Goal: Information Seeking & Learning: Learn about a topic

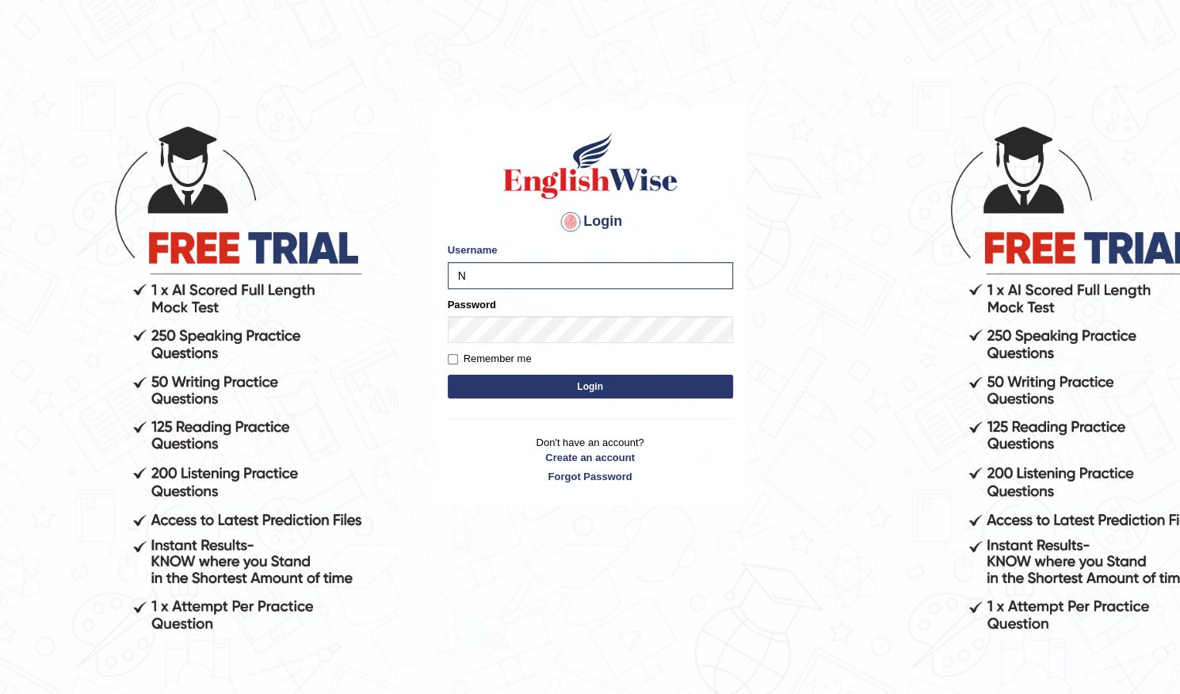
type input "Navyasri_"
click at [598, 391] on button "Login" at bounding box center [590, 387] width 285 height 24
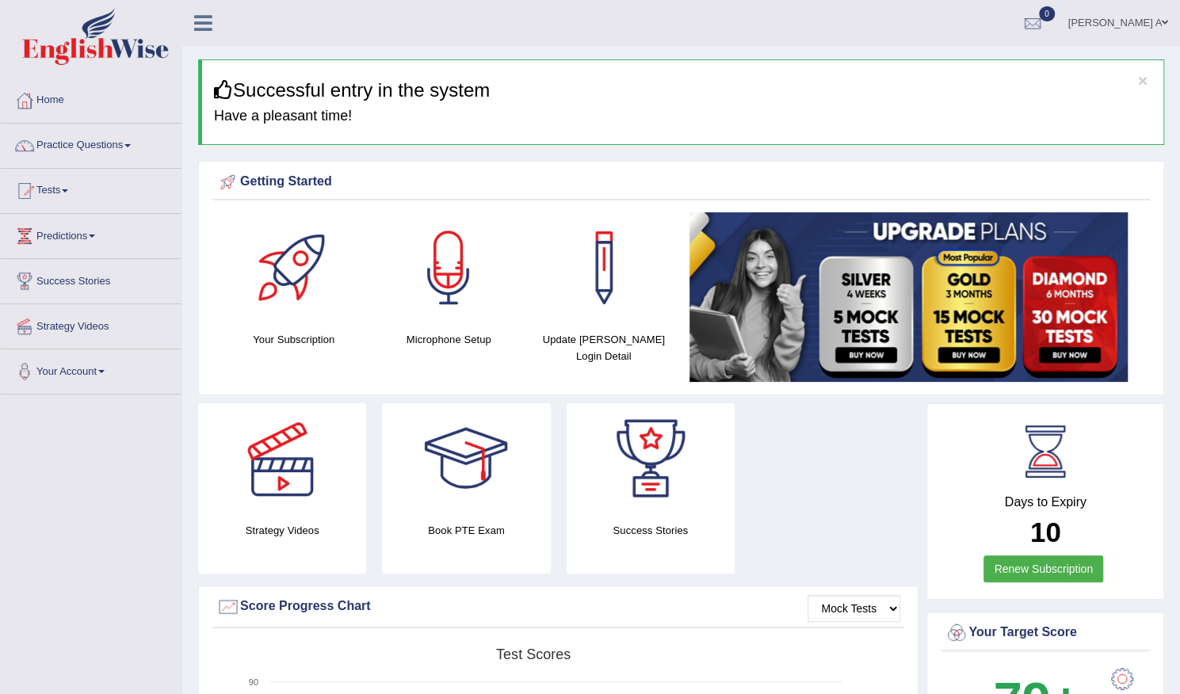
click at [277, 481] on div at bounding box center [282, 458] width 111 height 111
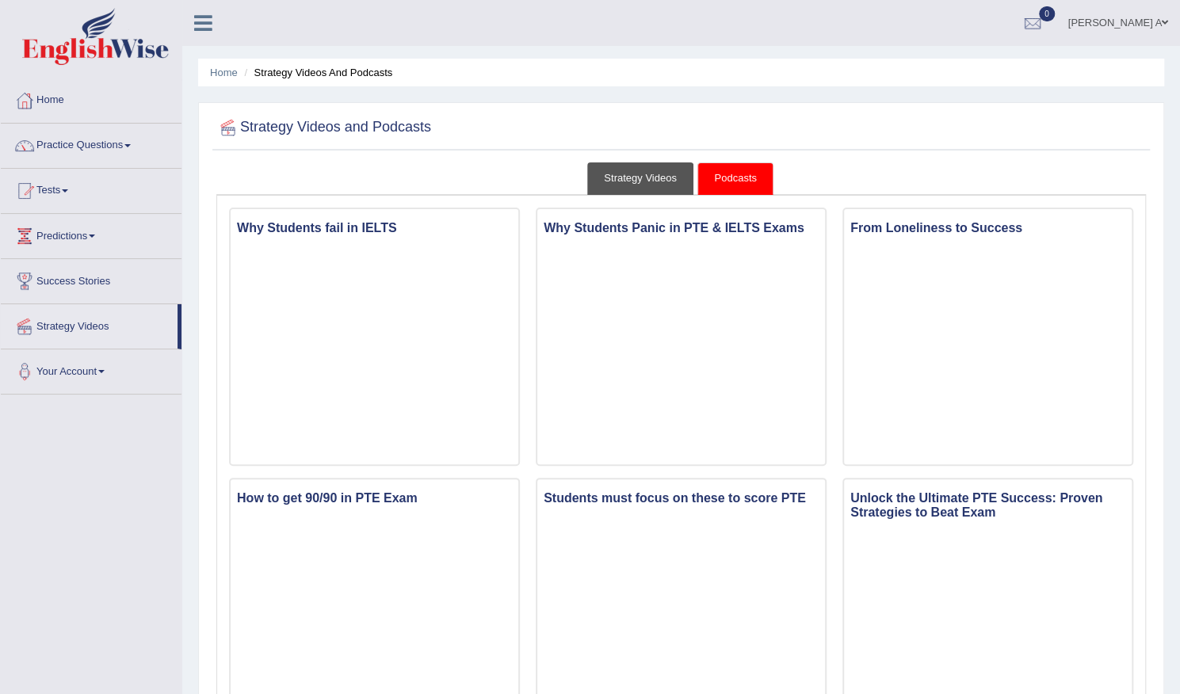
click at [648, 181] on link "Strategy Videos" at bounding box center [640, 178] width 106 height 32
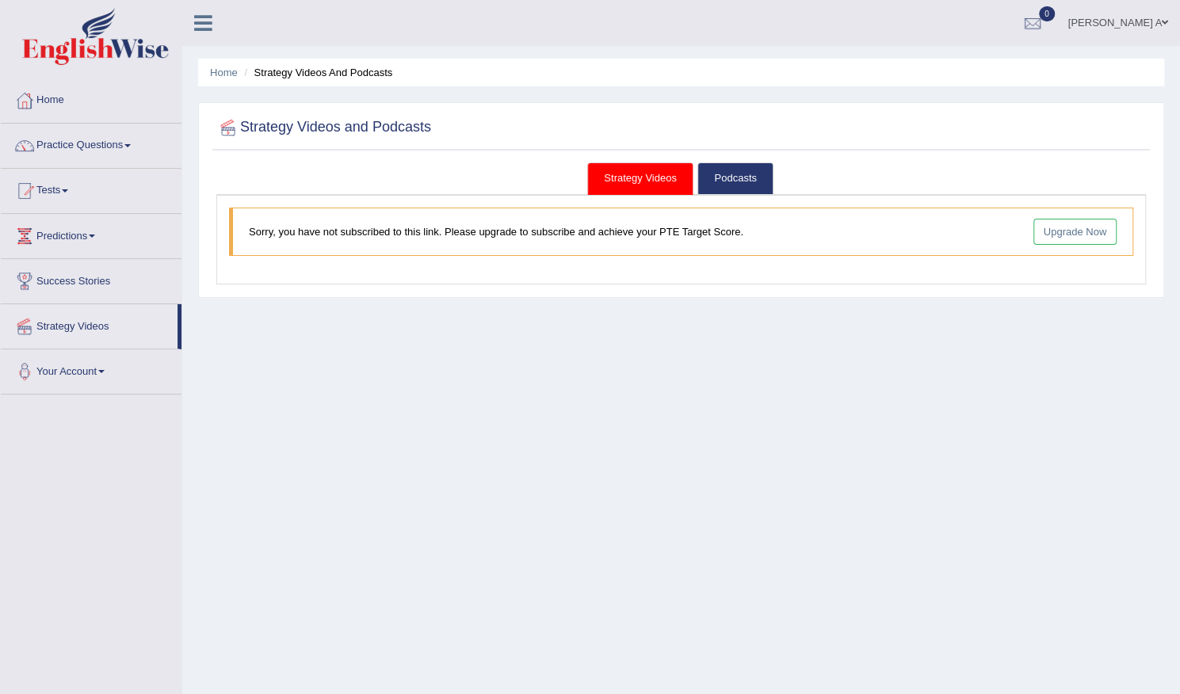
click at [646, 186] on link "Strategy Videos" at bounding box center [640, 178] width 106 height 32
click at [646, 181] on link "Strategy Videos" at bounding box center [640, 178] width 106 height 32
click at [55, 100] on link "Home" at bounding box center [91, 98] width 181 height 40
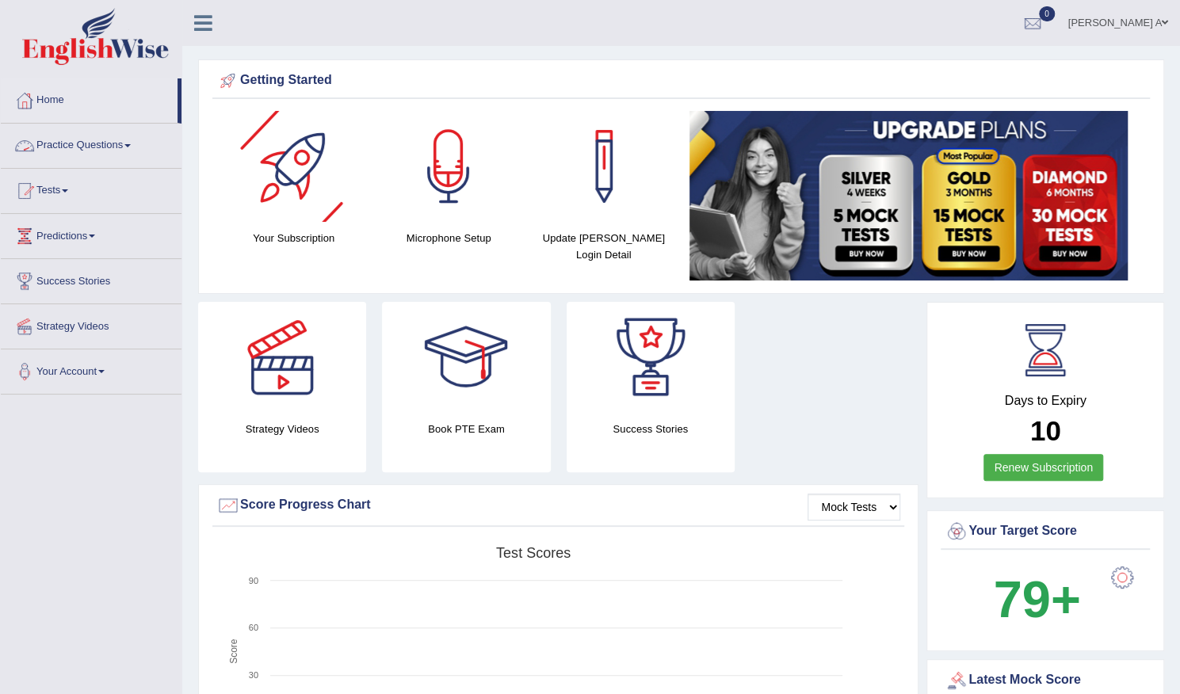
click at [131, 144] on span at bounding box center [127, 145] width 6 height 3
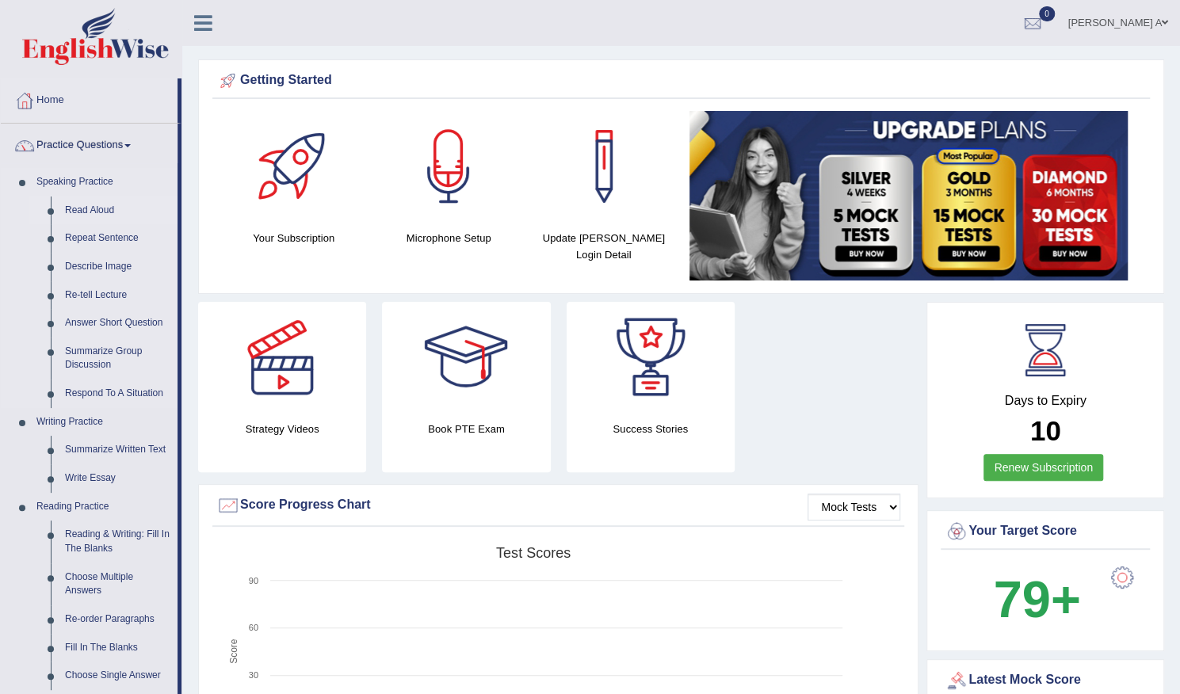
click at [95, 213] on link "Read Aloud" at bounding box center [118, 211] width 120 height 29
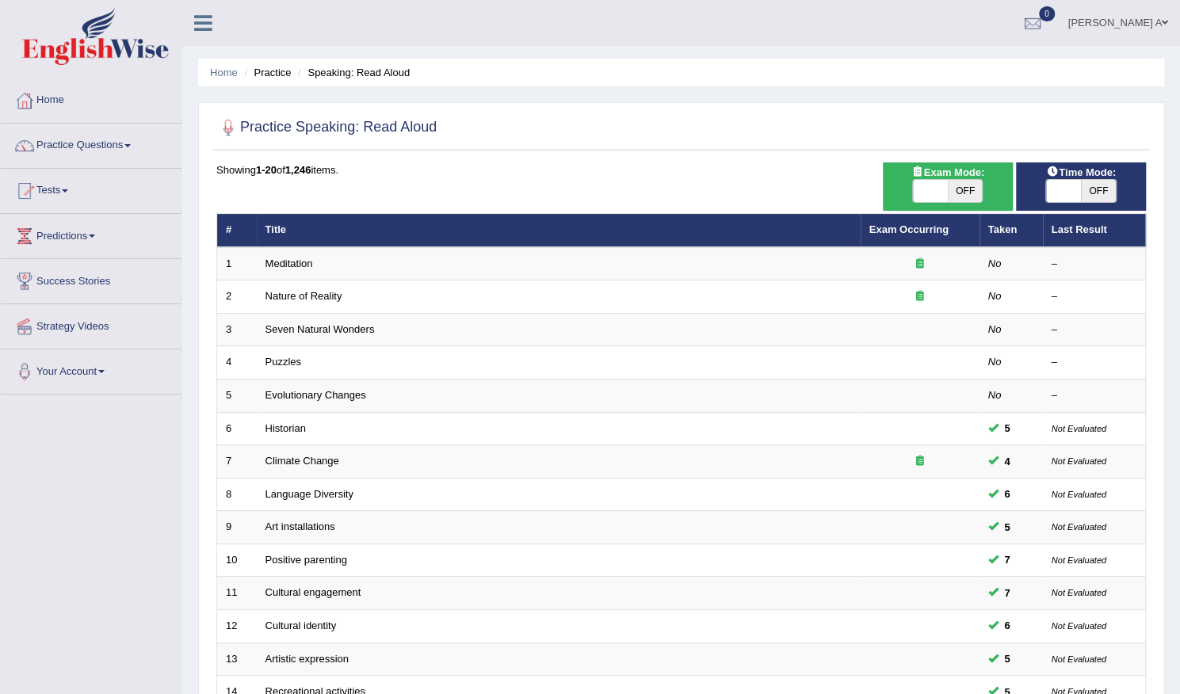
click at [963, 194] on span "OFF" at bounding box center [965, 191] width 35 height 22
checkbox input "true"
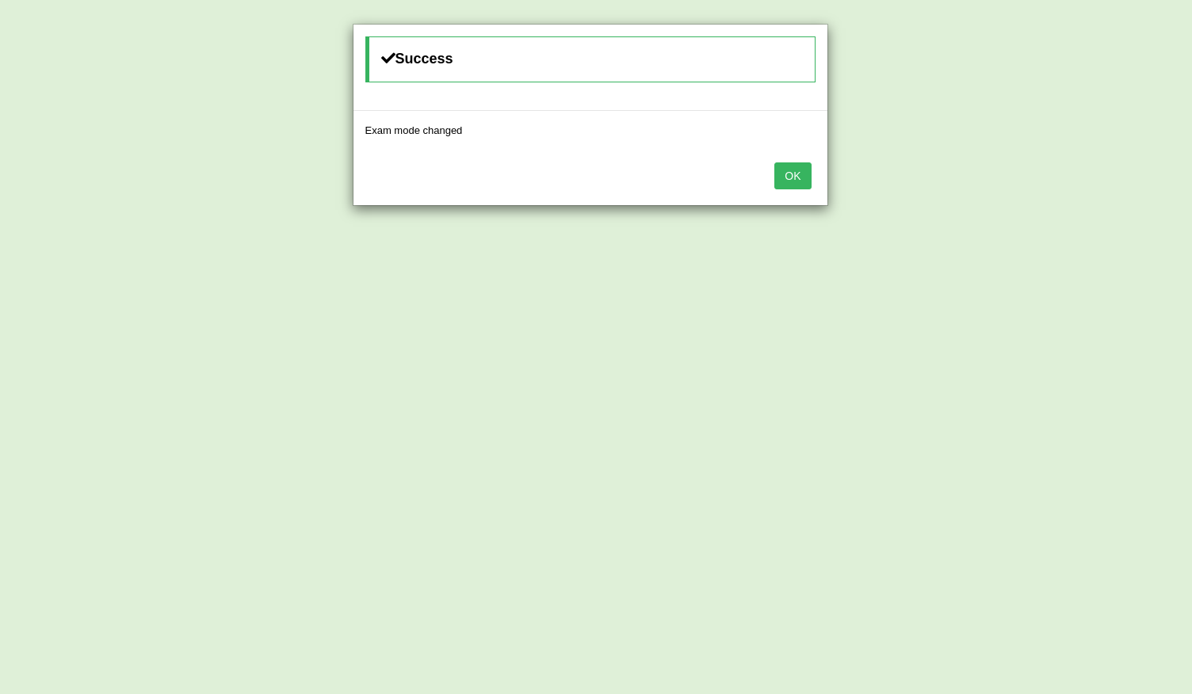
click at [797, 173] on button "OK" at bounding box center [792, 175] width 36 height 27
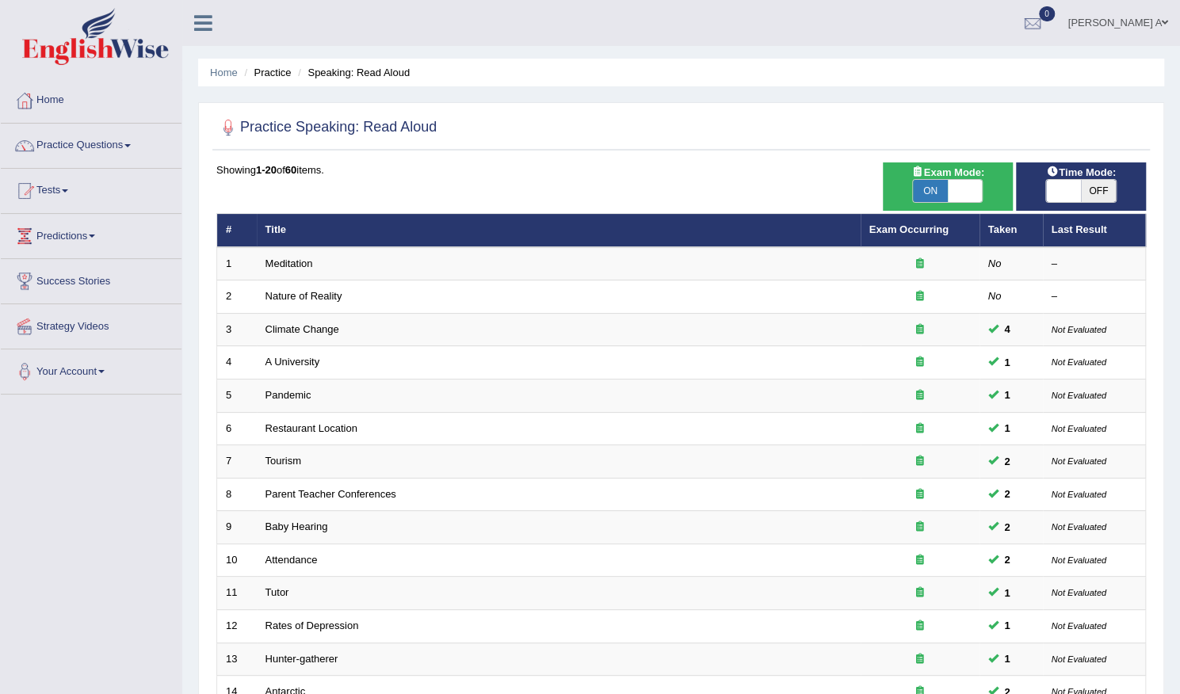
click at [1101, 186] on span "OFF" at bounding box center [1098, 191] width 35 height 22
checkbox input "true"
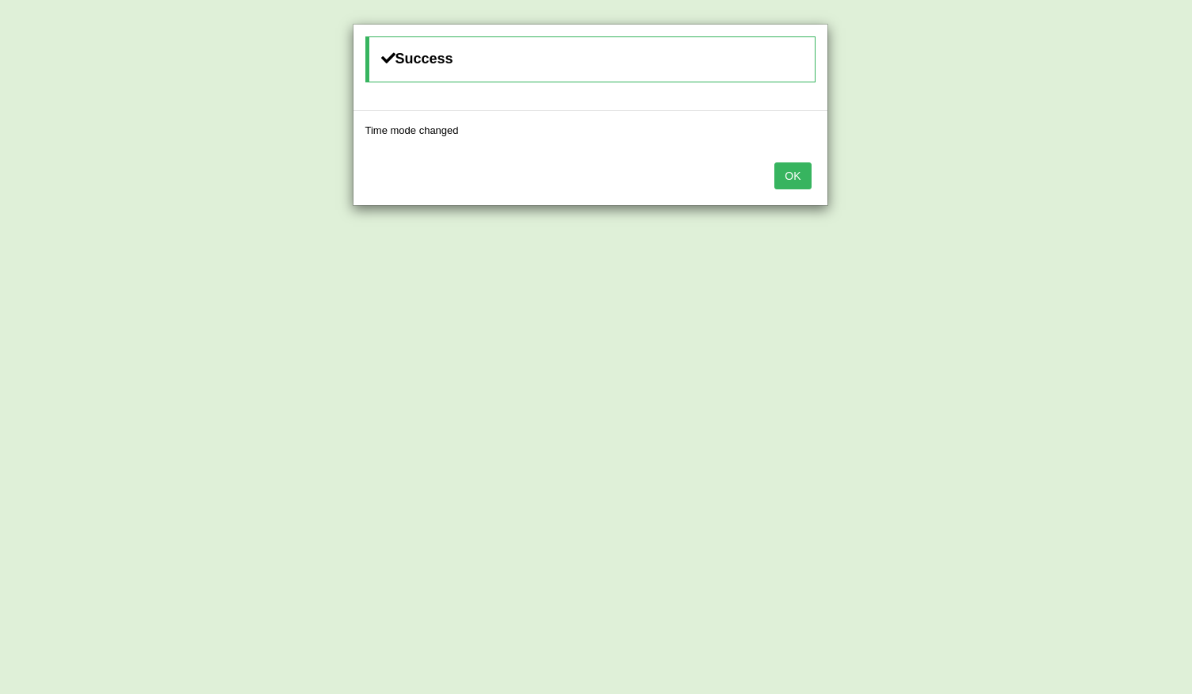
click at [796, 176] on button "OK" at bounding box center [792, 175] width 36 height 27
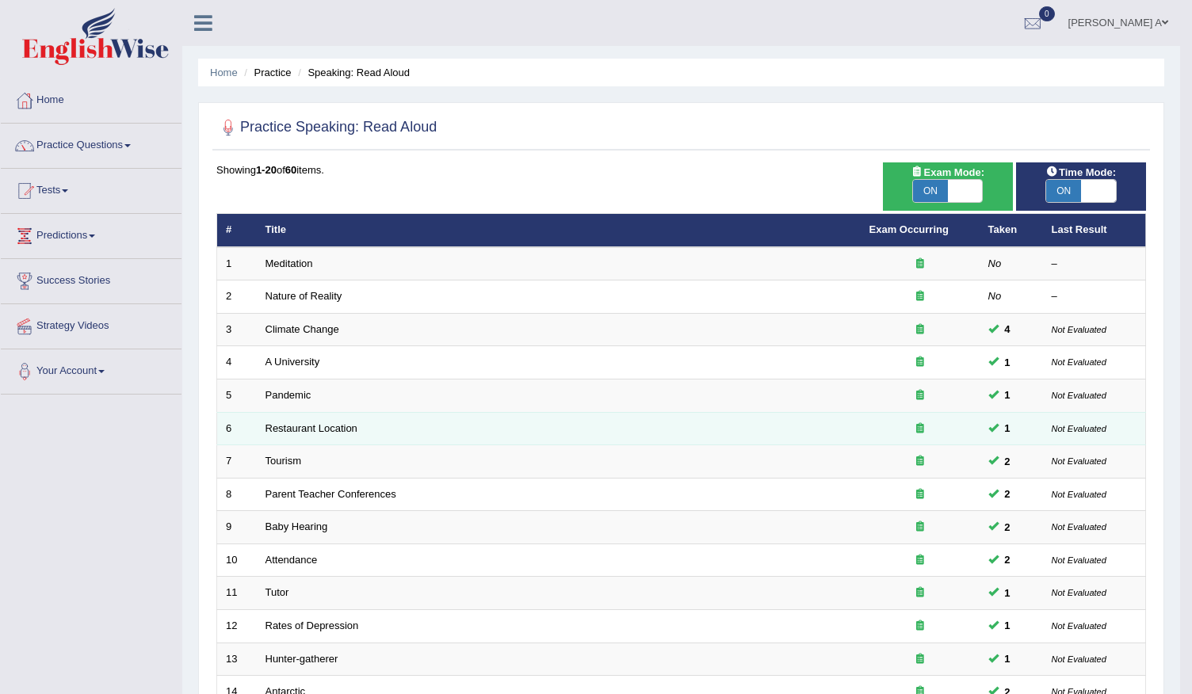
click at [796, 177] on div "Showing 1-20 of 60 items." at bounding box center [681, 169] width 930 height 15
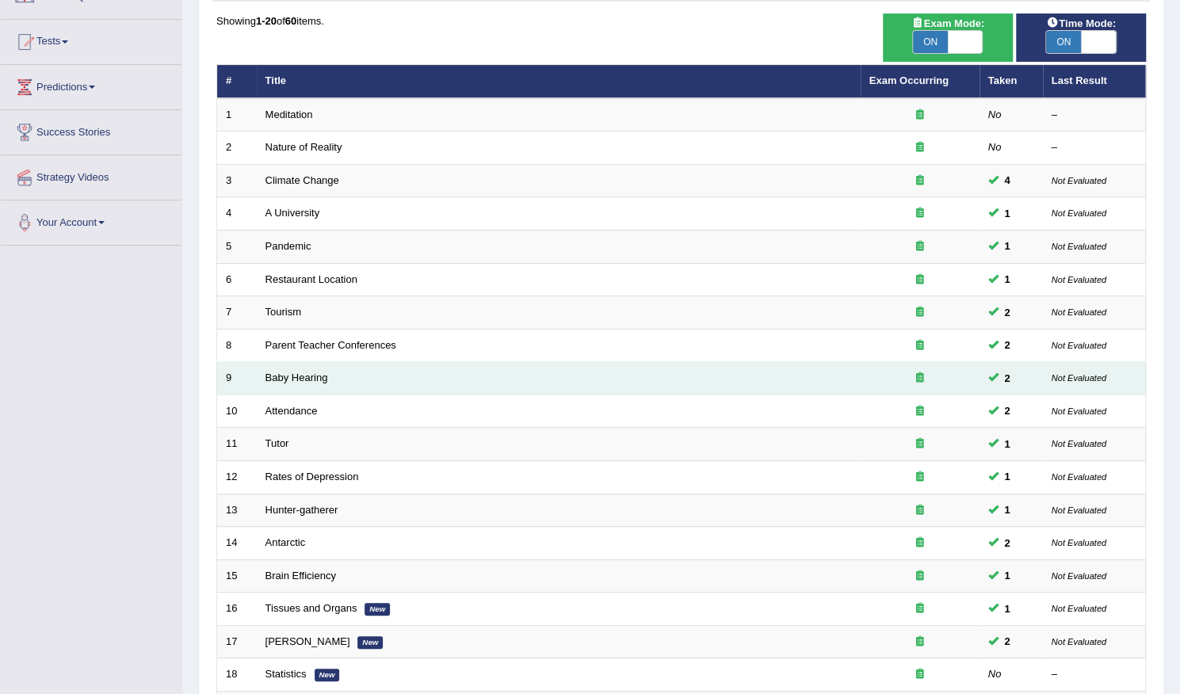
scroll to position [158, 0]
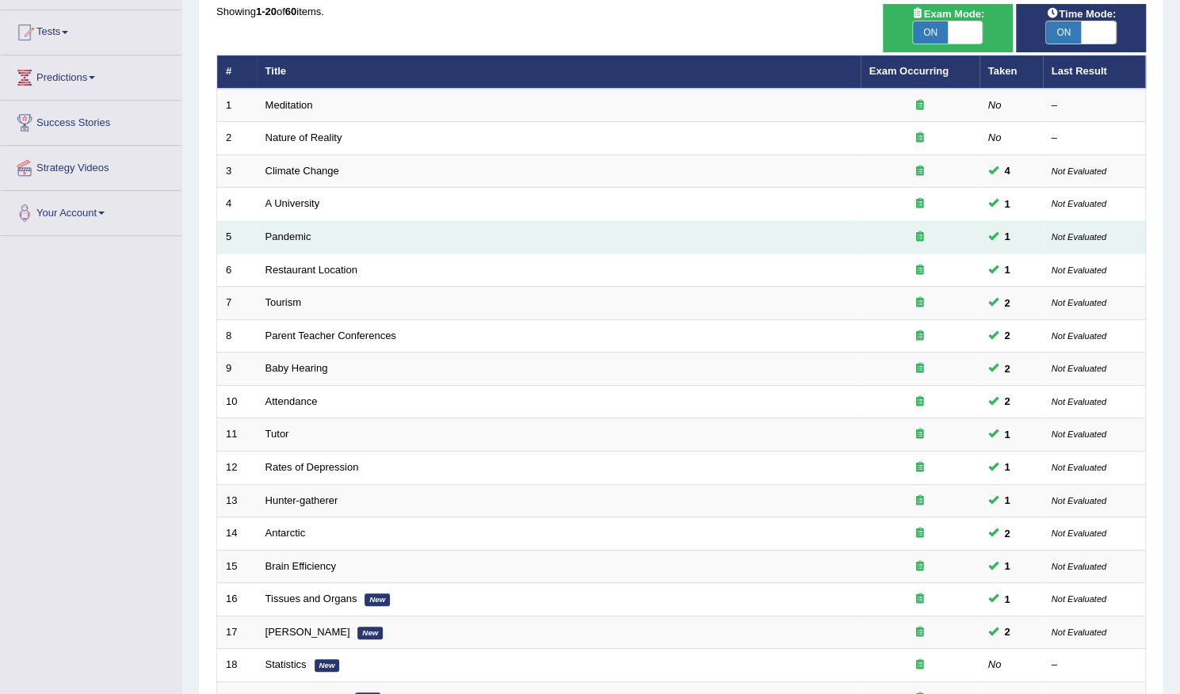
drag, startPoint x: 292, startPoint y: 107, endPoint x: 368, endPoint y: 247, distance: 159.2
click at [292, 107] on link "Meditation" at bounding box center [289, 105] width 48 height 12
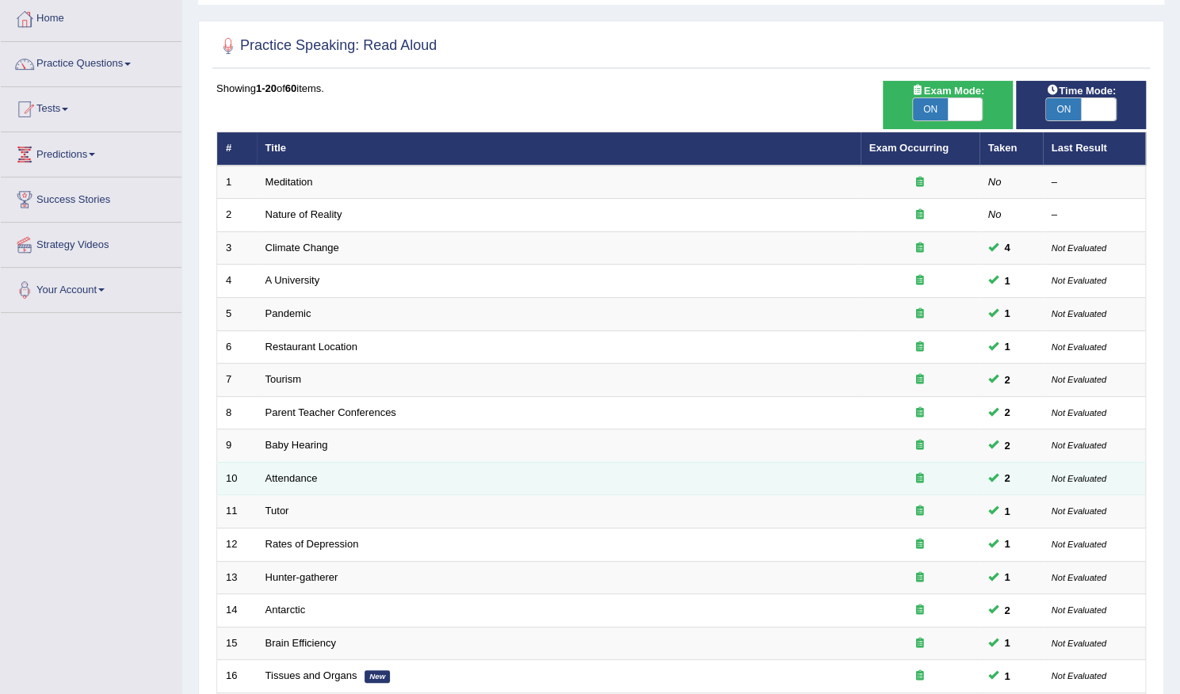
scroll to position [30, 0]
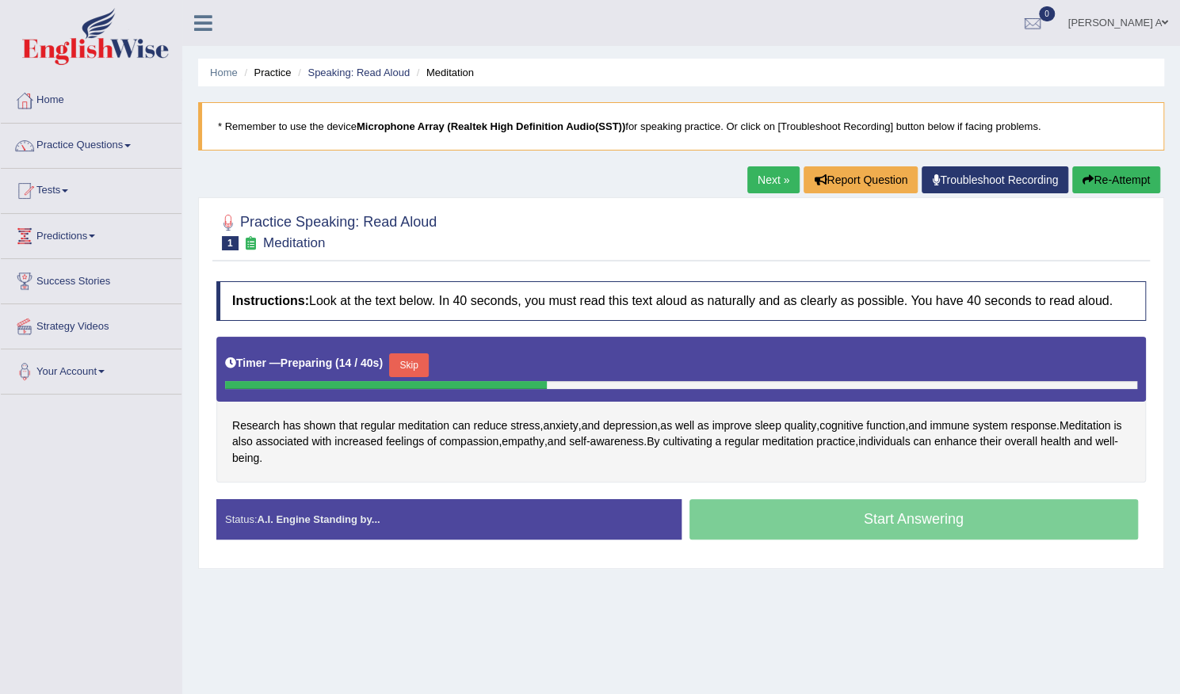
click at [427, 361] on button "Skip" at bounding box center [409, 365] width 40 height 24
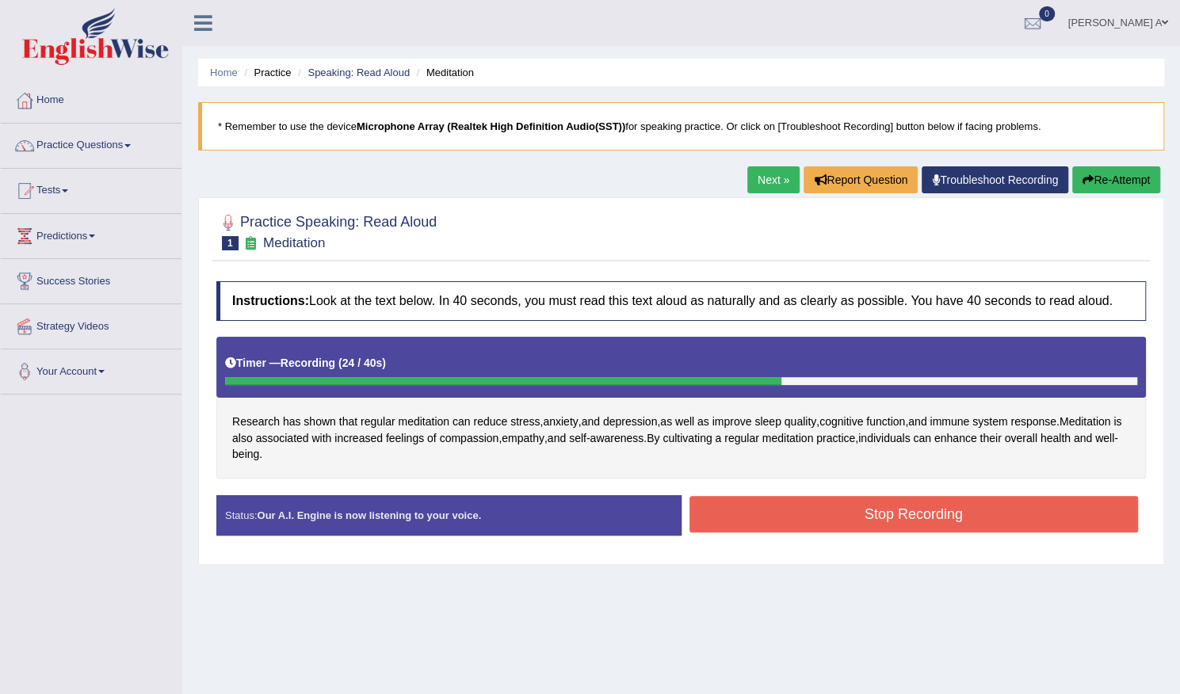
click at [716, 511] on button "Stop Recording" at bounding box center [913, 514] width 449 height 36
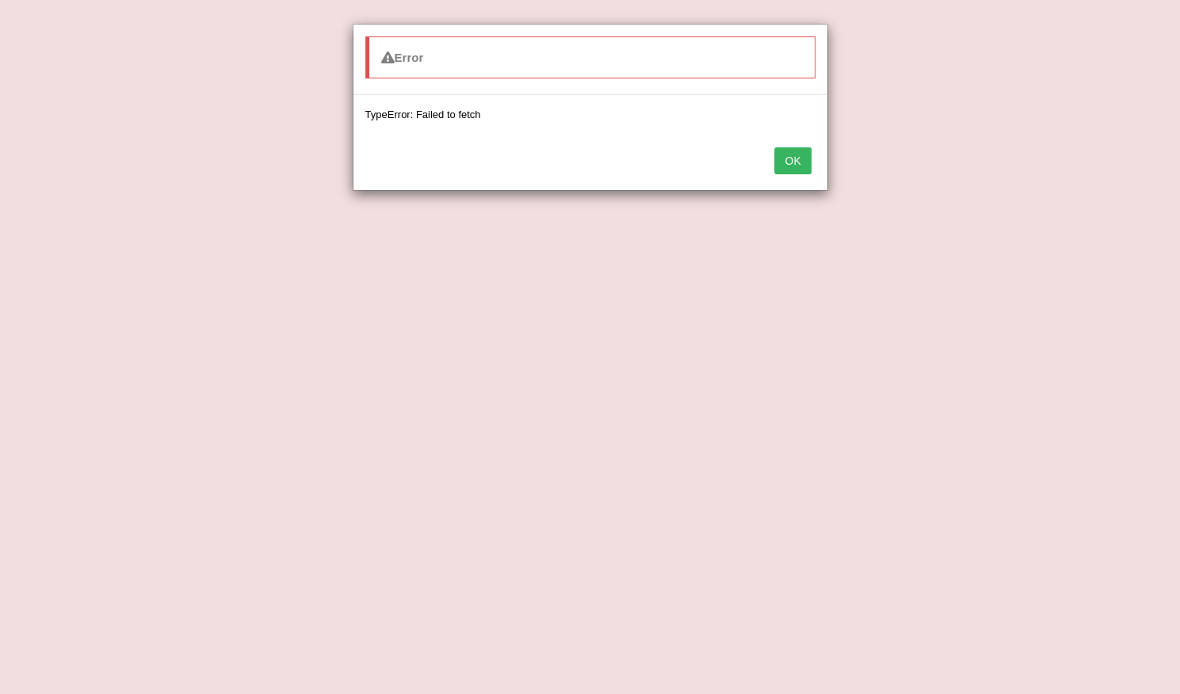
click at [782, 159] on button "OK" at bounding box center [792, 160] width 36 height 27
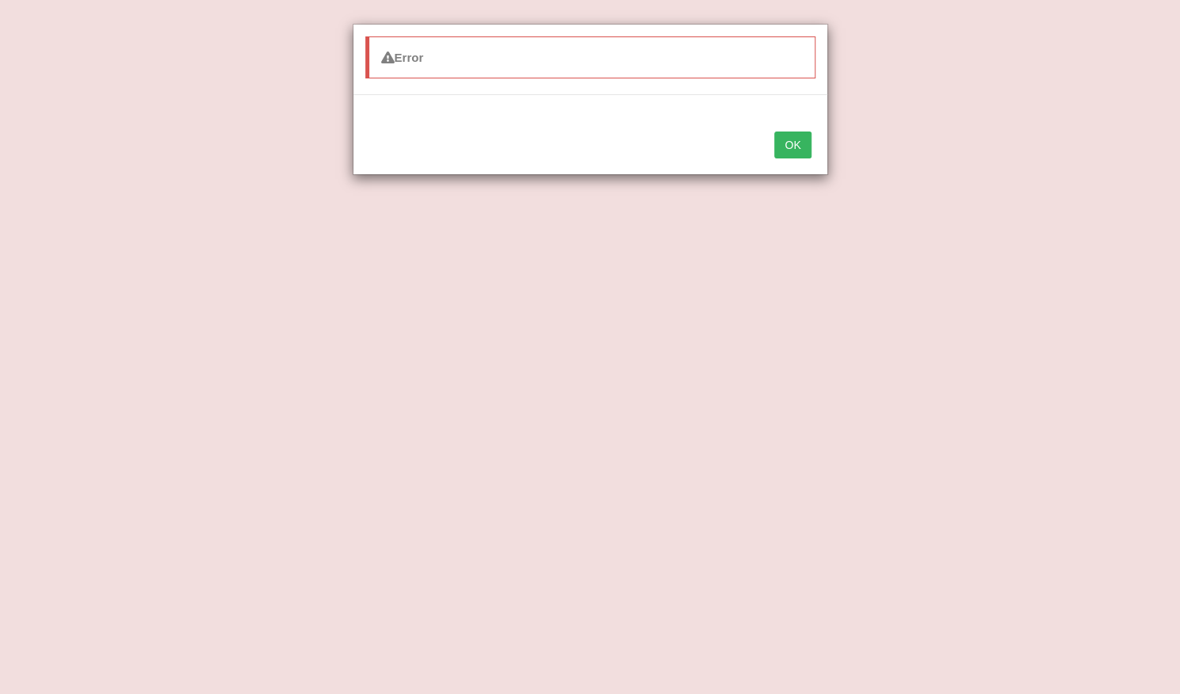
click at [782, 159] on div "OK" at bounding box center [590, 146] width 474 height 55
click at [791, 150] on button "OK" at bounding box center [792, 145] width 36 height 27
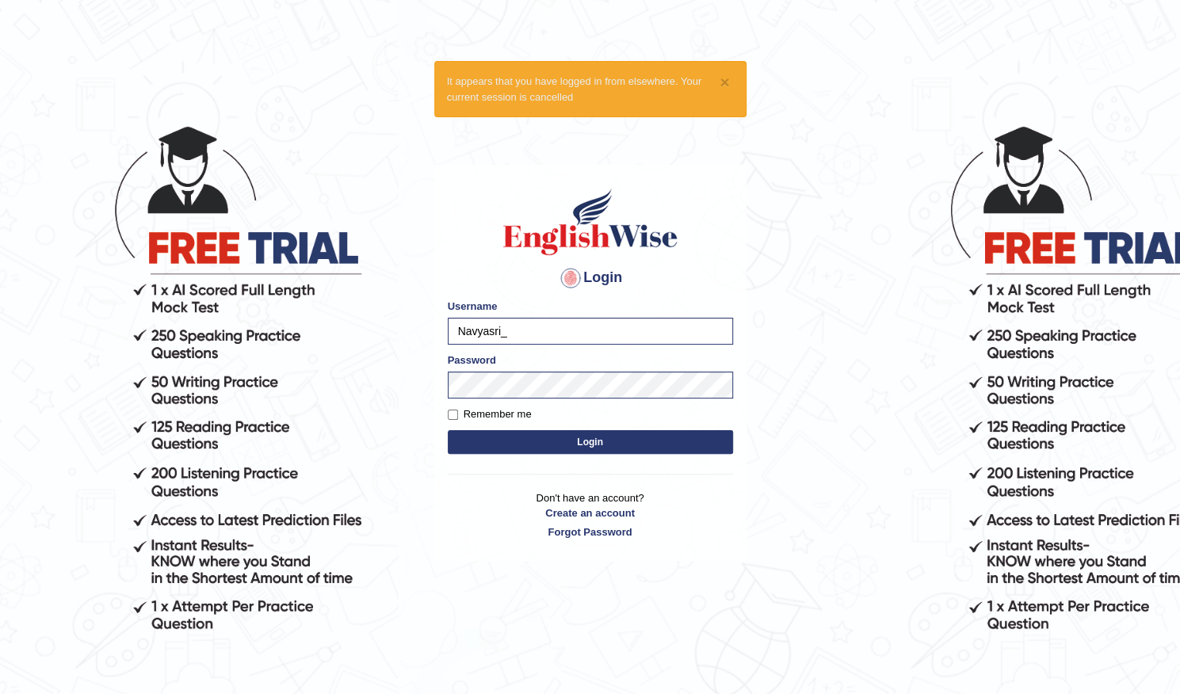
click at [575, 437] on button "Login" at bounding box center [590, 442] width 285 height 24
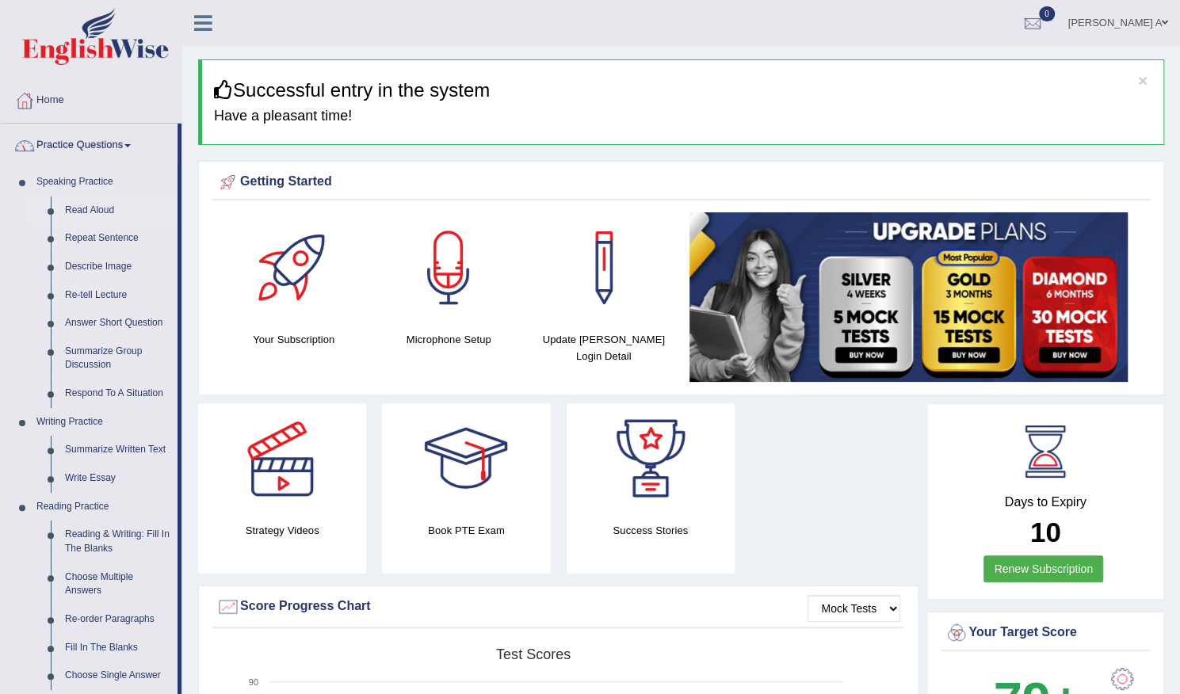
click at [101, 208] on link "Read Aloud" at bounding box center [118, 211] width 120 height 29
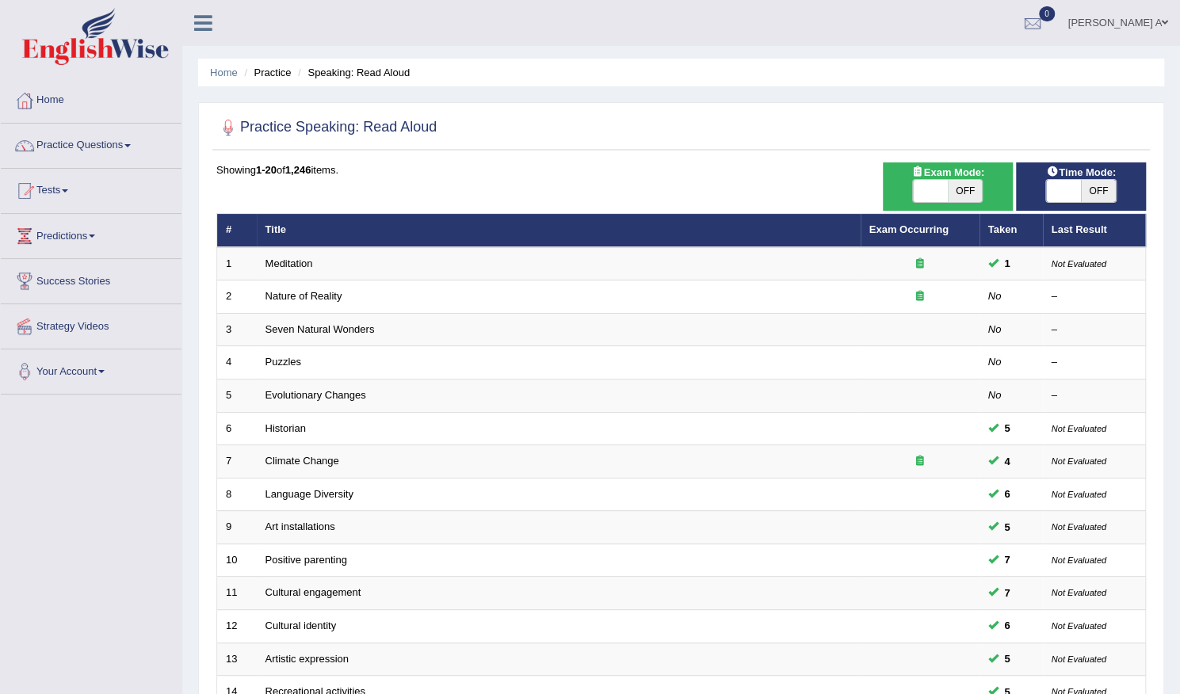
click at [973, 185] on span "OFF" at bounding box center [965, 191] width 35 height 22
checkbox input "true"
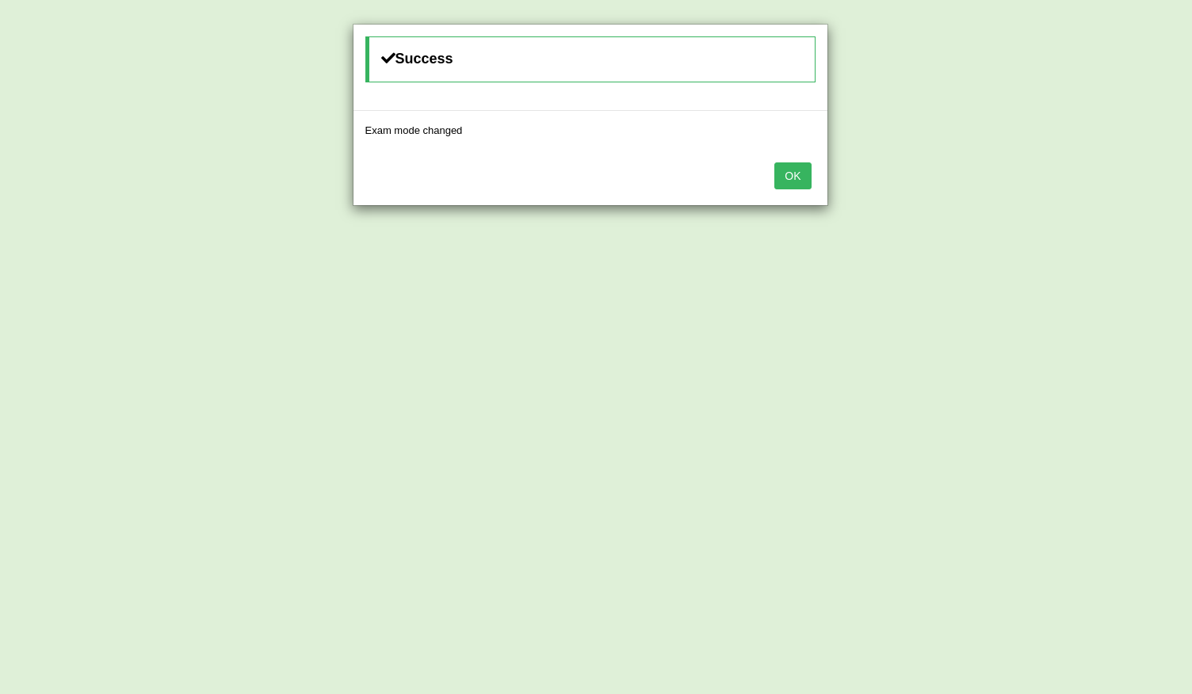
click at [797, 172] on button "OK" at bounding box center [792, 175] width 36 height 27
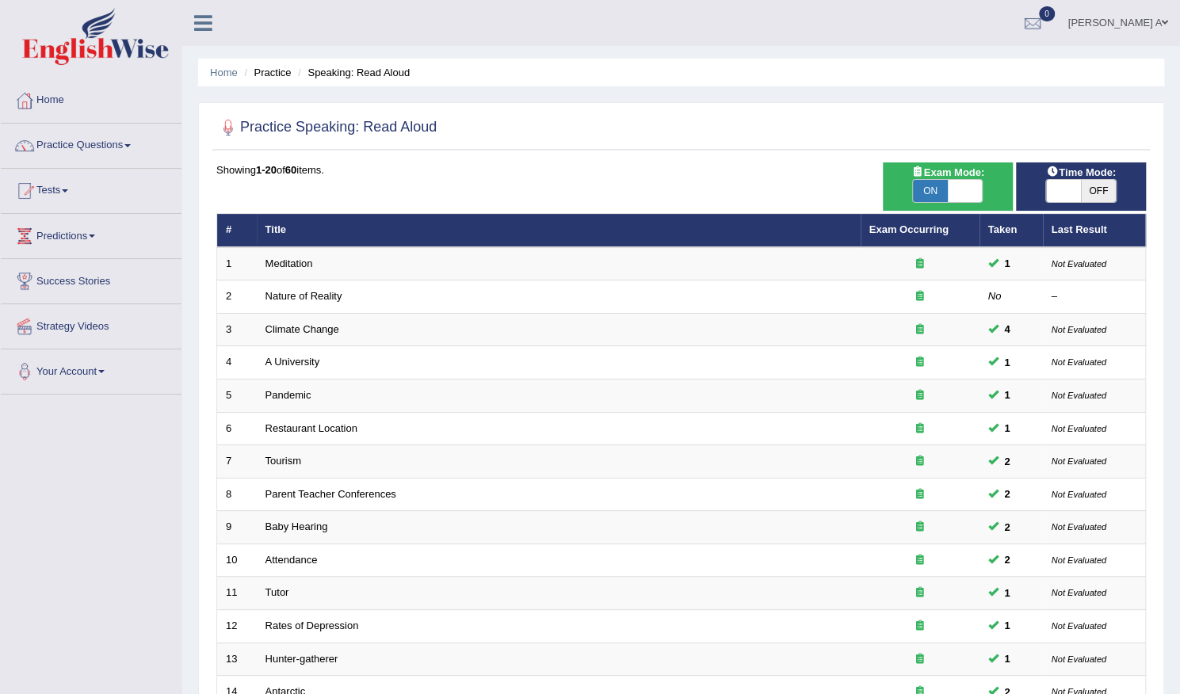
click at [1105, 189] on span "OFF" at bounding box center [1098, 191] width 35 height 22
checkbox input "true"
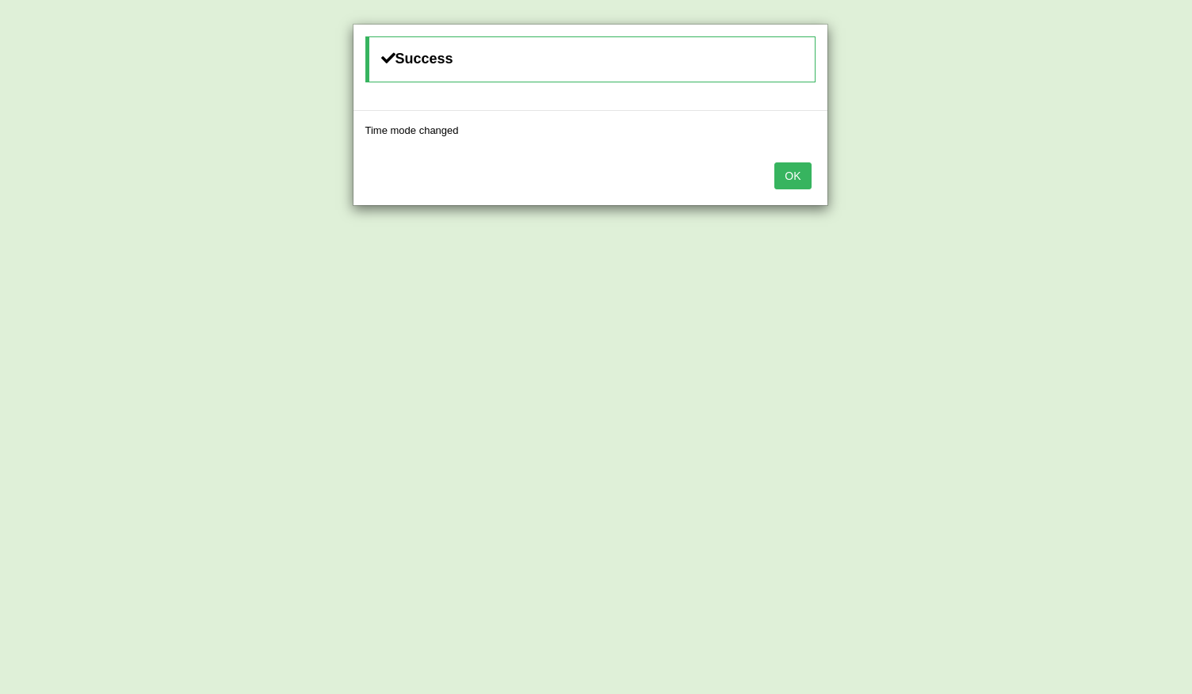
click at [800, 177] on button "OK" at bounding box center [792, 175] width 36 height 27
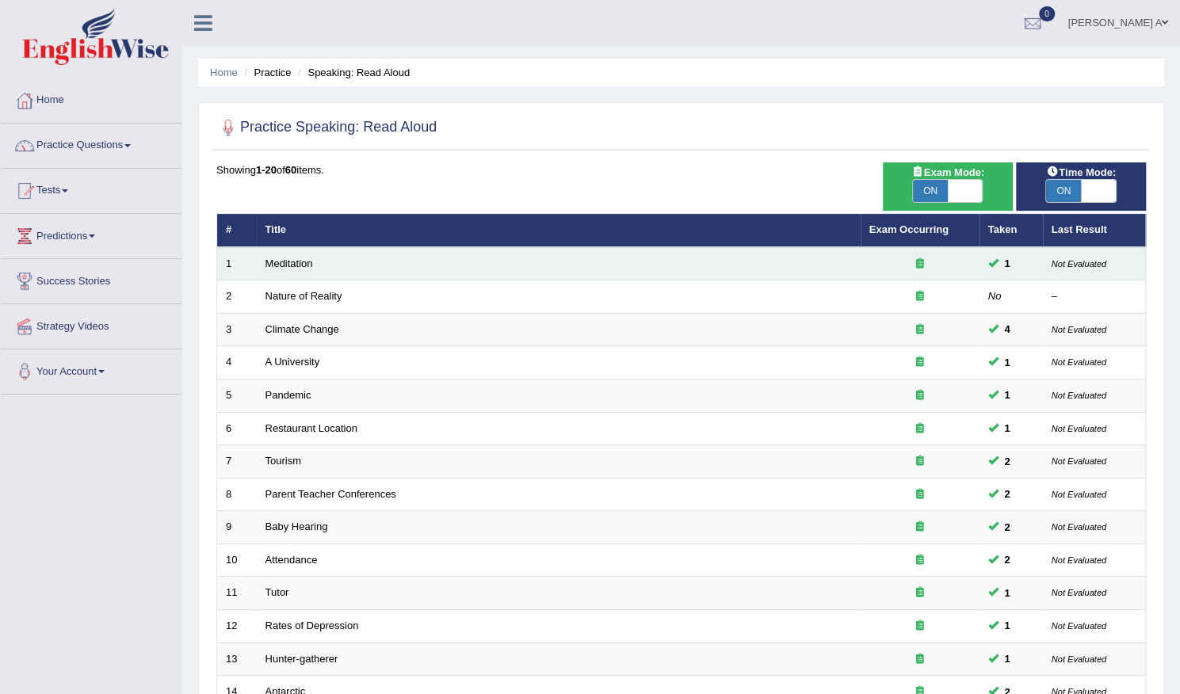
click at [475, 262] on td "Meditation" at bounding box center [559, 263] width 604 height 33
click at [297, 262] on link "Meditation" at bounding box center [289, 264] width 48 height 12
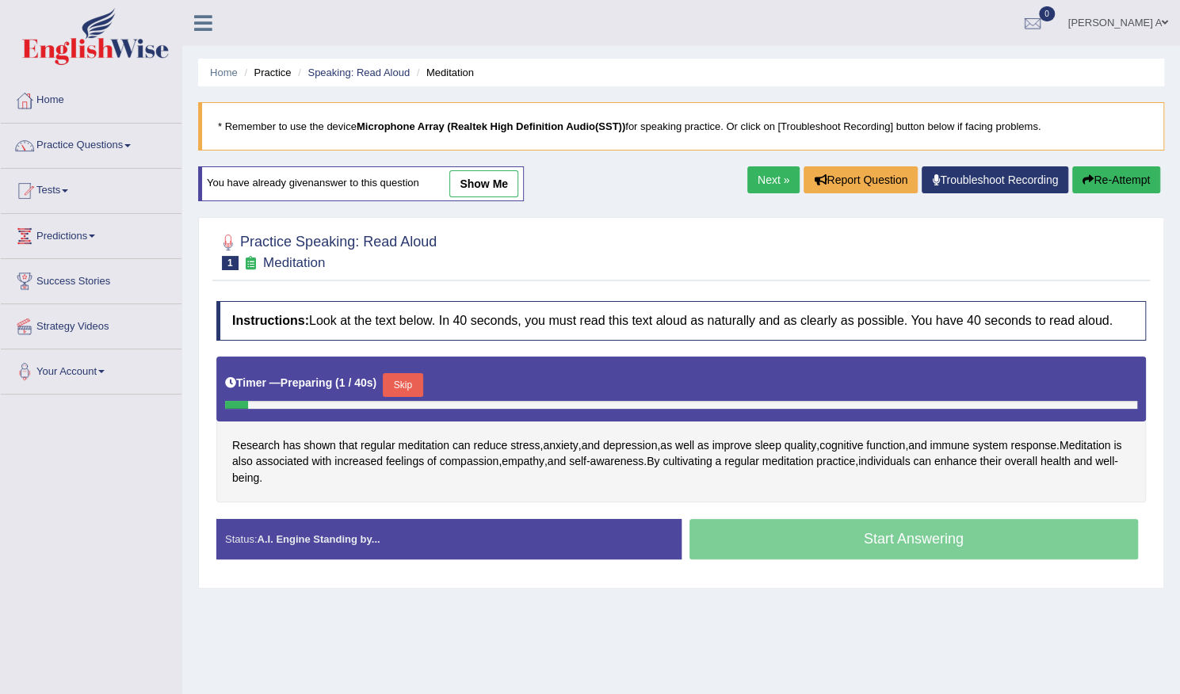
click at [506, 183] on link "show me" at bounding box center [483, 183] width 69 height 27
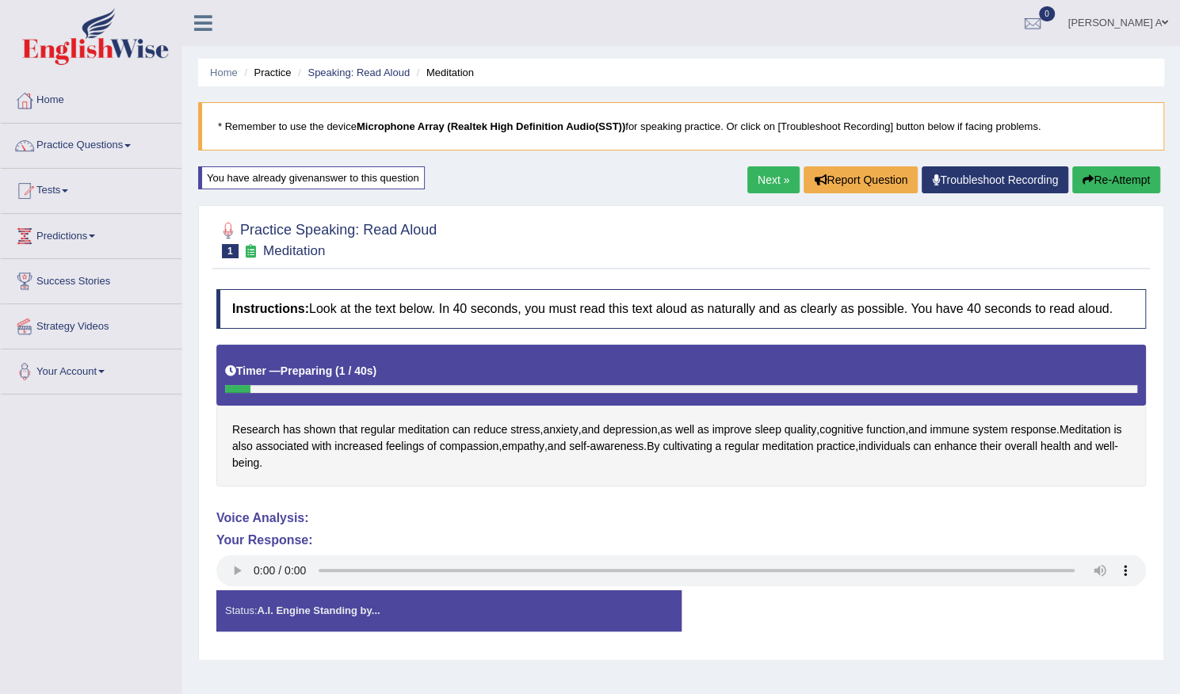
click at [1108, 180] on button "Re-Attempt" at bounding box center [1116, 179] width 88 height 27
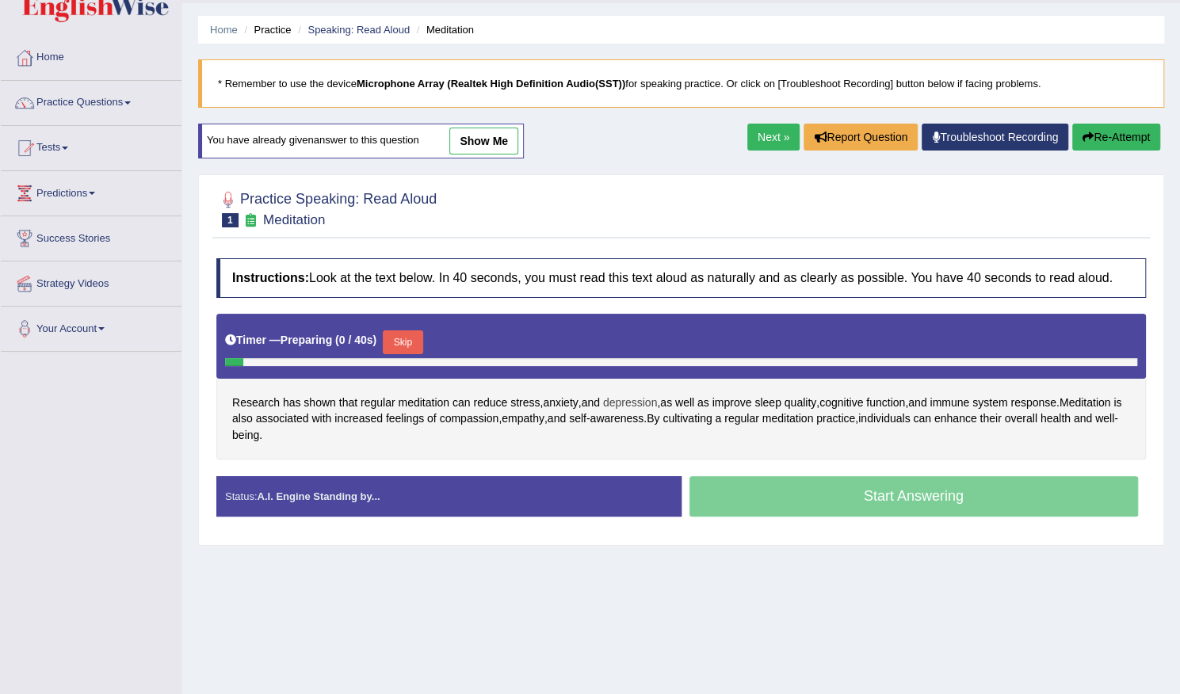
scroll to position [79, 0]
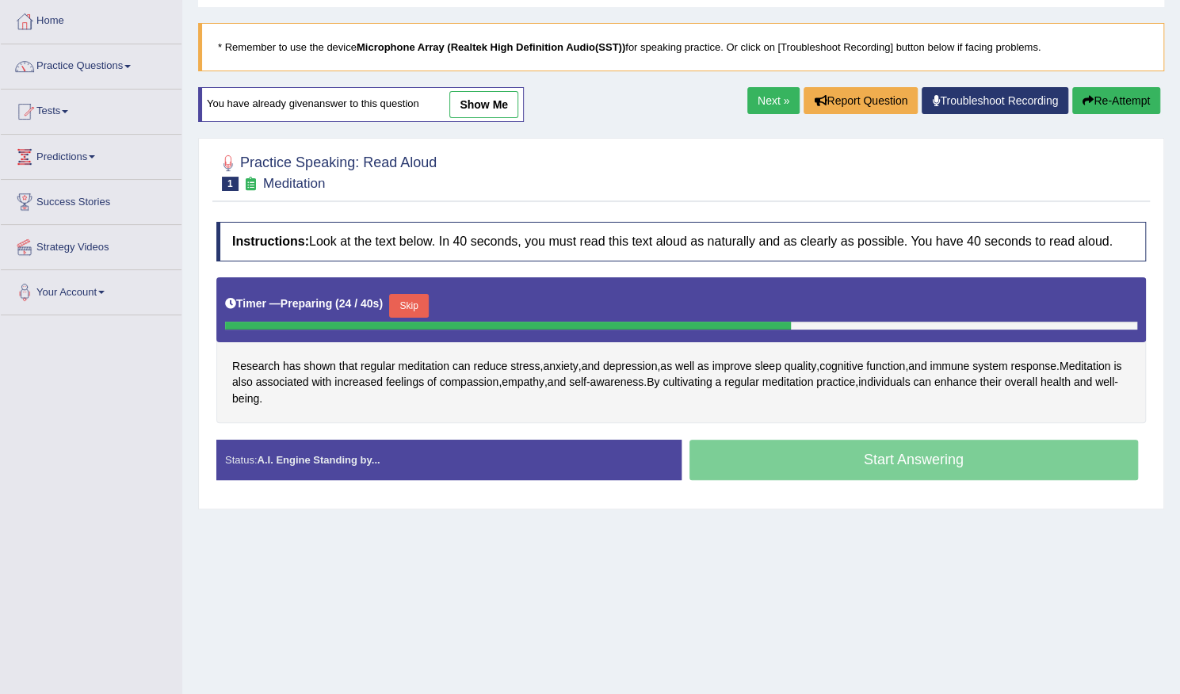
click at [419, 307] on button "Skip" at bounding box center [409, 306] width 40 height 24
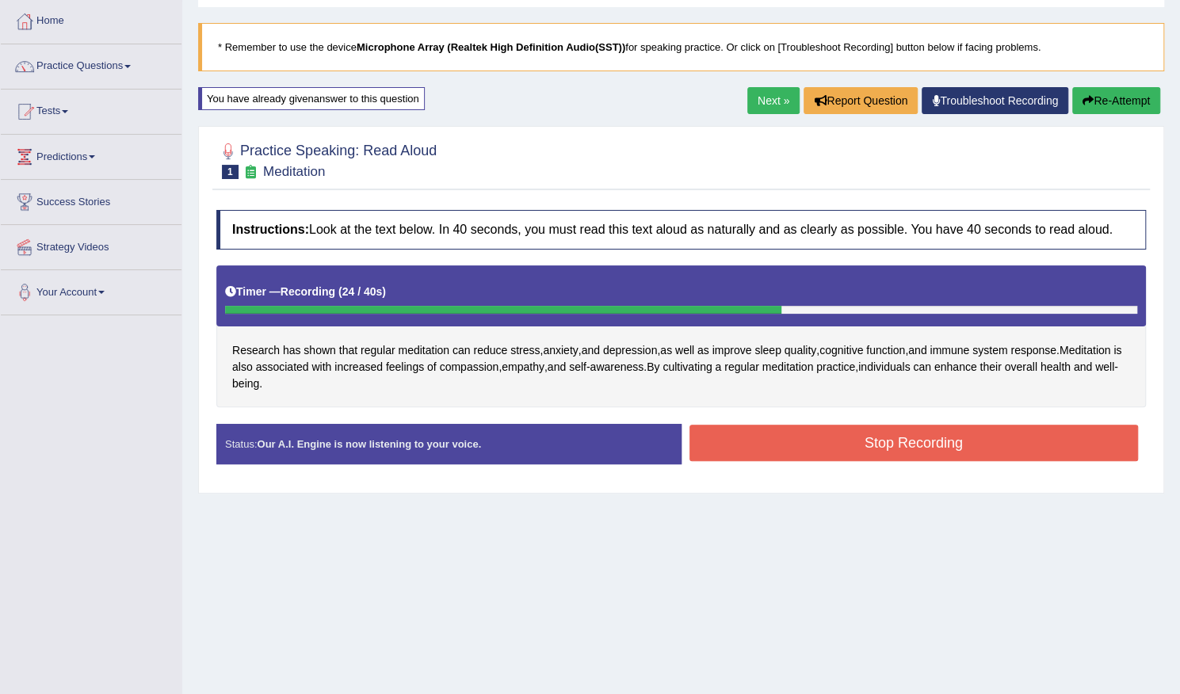
click at [830, 457] on button "Stop Recording" at bounding box center [913, 443] width 449 height 36
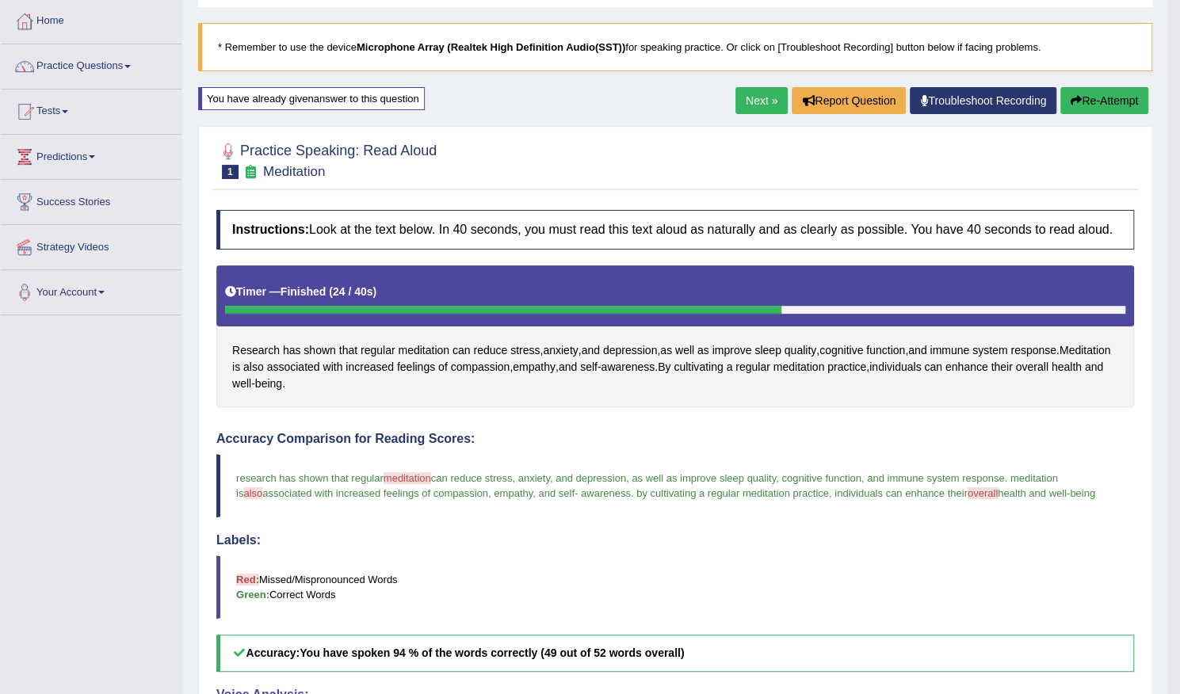
click at [1111, 101] on button "Re-Attempt" at bounding box center [1104, 100] width 88 height 27
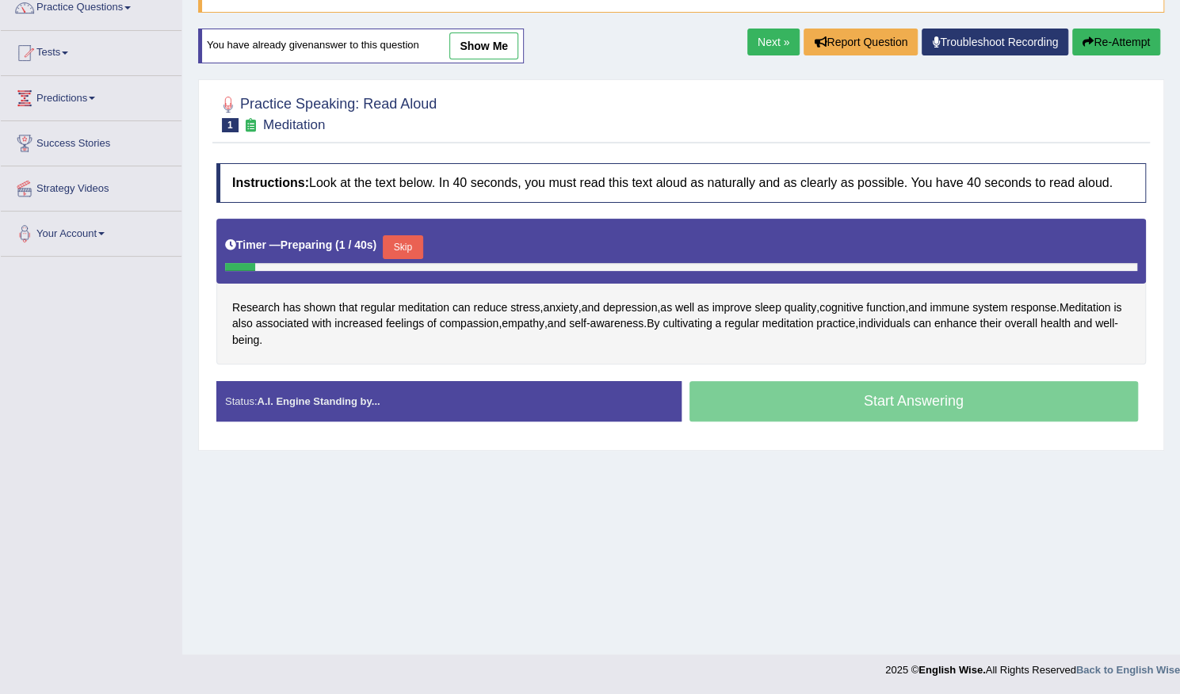
click at [412, 245] on button "Skip" at bounding box center [403, 247] width 40 height 24
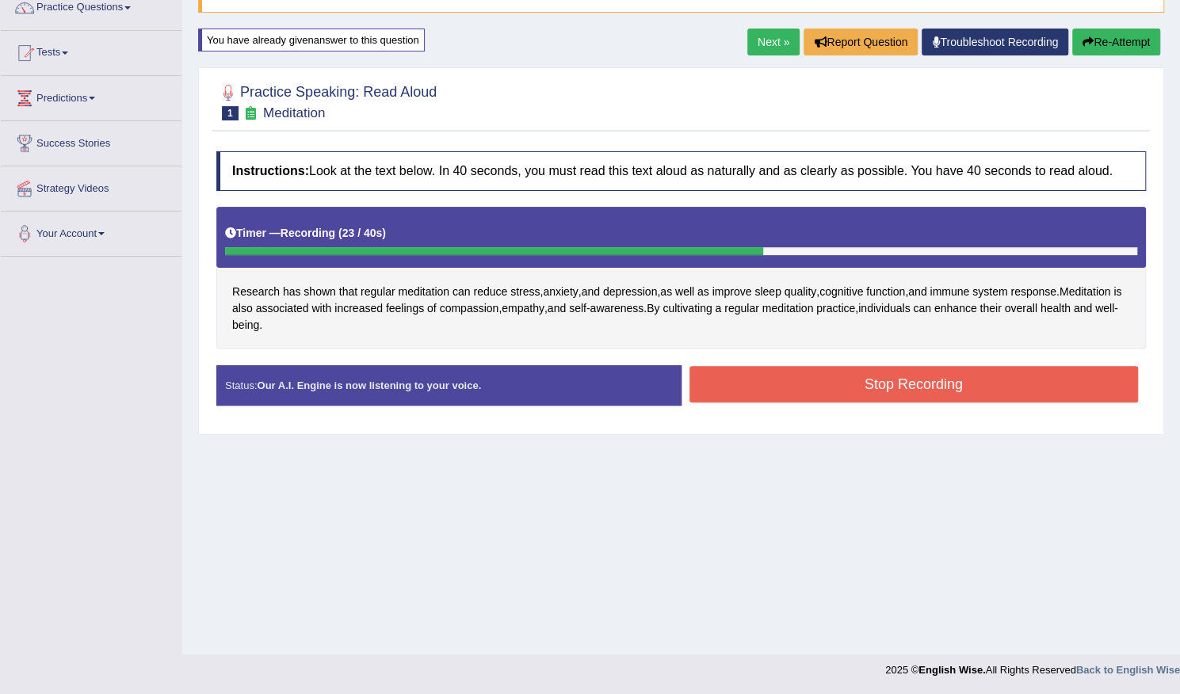
click at [740, 380] on button "Stop Recording" at bounding box center [913, 384] width 449 height 36
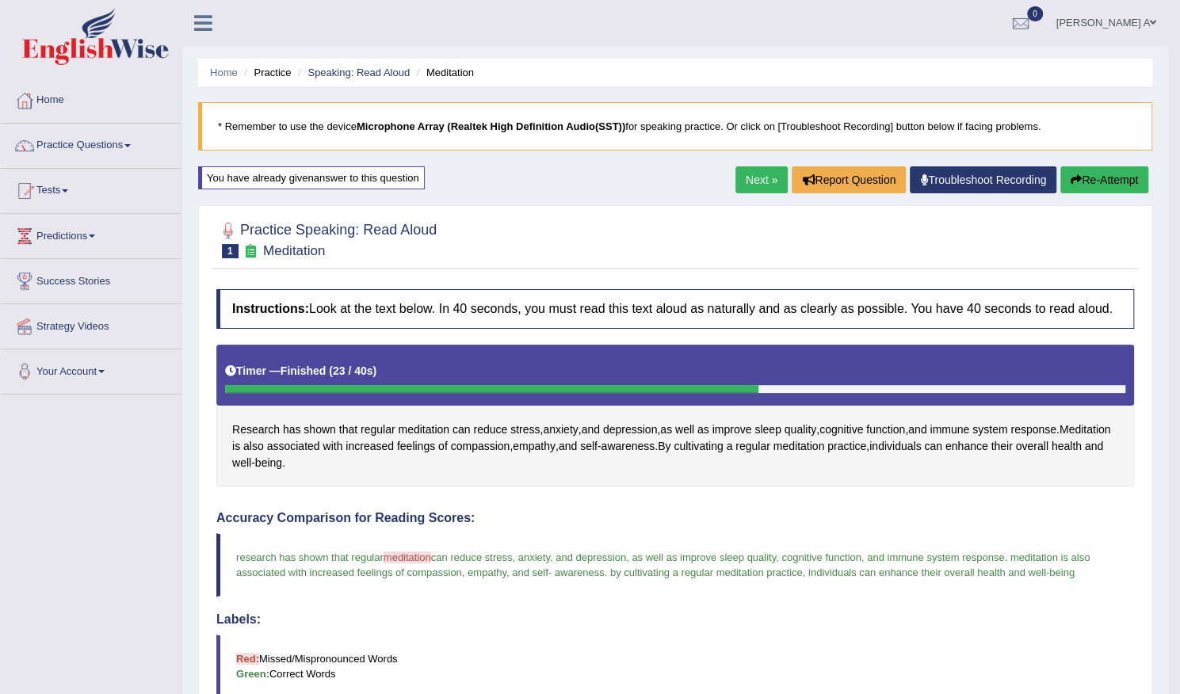
click at [760, 174] on link "Next »" at bounding box center [761, 179] width 52 height 27
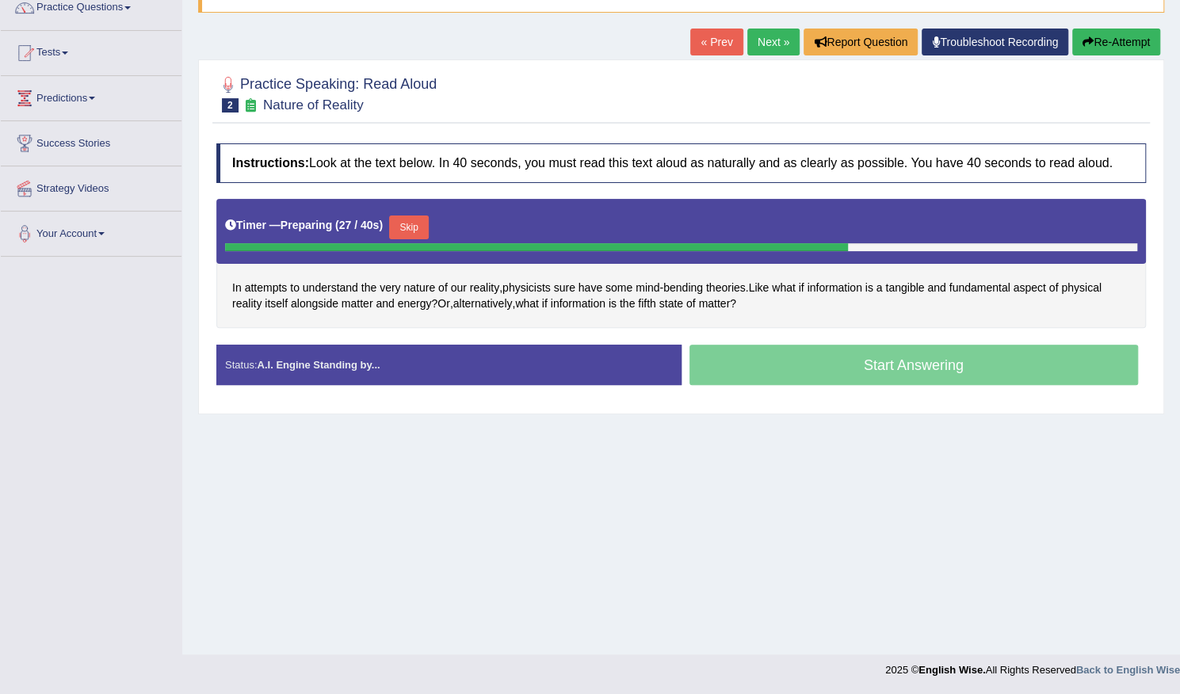
click at [406, 223] on button "Skip" at bounding box center [409, 228] width 40 height 24
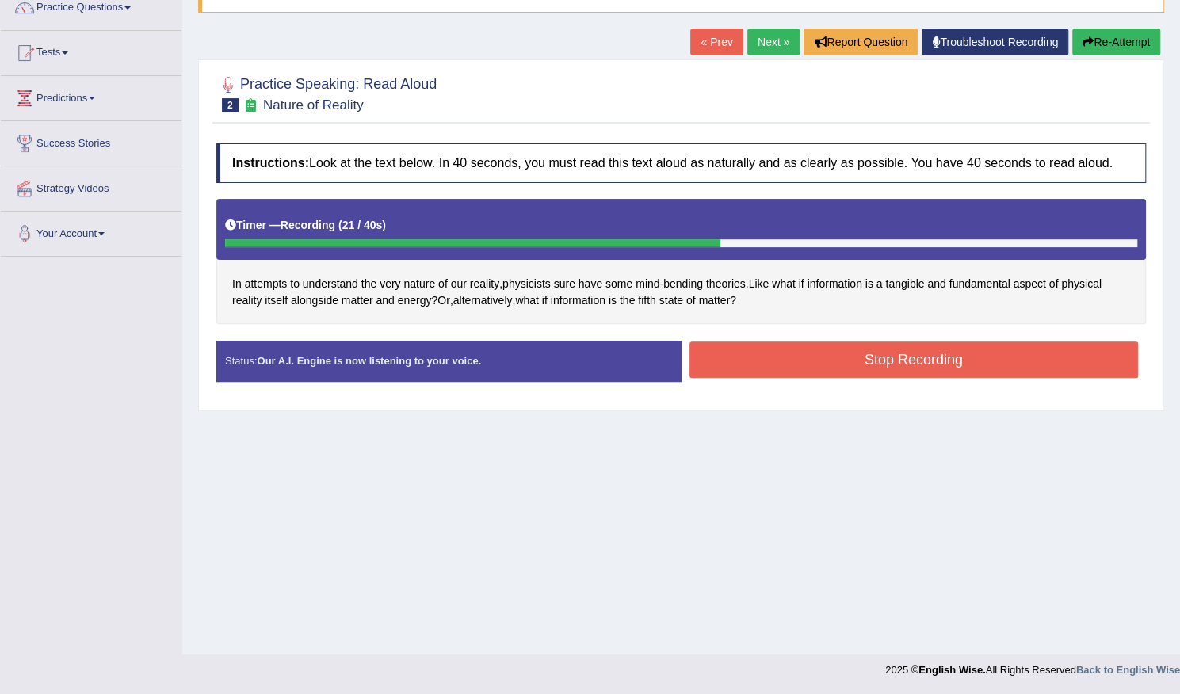
click at [781, 357] on button "Stop Recording" at bounding box center [913, 360] width 449 height 36
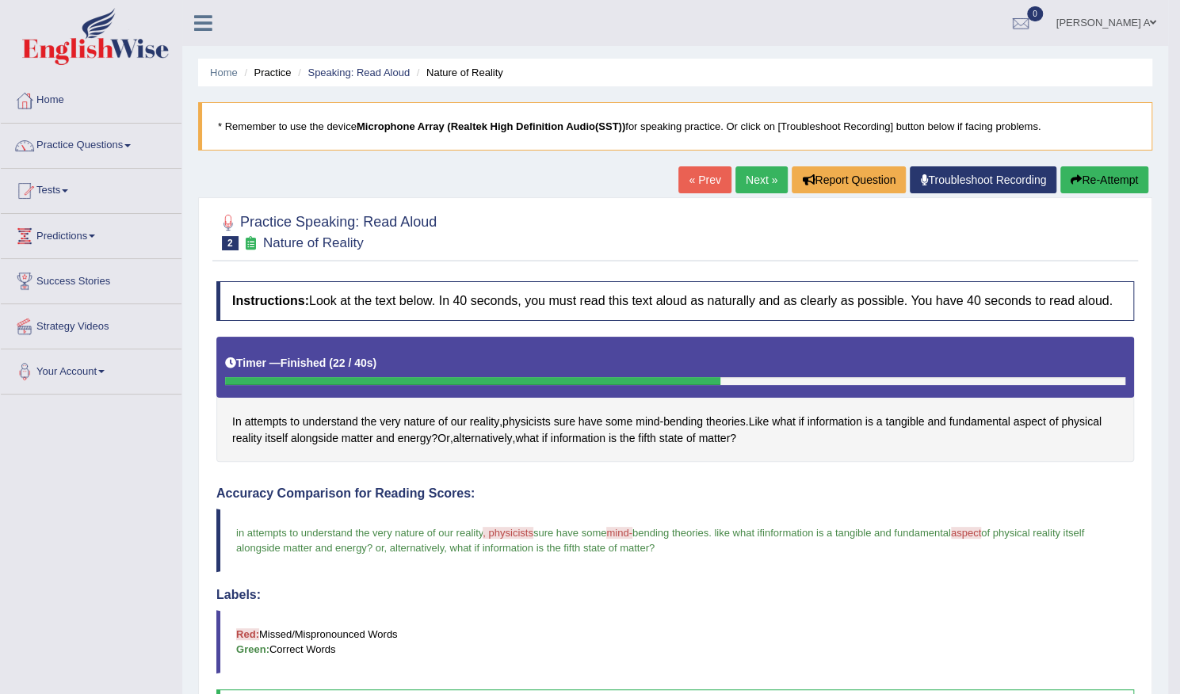
drag, startPoint x: 1078, startPoint y: 176, endPoint x: 1057, endPoint y: 182, distance: 21.6
click at [1079, 176] on button "Re-Attempt" at bounding box center [1104, 179] width 88 height 27
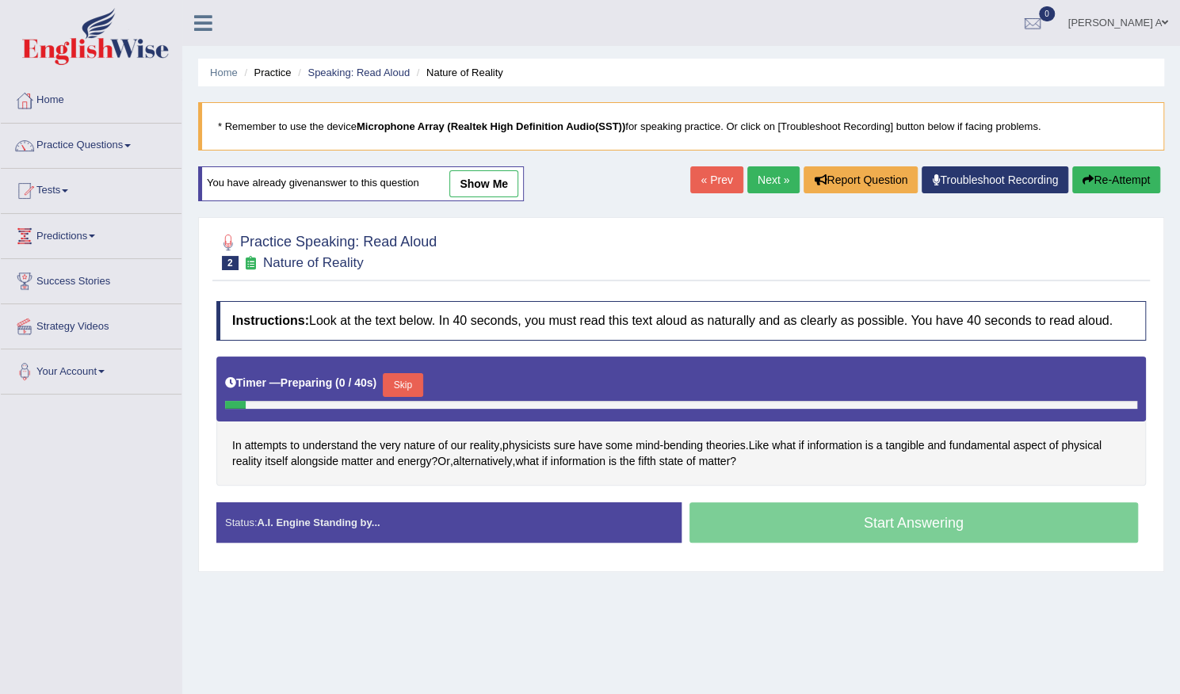
click at [415, 378] on button "Skip" at bounding box center [403, 385] width 40 height 24
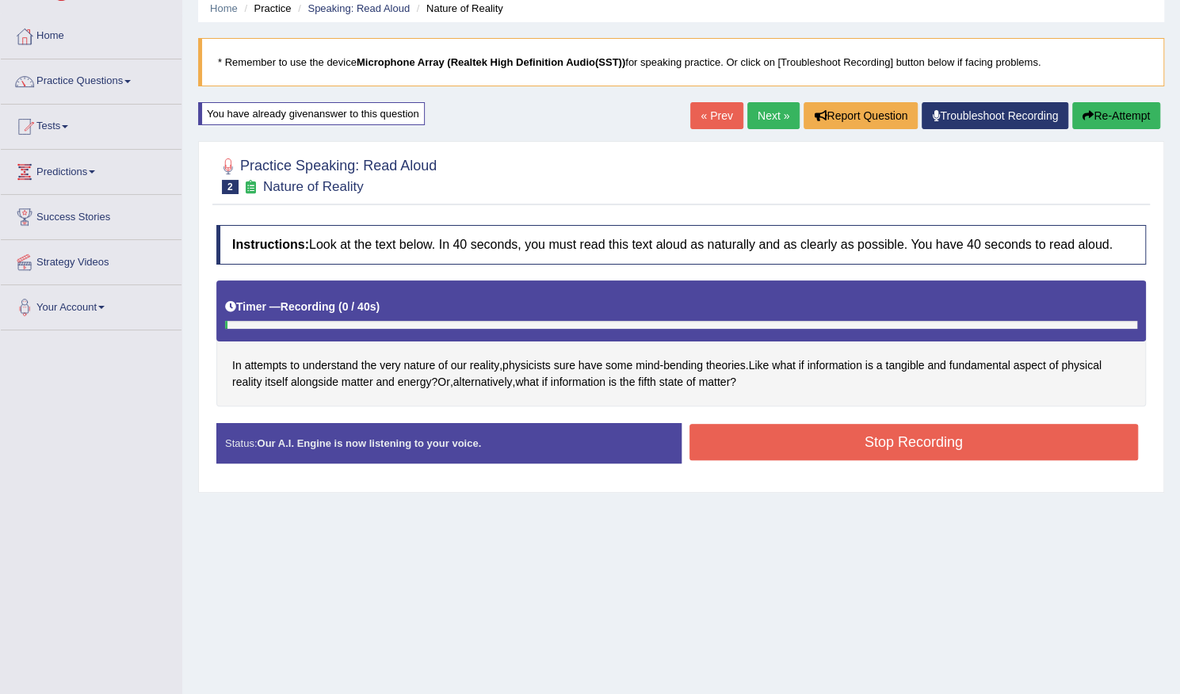
scroll to position [79, 0]
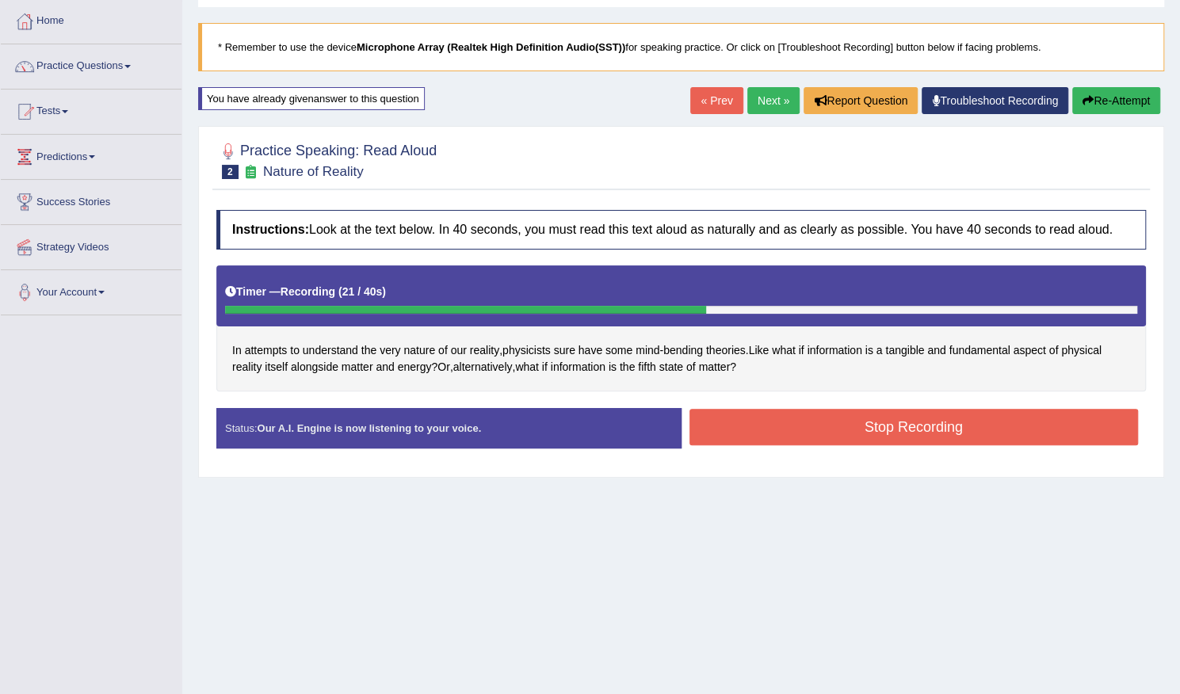
click at [774, 423] on button "Stop Recording" at bounding box center [913, 427] width 449 height 36
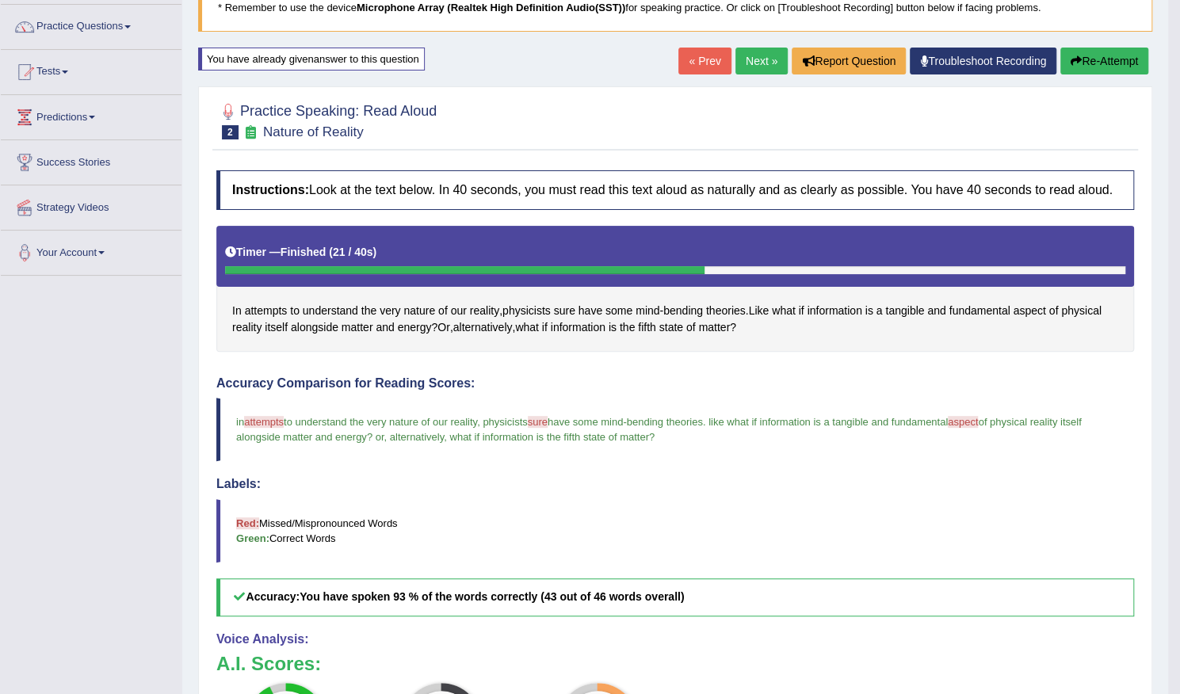
scroll to position [0, 0]
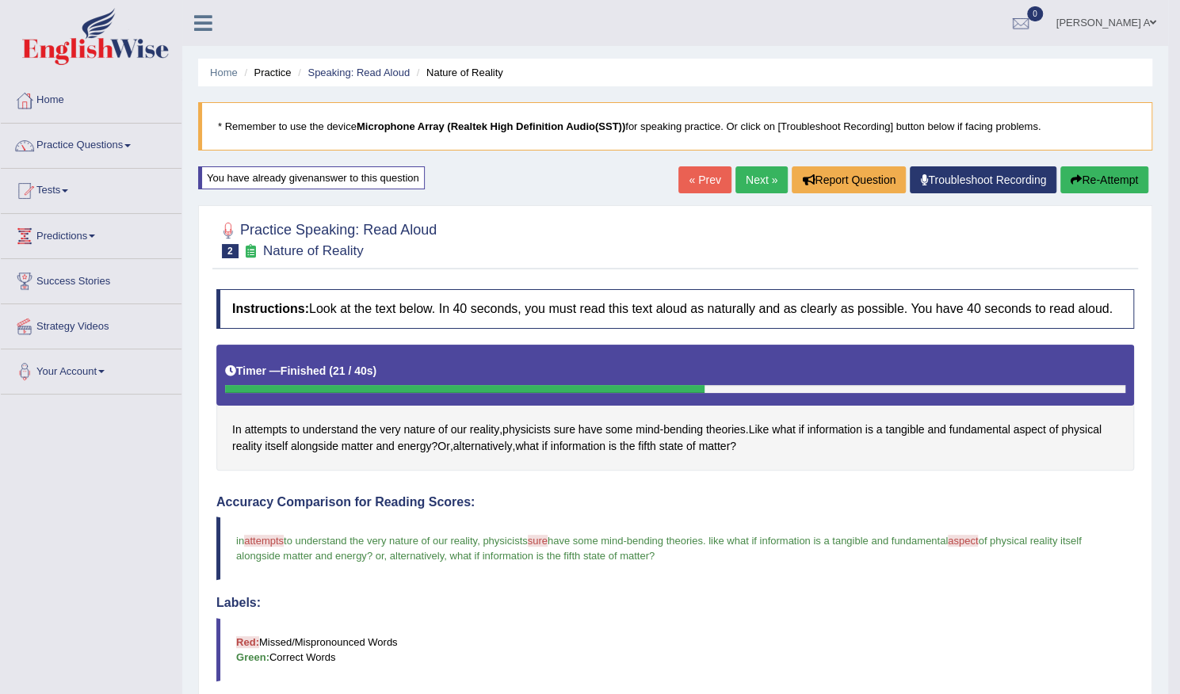
click at [740, 175] on link "Next »" at bounding box center [761, 179] width 52 height 27
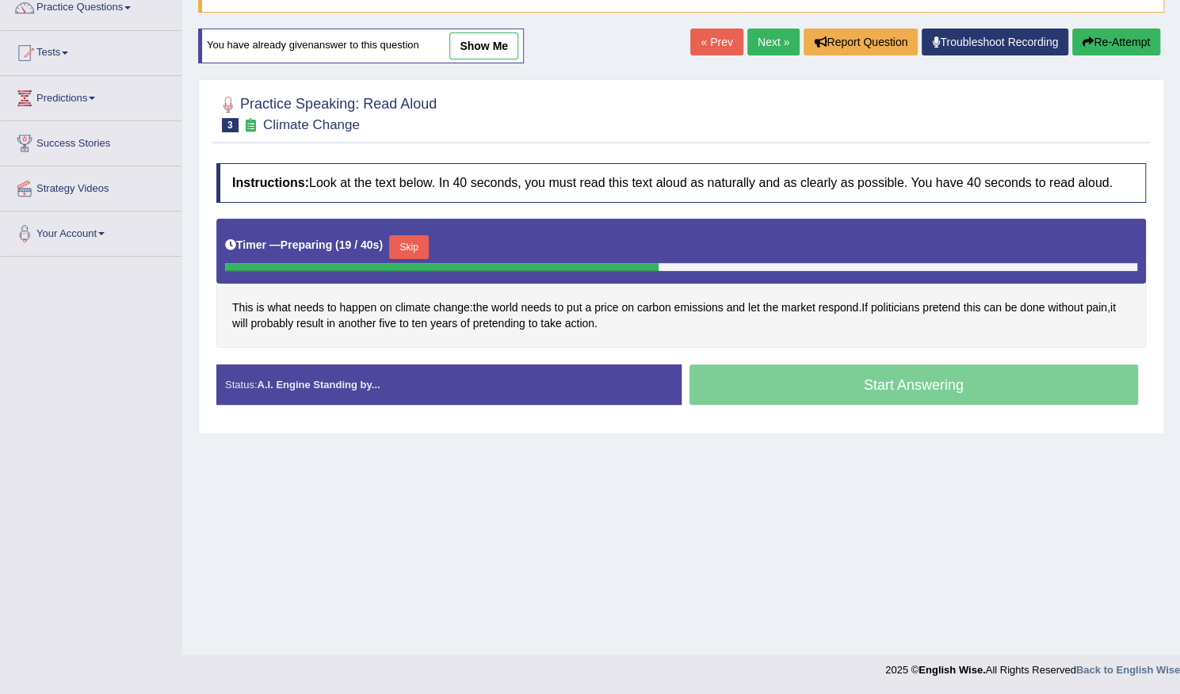
click at [418, 244] on button "Skip" at bounding box center [409, 247] width 40 height 24
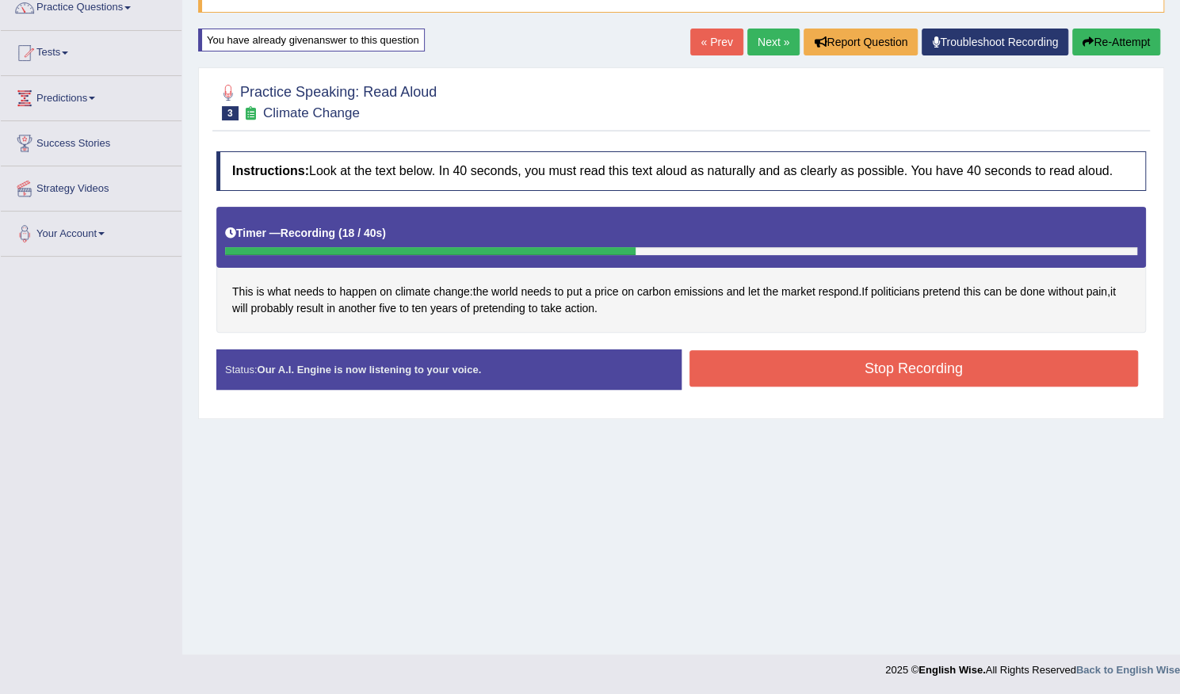
click at [904, 355] on button "Stop Recording" at bounding box center [913, 368] width 449 height 36
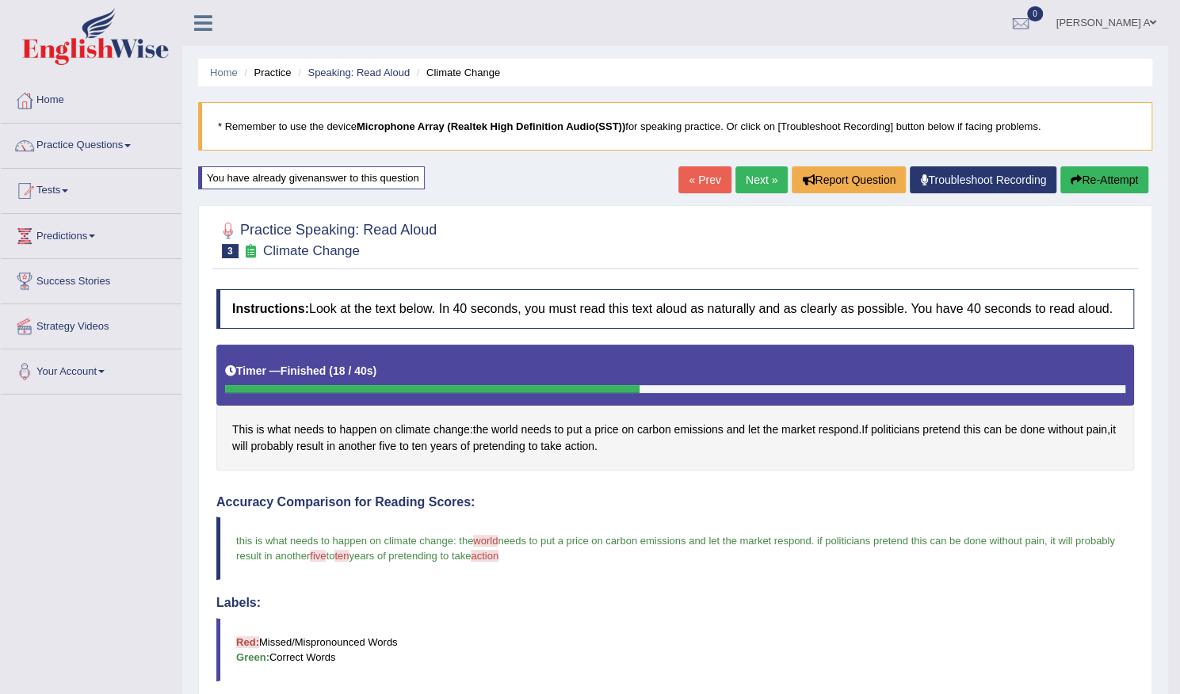
click at [753, 174] on link "Next »" at bounding box center [761, 179] width 52 height 27
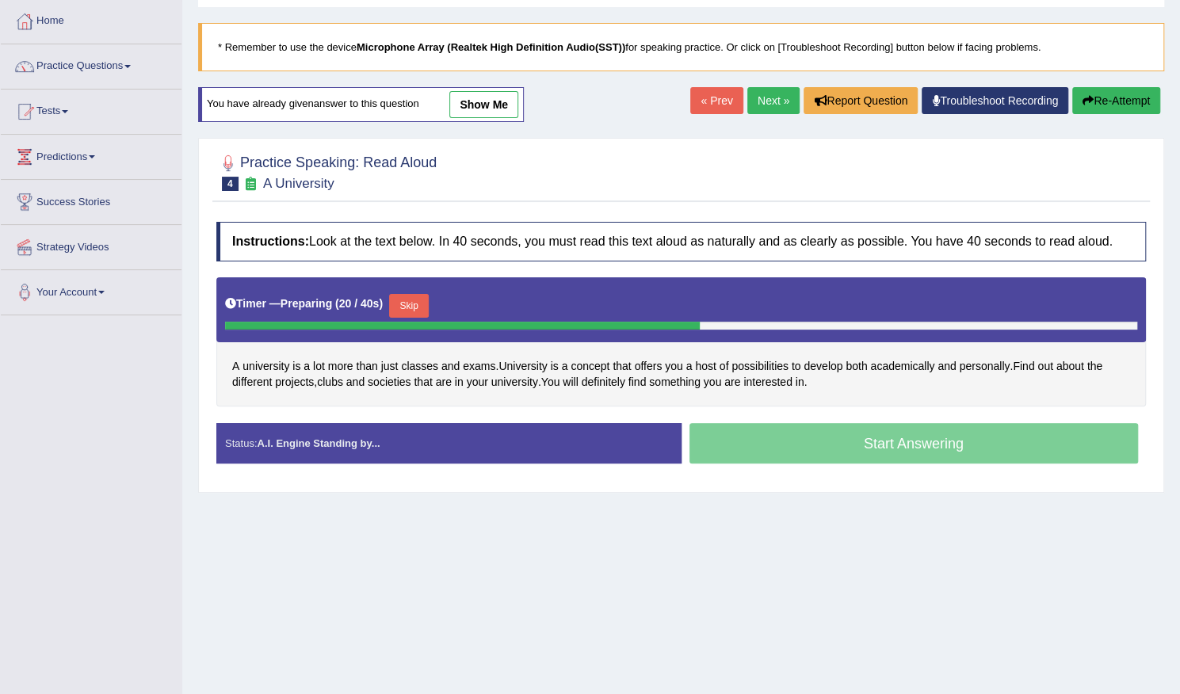
click at [424, 302] on button "Skip" at bounding box center [409, 306] width 40 height 24
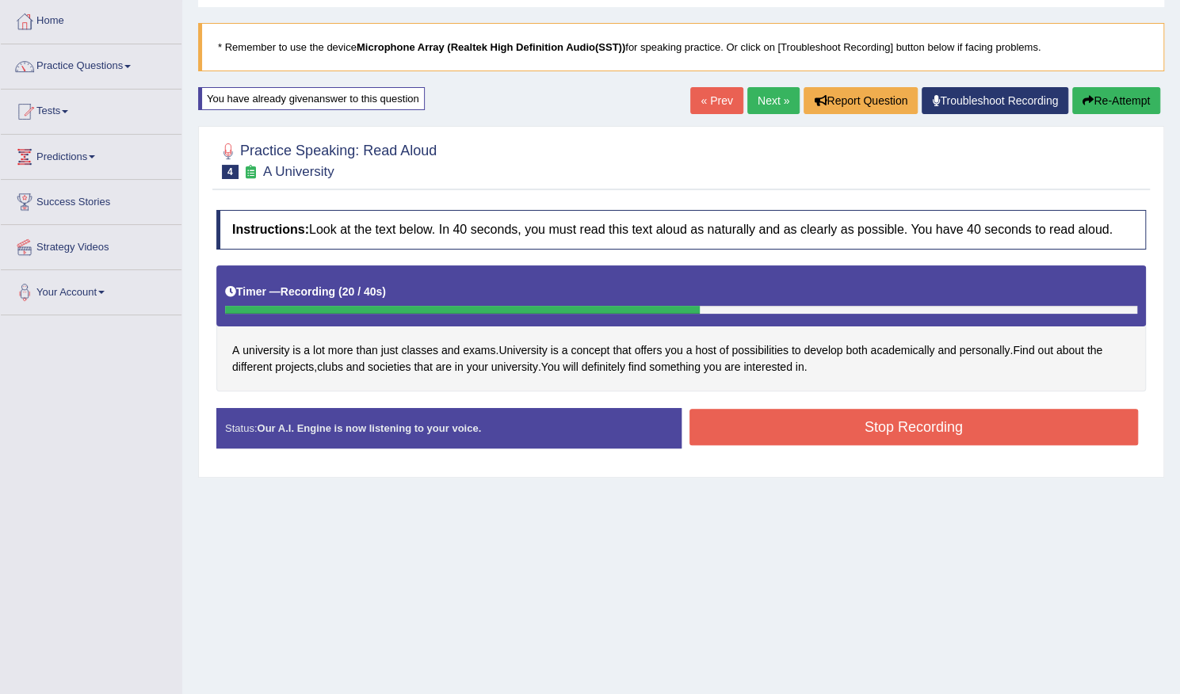
click at [788, 429] on button "Stop Recording" at bounding box center [913, 427] width 449 height 36
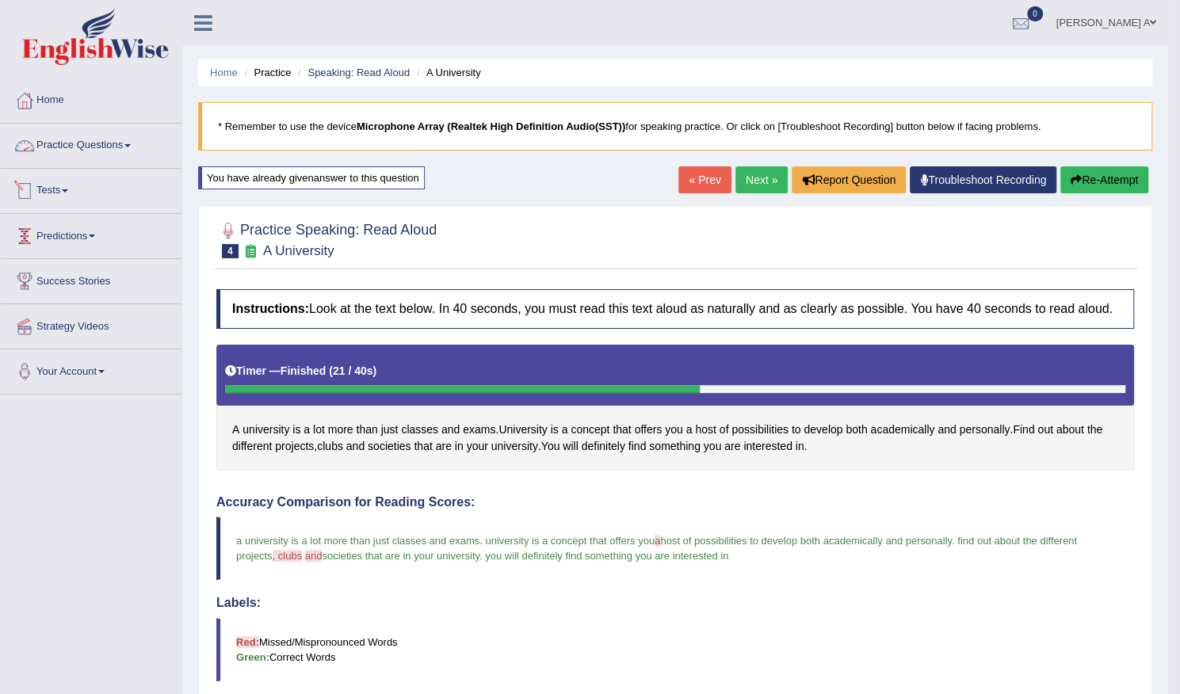
click at [111, 142] on link "Practice Questions" at bounding box center [91, 144] width 181 height 40
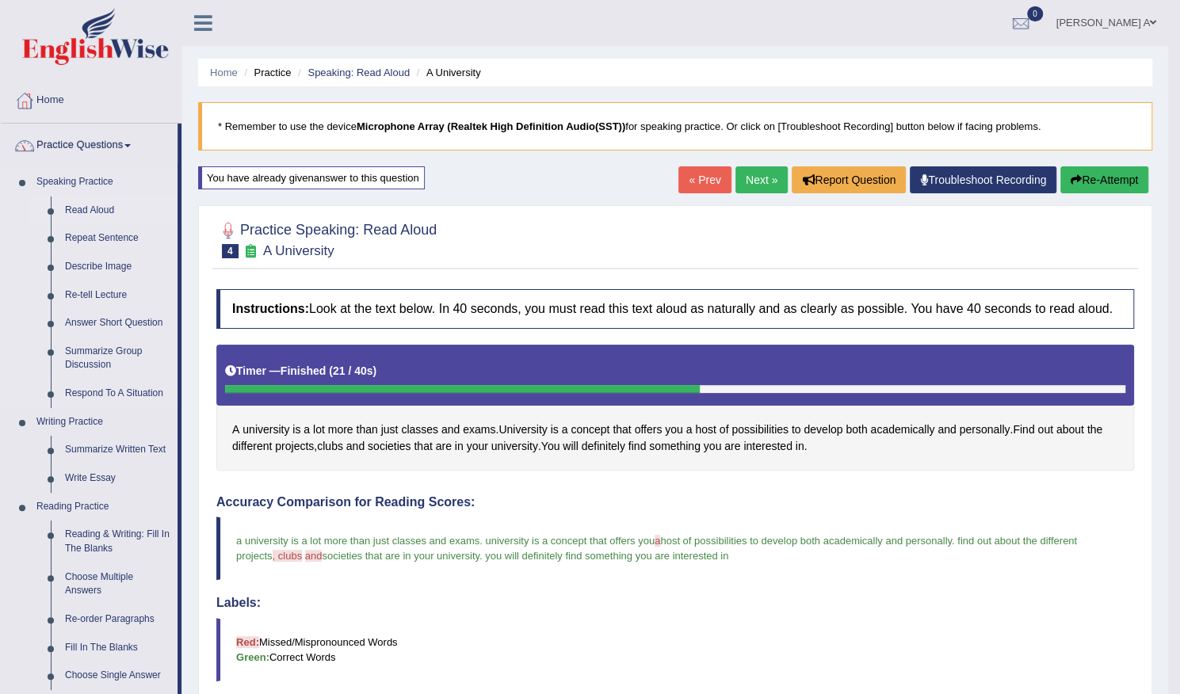
click at [104, 211] on link "Read Aloud" at bounding box center [118, 211] width 120 height 29
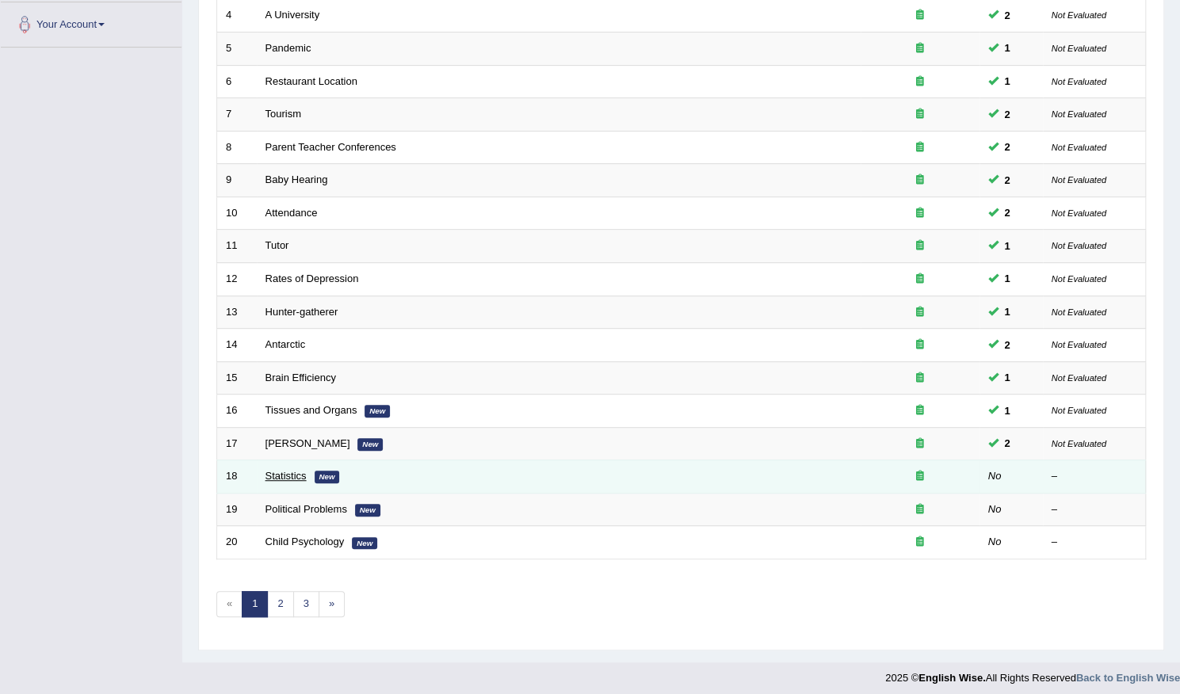
click at [285, 475] on link "Statistics" at bounding box center [285, 476] width 41 height 12
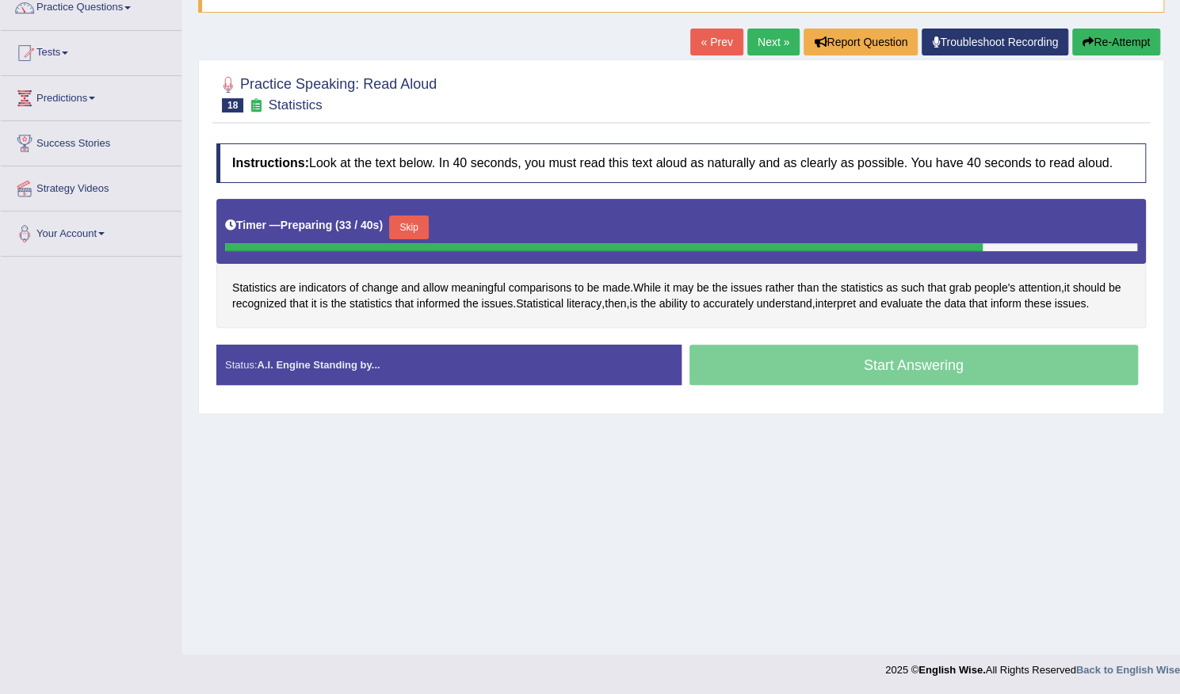
click at [418, 220] on button "Skip" at bounding box center [409, 228] width 40 height 24
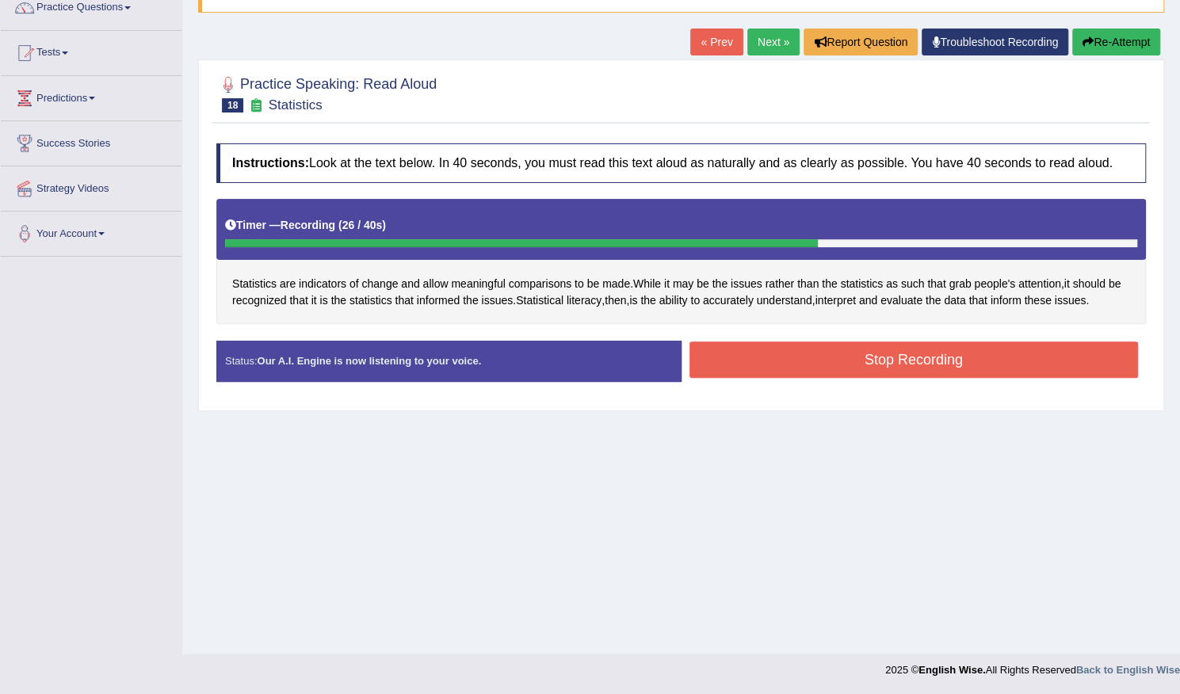
click at [845, 357] on button "Stop Recording" at bounding box center [913, 360] width 449 height 36
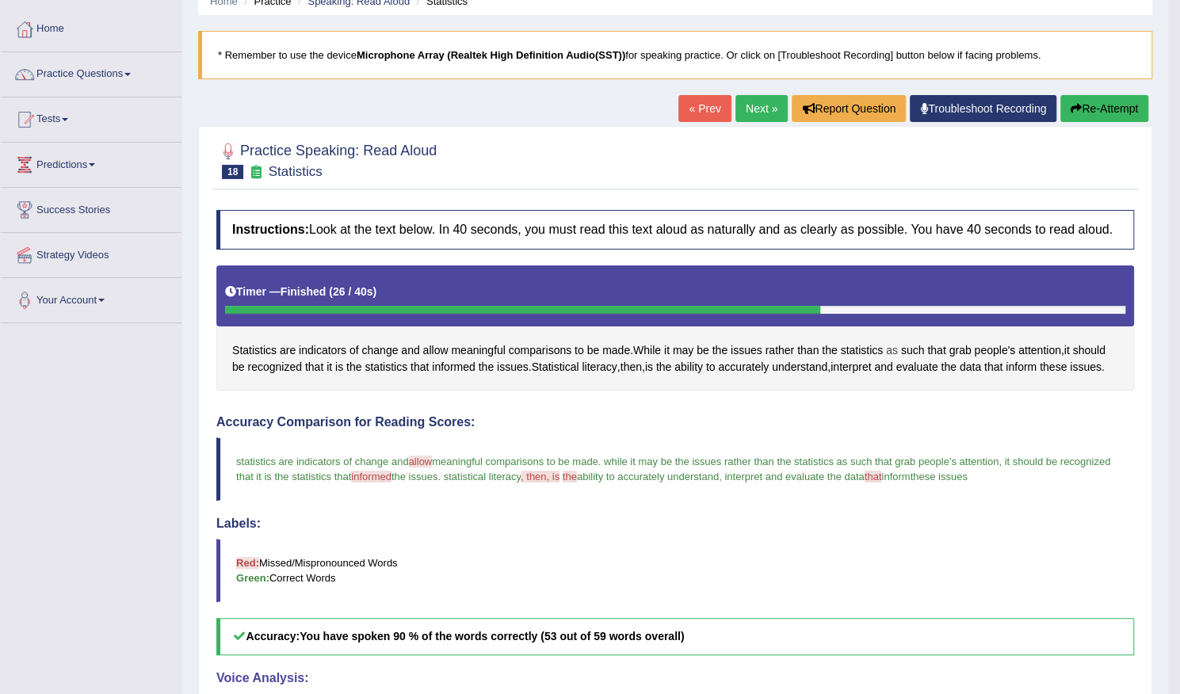
scroll to position [67, 0]
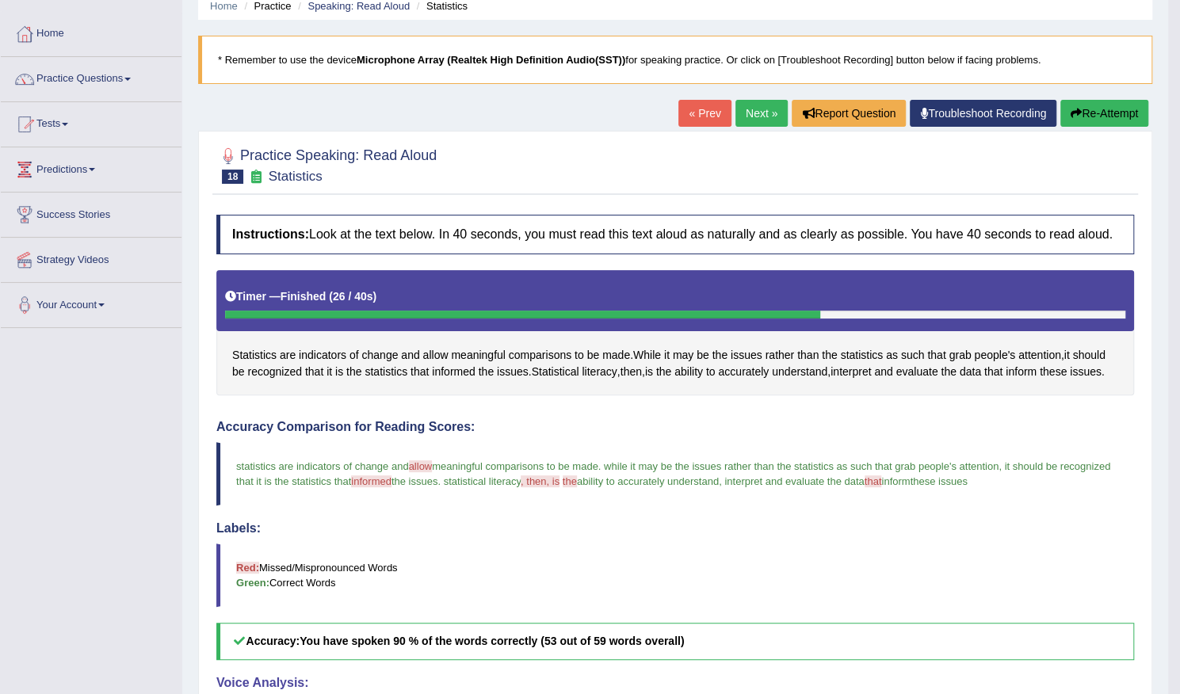
click at [1086, 120] on button "Re-Attempt" at bounding box center [1104, 113] width 88 height 27
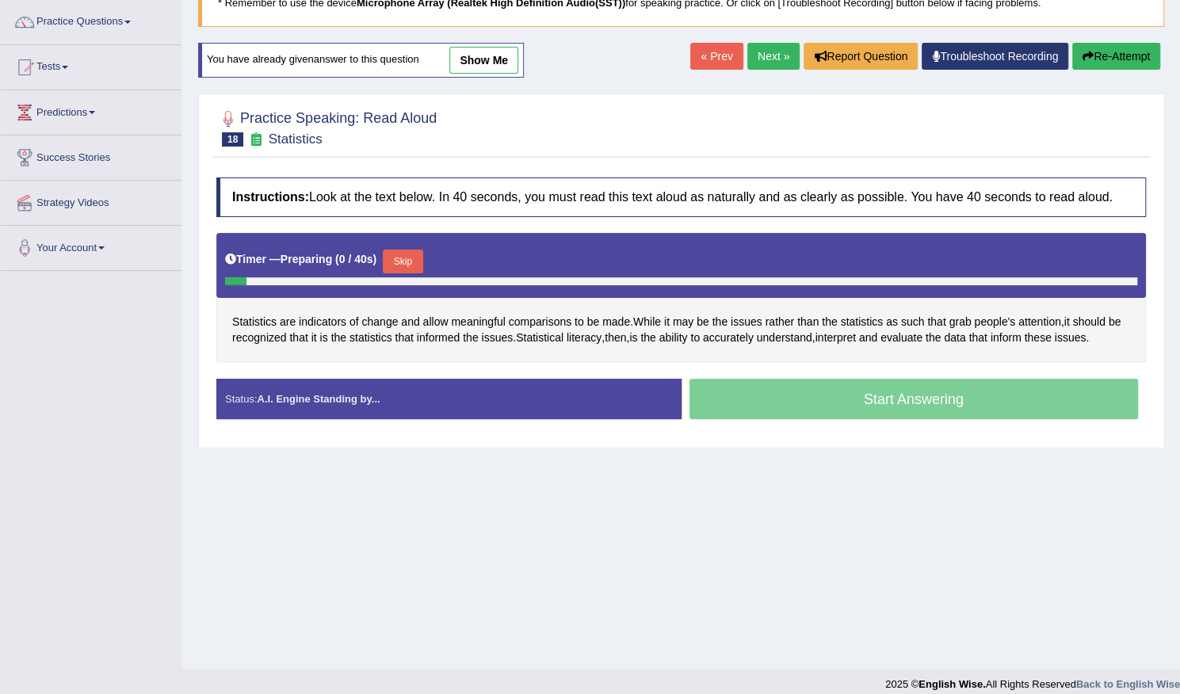
scroll to position [138, 0]
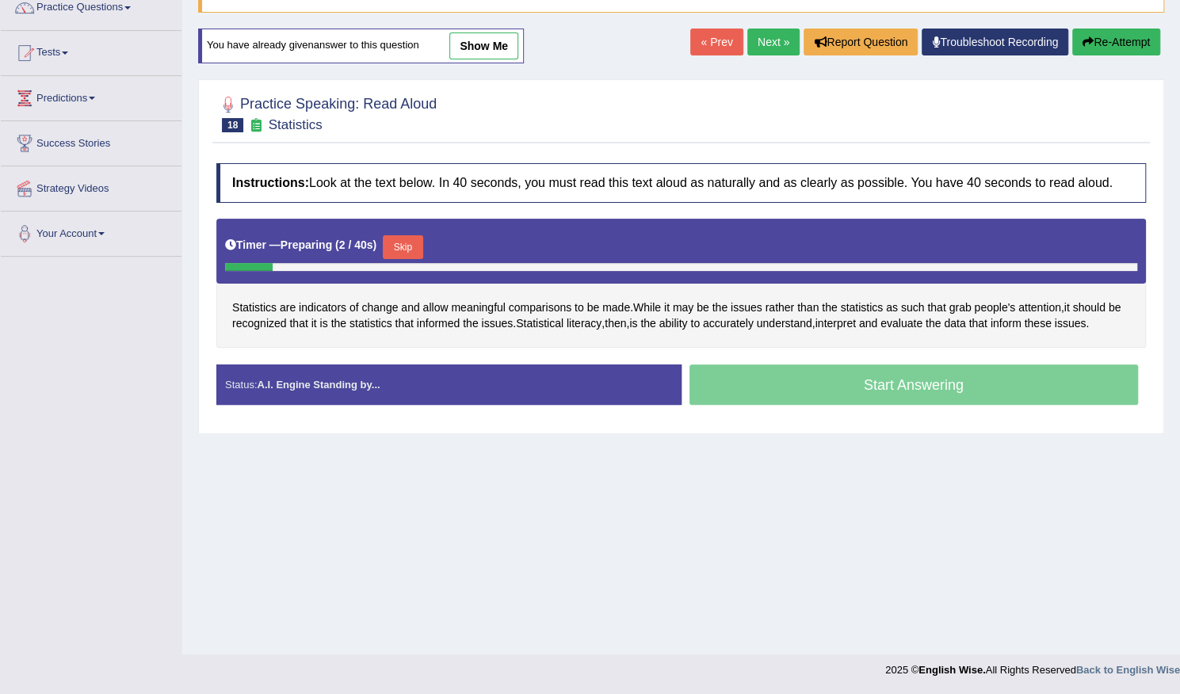
click at [414, 247] on button "Skip" at bounding box center [403, 247] width 40 height 24
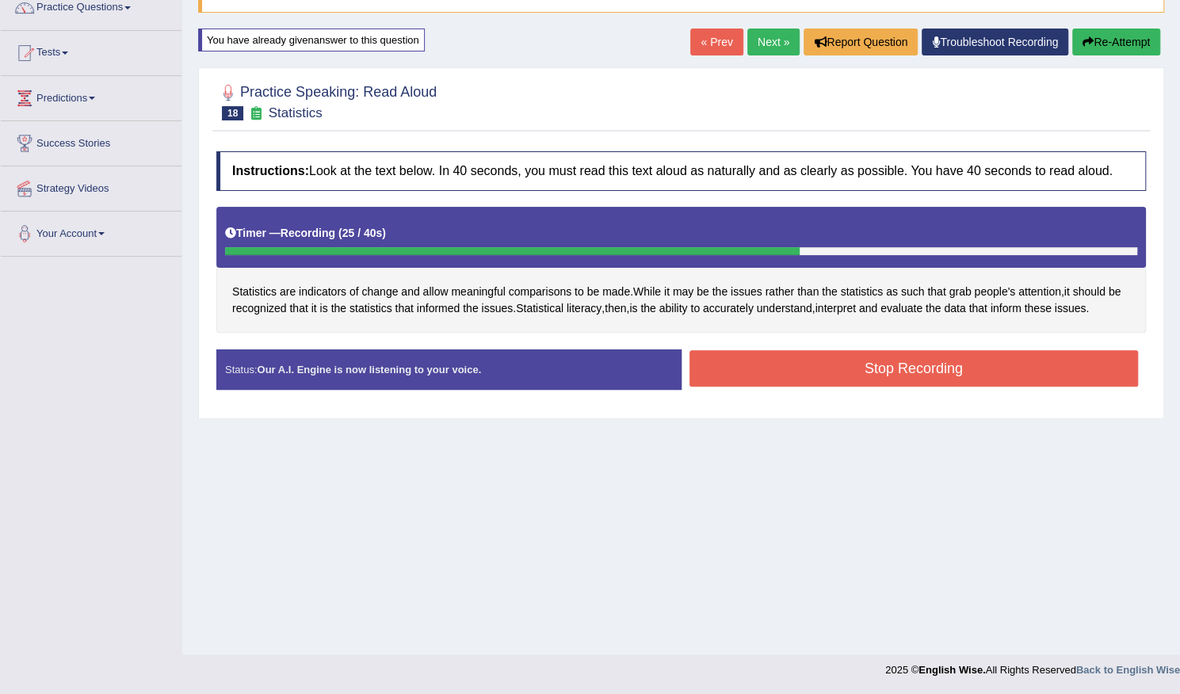
click at [853, 364] on button "Stop Recording" at bounding box center [913, 368] width 449 height 36
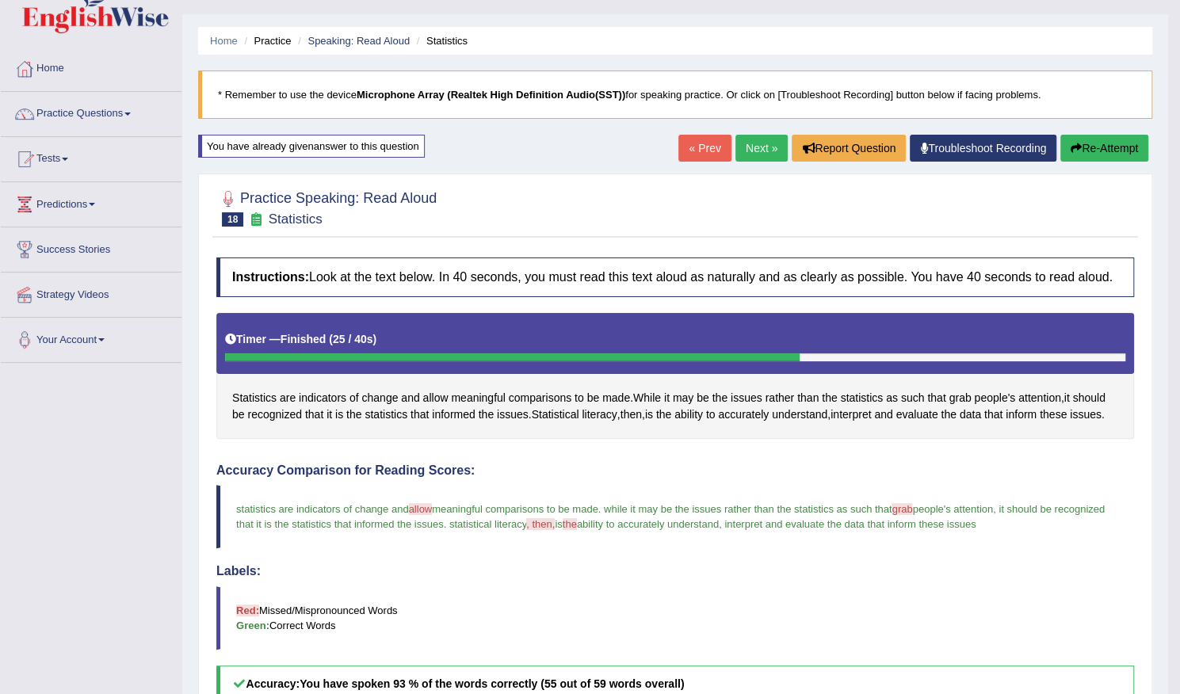
scroll to position [0, 0]
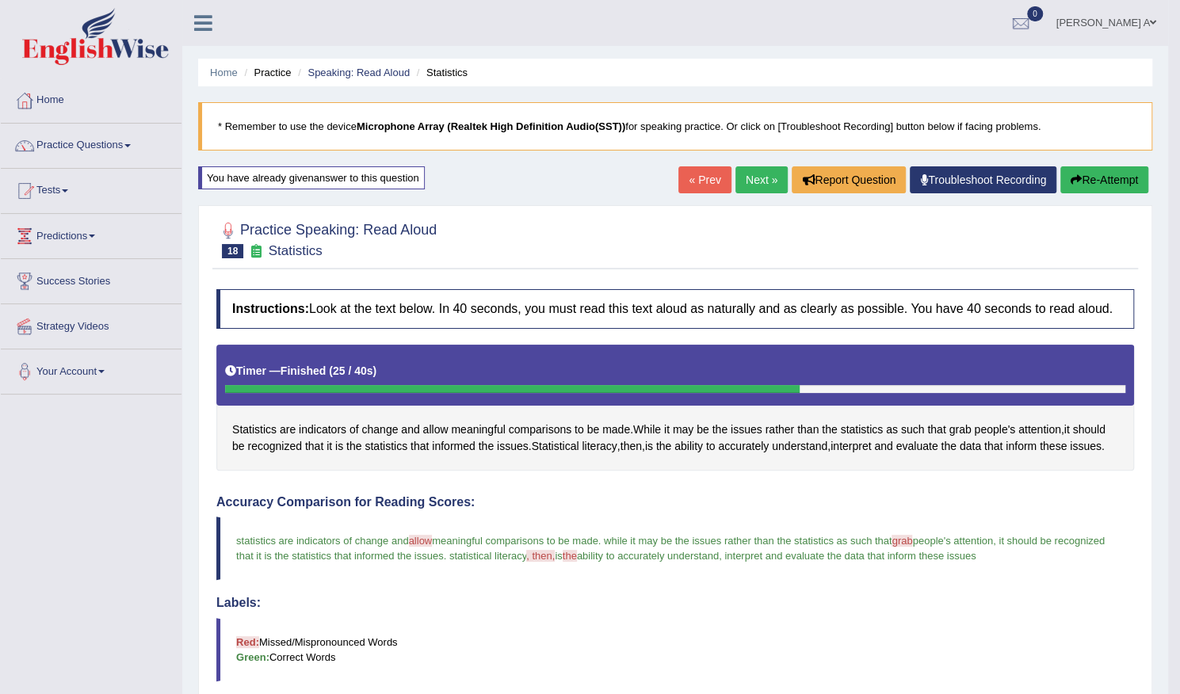
click at [759, 177] on link "Next »" at bounding box center [761, 179] width 52 height 27
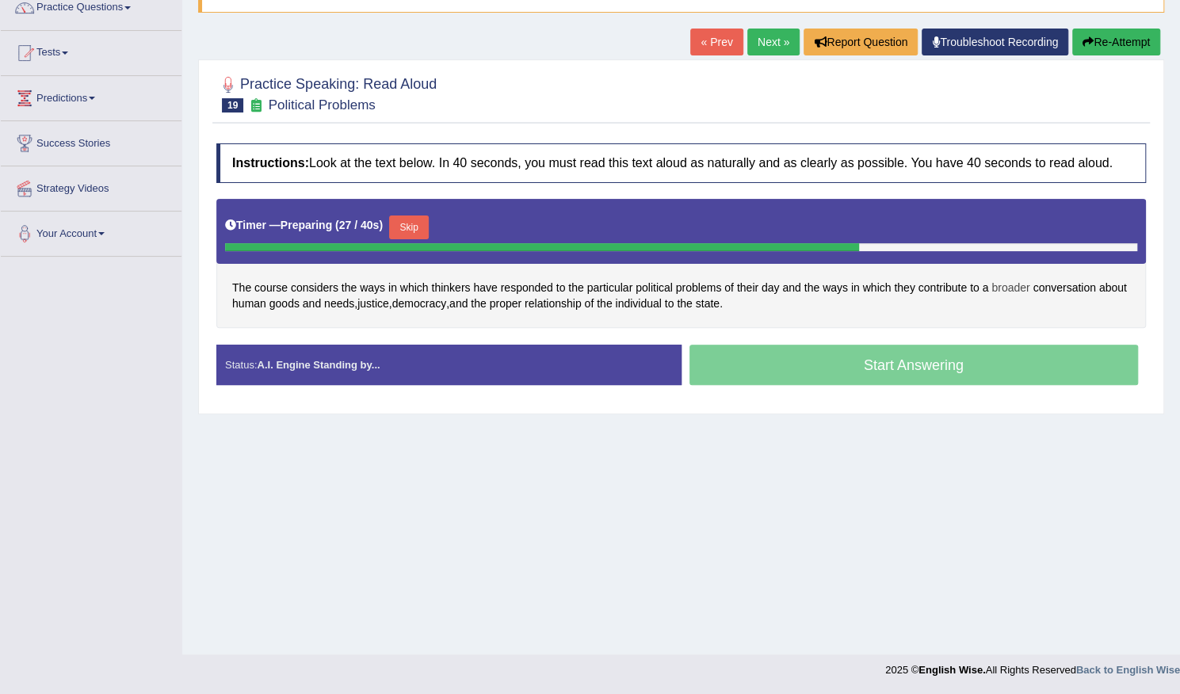
click at [1005, 281] on span "broader" at bounding box center [1010, 288] width 38 height 17
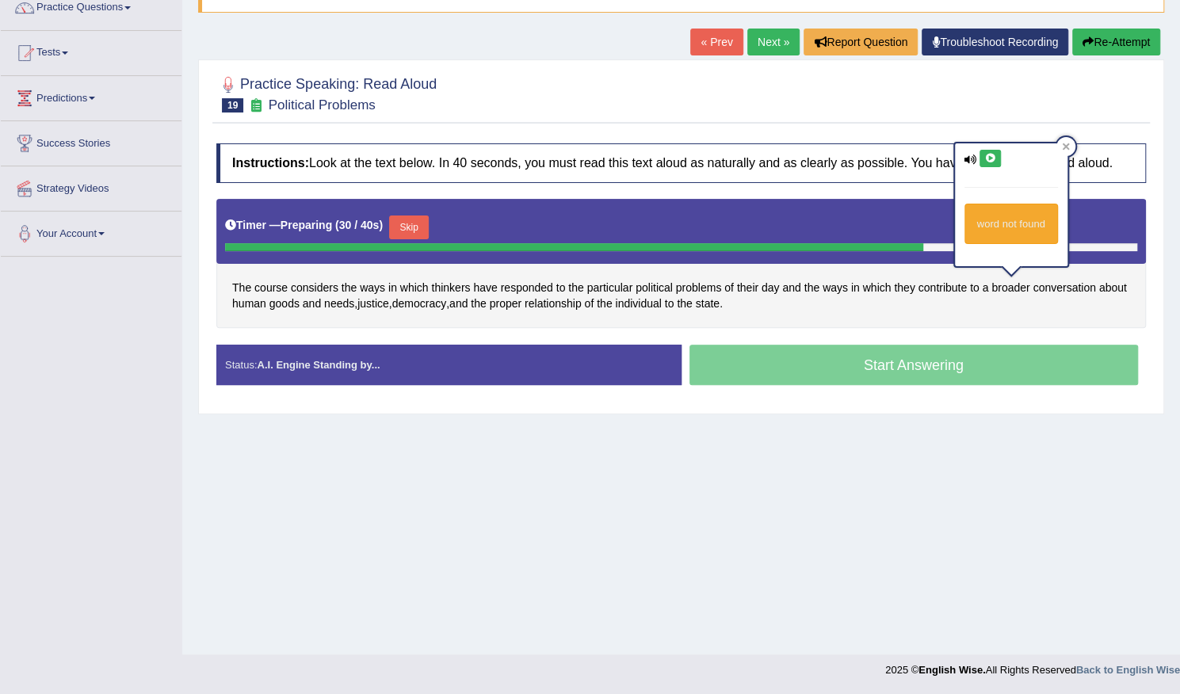
click at [991, 156] on icon at bounding box center [990, 159] width 12 height 10
click at [1071, 145] on div at bounding box center [1065, 146] width 19 height 19
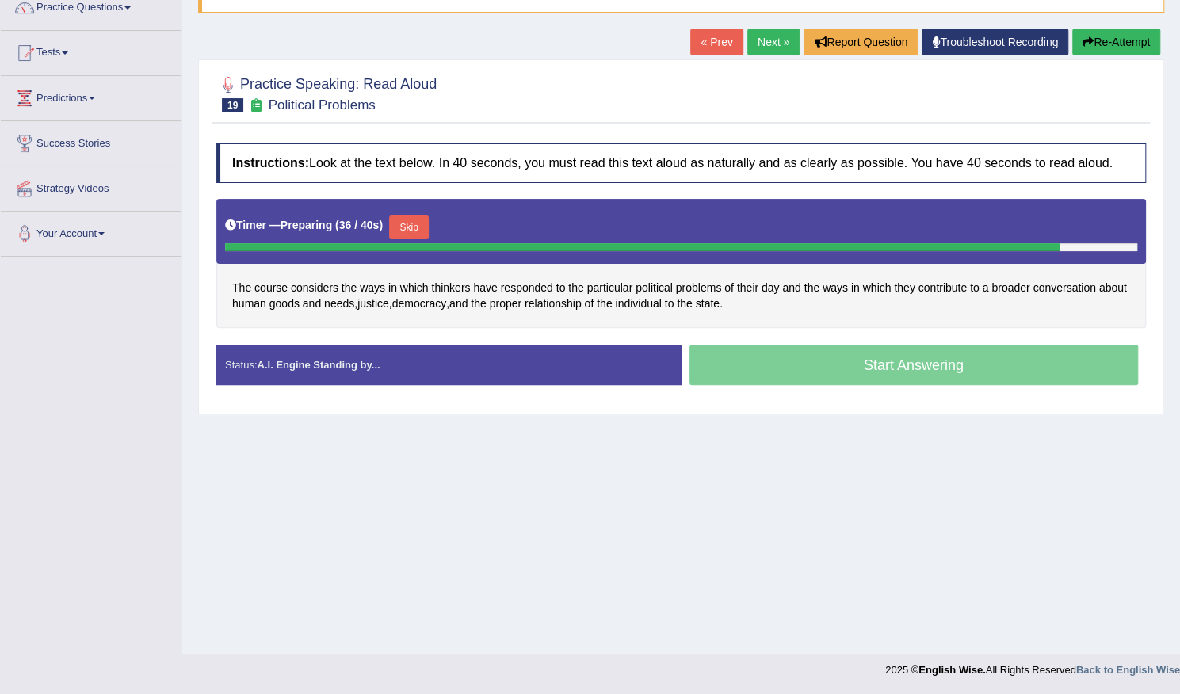
click at [410, 226] on button "Skip" at bounding box center [409, 228] width 40 height 24
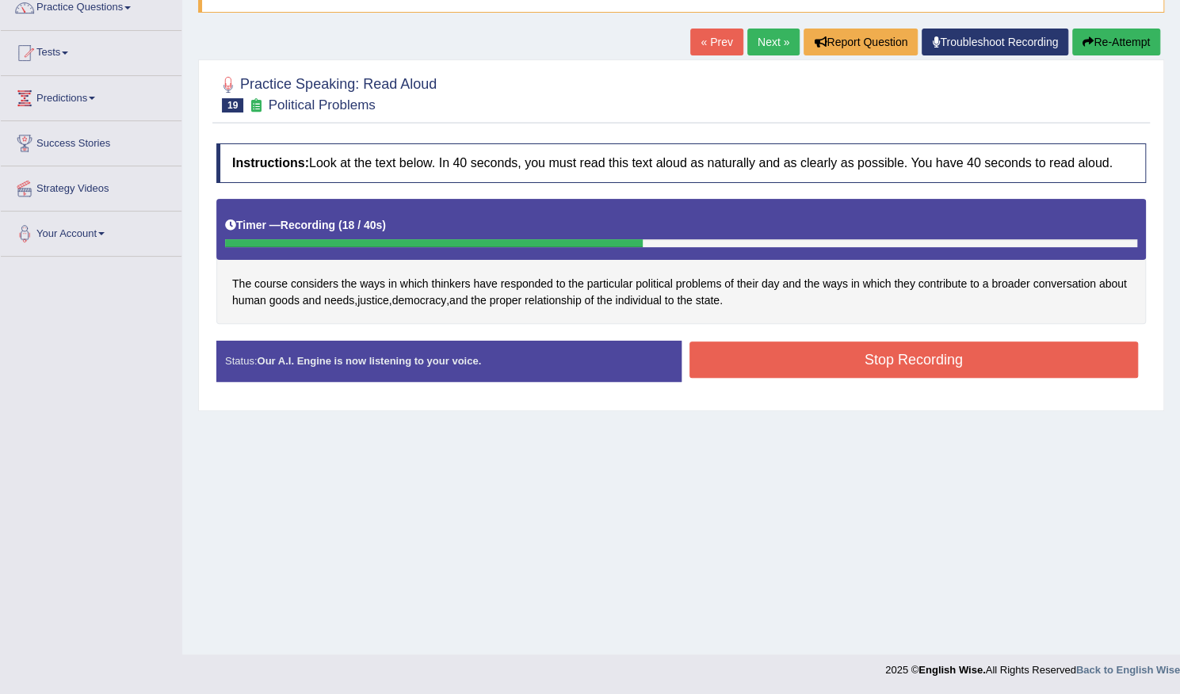
click at [866, 353] on button "Stop Recording" at bounding box center [913, 360] width 449 height 36
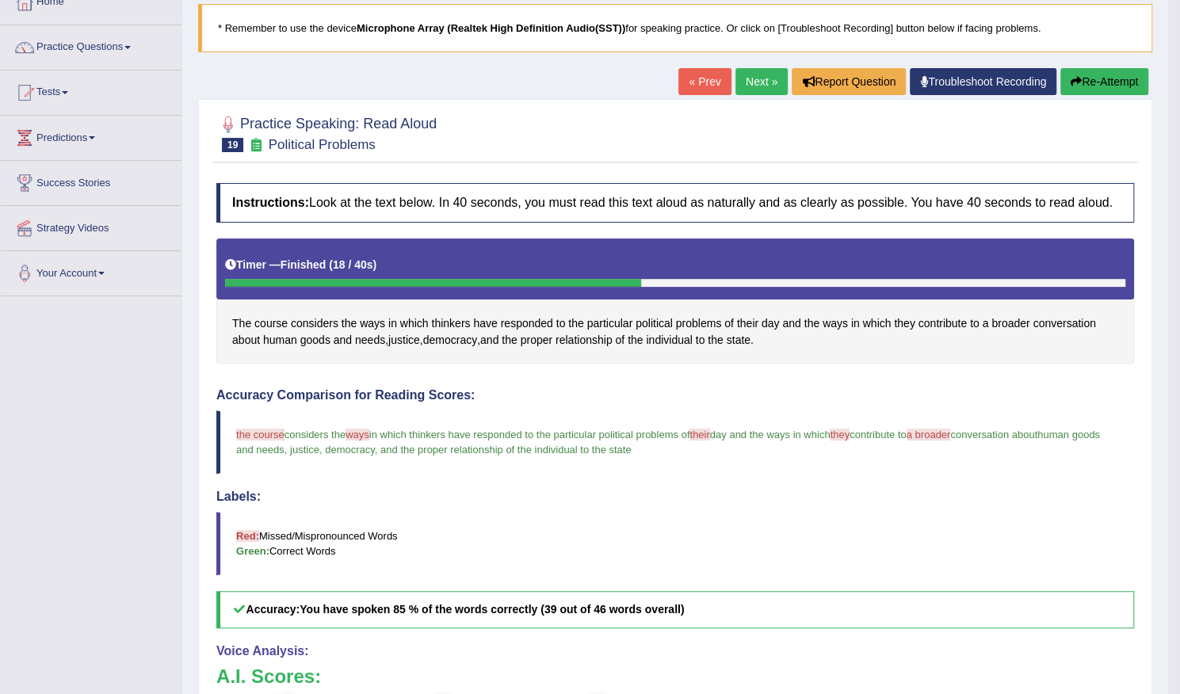
scroll to position [59, 0]
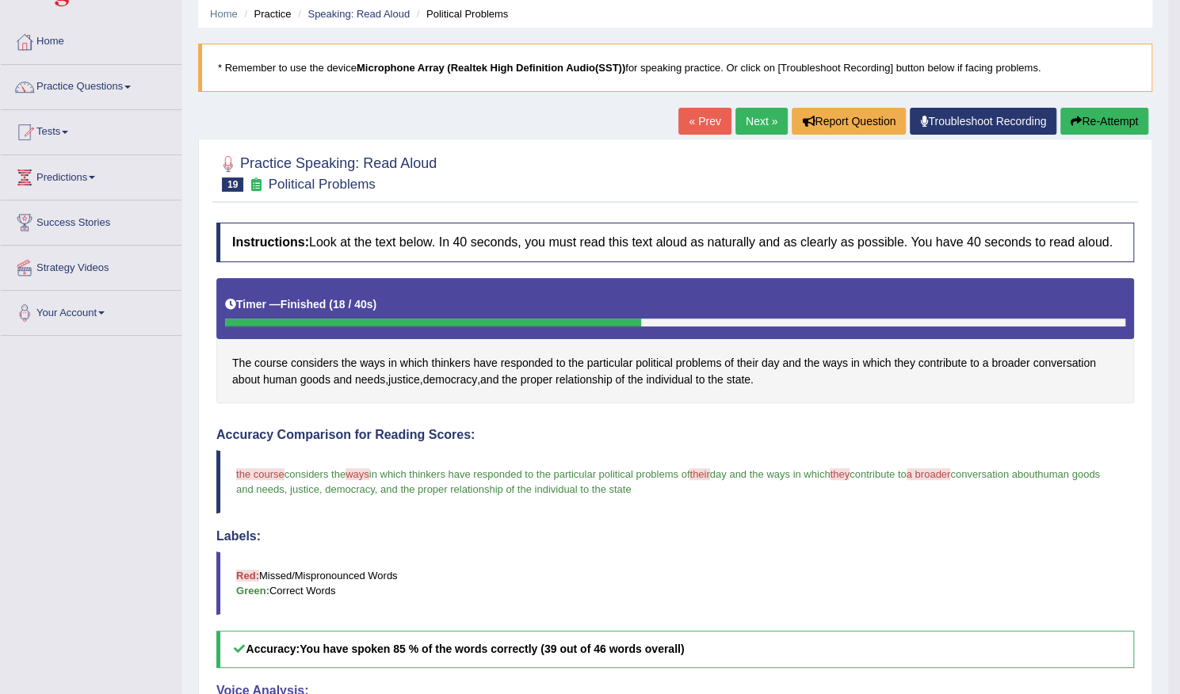
click at [1082, 120] on button "Re-Attempt" at bounding box center [1104, 121] width 88 height 27
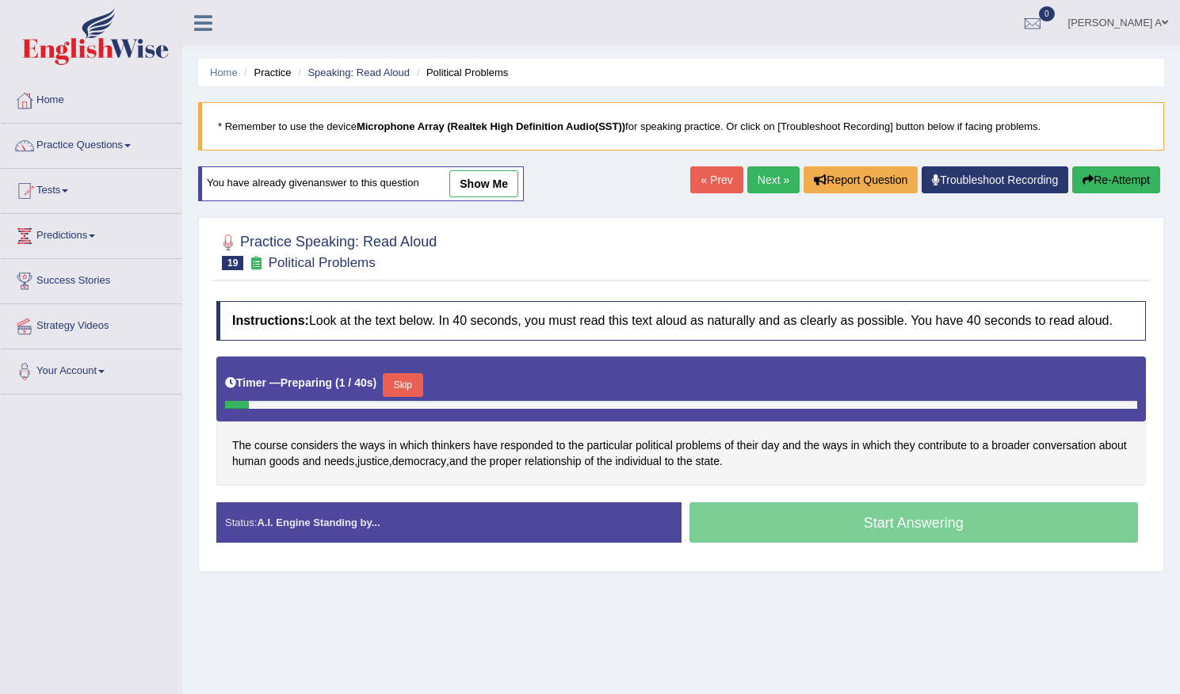
click at [412, 373] on button "Skip" at bounding box center [403, 385] width 40 height 24
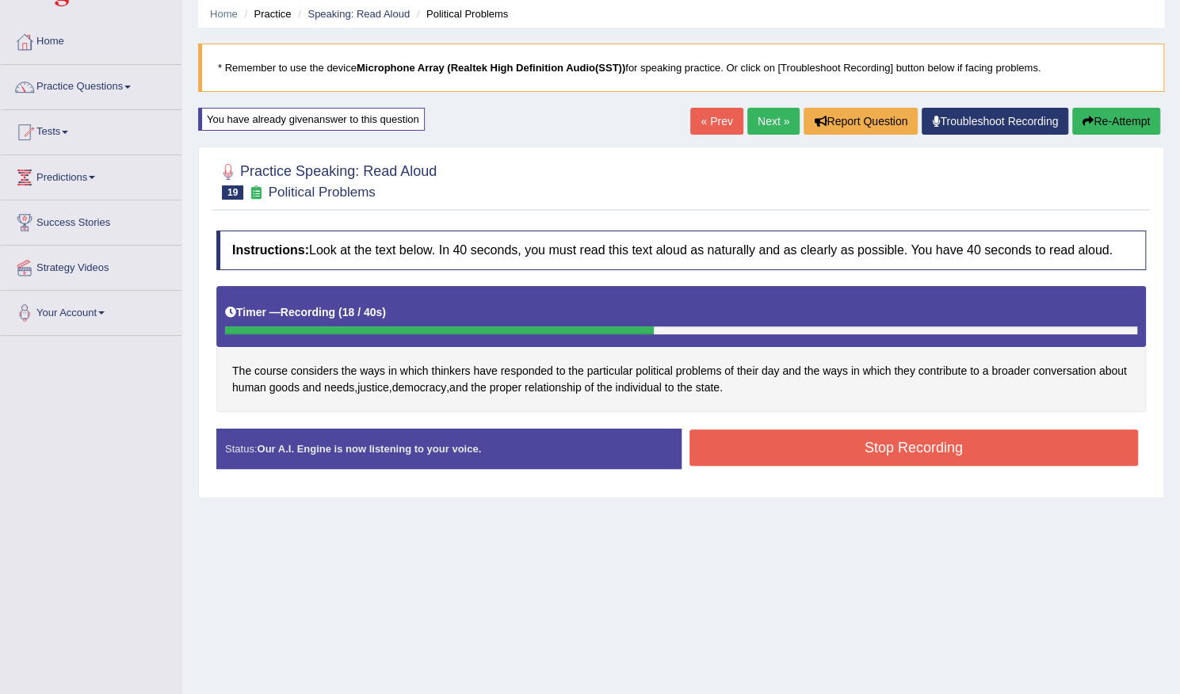
click at [821, 438] on button "Stop Recording" at bounding box center [913, 447] width 449 height 36
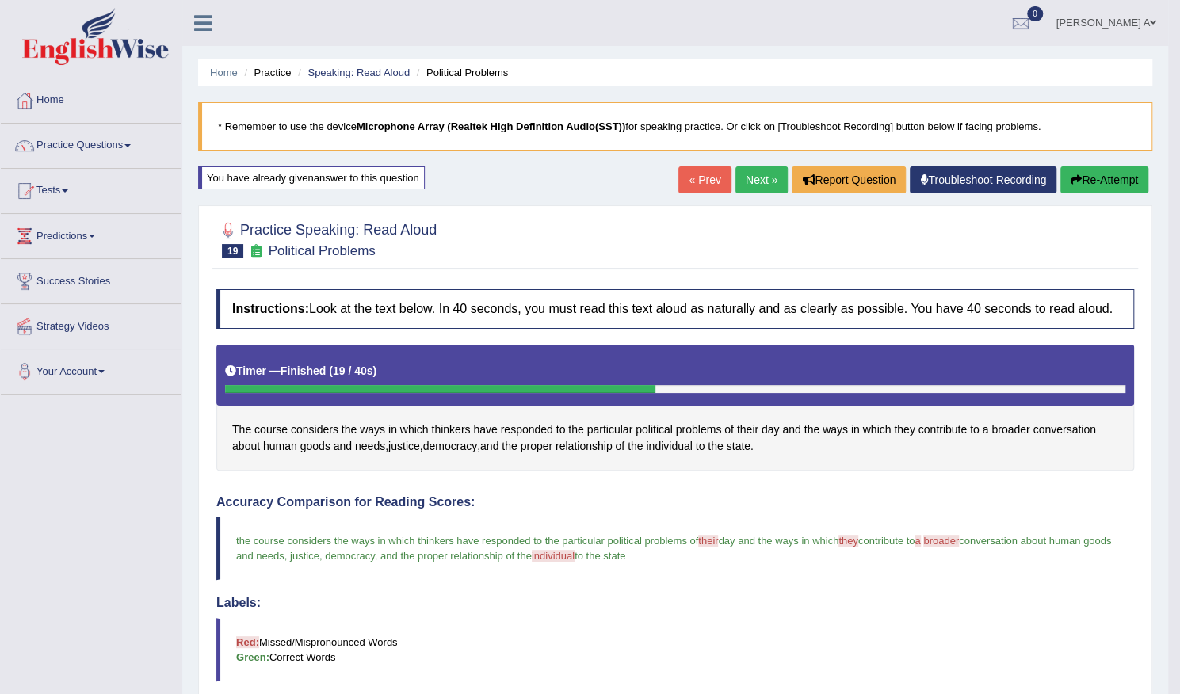
click at [755, 175] on link "Next »" at bounding box center [761, 179] width 52 height 27
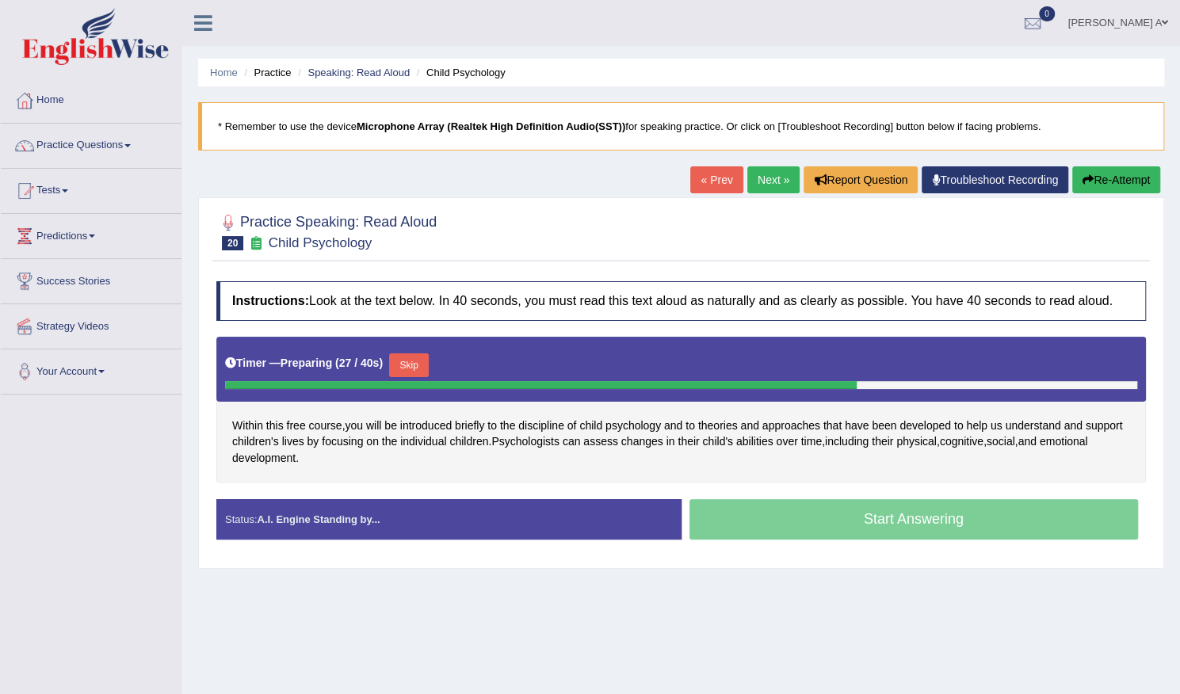
click at [415, 359] on button "Skip" at bounding box center [409, 365] width 40 height 24
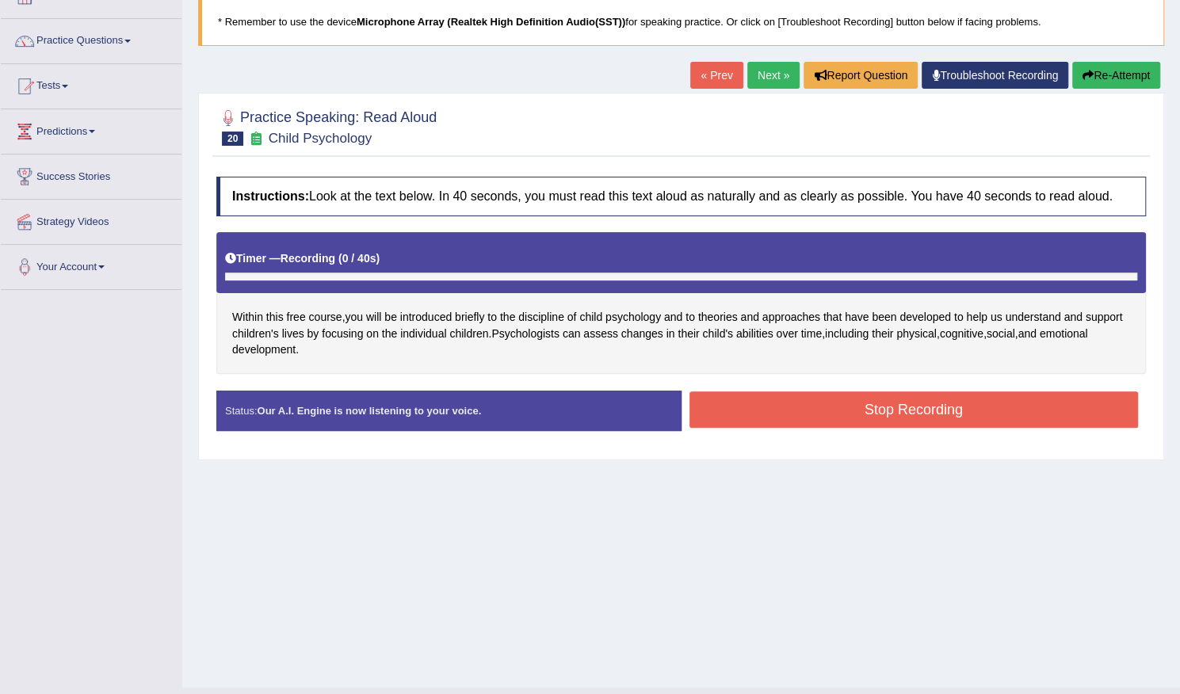
scroll to position [138, 0]
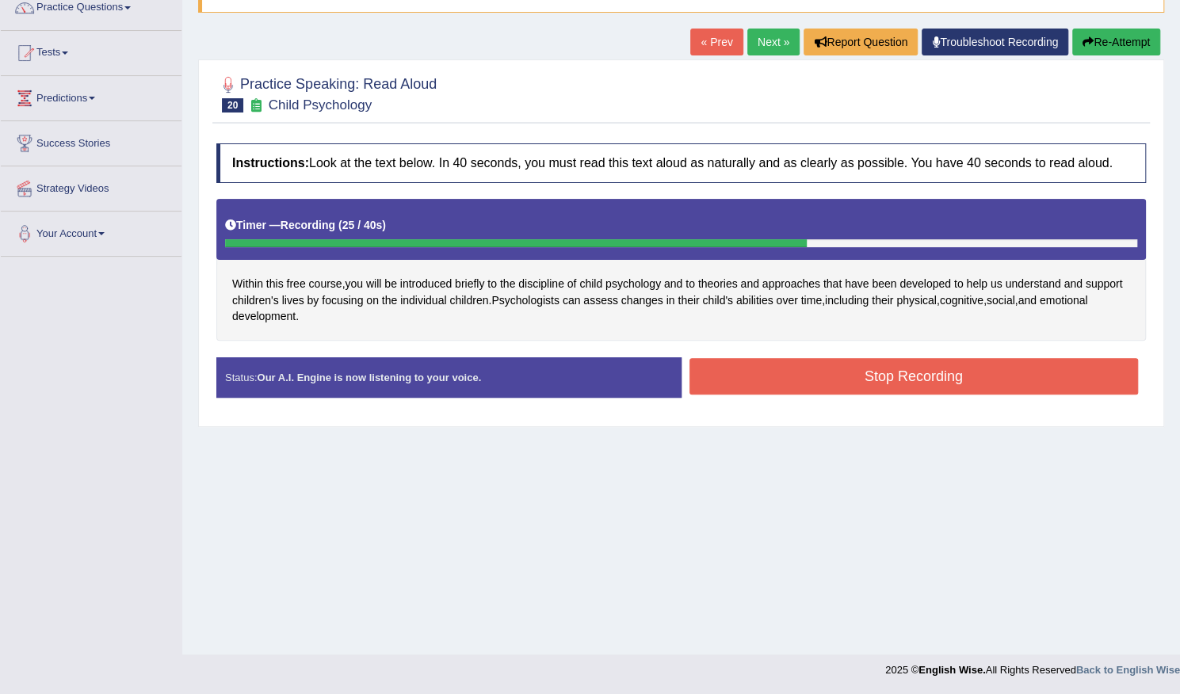
click at [790, 366] on button "Stop Recording" at bounding box center [913, 376] width 449 height 36
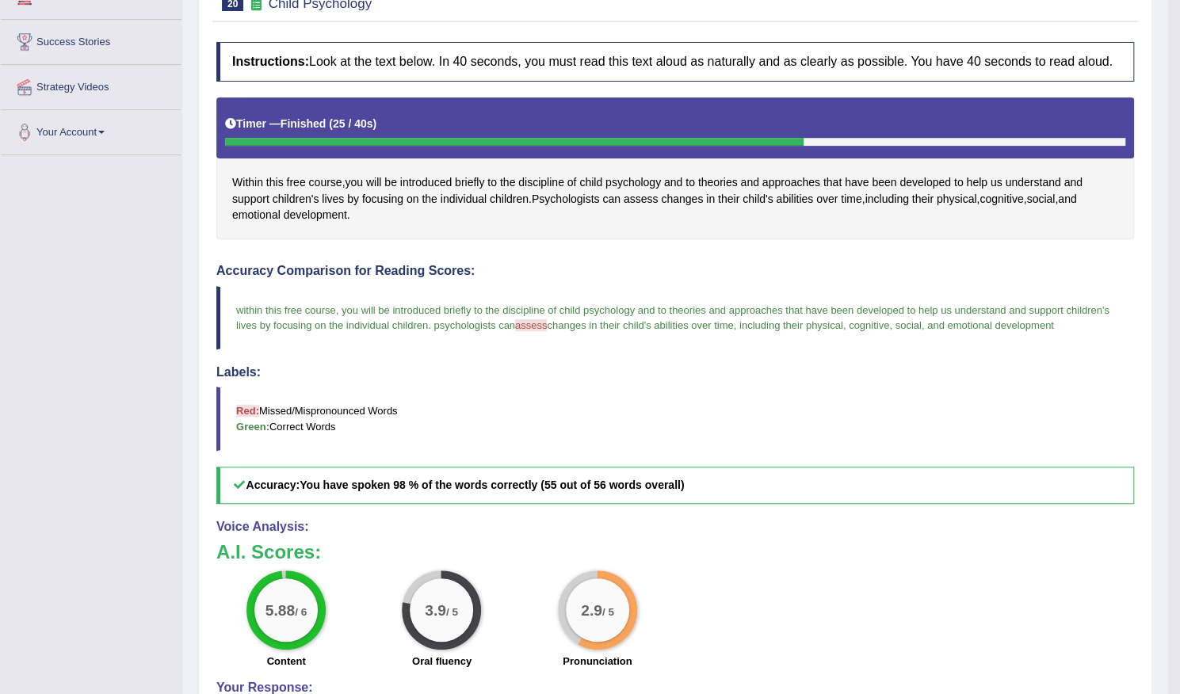
scroll to position [162, 0]
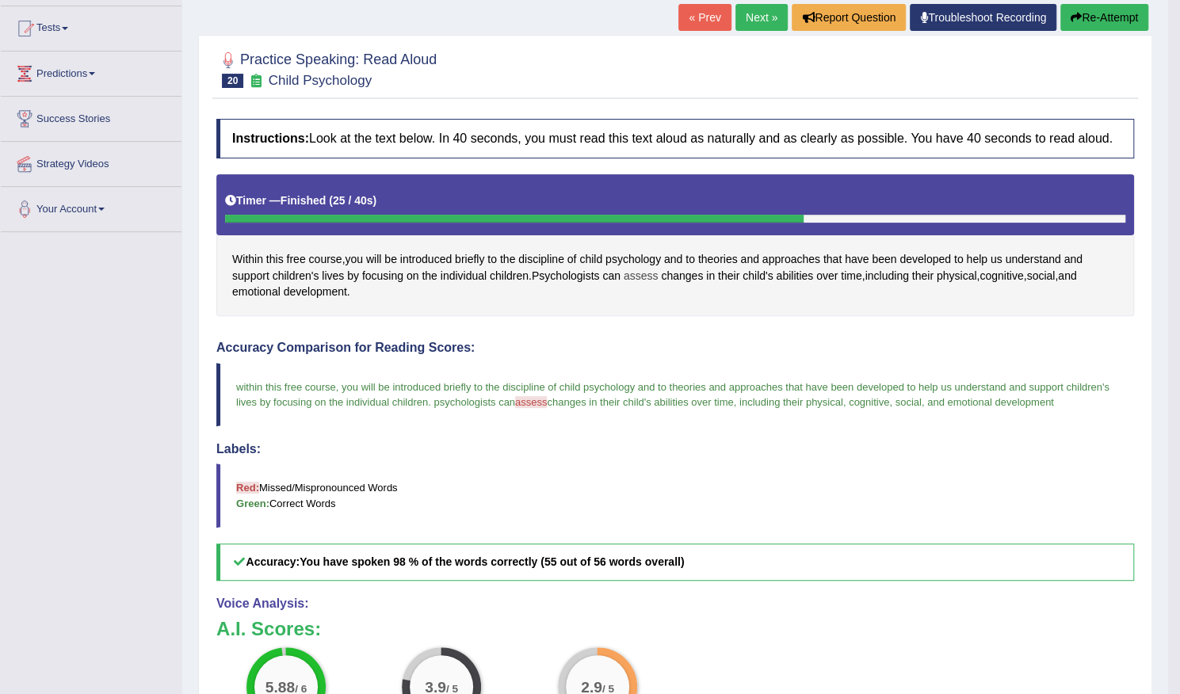
click at [655, 274] on span "assess" at bounding box center [641, 276] width 35 height 17
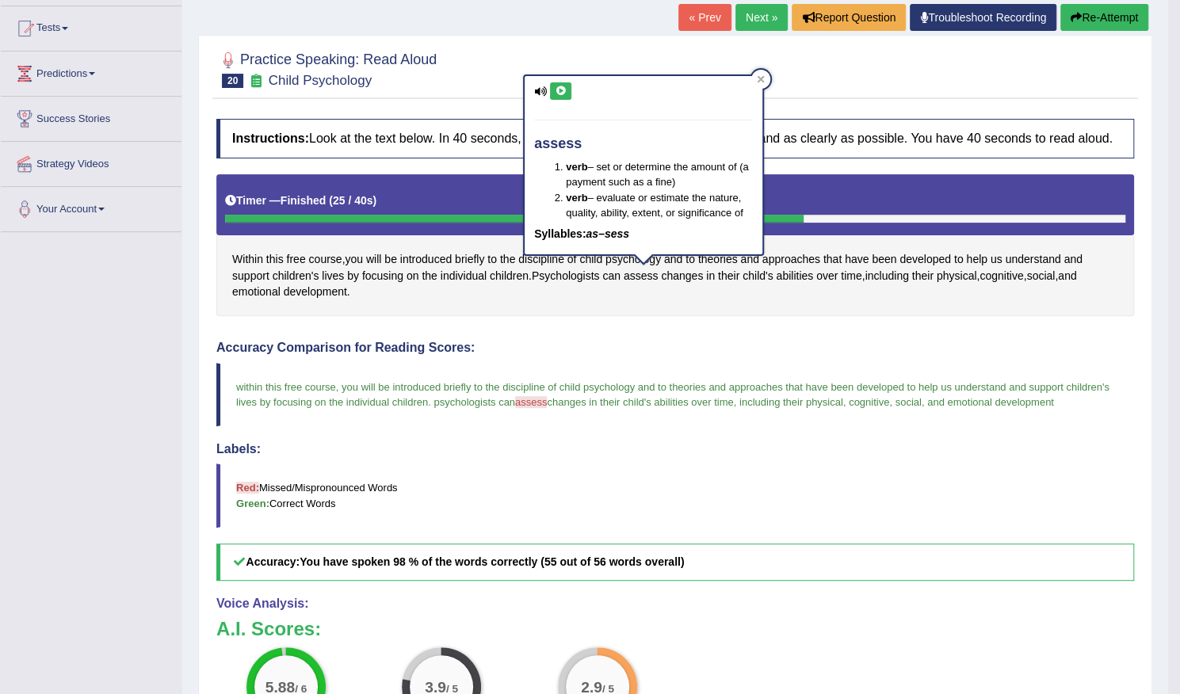
click at [558, 86] on icon at bounding box center [561, 91] width 12 height 10
click at [563, 90] on icon at bounding box center [561, 91] width 12 height 10
click at [760, 77] on icon at bounding box center [761, 78] width 7 height 7
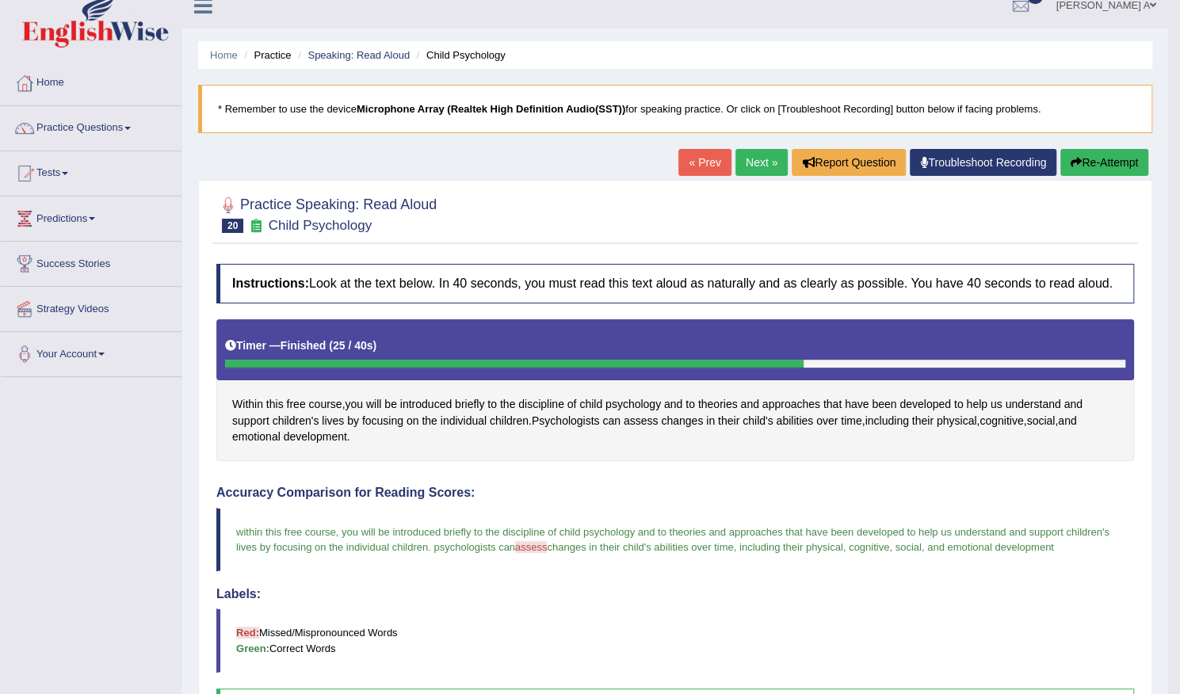
scroll to position [4, 0]
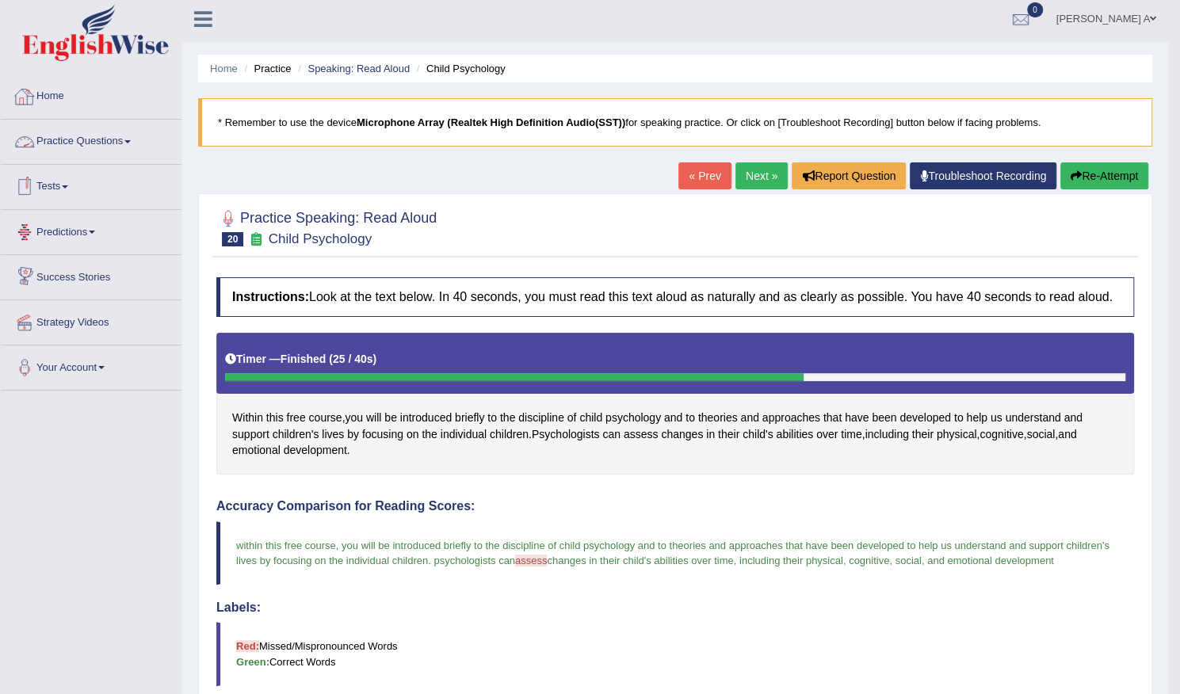
click at [132, 143] on link "Practice Questions" at bounding box center [91, 140] width 181 height 40
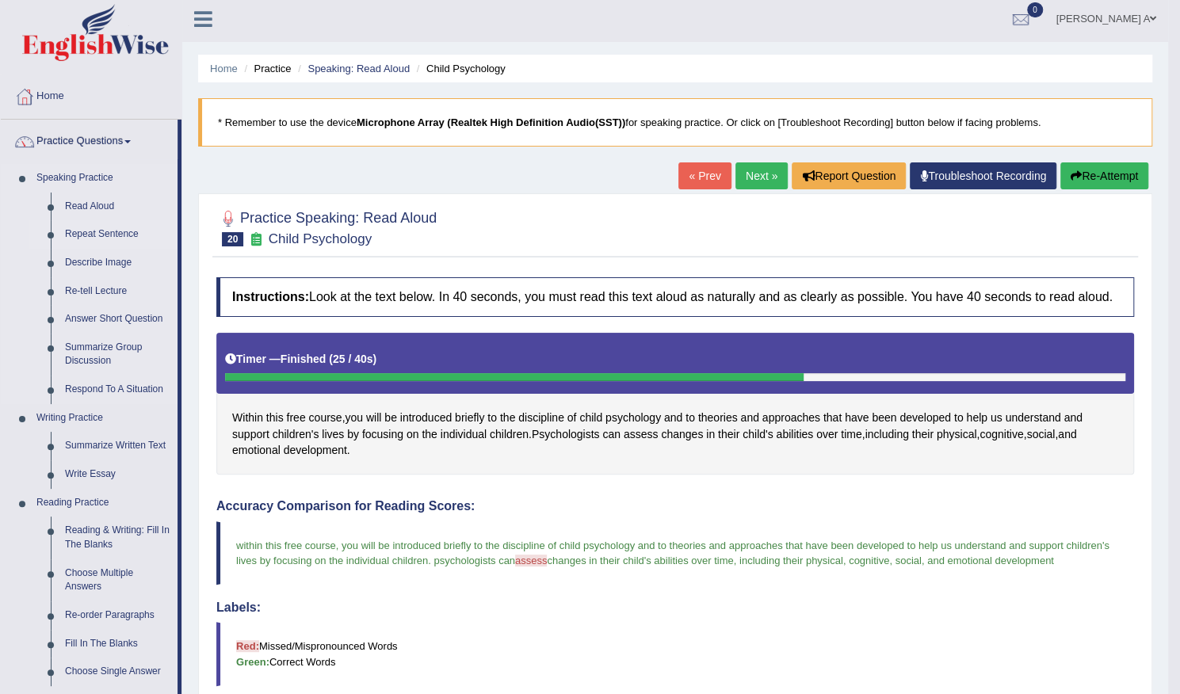
click at [120, 235] on link "Repeat Sentence" at bounding box center [118, 234] width 120 height 29
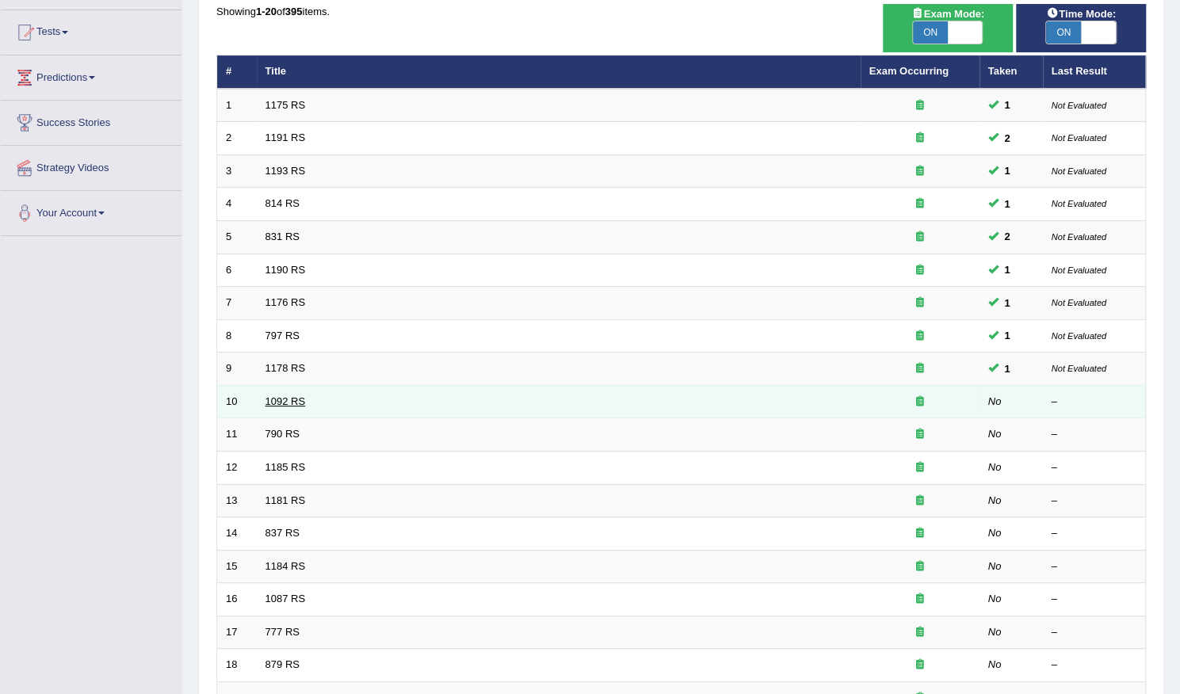
click at [298, 395] on link "1092 RS" at bounding box center [285, 401] width 40 height 12
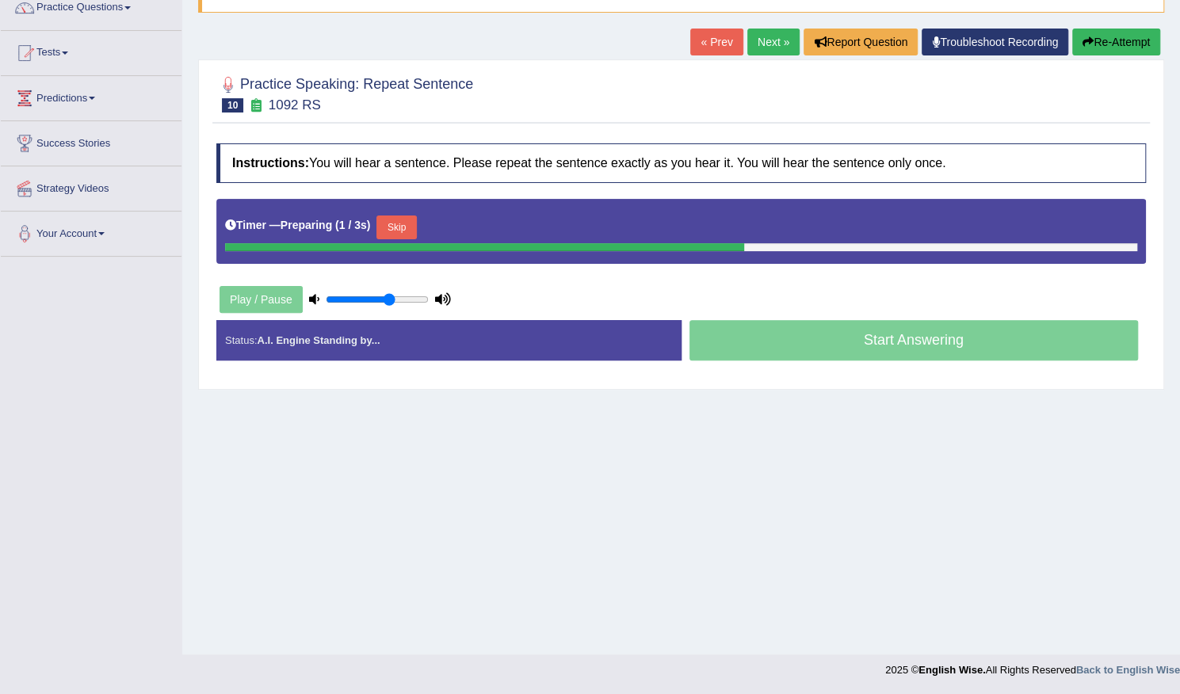
scroll to position [138, 0]
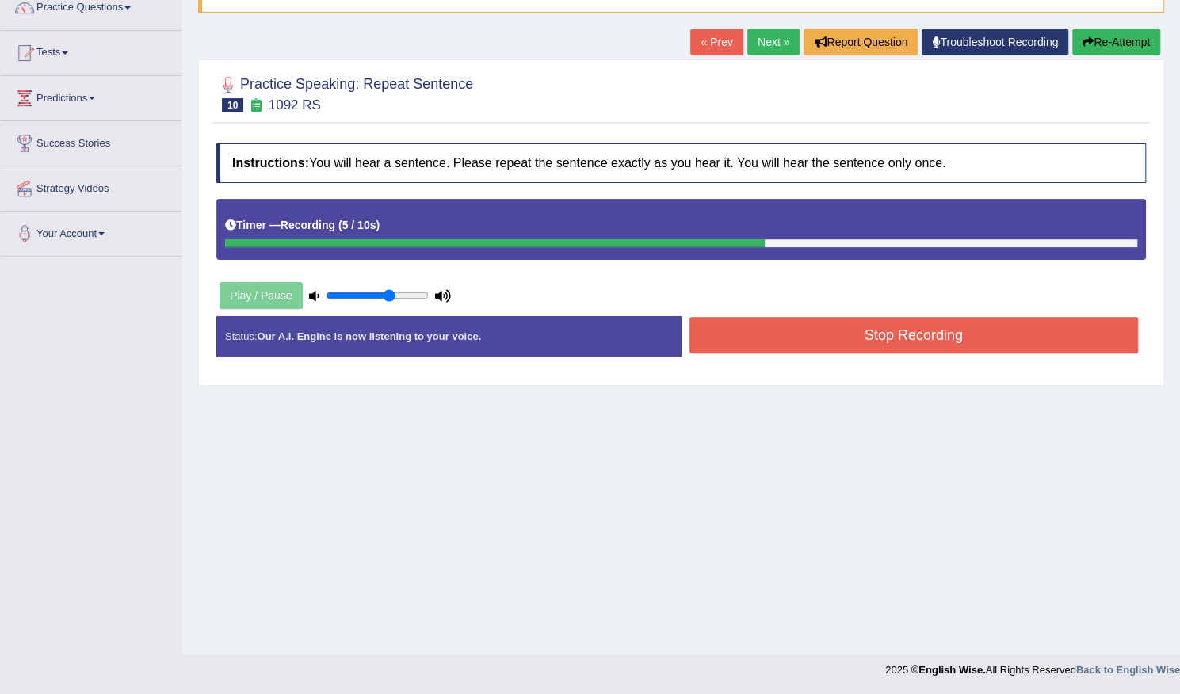
click at [723, 335] on button "Stop Recording" at bounding box center [913, 335] width 449 height 36
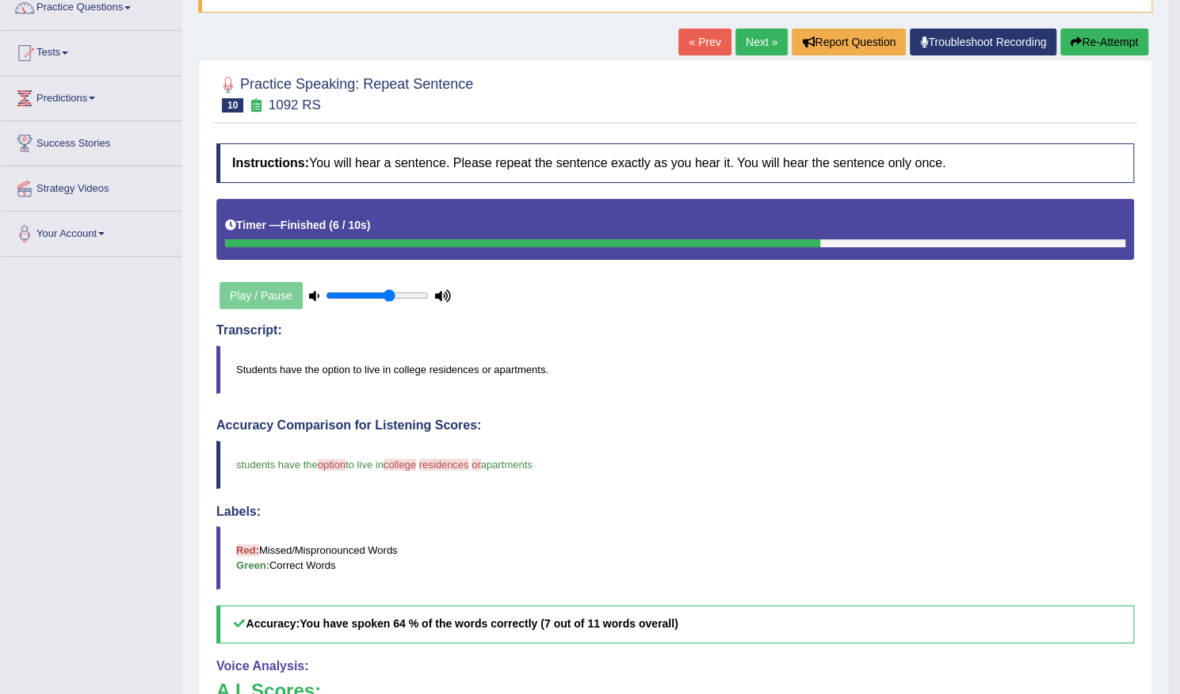
click at [754, 38] on link "Next »" at bounding box center [761, 42] width 52 height 27
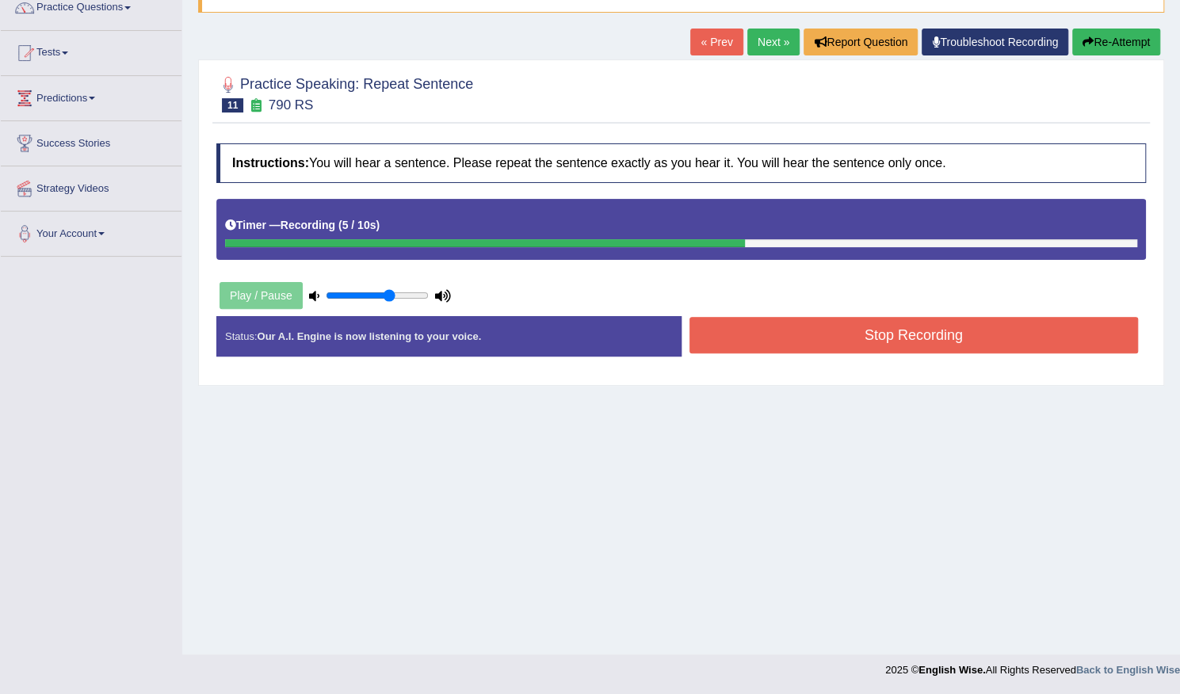
click at [775, 332] on button "Stop Recording" at bounding box center [913, 335] width 449 height 36
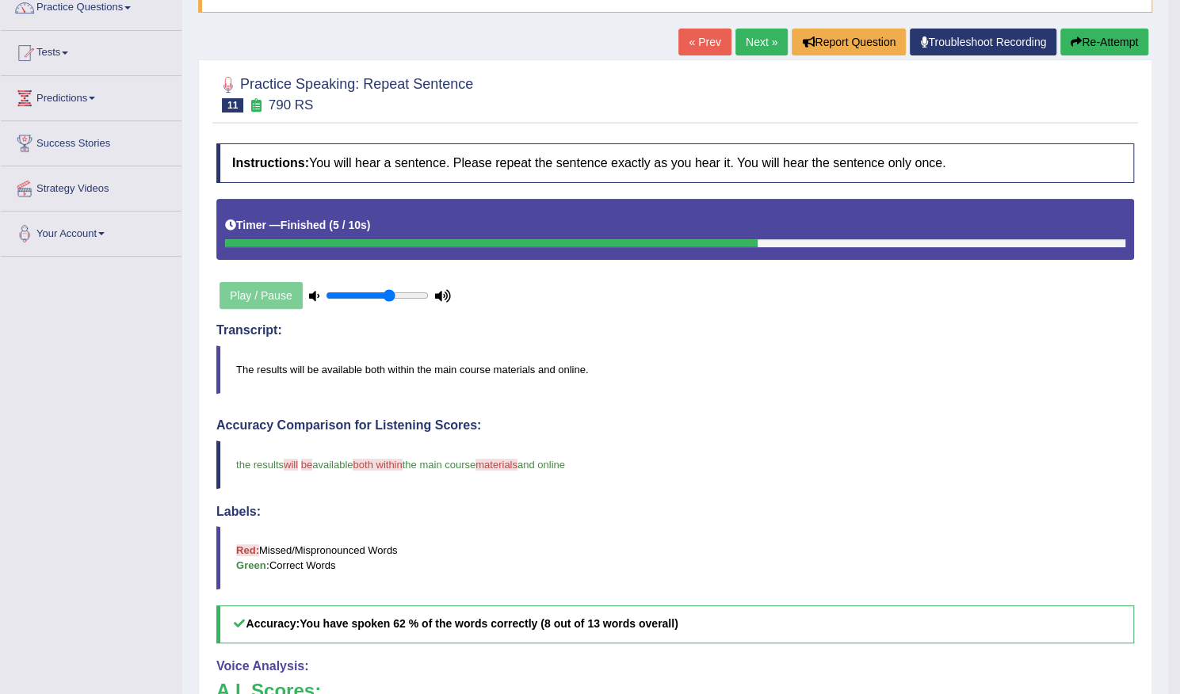
click at [756, 49] on link "Next »" at bounding box center [761, 42] width 52 height 27
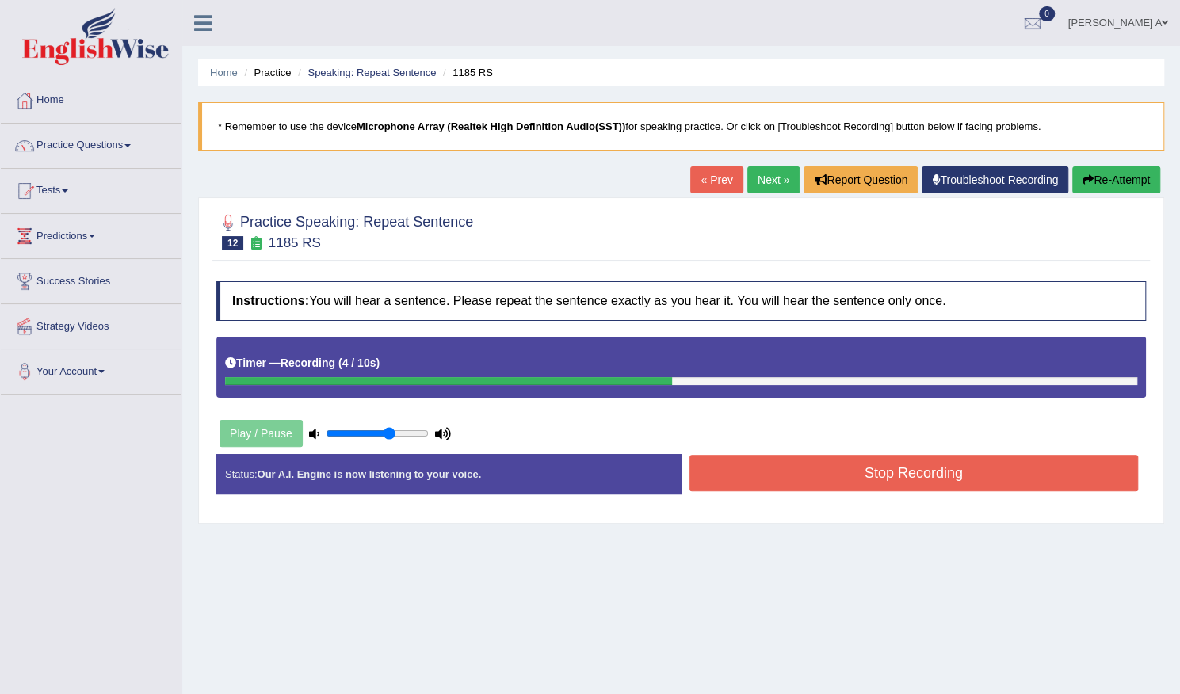
click at [807, 464] on button "Stop Recording" at bounding box center [913, 473] width 449 height 36
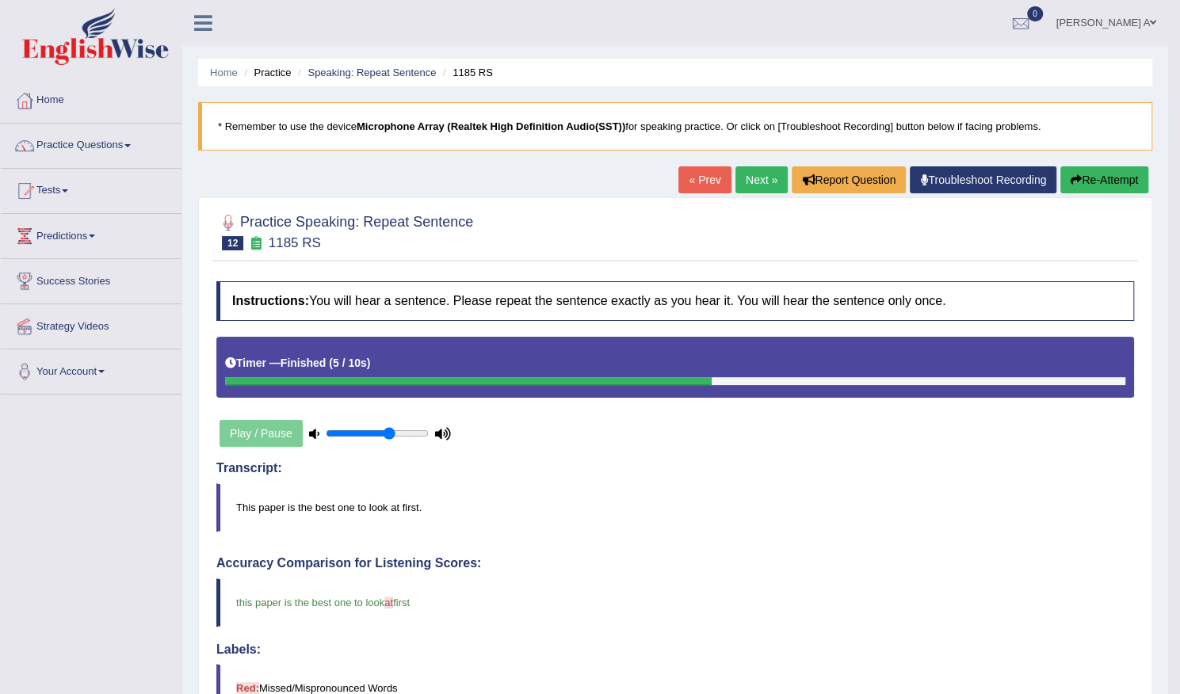
click at [745, 178] on link "Next »" at bounding box center [761, 179] width 52 height 27
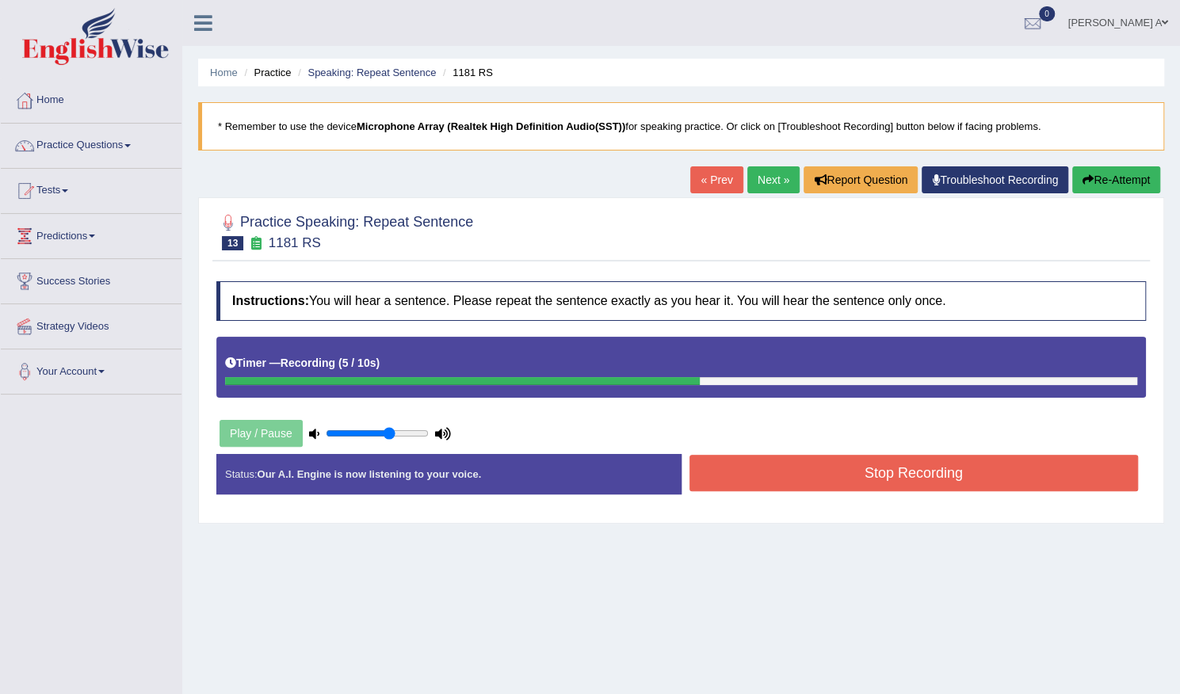
click at [821, 468] on button "Stop Recording" at bounding box center [913, 473] width 449 height 36
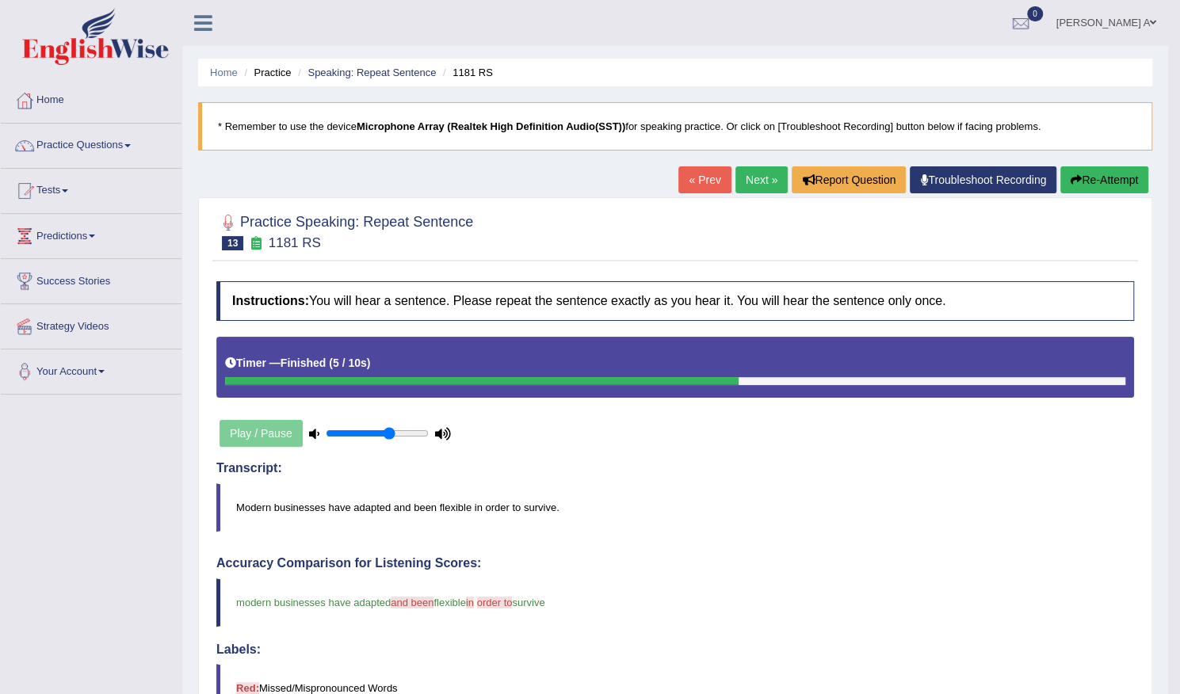
click at [1109, 168] on button "Re-Attempt" at bounding box center [1104, 179] width 88 height 27
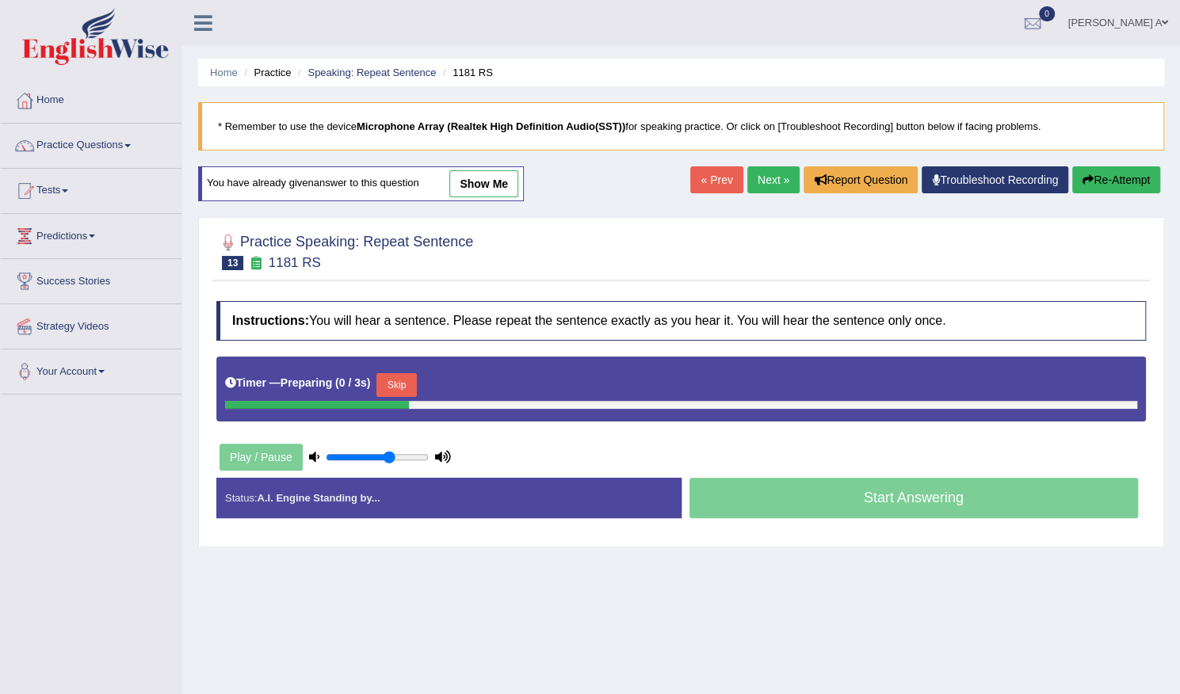
scroll to position [79, 0]
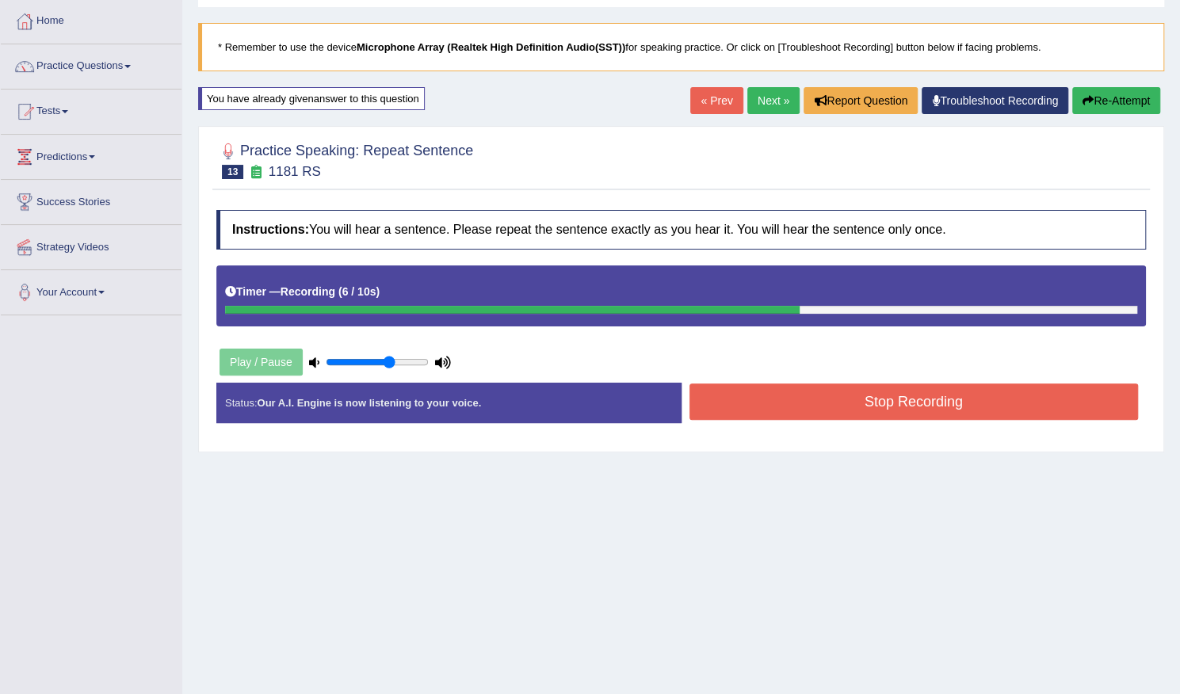
click at [842, 402] on button "Stop Recording" at bounding box center [913, 402] width 449 height 36
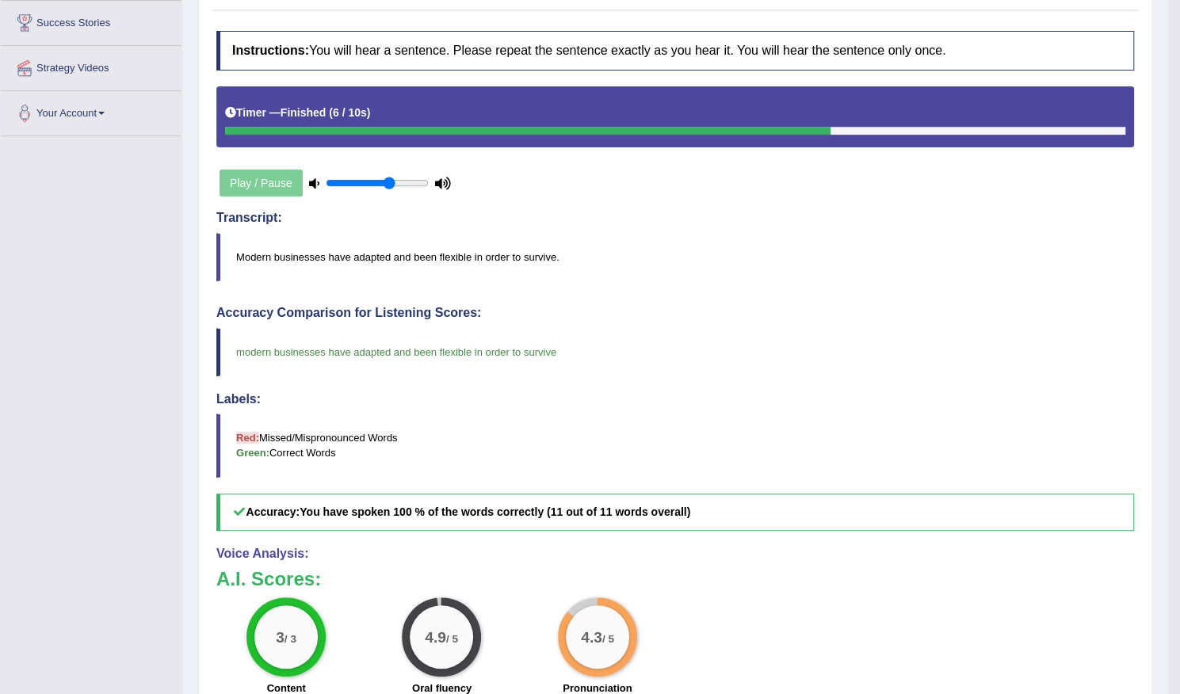
scroll to position [158, 0]
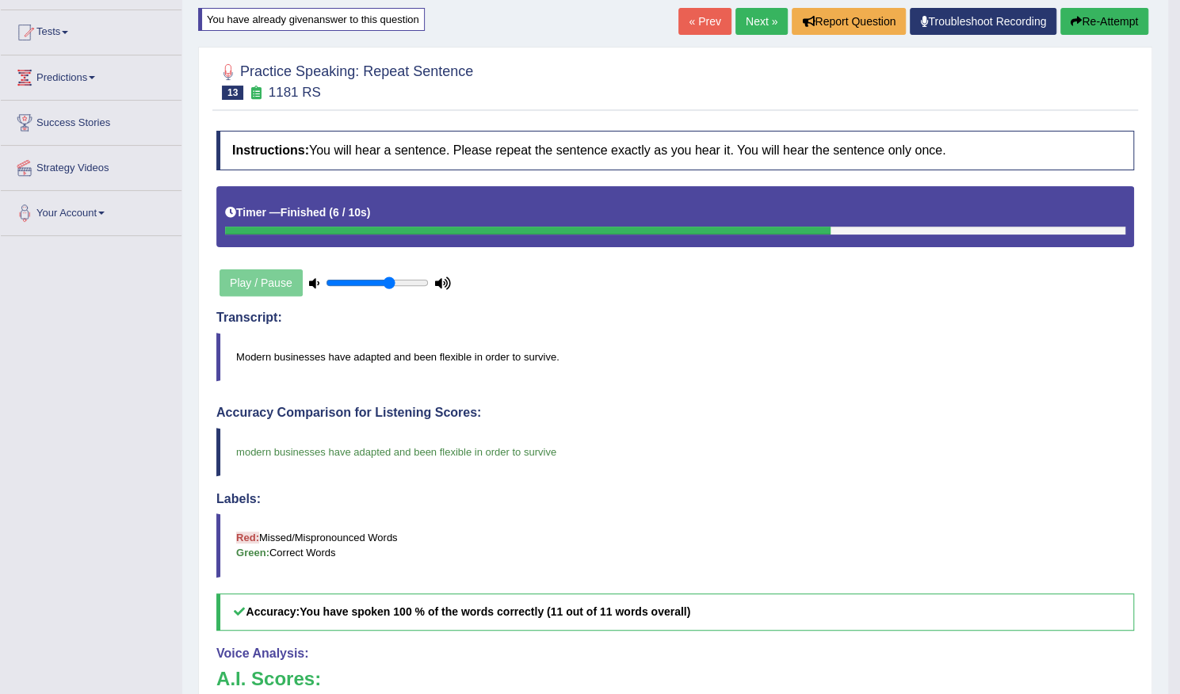
click at [749, 20] on link "Next »" at bounding box center [761, 21] width 52 height 27
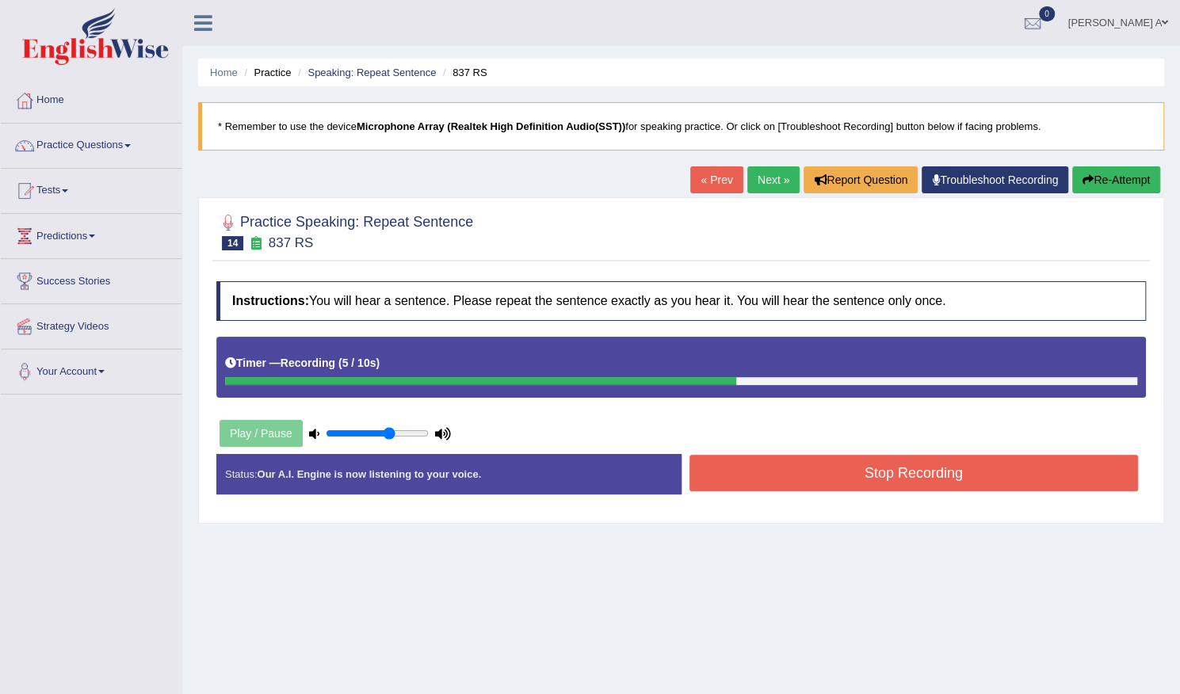
click at [841, 459] on button "Stop Recording" at bounding box center [913, 473] width 449 height 36
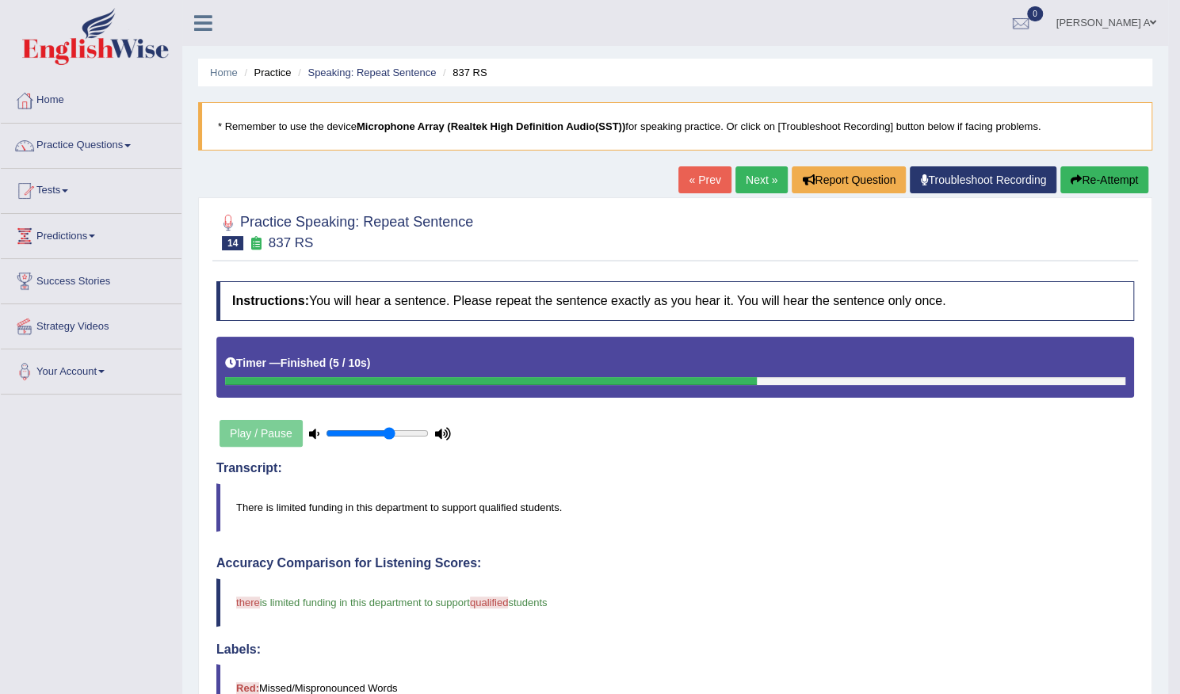
click at [756, 178] on link "Next »" at bounding box center [761, 179] width 52 height 27
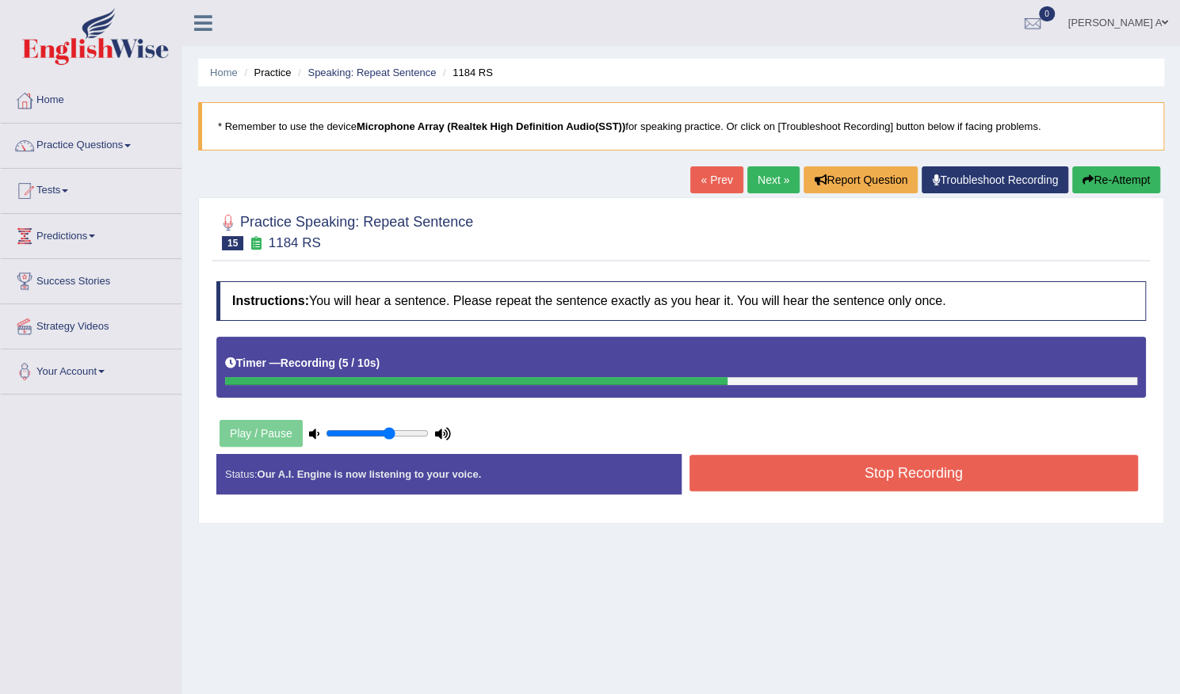
click at [800, 473] on button "Stop Recording" at bounding box center [913, 473] width 449 height 36
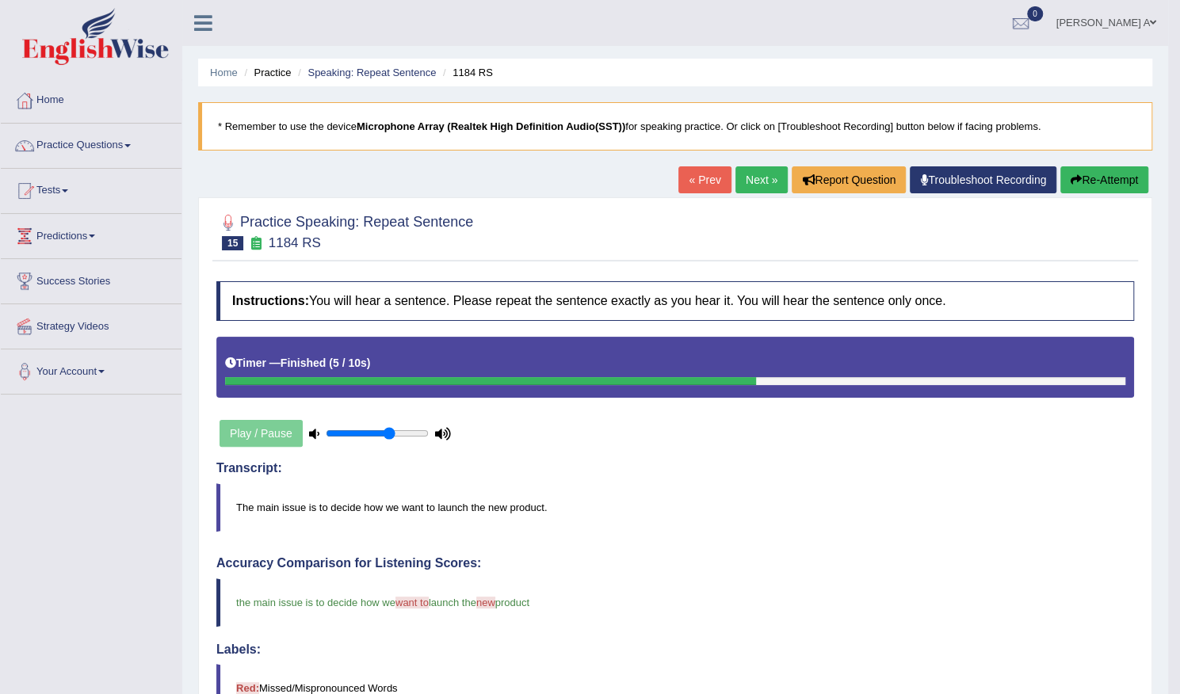
click at [1076, 183] on icon "button" at bounding box center [1076, 179] width 11 height 11
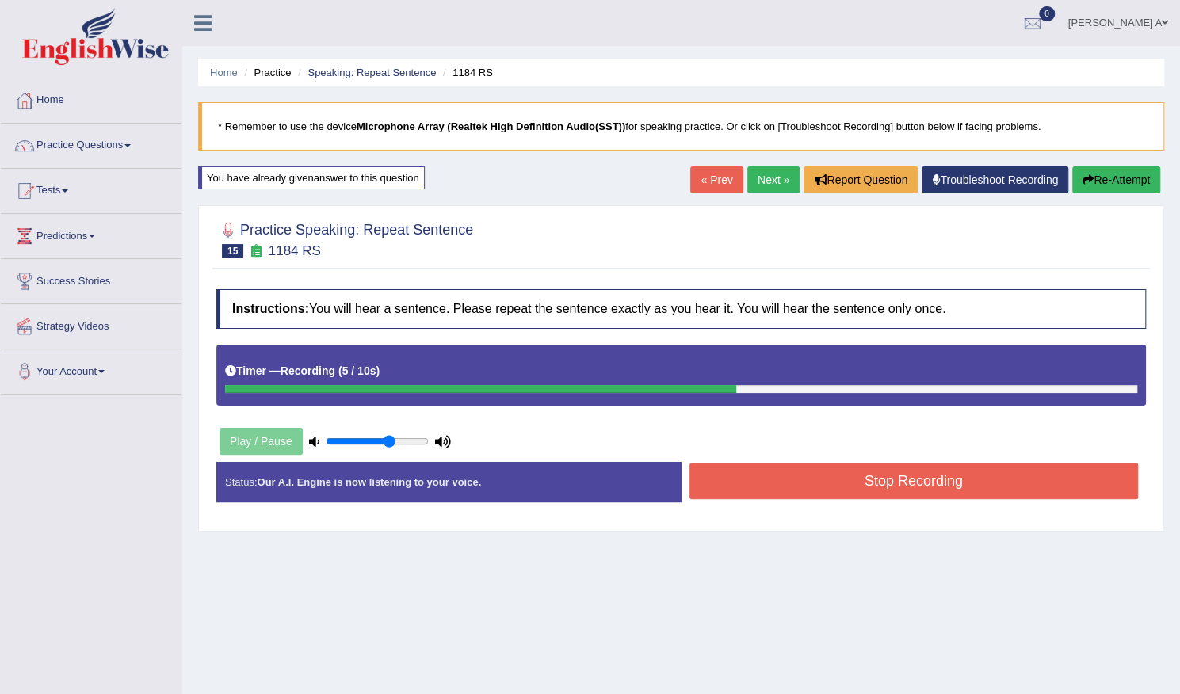
click at [842, 492] on button "Stop Recording" at bounding box center [913, 481] width 449 height 36
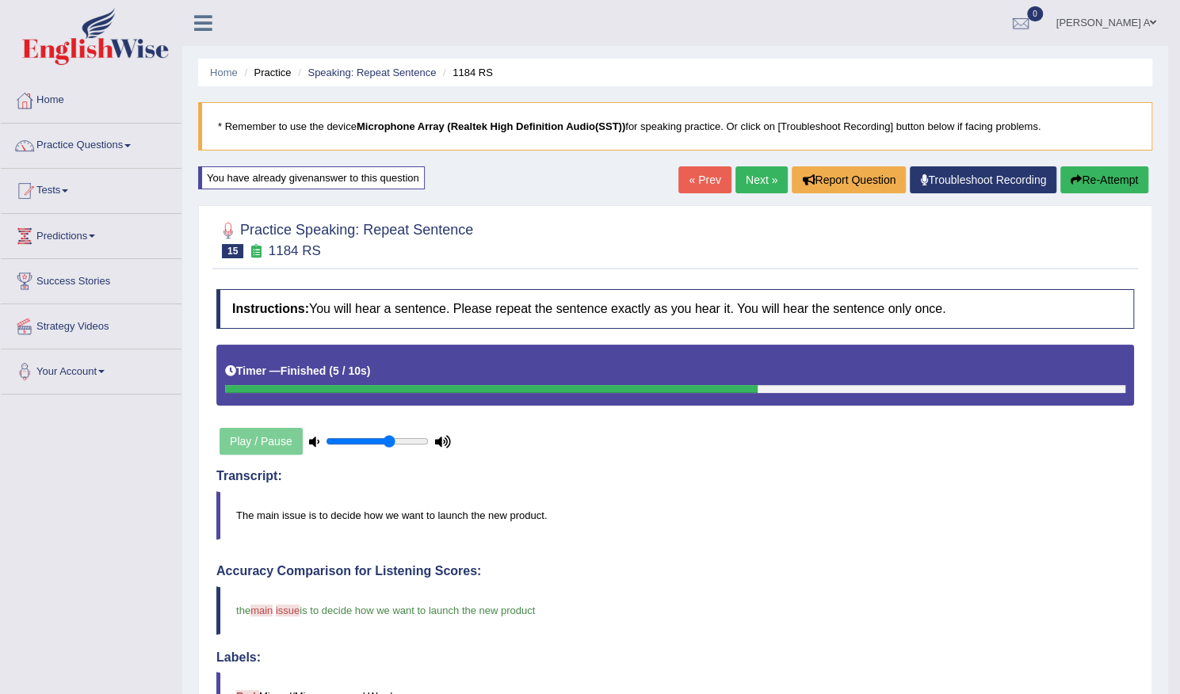
click at [760, 177] on link "Next »" at bounding box center [761, 179] width 52 height 27
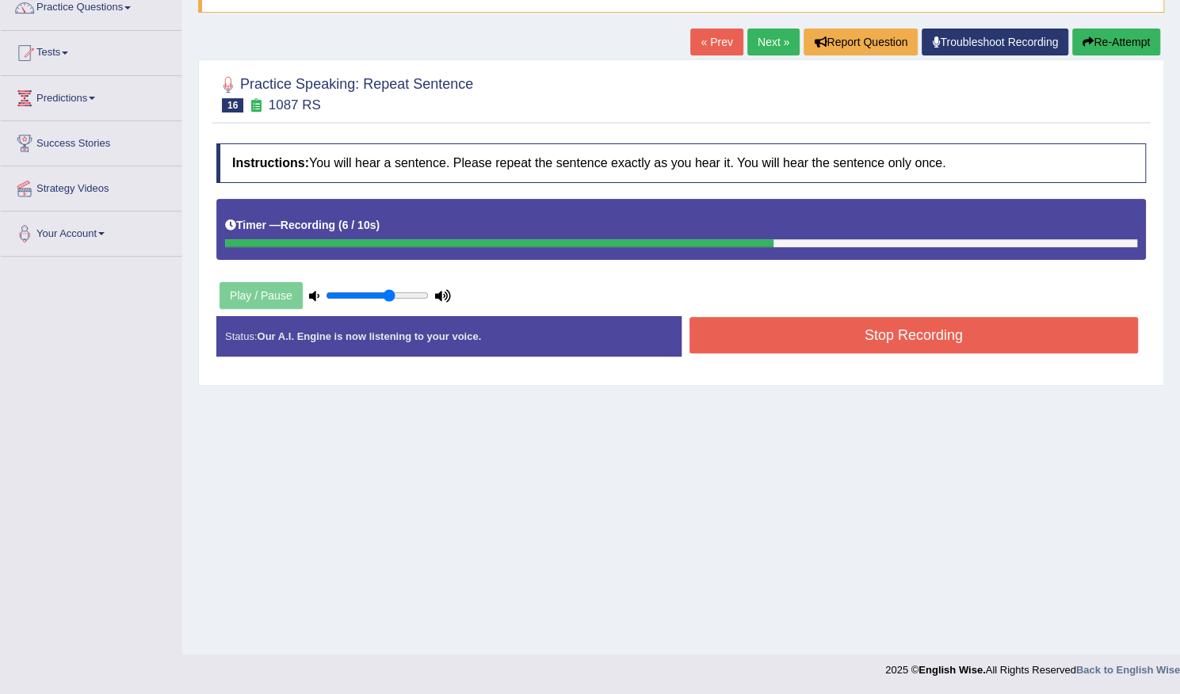
click at [770, 332] on button "Stop Recording" at bounding box center [913, 335] width 449 height 36
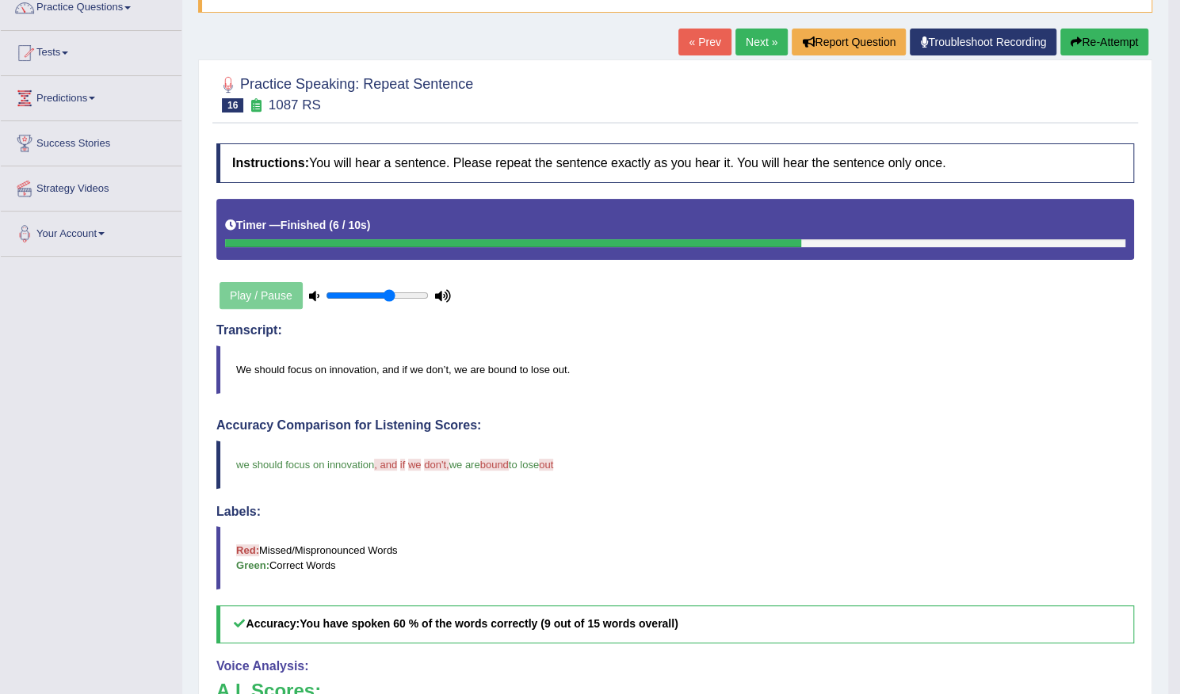
click at [1079, 45] on button "Re-Attempt" at bounding box center [1104, 42] width 88 height 27
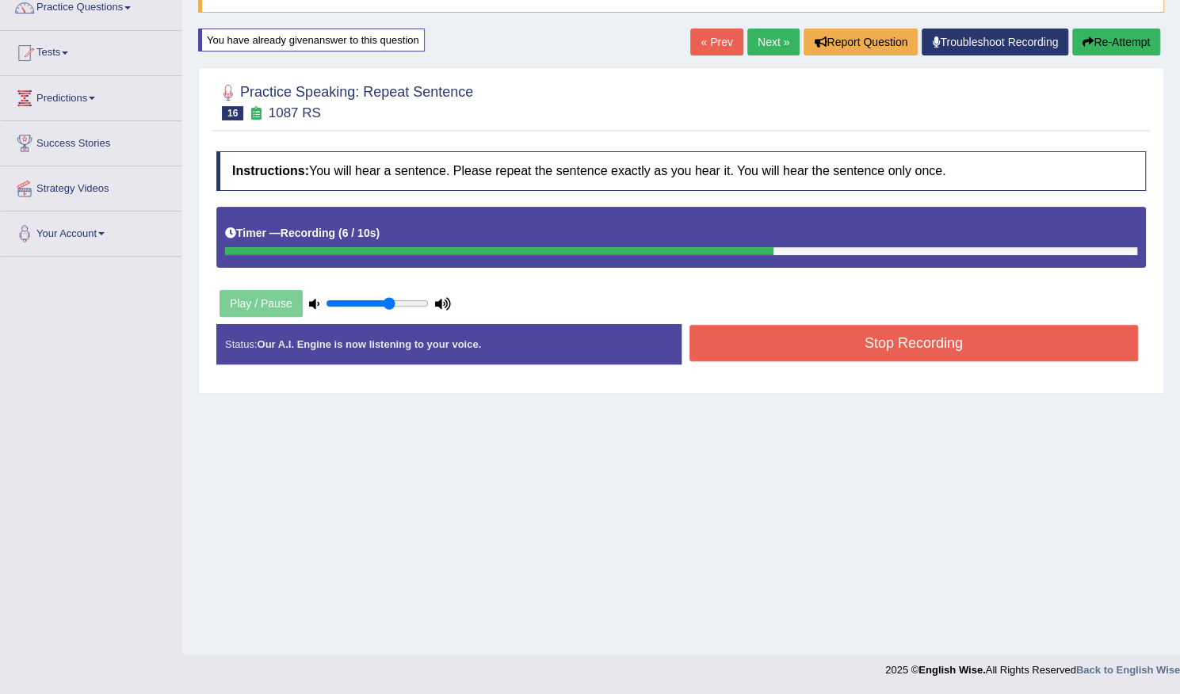
click at [796, 343] on button "Stop Recording" at bounding box center [913, 343] width 449 height 36
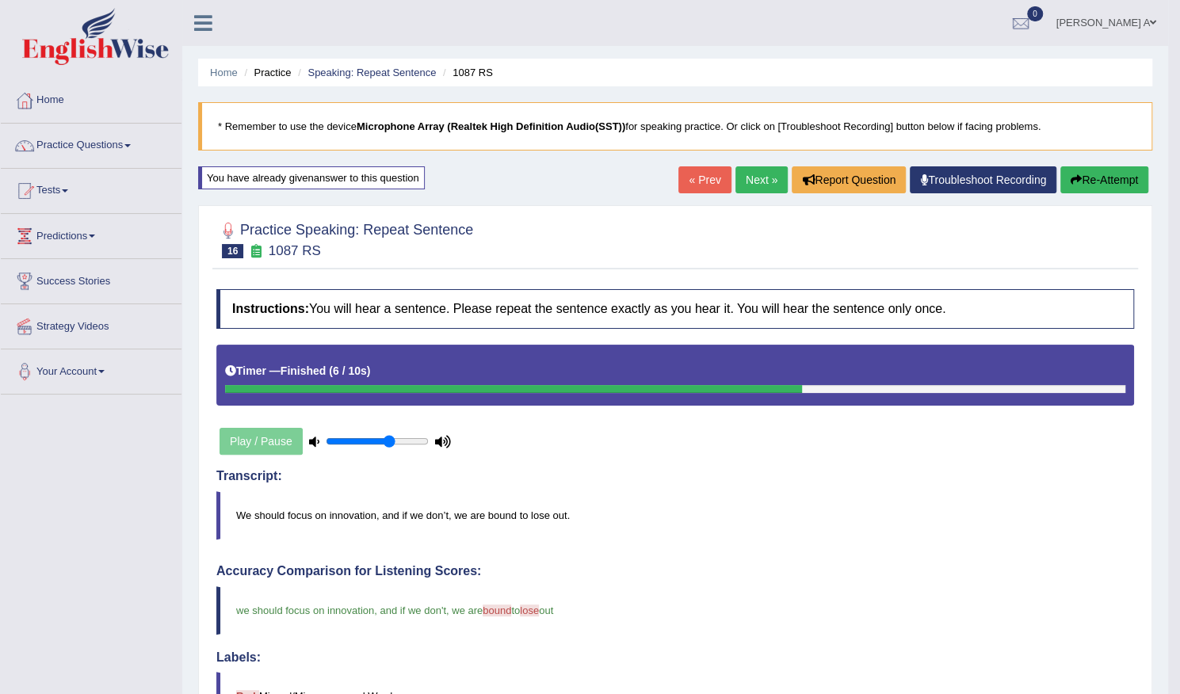
click at [756, 178] on link "Next »" at bounding box center [761, 179] width 52 height 27
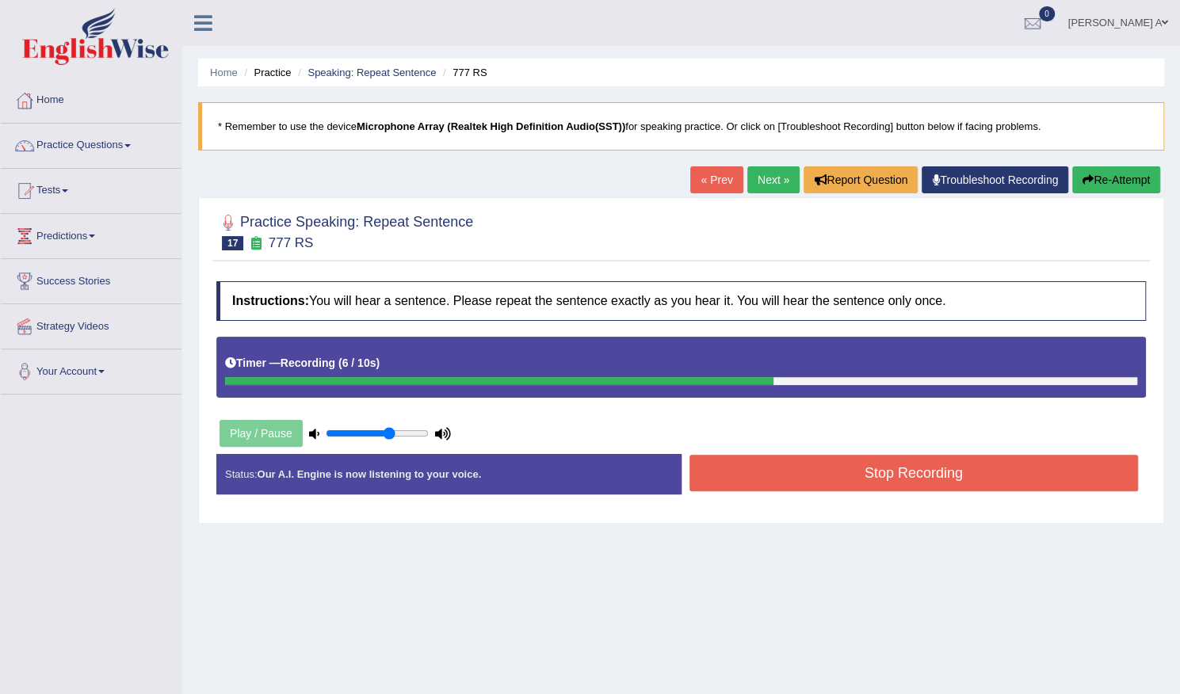
click at [907, 484] on button "Stop Recording" at bounding box center [913, 473] width 449 height 36
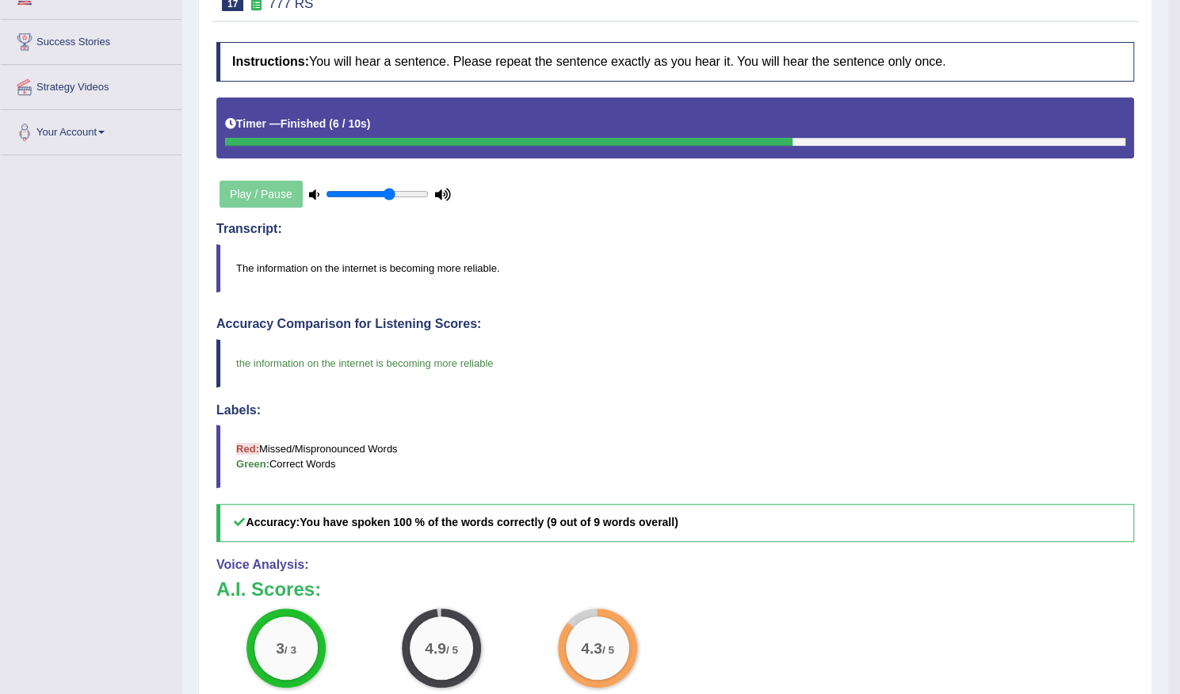
scroll to position [79, 0]
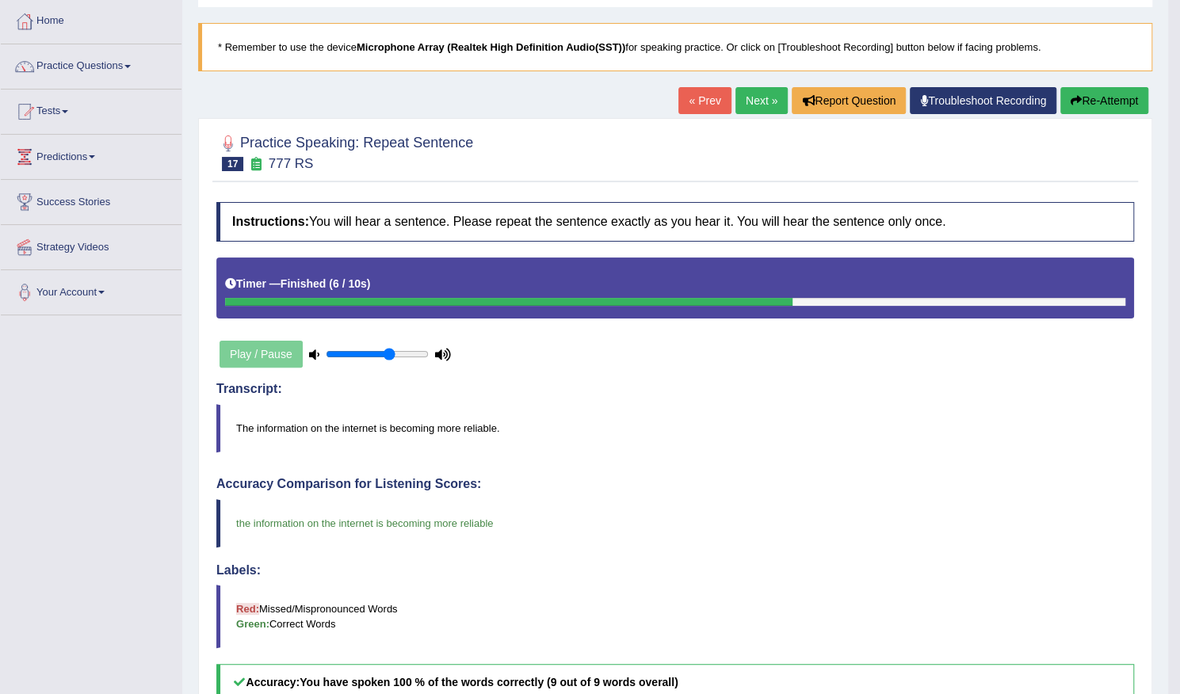
click at [743, 104] on link "Next »" at bounding box center [761, 100] width 52 height 27
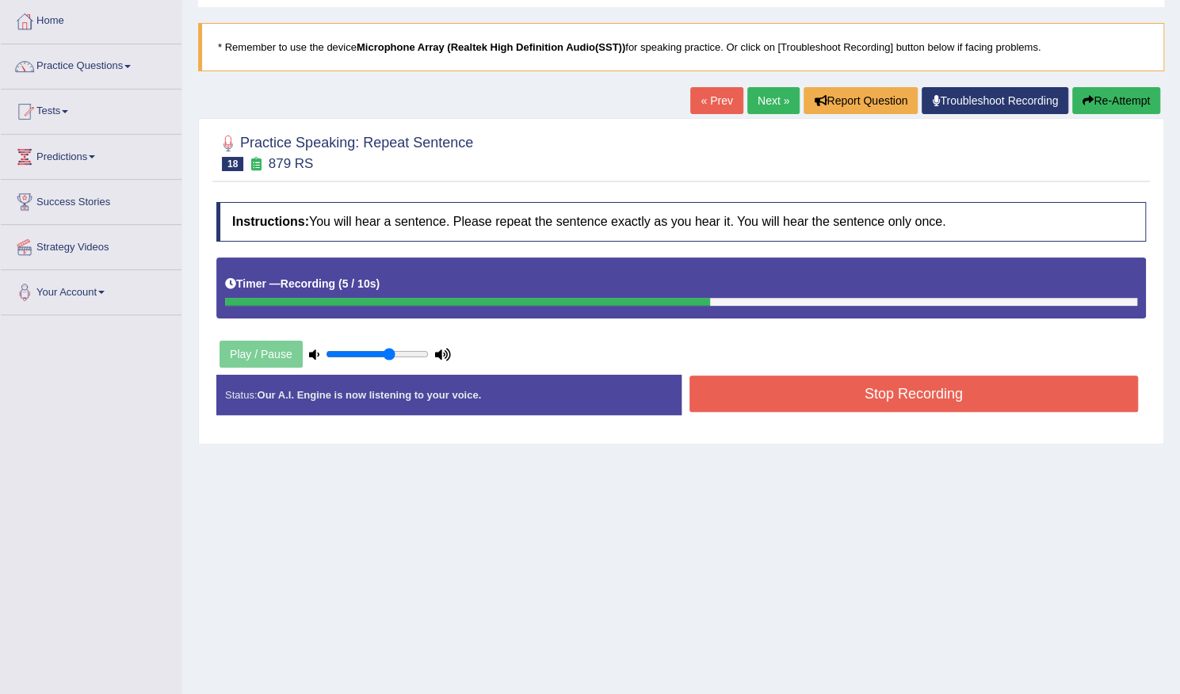
click at [743, 386] on button "Stop Recording" at bounding box center [913, 394] width 449 height 36
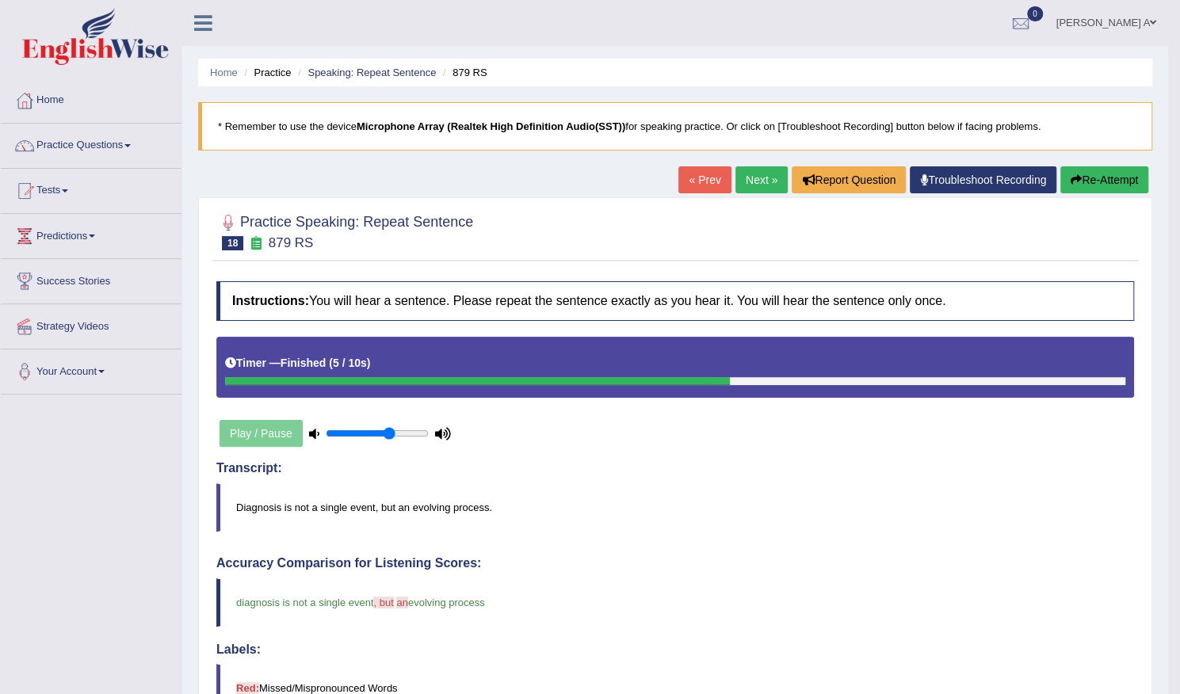
click at [754, 181] on link "Next »" at bounding box center [761, 179] width 52 height 27
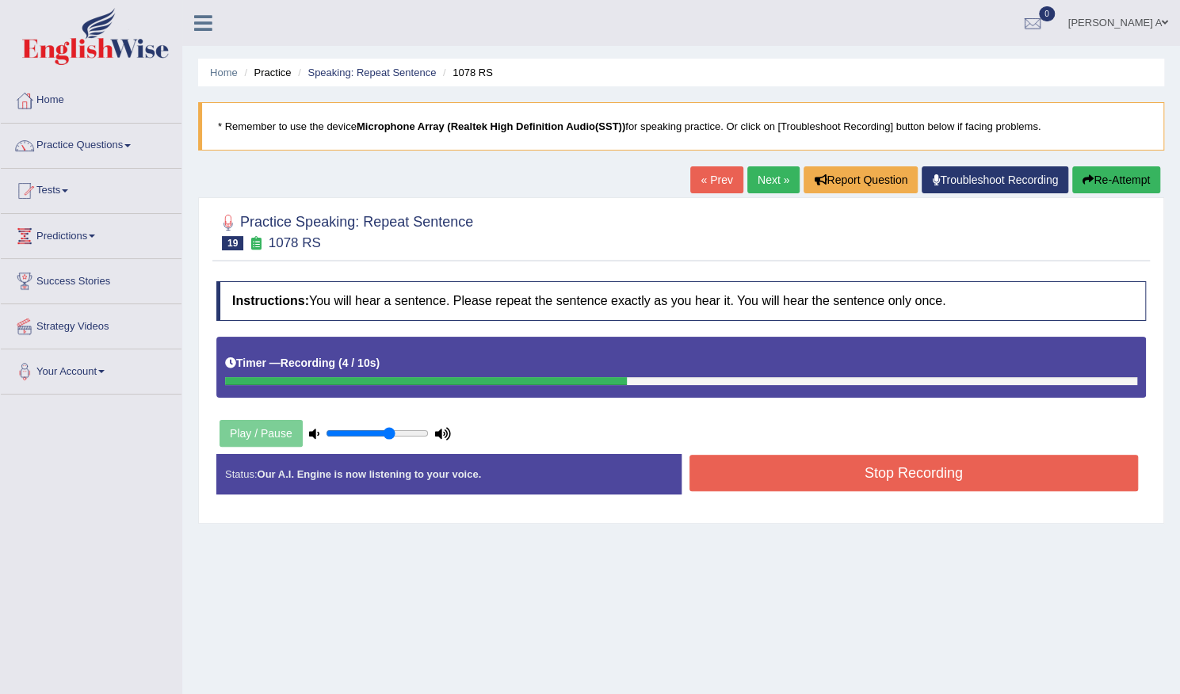
click at [727, 462] on button "Stop Recording" at bounding box center [913, 473] width 449 height 36
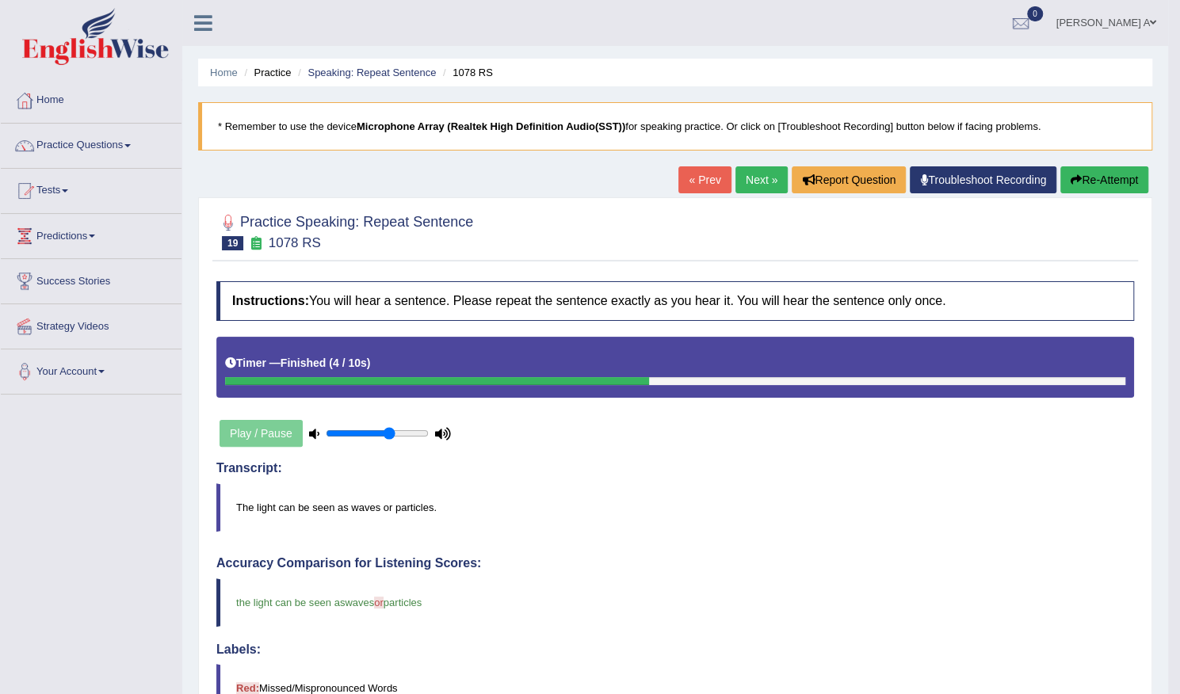
click at [762, 174] on link "Next »" at bounding box center [761, 179] width 52 height 27
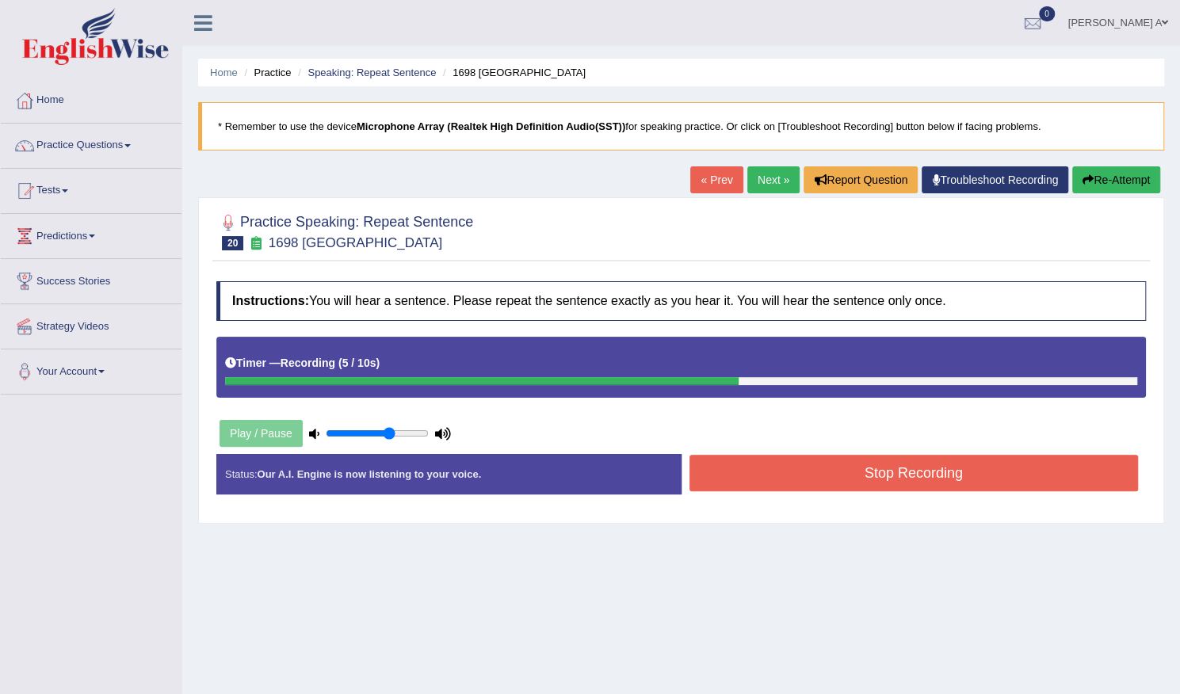
click at [770, 475] on button "Stop Recording" at bounding box center [913, 473] width 449 height 36
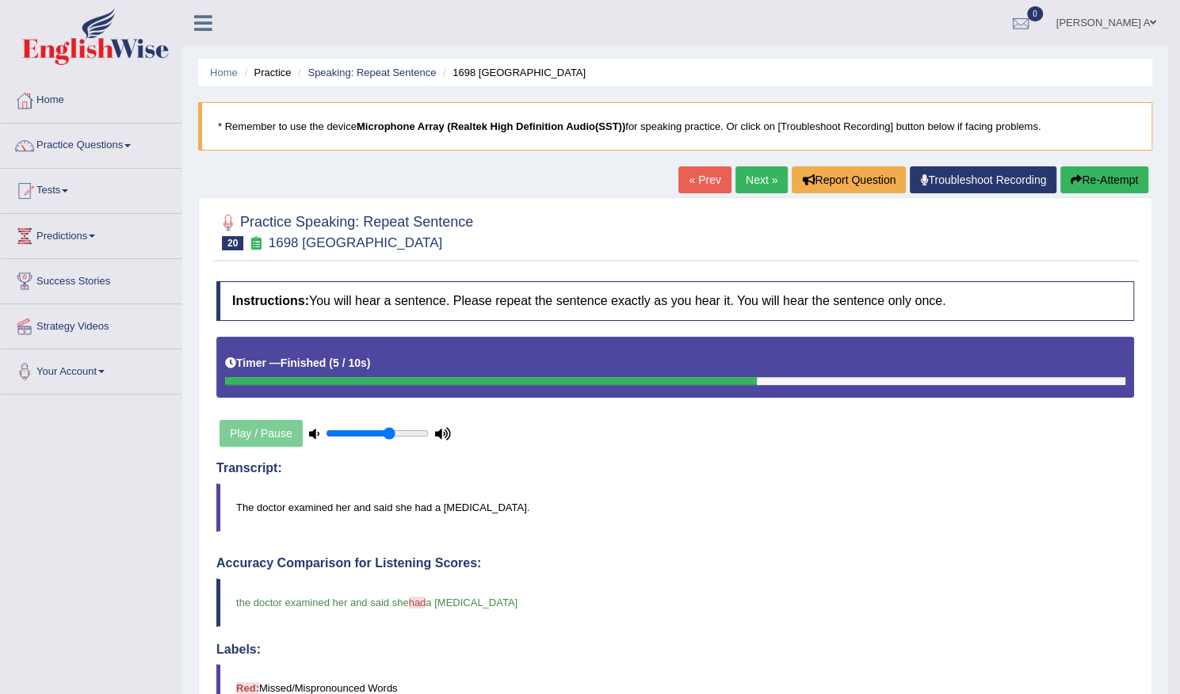
click at [751, 186] on link "Next »" at bounding box center [761, 179] width 52 height 27
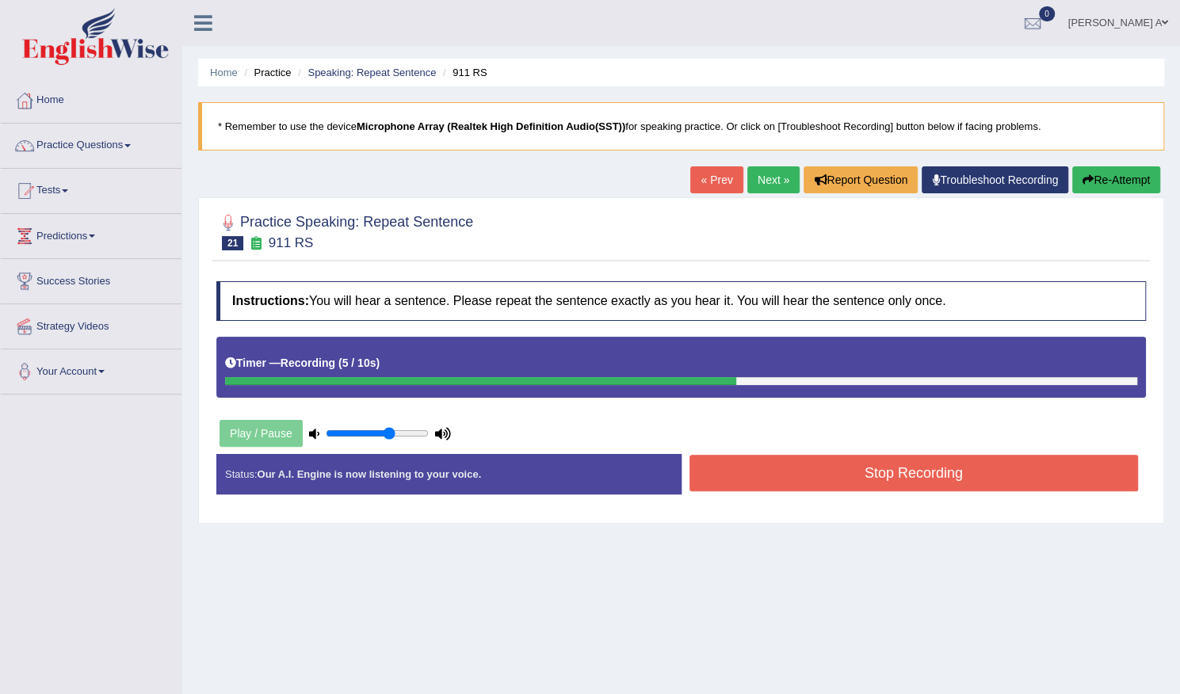
click at [778, 472] on button "Stop Recording" at bounding box center [913, 473] width 449 height 36
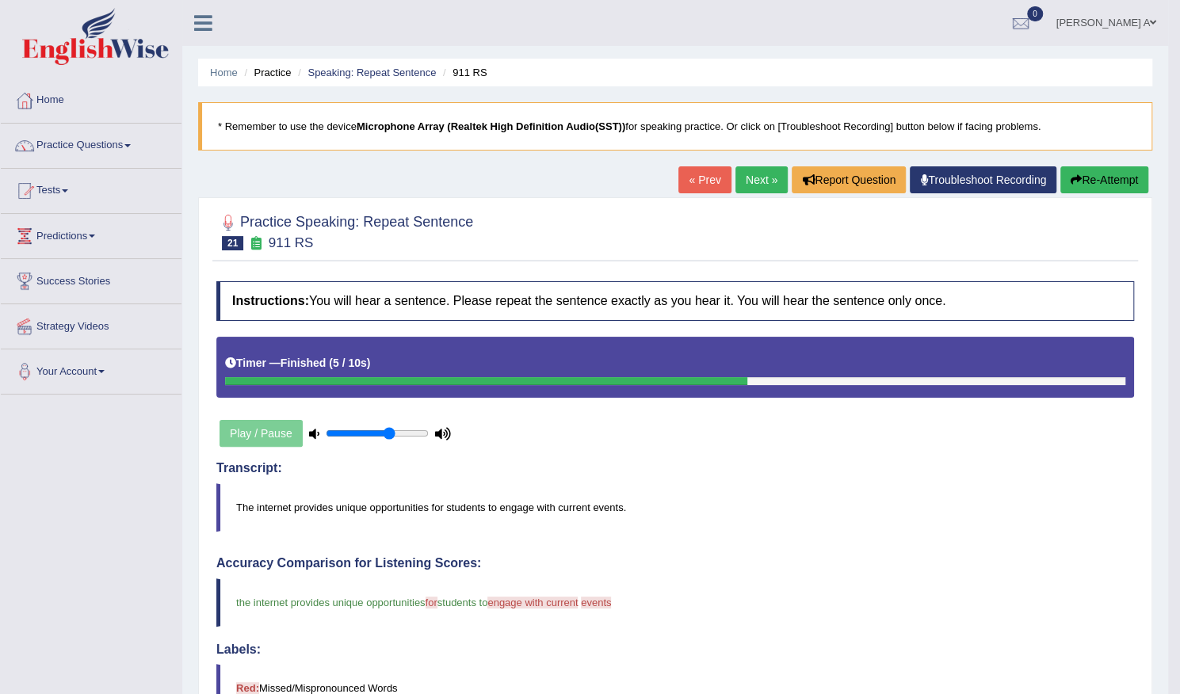
click at [1086, 172] on button "Re-Attempt" at bounding box center [1104, 179] width 88 height 27
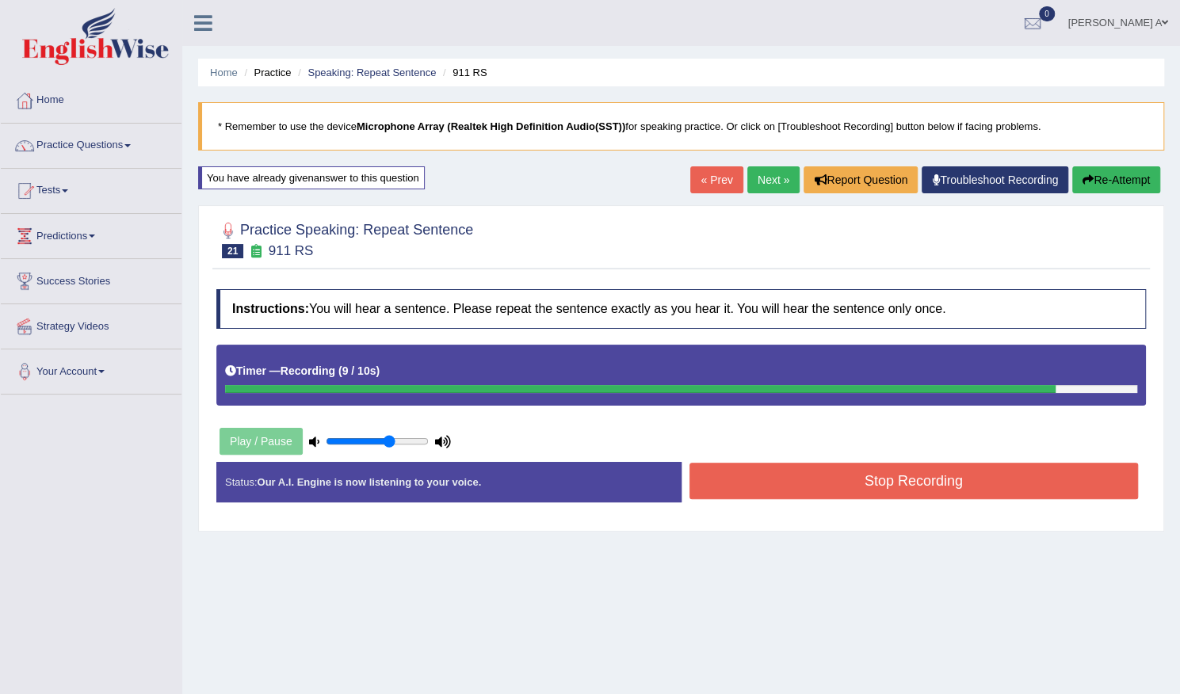
click at [900, 473] on button "Stop Recording" at bounding box center [913, 481] width 449 height 36
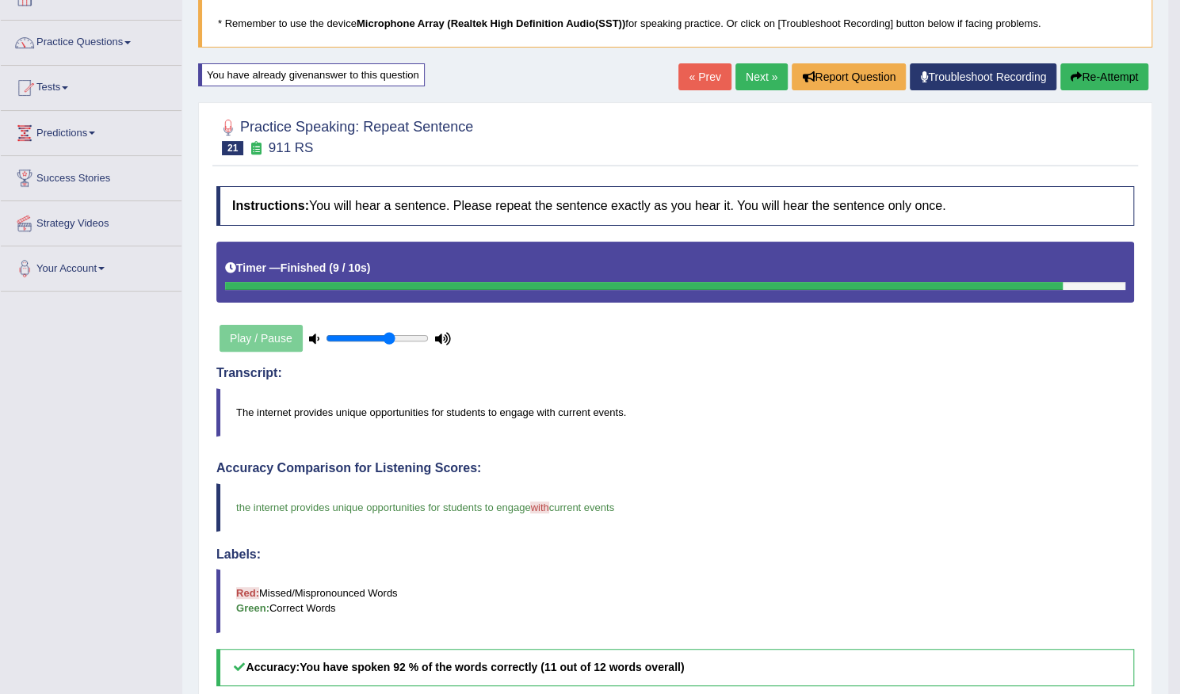
scroll to position [79, 0]
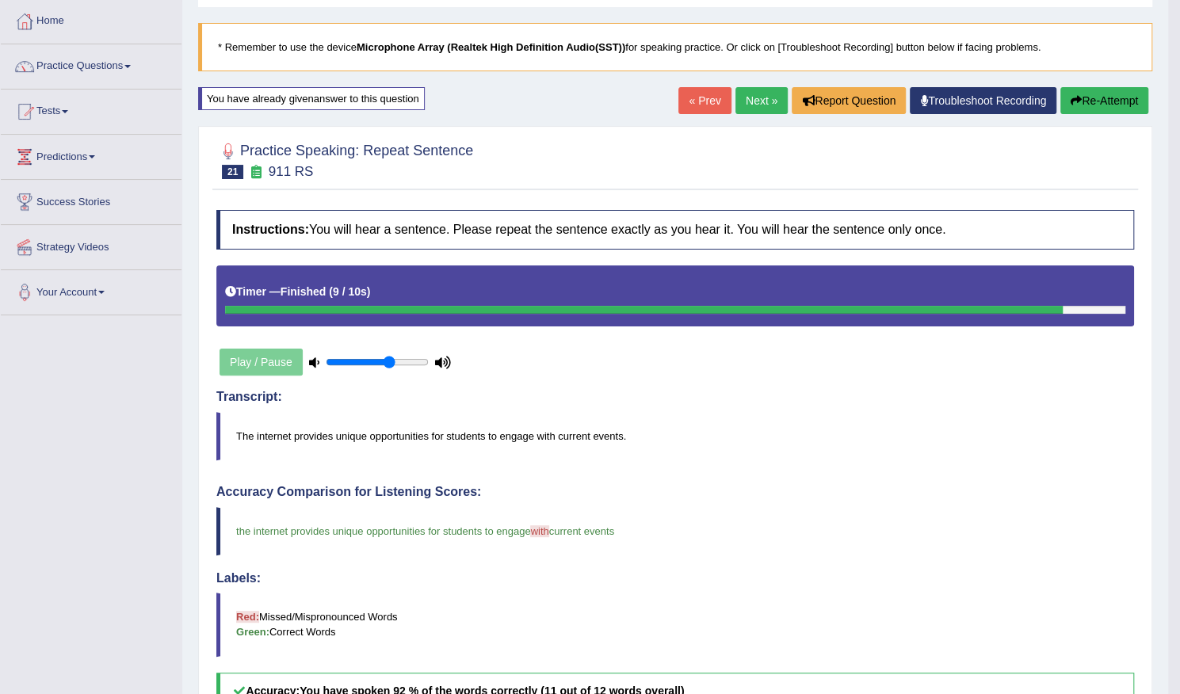
click at [748, 99] on link "Next »" at bounding box center [761, 100] width 52 height 27
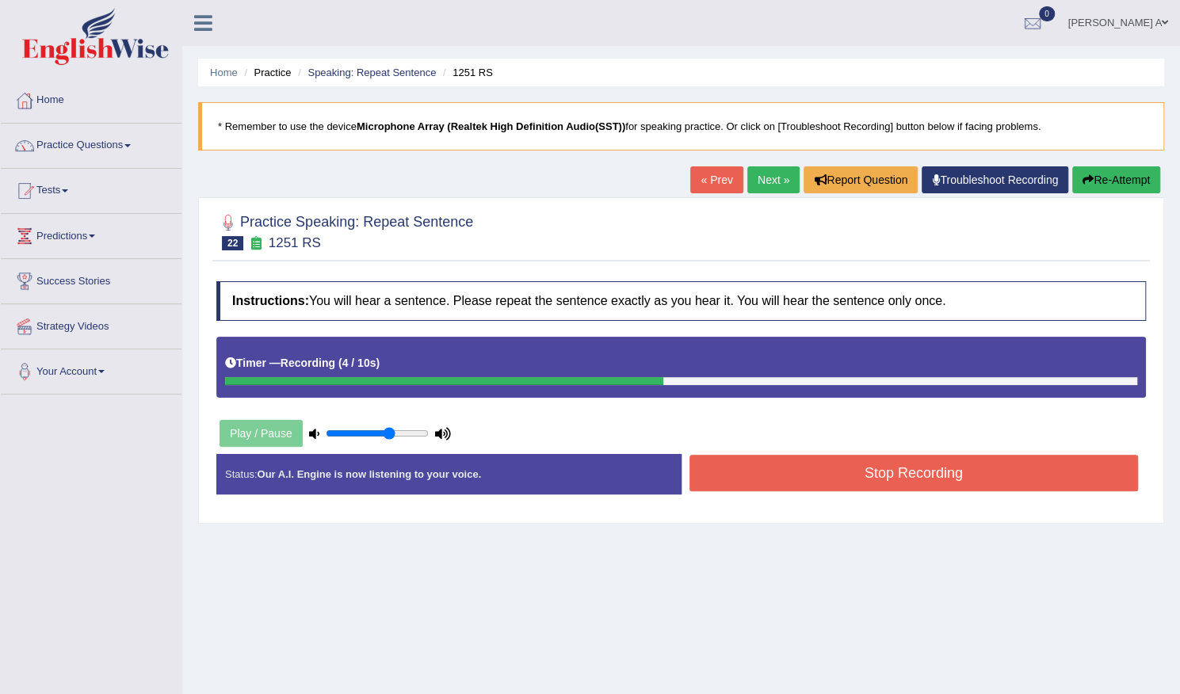
click at [878, 464] on button "Stop Recording" at bounding box center [913, 473] width 449 height 36
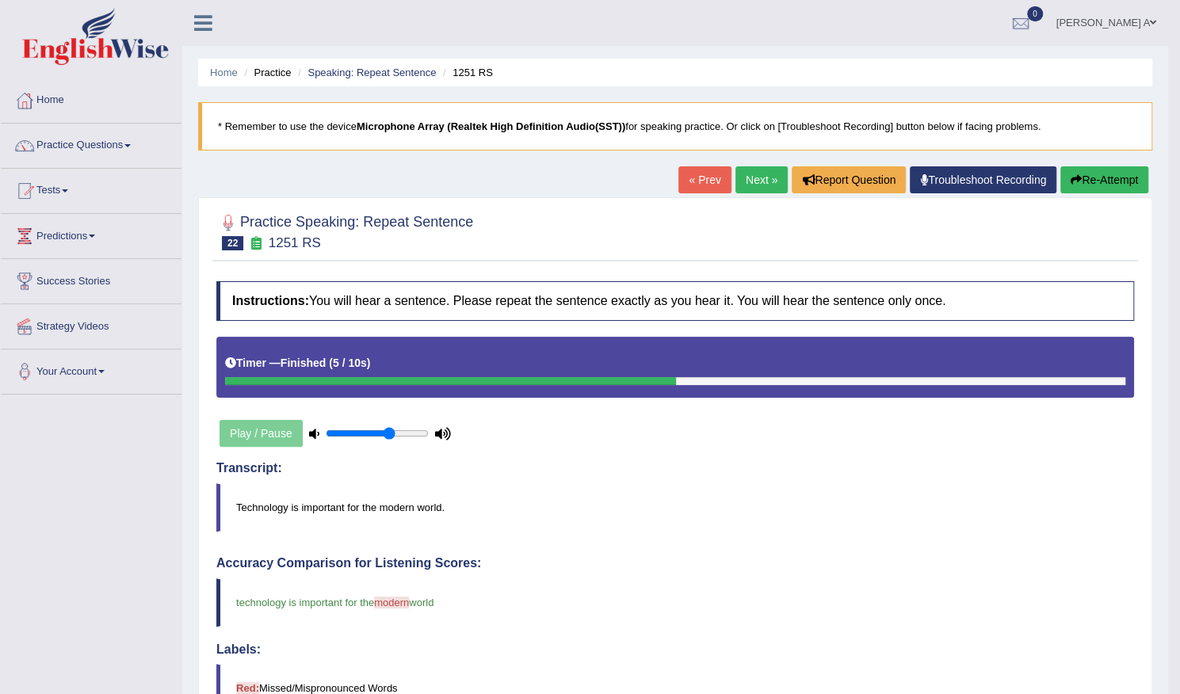
click at [1109, 183] on button "Re-Attempt" at bounding box center [1104, 179] width 88 height 27
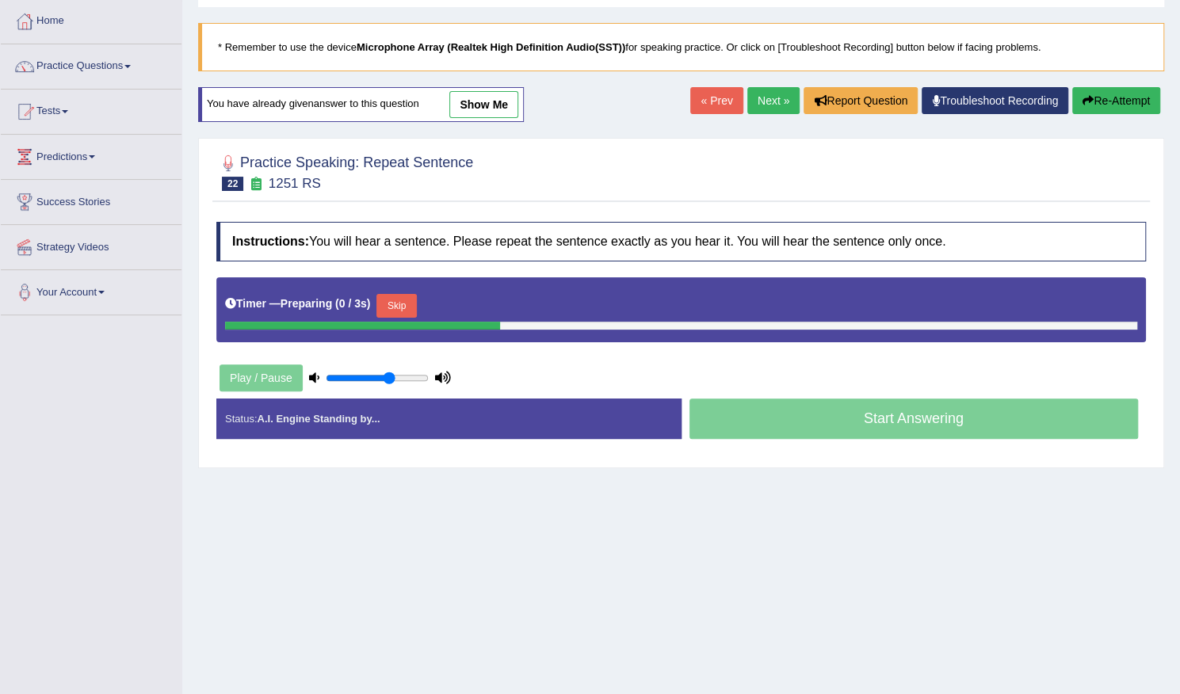
click at [403, 300] on button "Skip" at bounding box center [396, 306] width 40 height 24
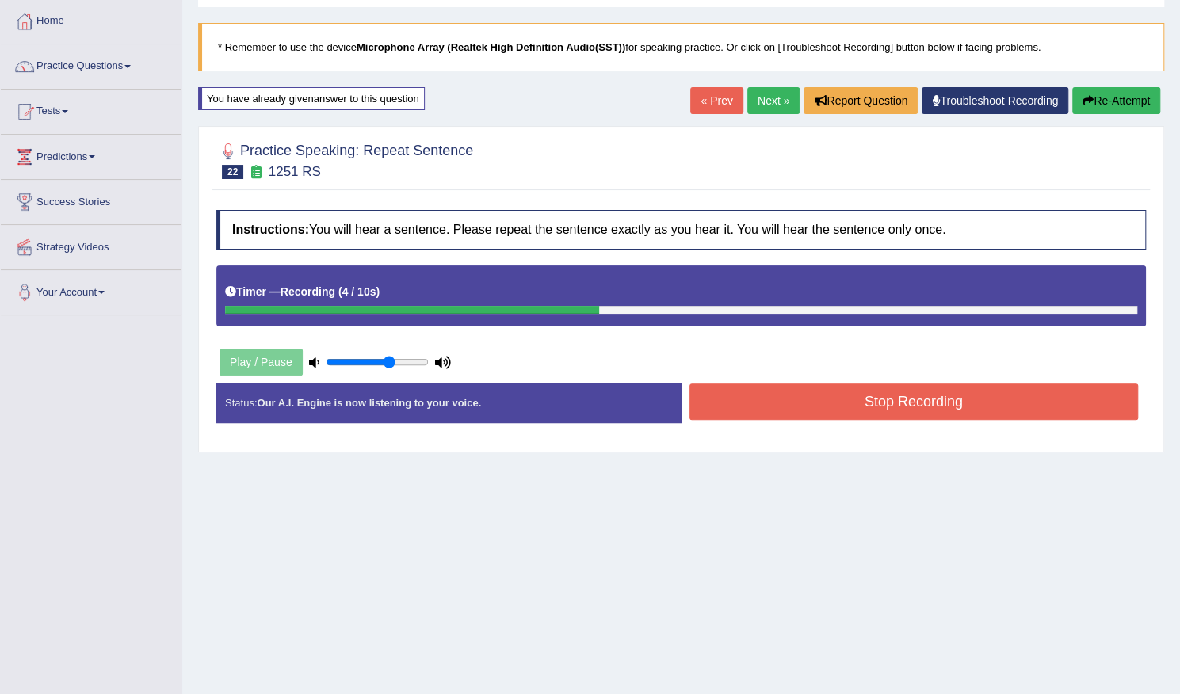
click at [723, 388] on button "Stop Recording" at bounding box center [913, 402] width 449 height 36
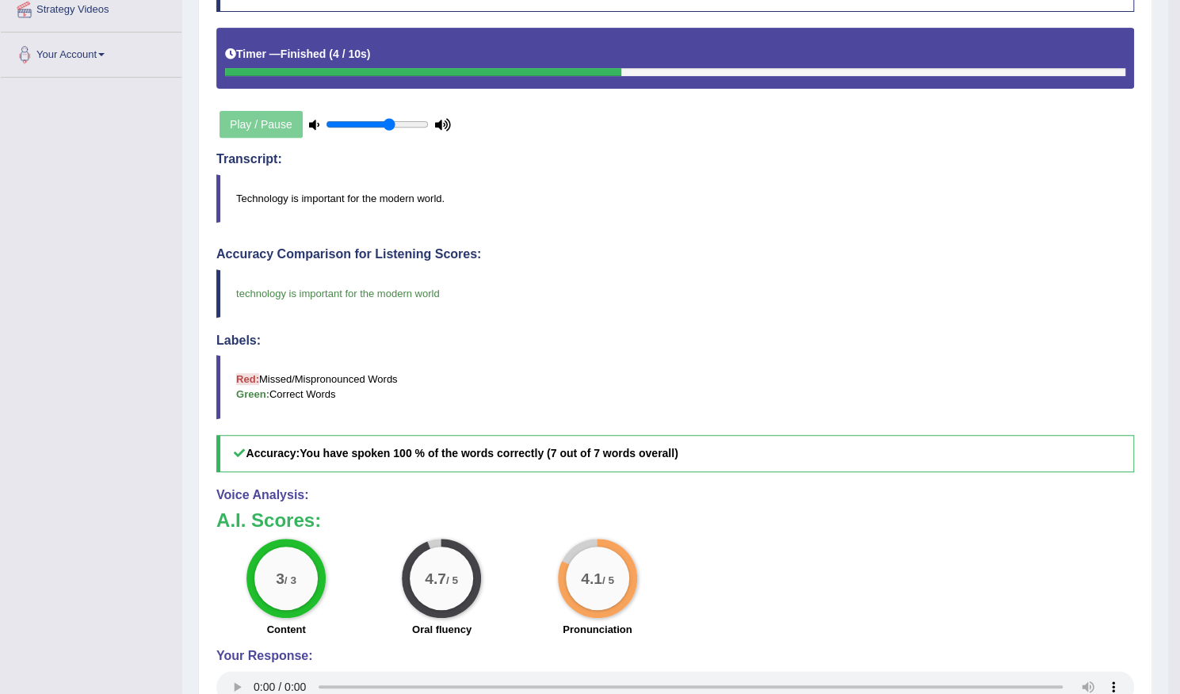
scroll to position [158, 0]
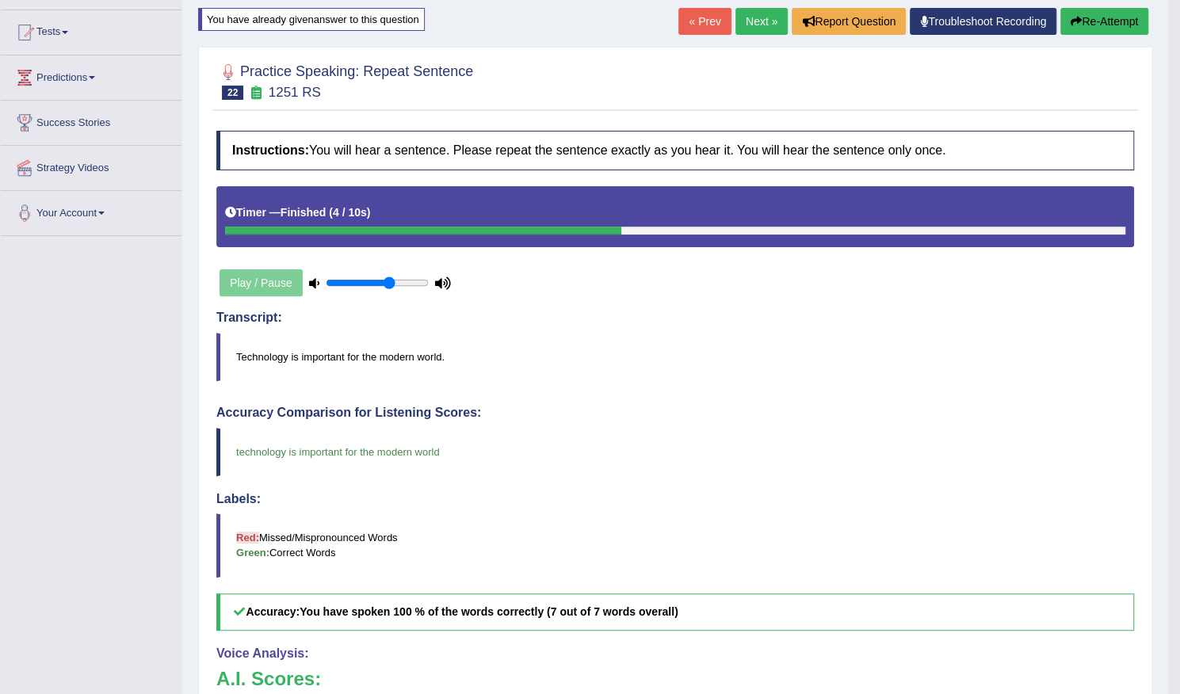
click at [745, 15] on link "Next »" at bounding box center [761, 21] width 52 height 27
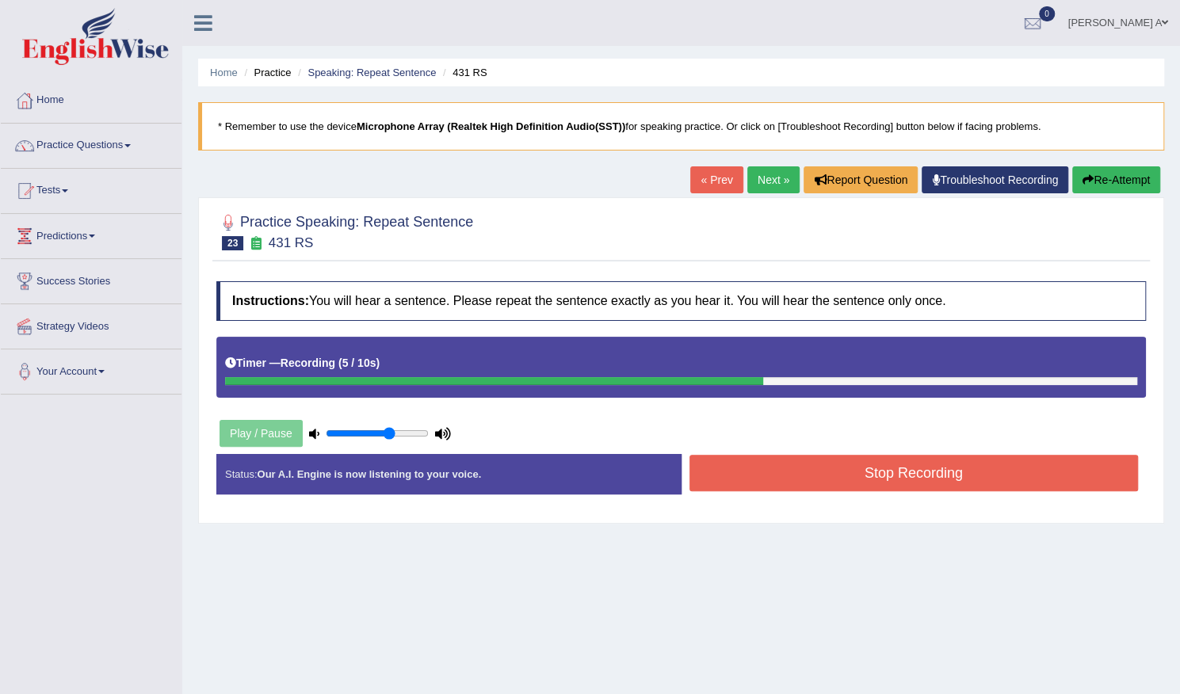
click at [768, 471] on button "Stop Recording" at bounding box center [913, 473] width 449 height 36
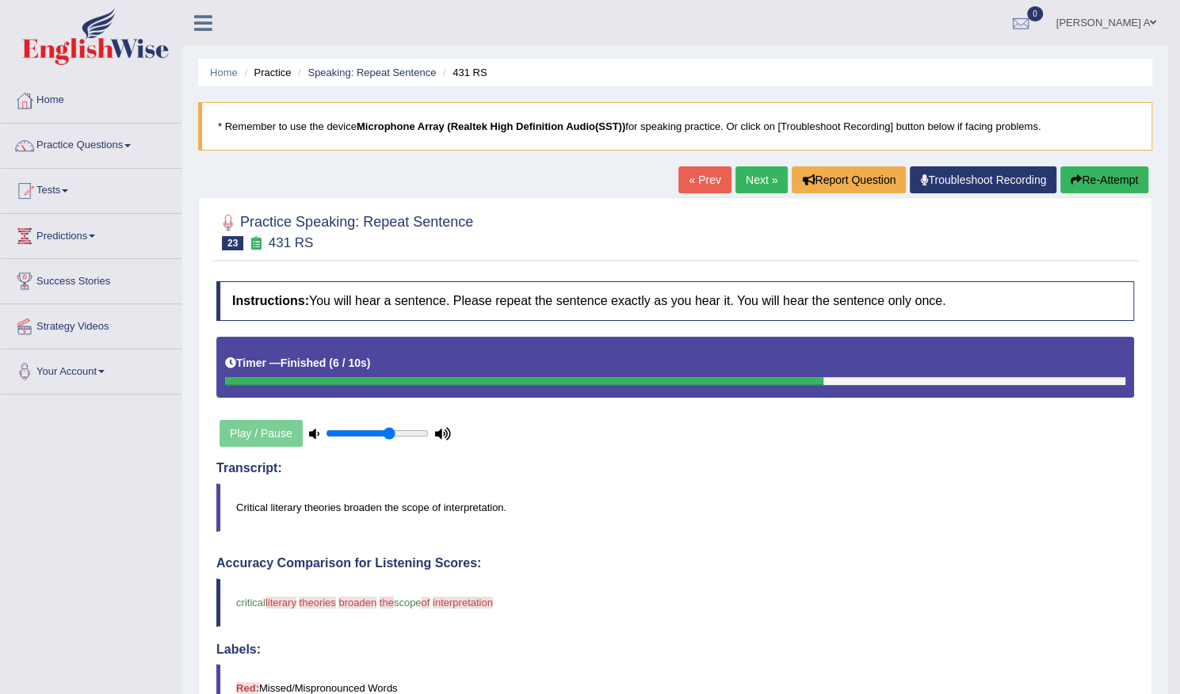
click at [1086, 181] on button "Re-Attempt" at bounding box center [1104, 179] width 88 height 27
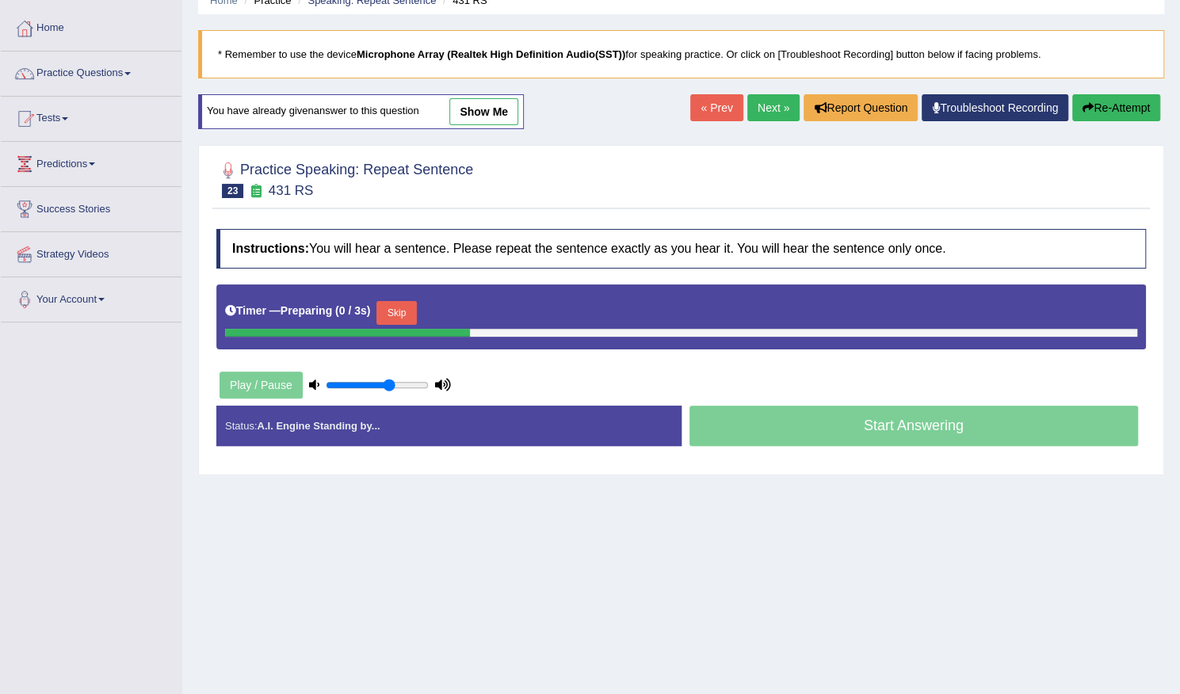
scroll to position [138, 0]
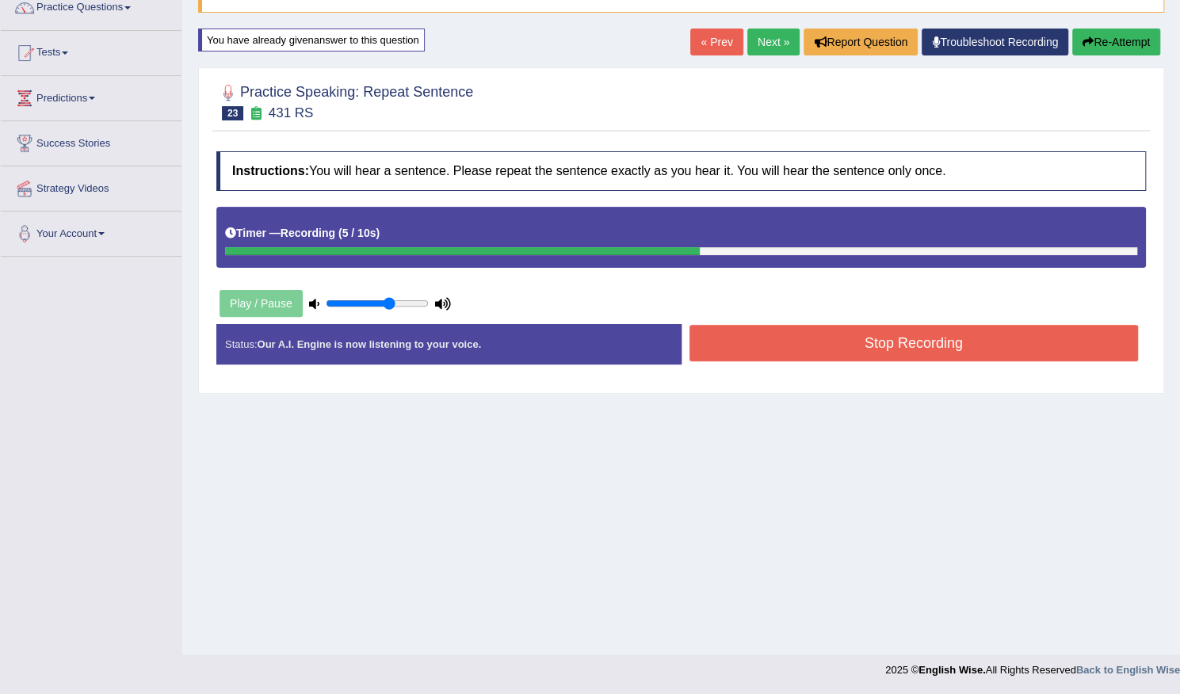
click at [786, 345] on button "Stop Recording" at bounding box center [913, 343] width 449 height 36
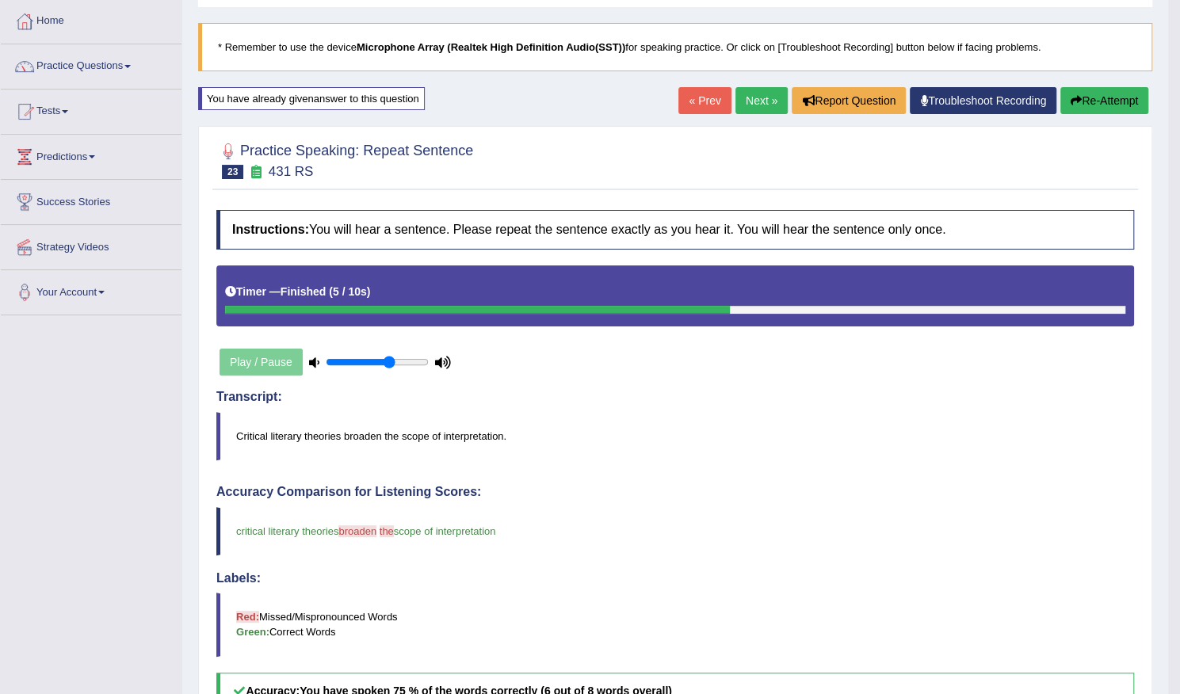
scroll to position [0, 0]
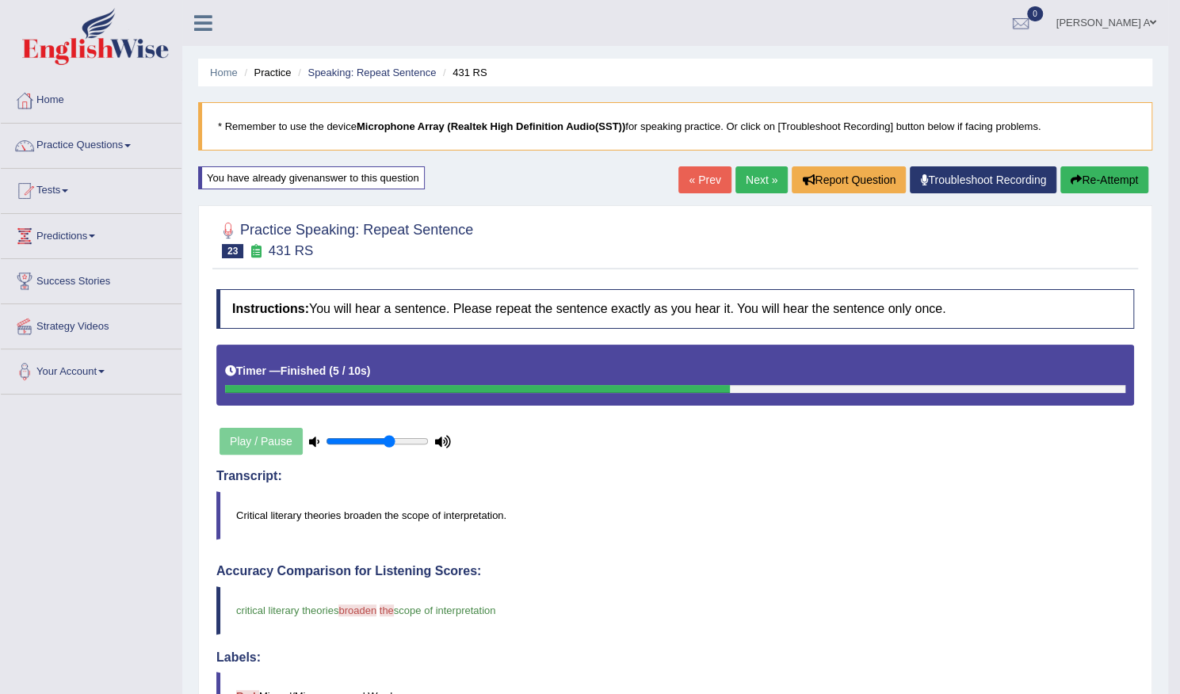
click at [750, 177] on link "Next »" at bounding box center [761, 179] width 52 height 27
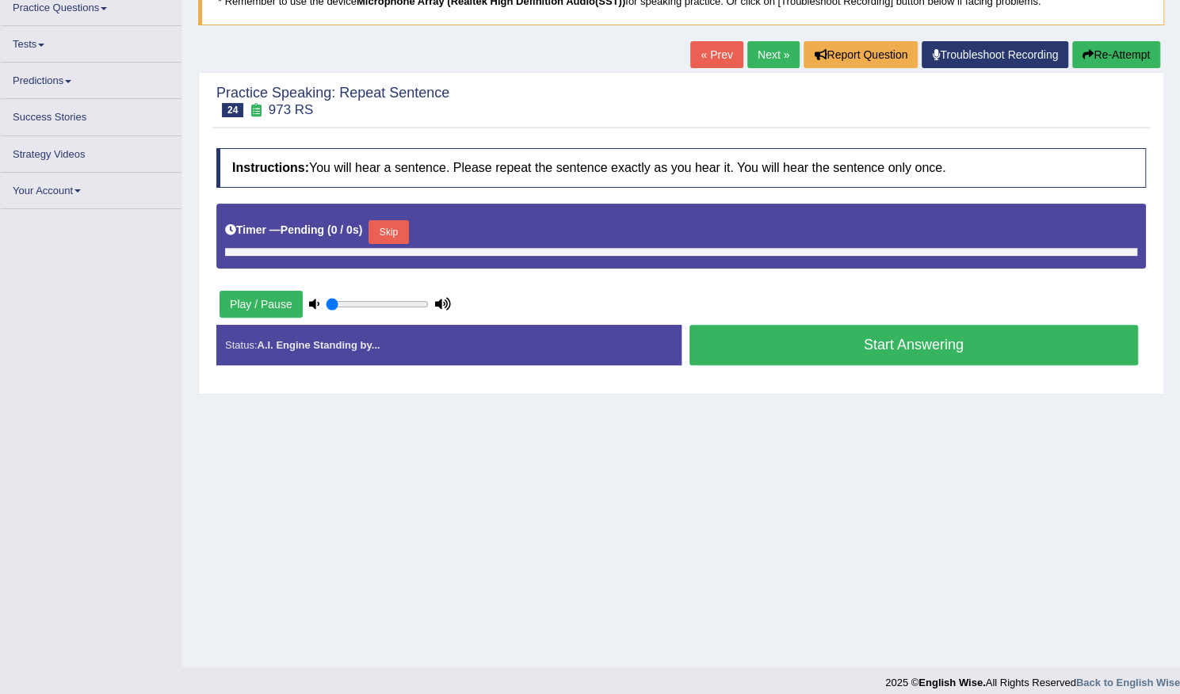
scroll to position [138, 0]
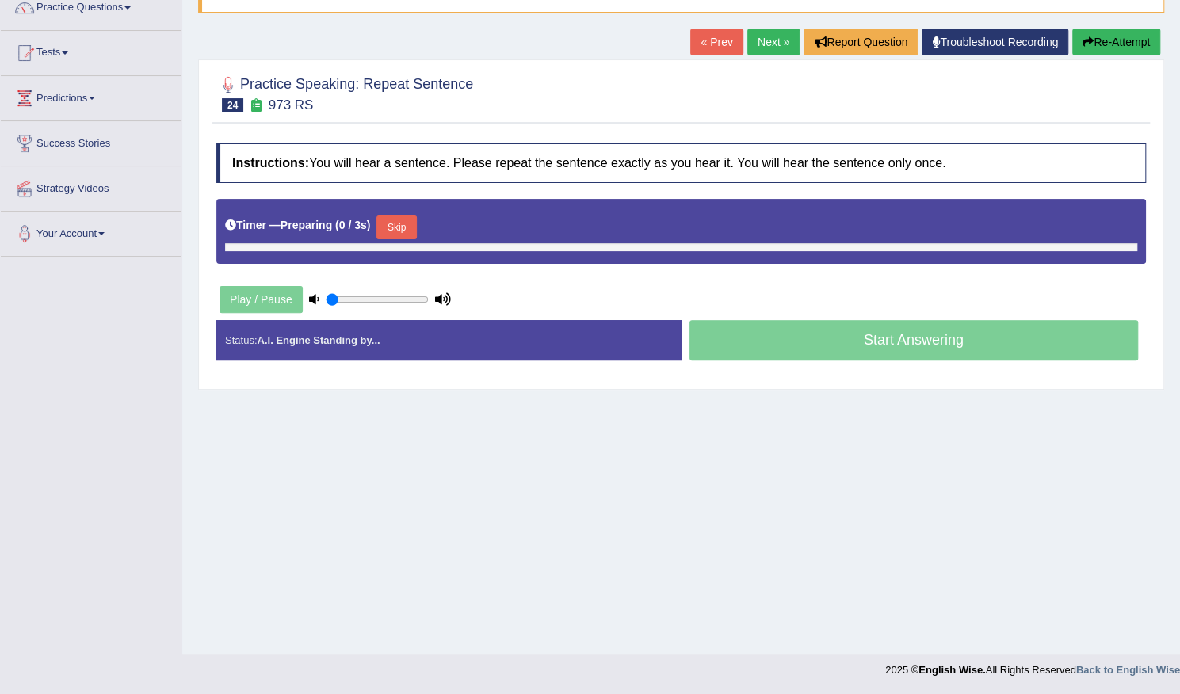
type input "0.65"
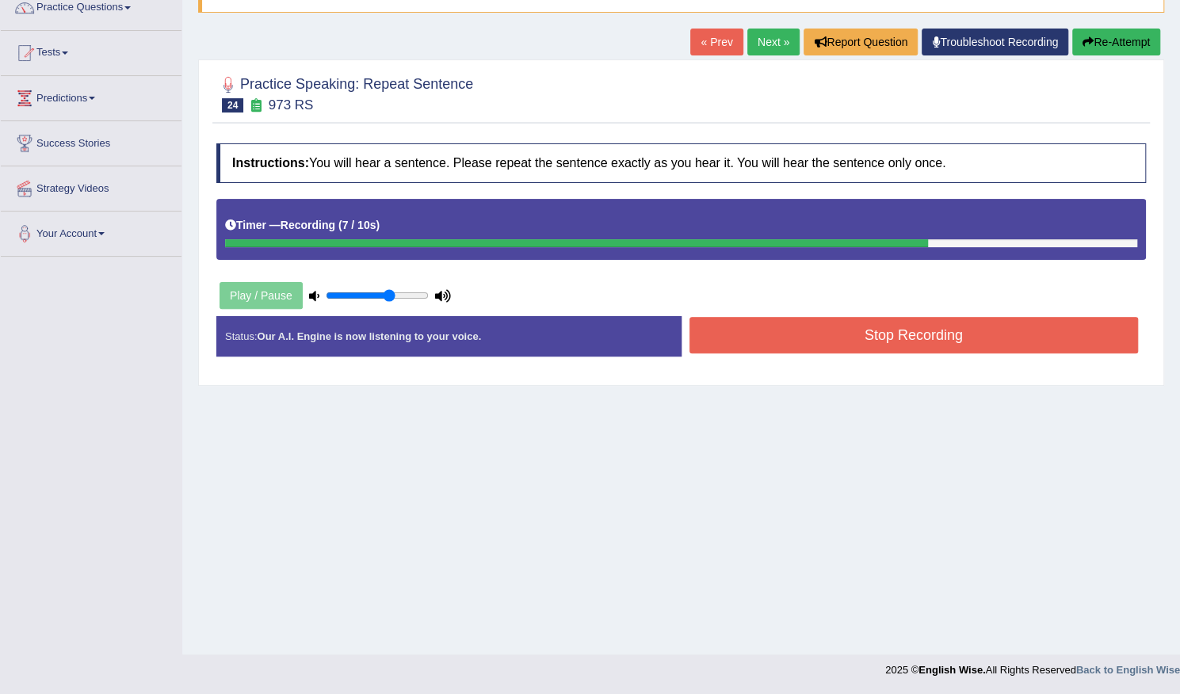
click at [871, 329] on button "Stop Recording" at bounding box center [913, 335] width 449 height 36
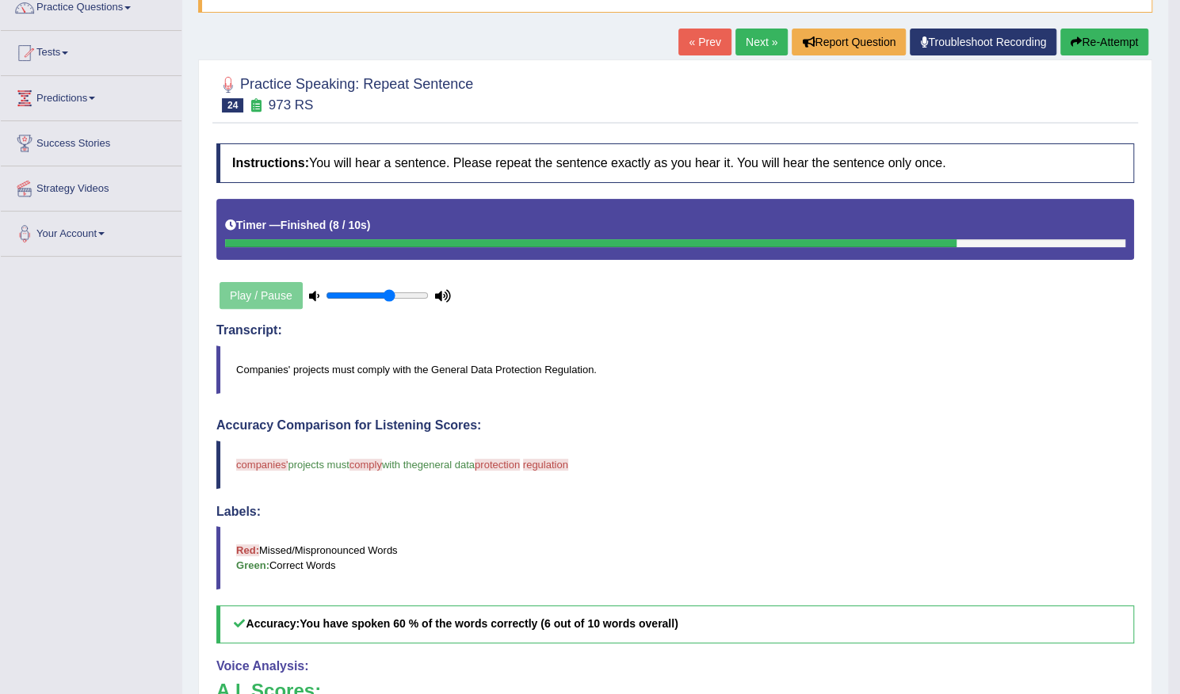
click at [1103, 37] on button "Re-Attempt" at bounding box center [1104, 42] width 88 height 27
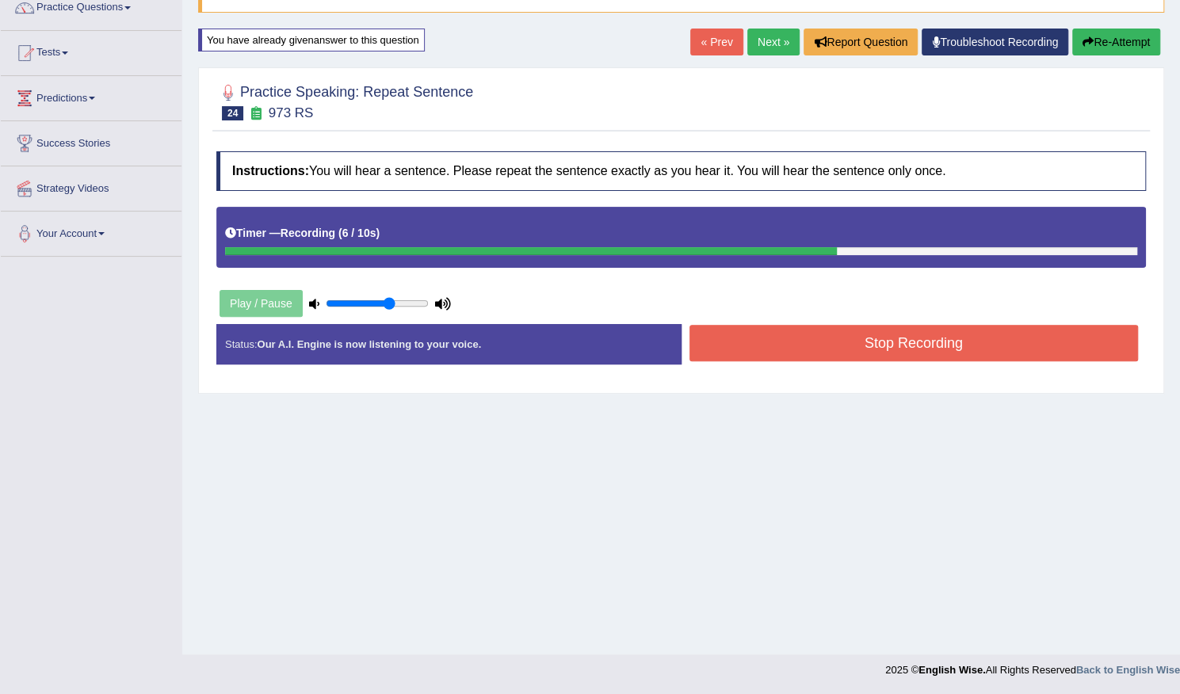
click at [938, 335] on button "Stop Recording" at bounding box center [913, 343] width 449 height 36
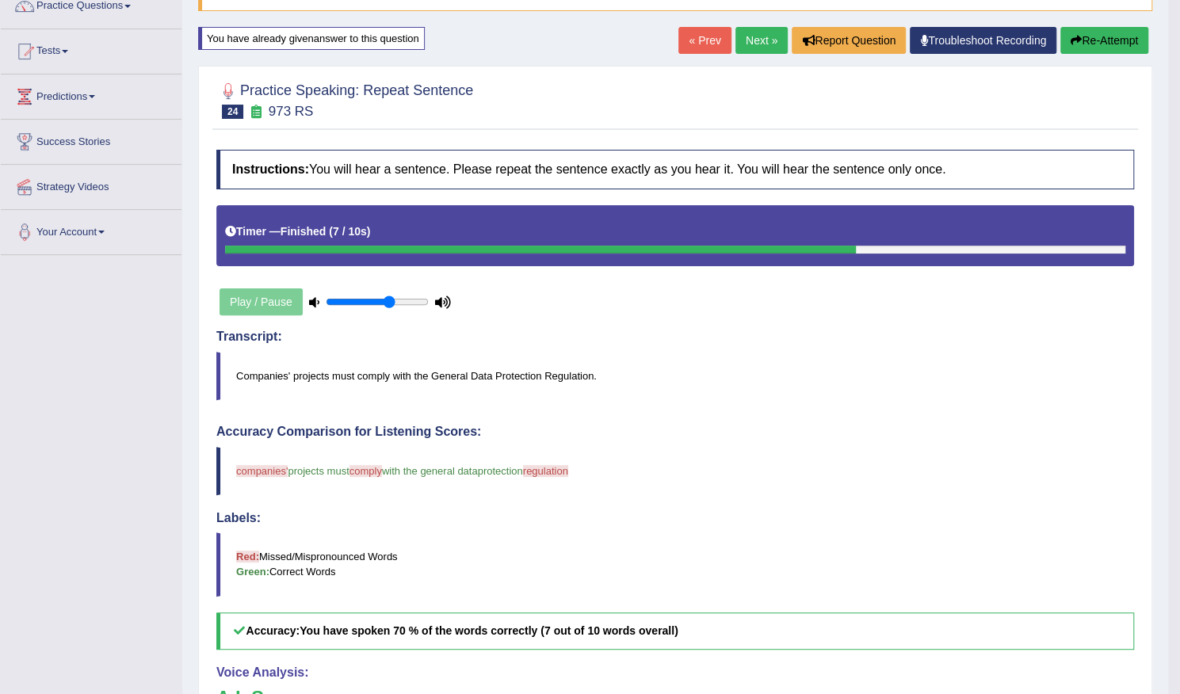
scroll to position [49, 0]
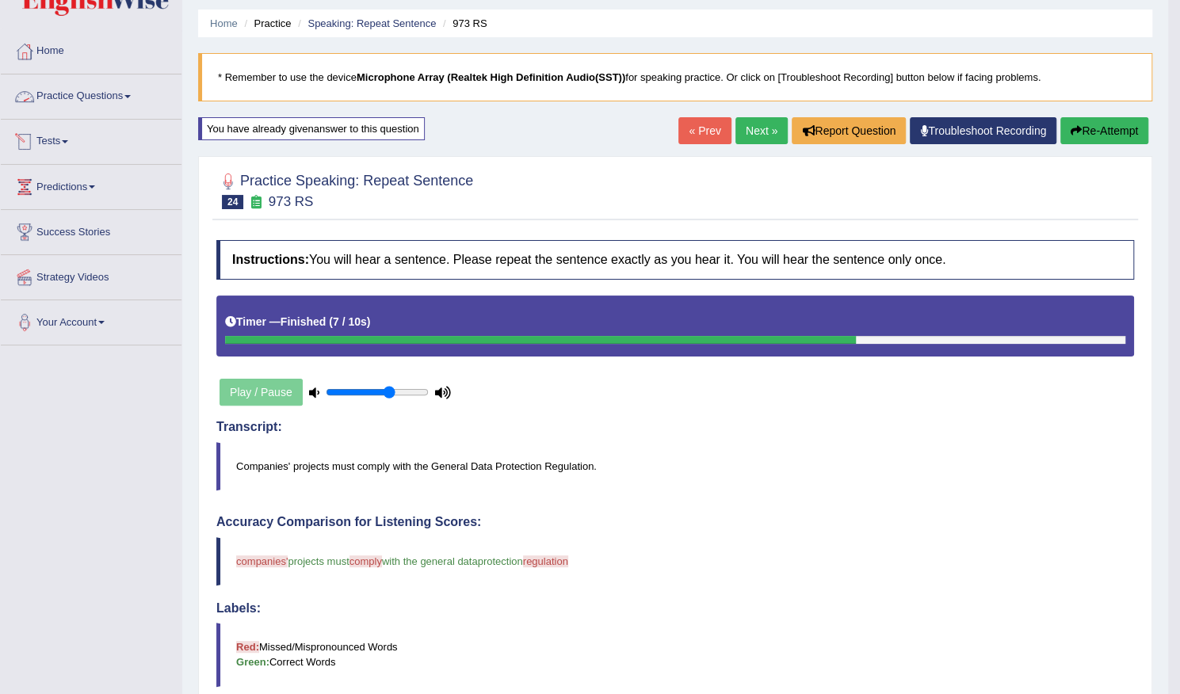
click at [121, 92] on link "Practice Questions" at bounding box center [91, 94] width 181 height 40
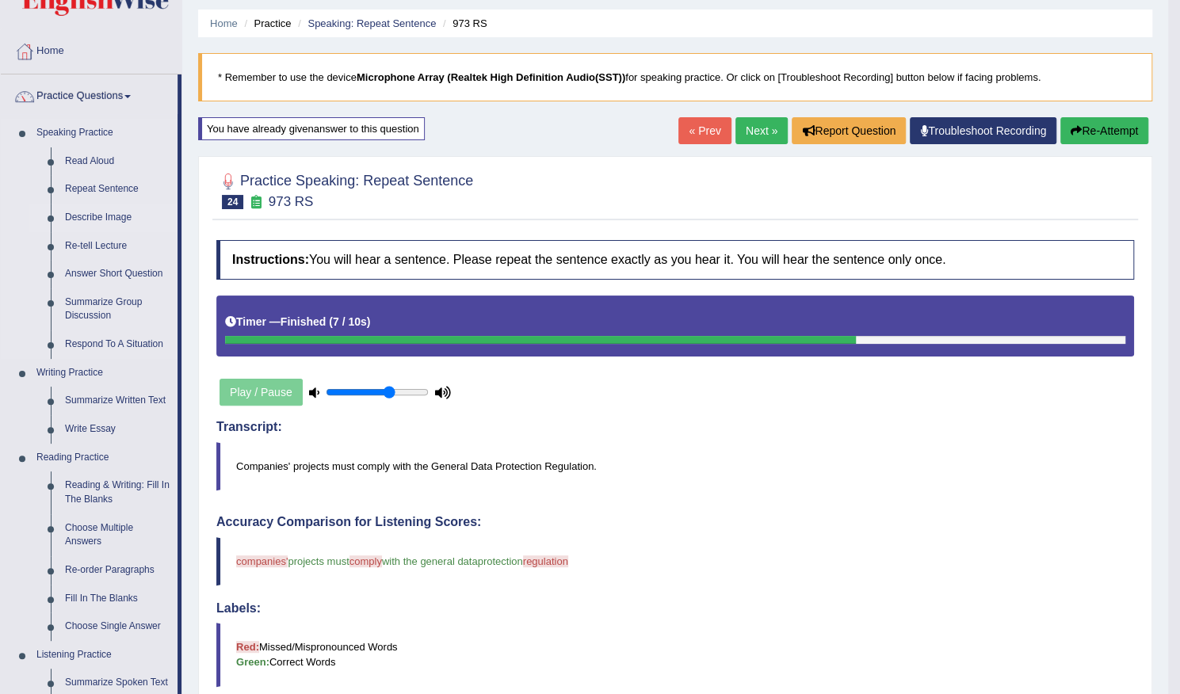
click at [100, 218] on link "Describe Image" at bounding box center [118, 218] width 120 height 29
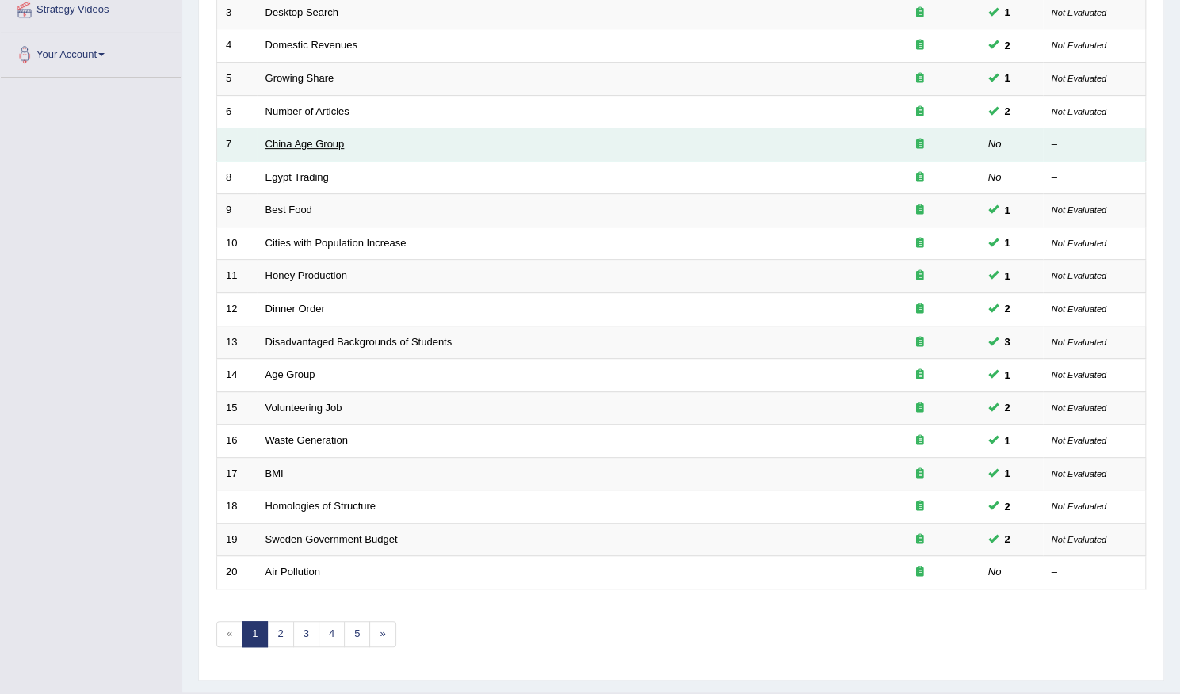
click at [299, 139] on link "China Age Group" at bounding box center [304, 144] width 79 height 12
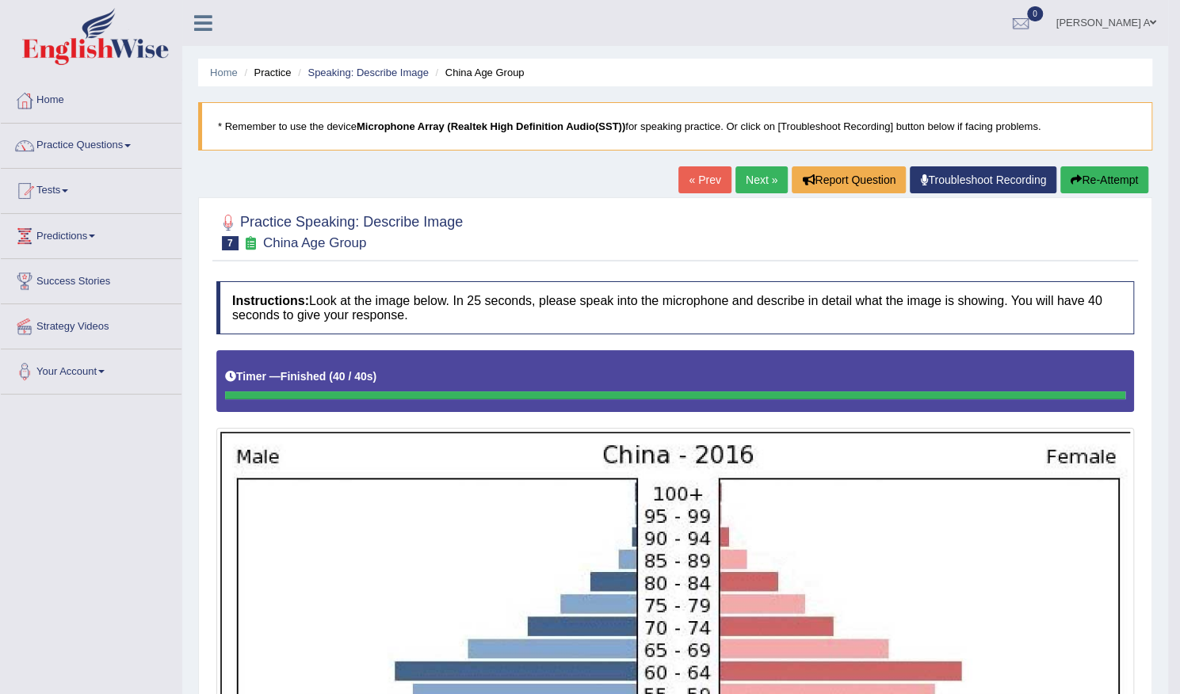
click at [1098, 172] on button "Re-Attempt" at bounding box center [1104, 179] width 88 height 27
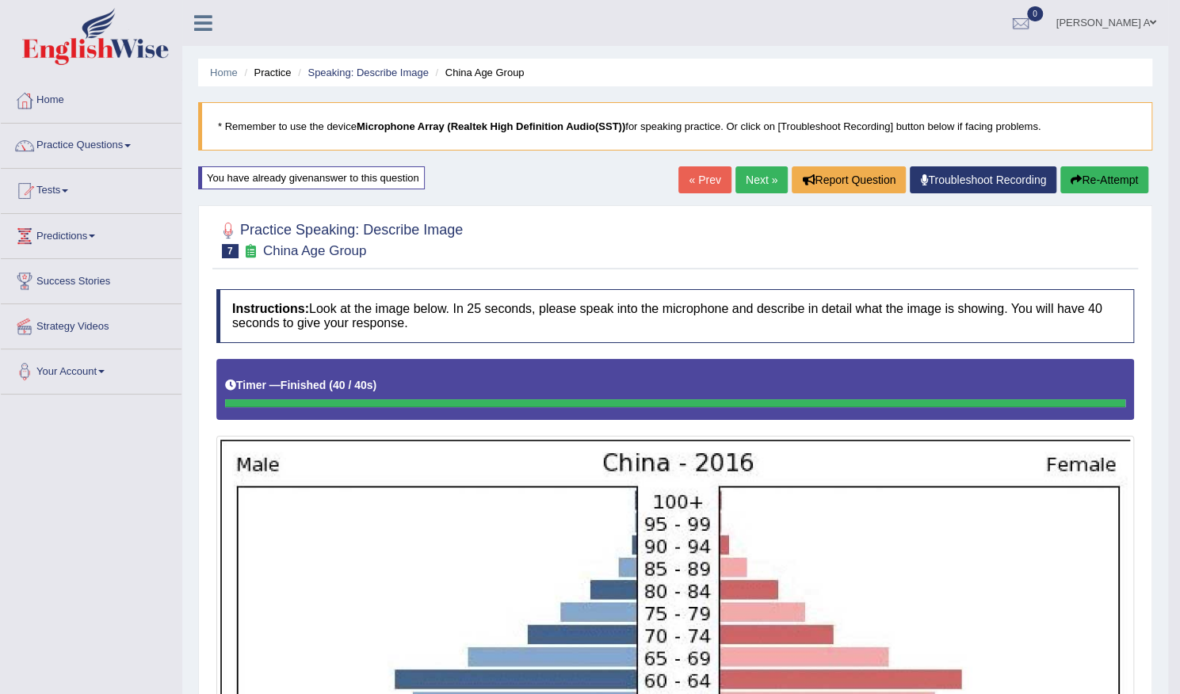
click at [760, 183] on link "Next »" at bounding box center [761, 179] width 52 height 27
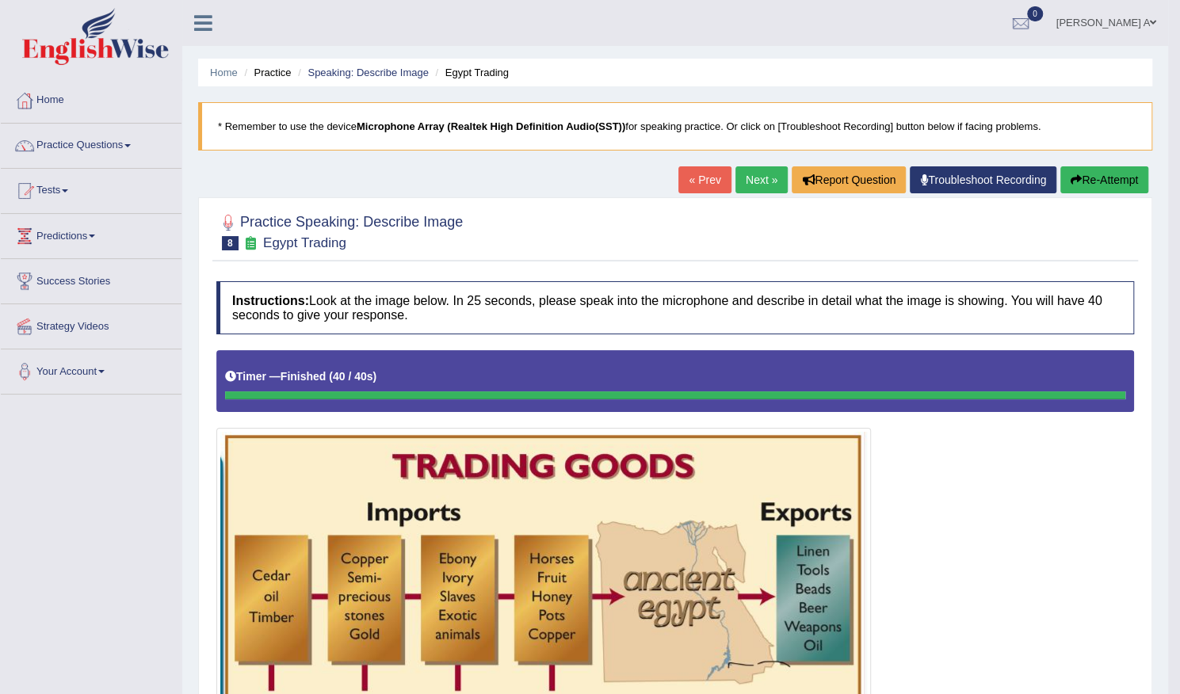
click at [756, 170] on link "Next »" at bounding box center [761, 179] width 52 height 27
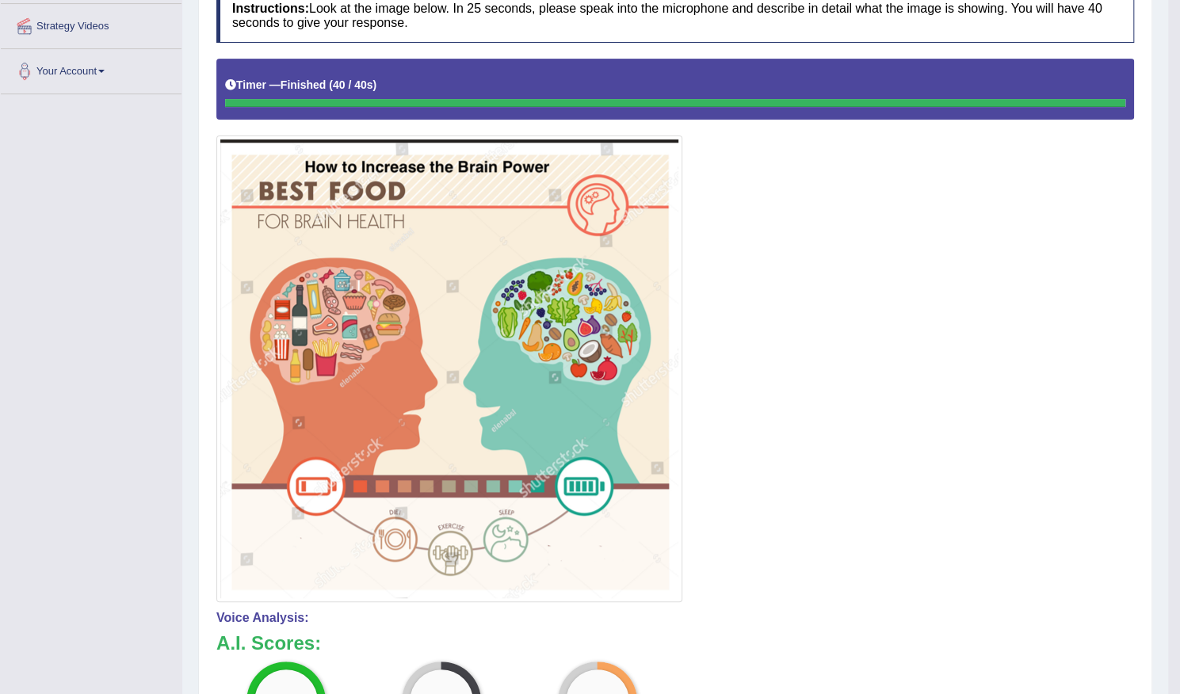
scroll to position [617, 0]
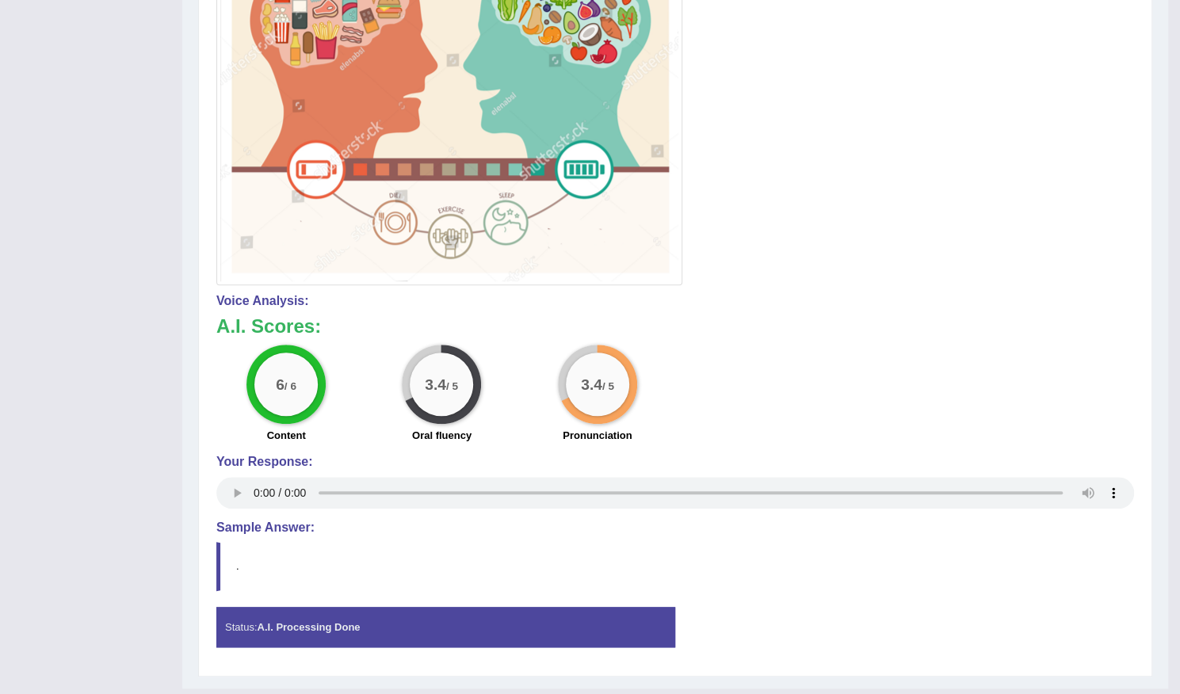
click at [739, 345] on div "6 / 6 Content 3.4 / 5 Oral fluency 3.4 / 5 Pronunciation" at bounding box center [674, 396] width 933 height 102
click at [788, 303] on h4 "Voice Analysis:" at bounding box center [675, 301] width 918 height 14
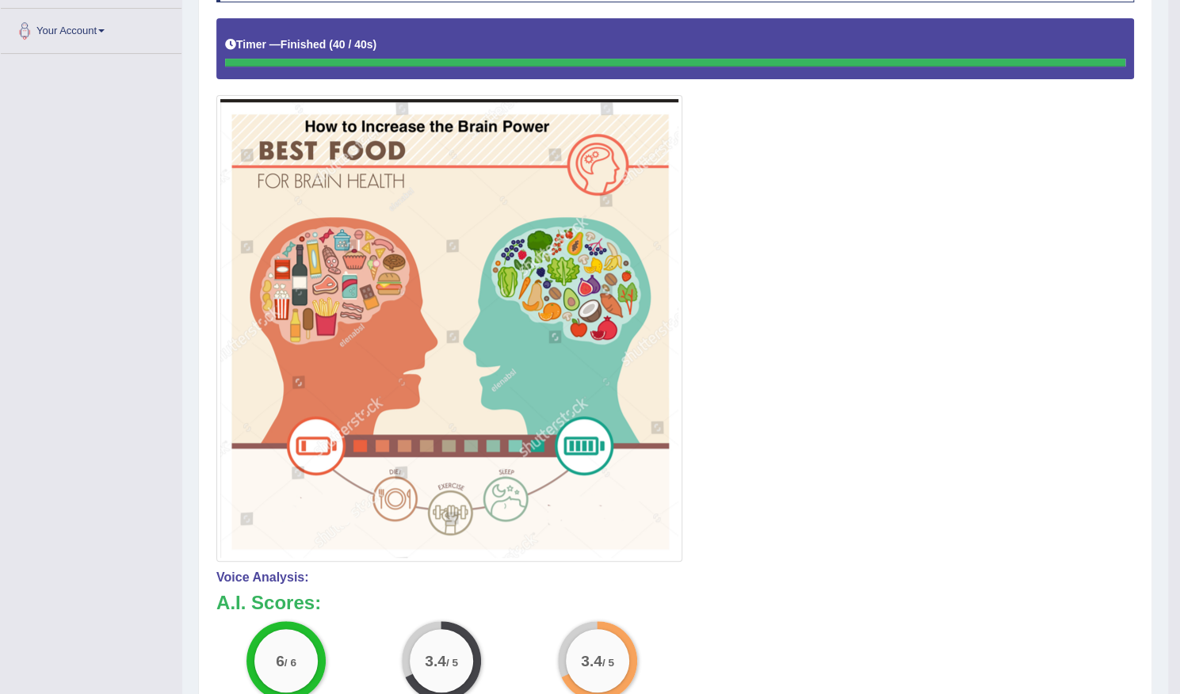
scroll to position [0, 0]
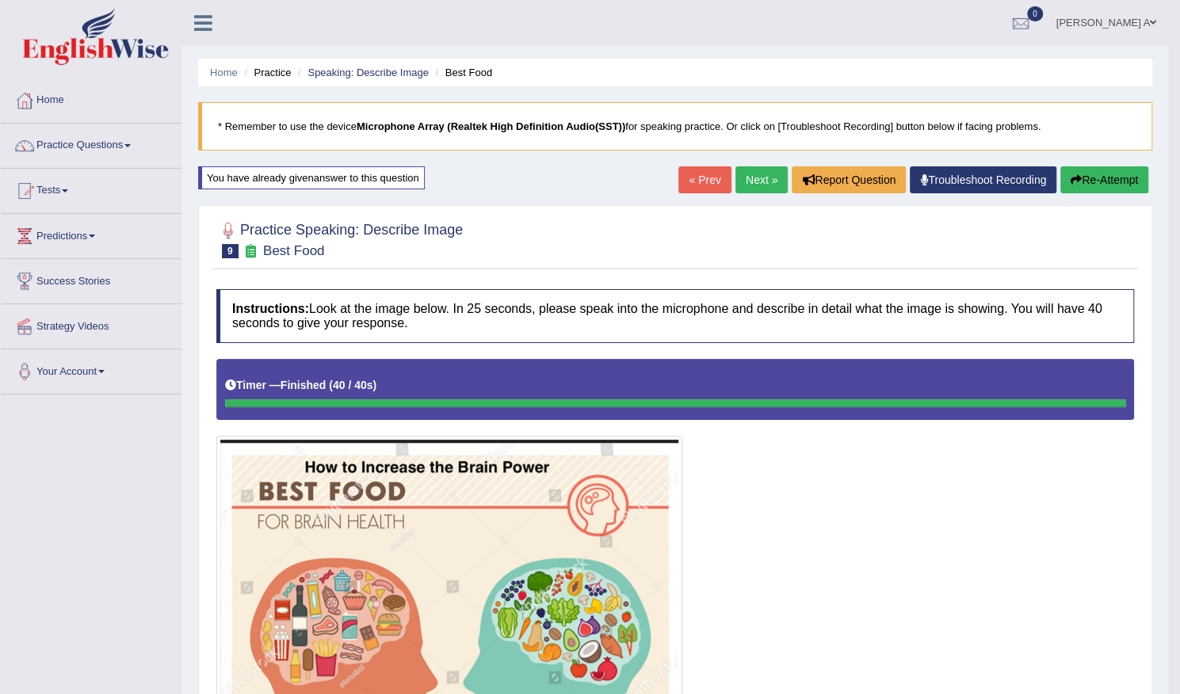
click at [748, 174] on link "Next »" at bounding box center [761, 179] width 52 height 27
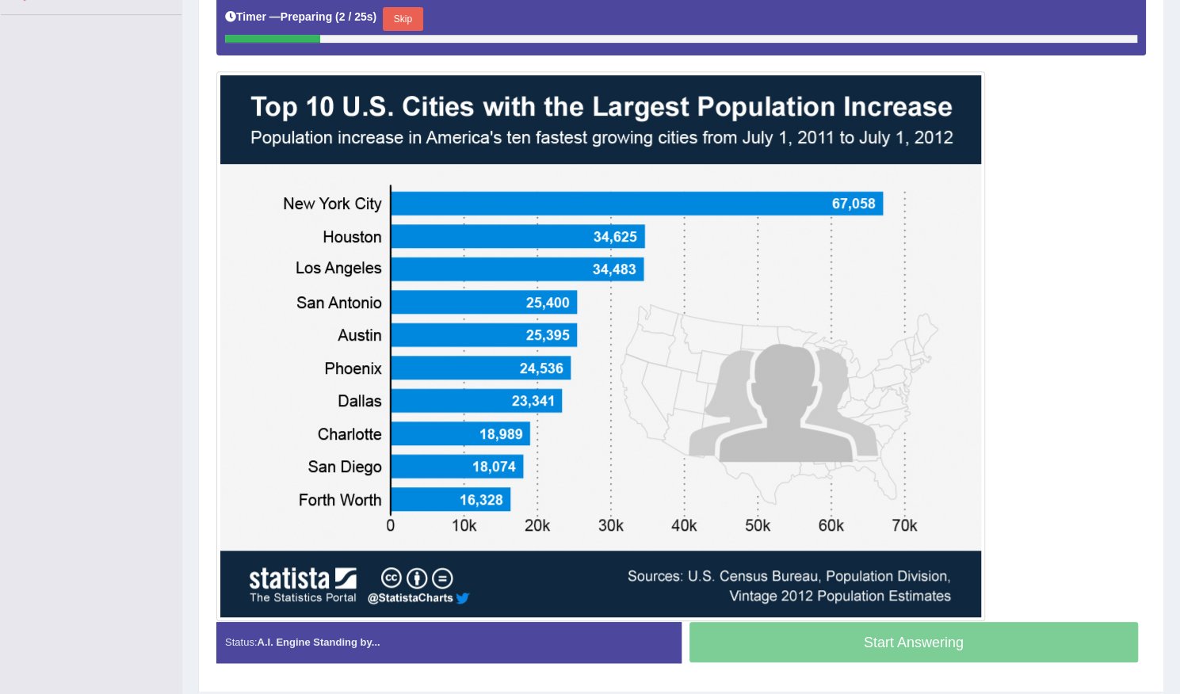
scroll to position [142, 0]
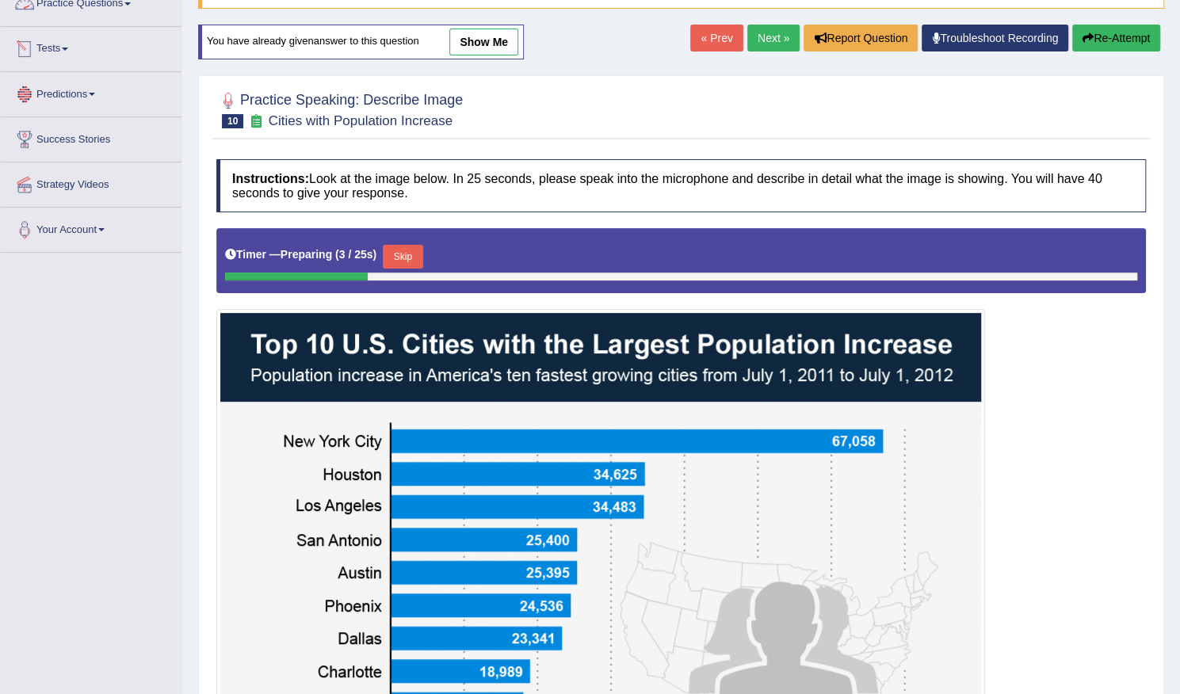
click at [95, 93] on span at bounding box center [92, 94] width 6 height 3
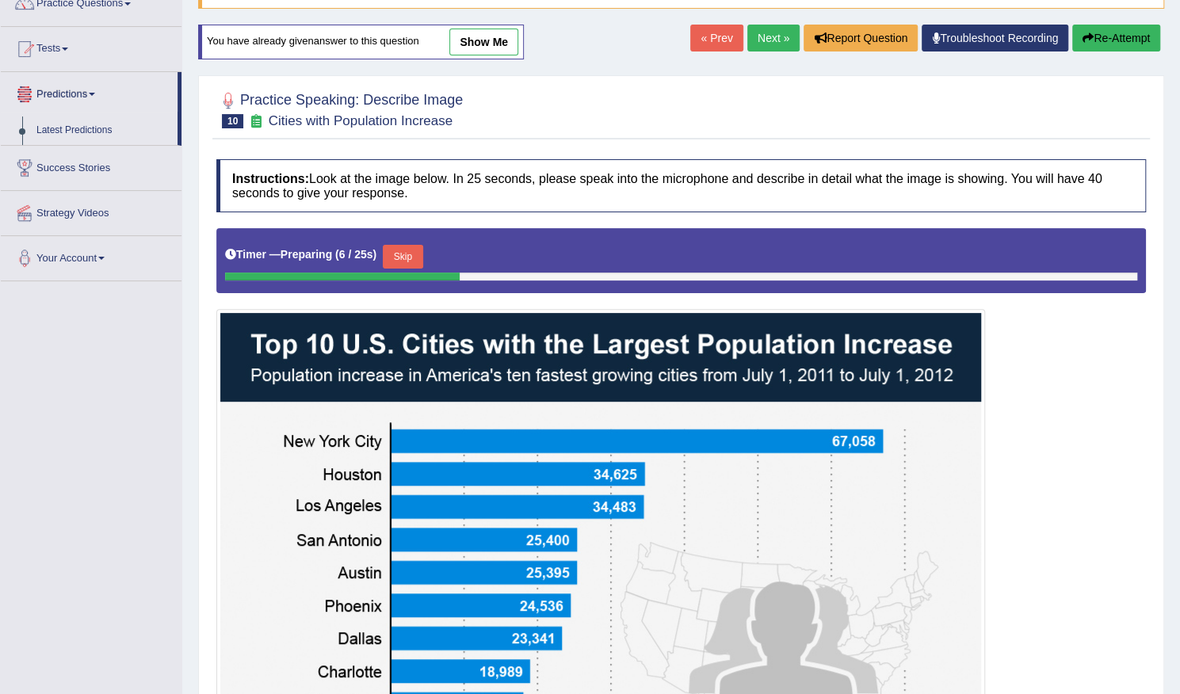
click at [95, 94] on span at bounding box center [92, 94] width 6 height 3
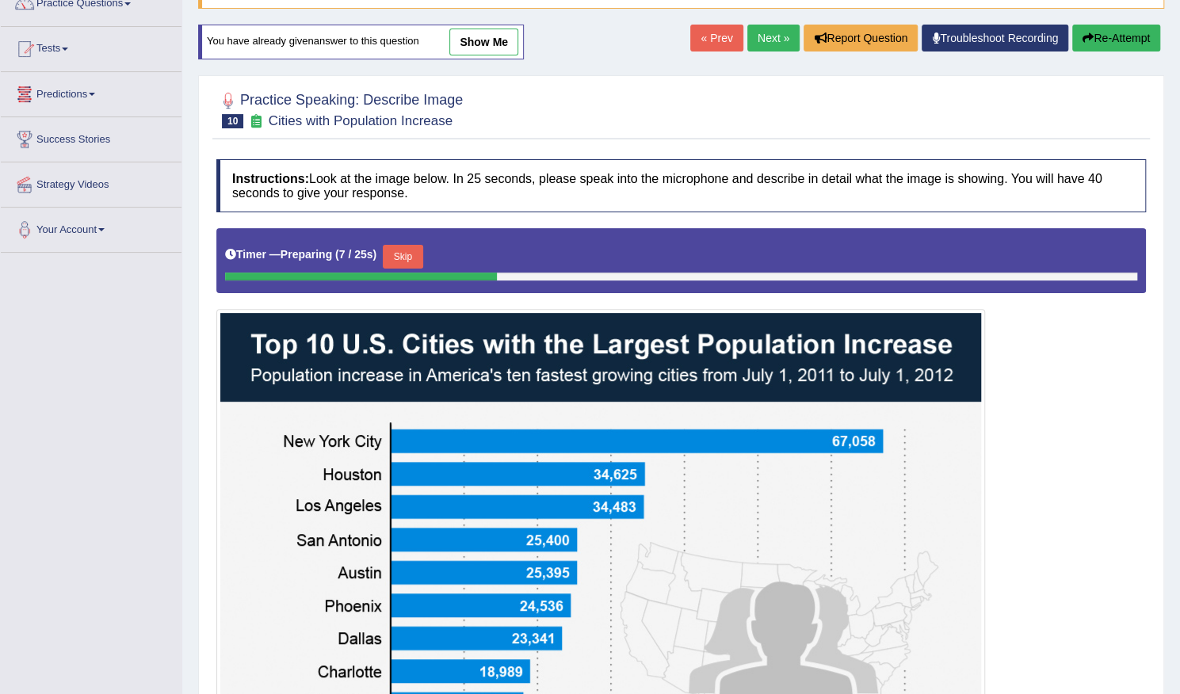
click at [95, 94] on span at bounding box center [92, 94] width 6 height 3
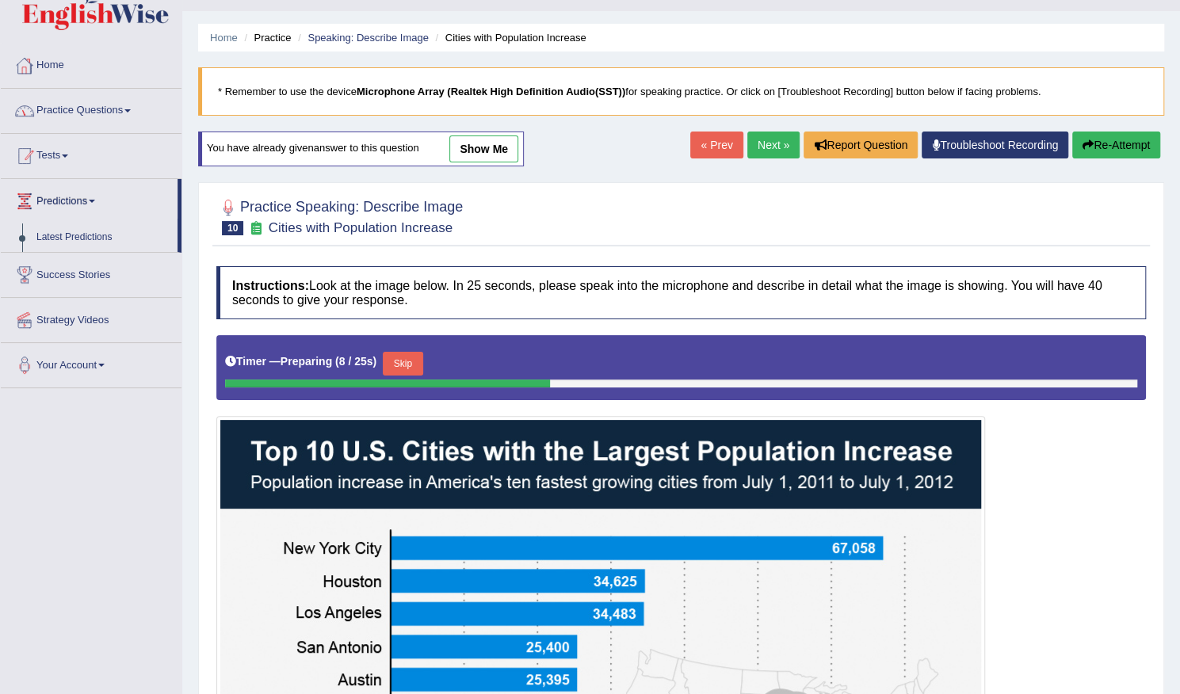
scroll to position [0, 0]
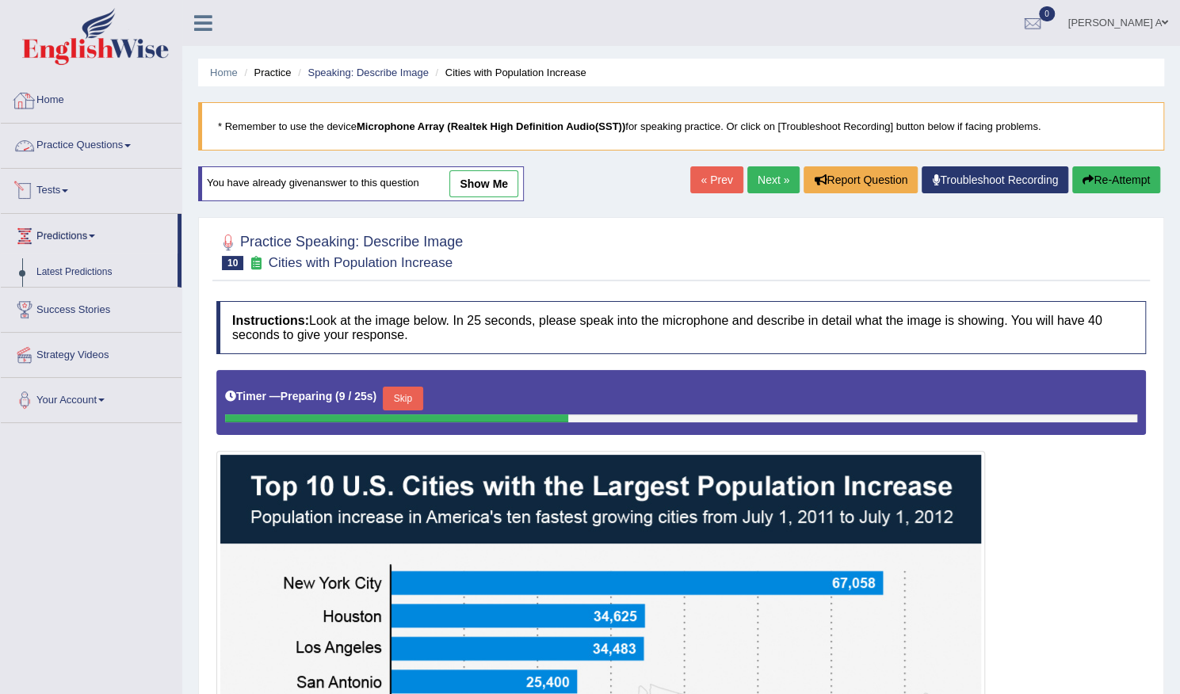
click at [128, 140] on link "Practice Questions" at bounding box center [91, 144] width 181 height 40
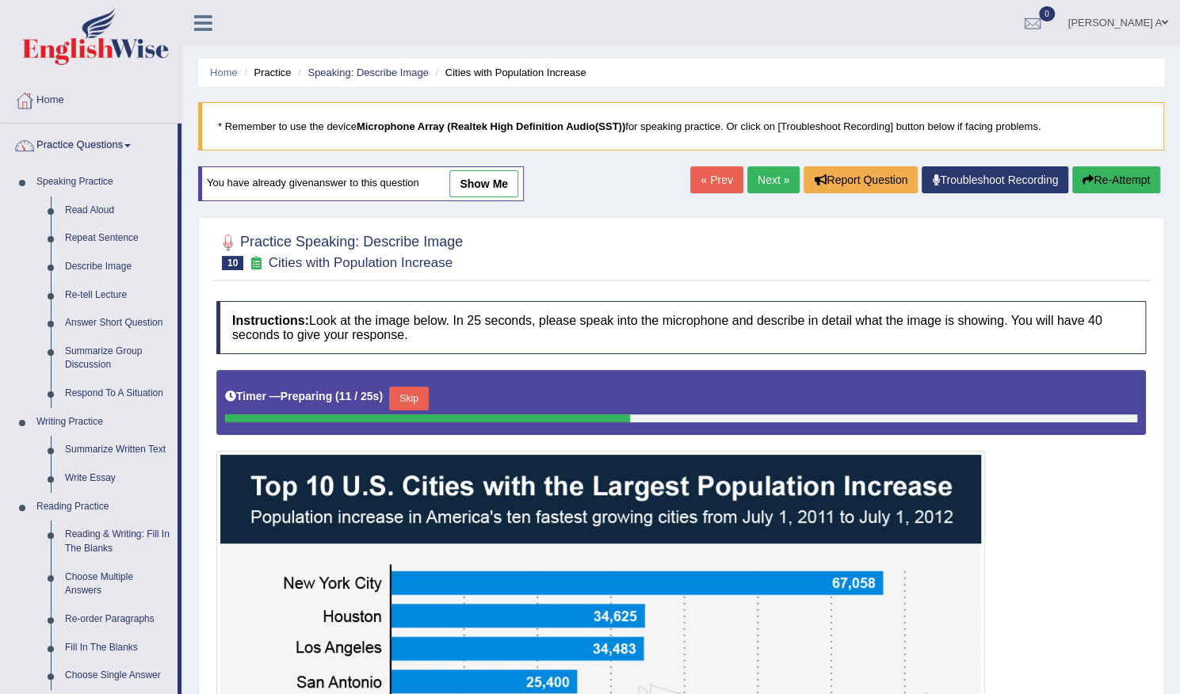
click at [112, 265] on link "Describe Image" at bounding box center [118, 267] width 120 height 29
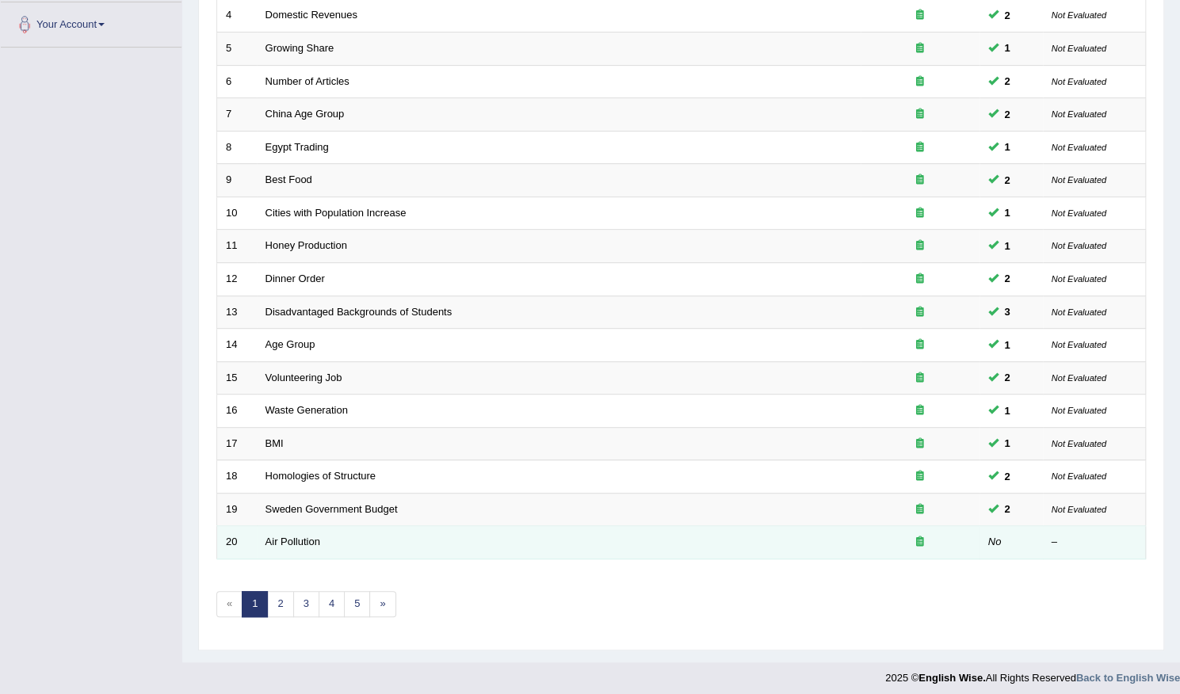
click at [312, 542] on td "Air Pollution" at bounding box center [559, 542] width 604 height 33
click at [312, 537] on link "Air Pollution" at bounding box center [292, 542] width 55 height 12
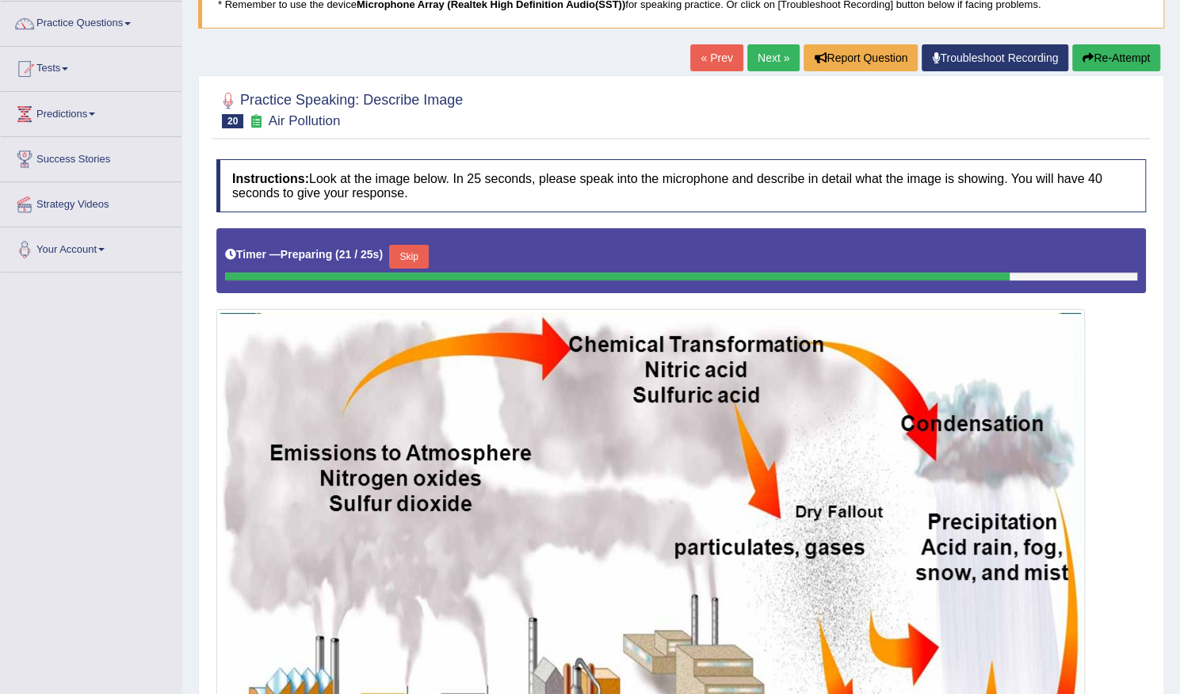
scroll to position [221, 0]
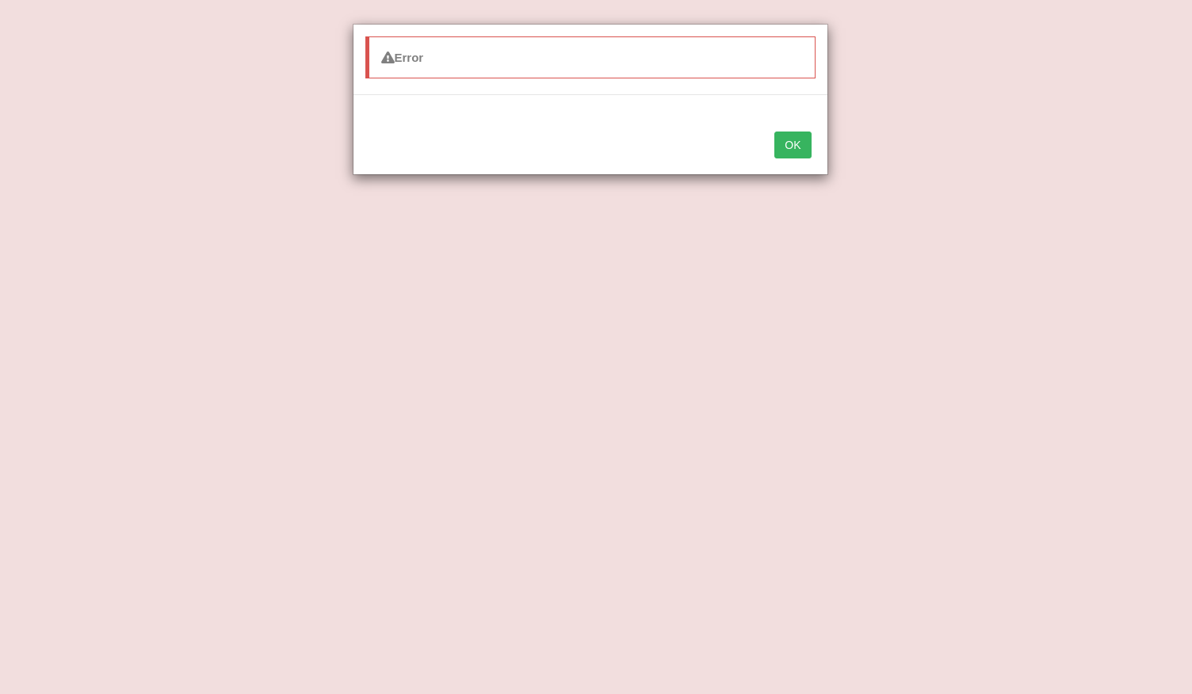
click at [800, 150] on button "OK" at bounding box center [792, 145] width 36 height 27
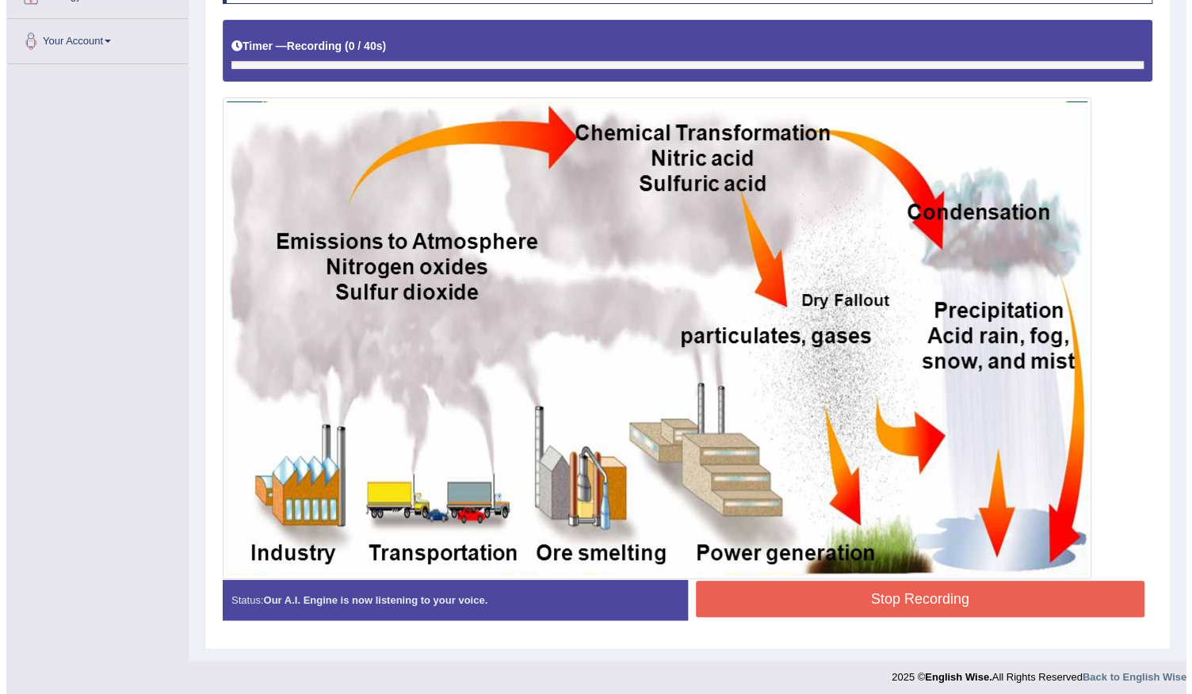
scroll to position [334, 0]
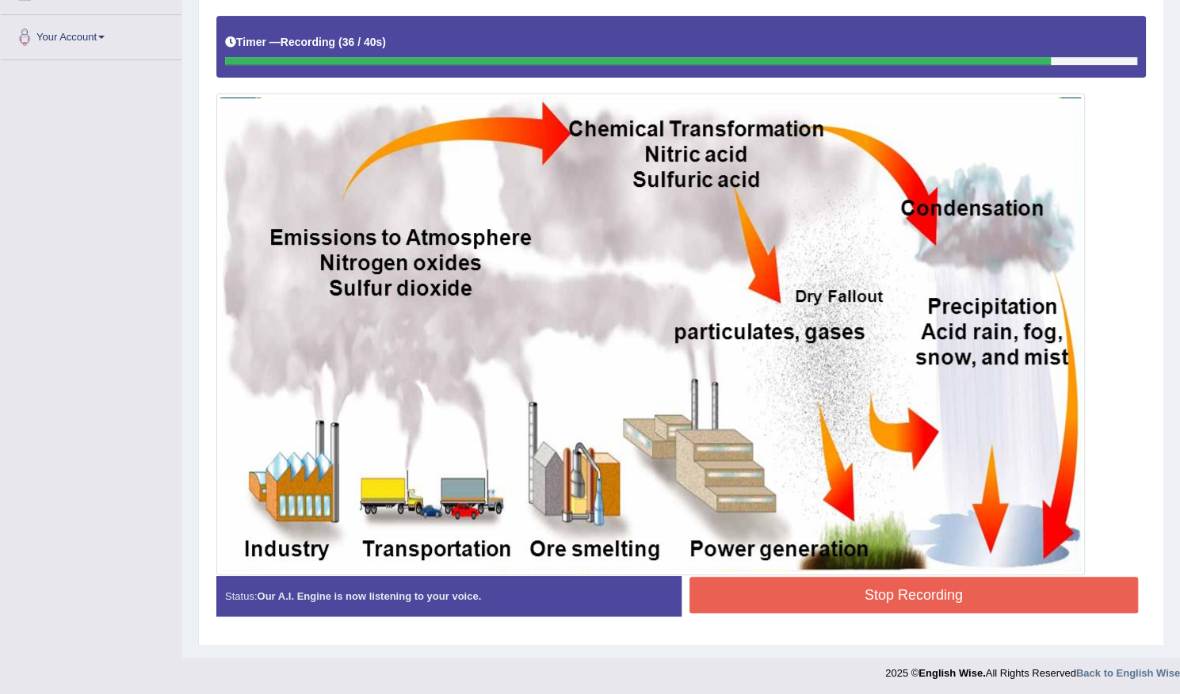
click at [738, 589] on button "Stop Recording" at bounding box center [913, 595] width 449 height 36
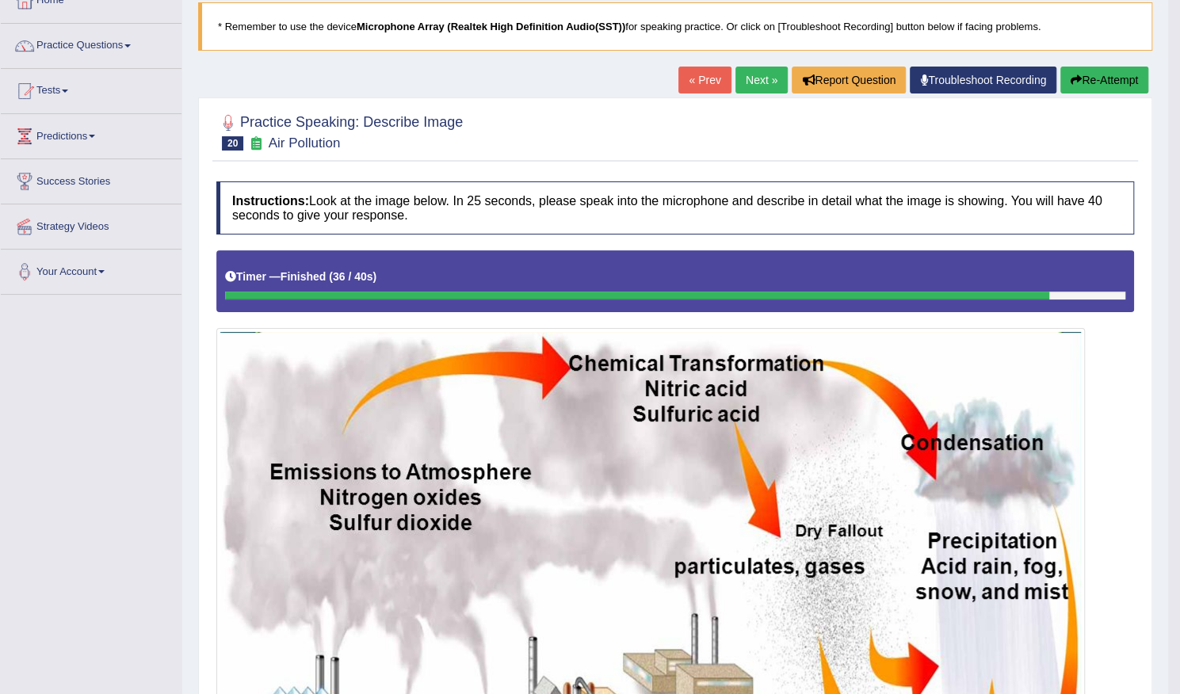
scroll to position [0, 0]
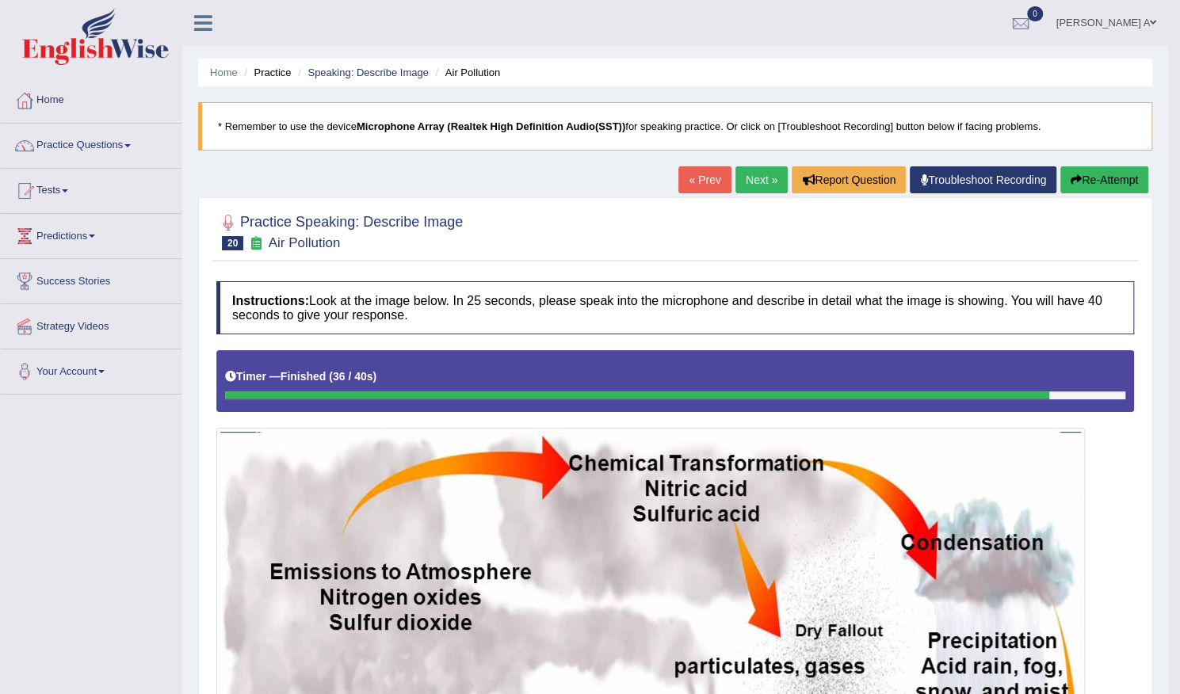
drag, startPoint x: 1082, startPoint y: 172, endPoint x: 1074, endPoint y: 174, distance: 8.1
click at [1082, 172] on button "Re-Attempt" at bounding box center [1104, 179] width 88 height 27
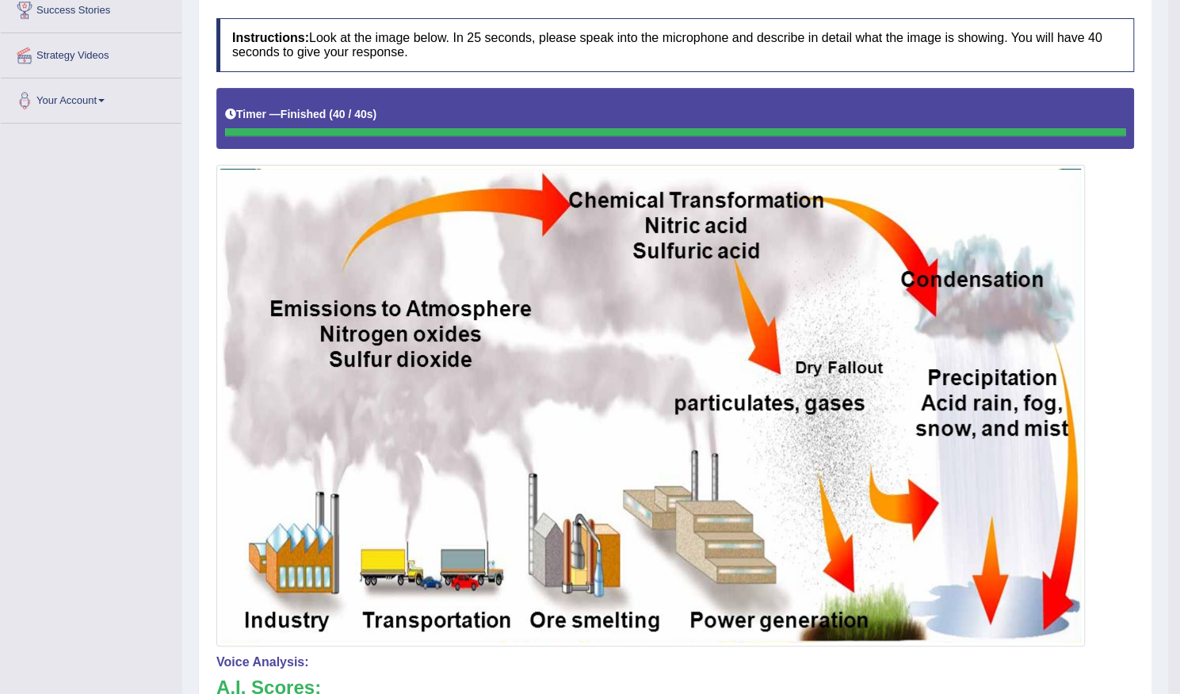
scroll to position [108, 0]
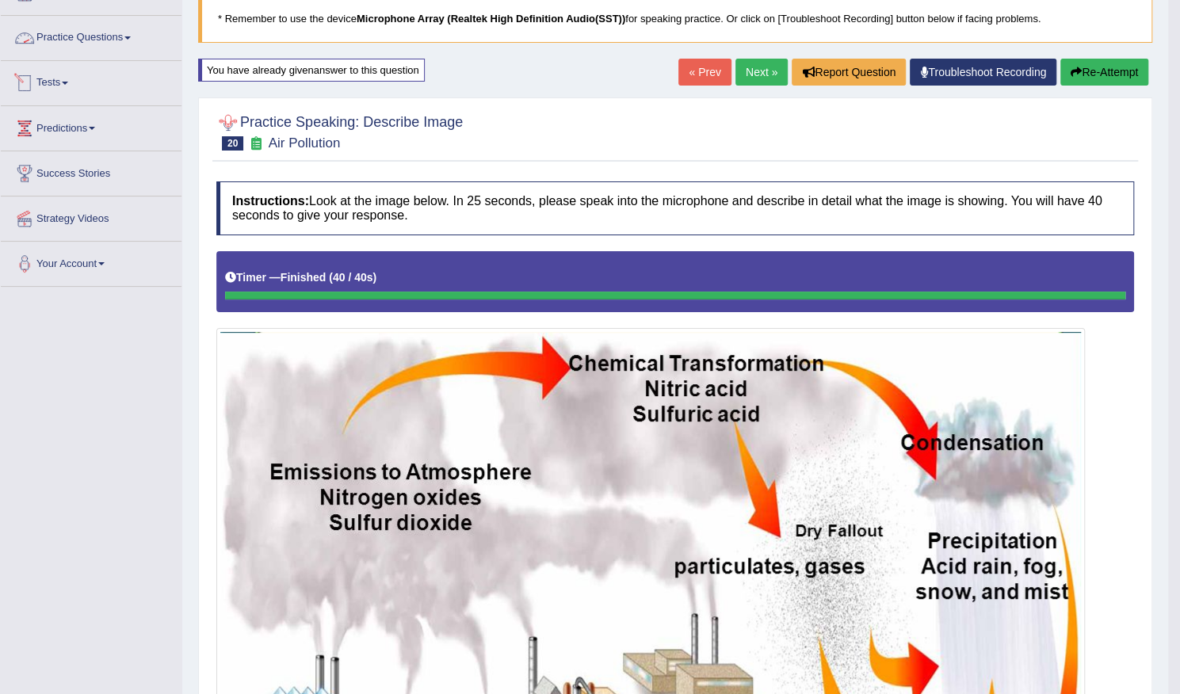
click at [103, 37] on link "Practice Questions" at bounding box center [91, 36] width 181 height 40
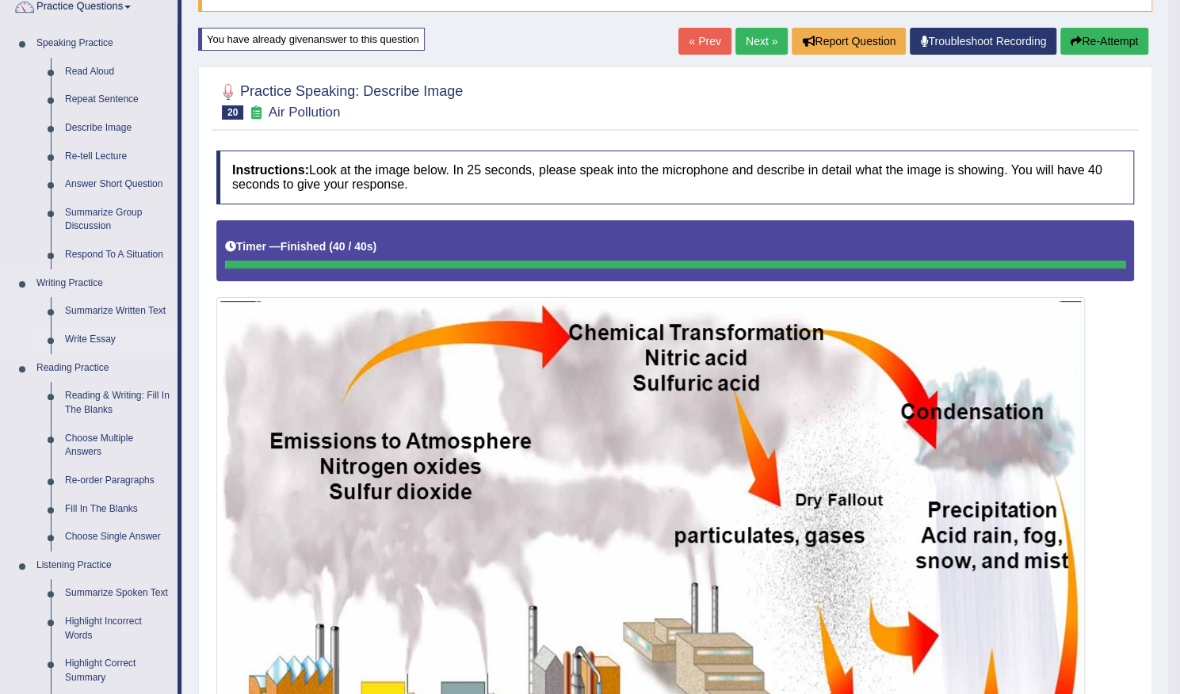
scroll to position [187, 0]
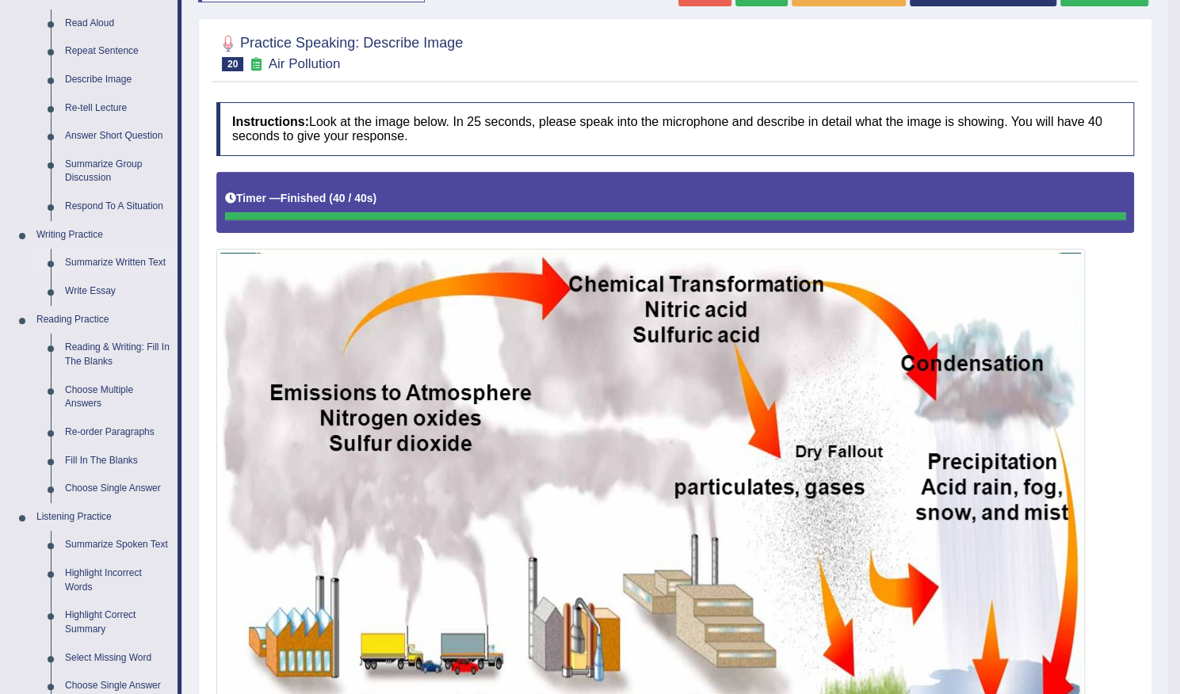
click at [157, 261] on link "Summarize Written Text" at bounding box center [118, 263] width 120 height 29
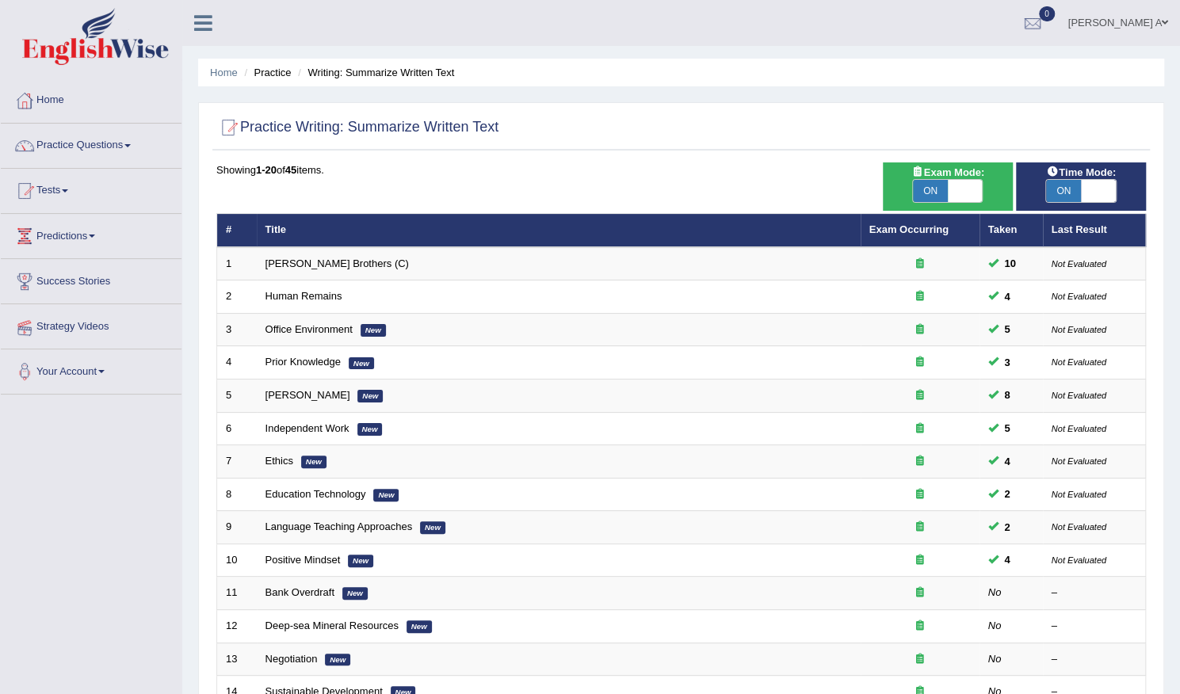
scroll to position [238, 0]
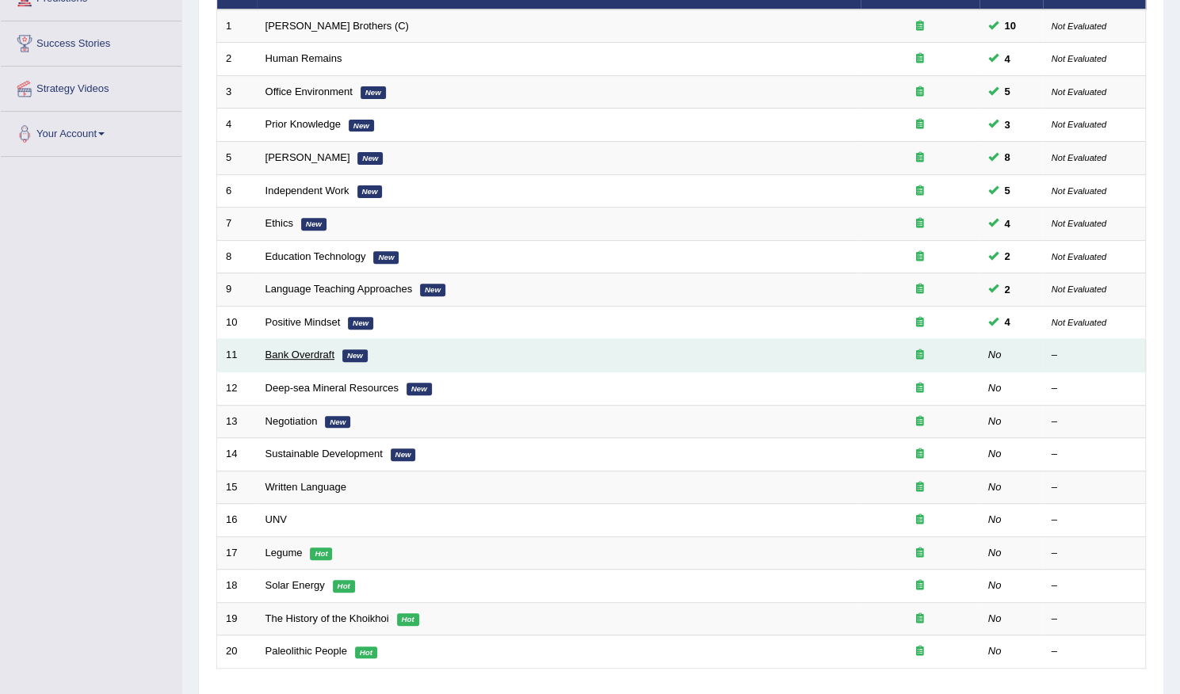
click at [320, 355] on link "Bank Overdraft" at bounding box center [299, 355] width 69 height 12
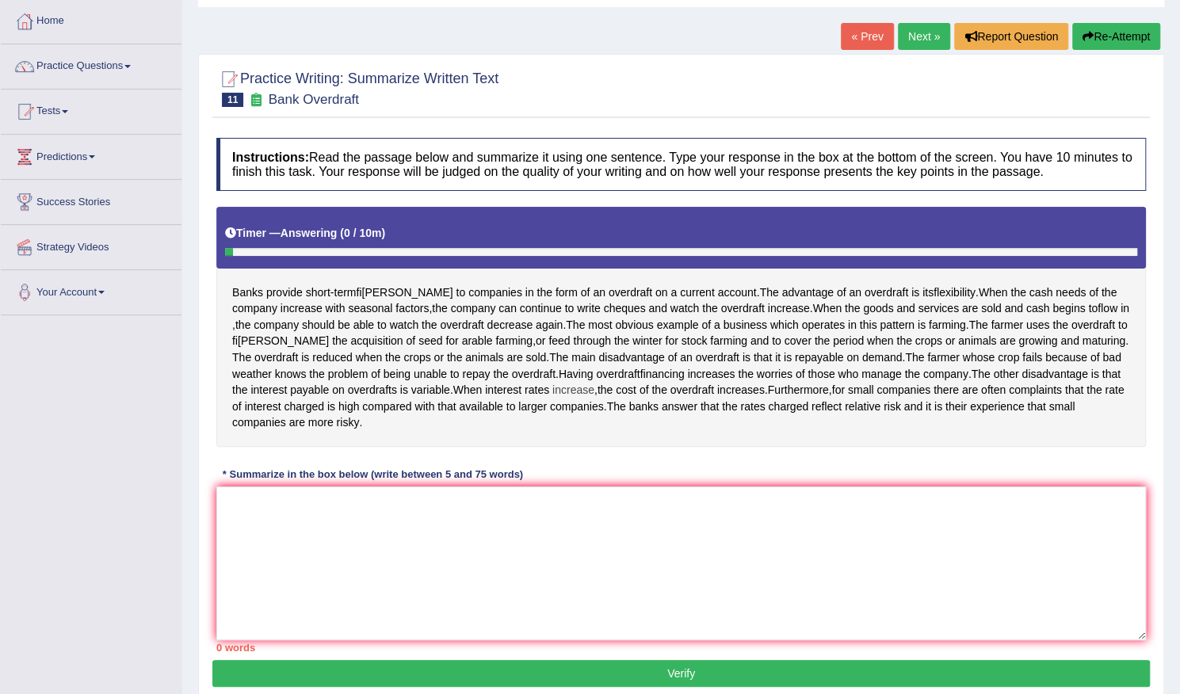
scroll to position [153, 0]
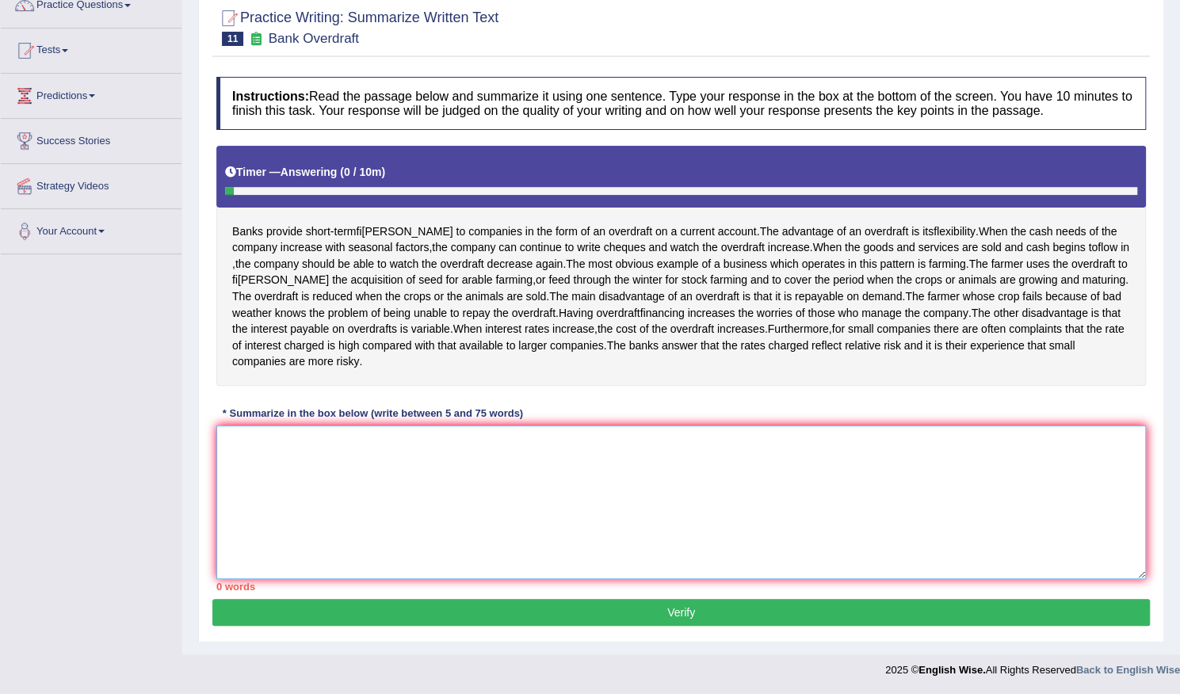
click at [323, 462] on textarea at bounding box center [681, 503] width 930 height 154
type textarea "b"
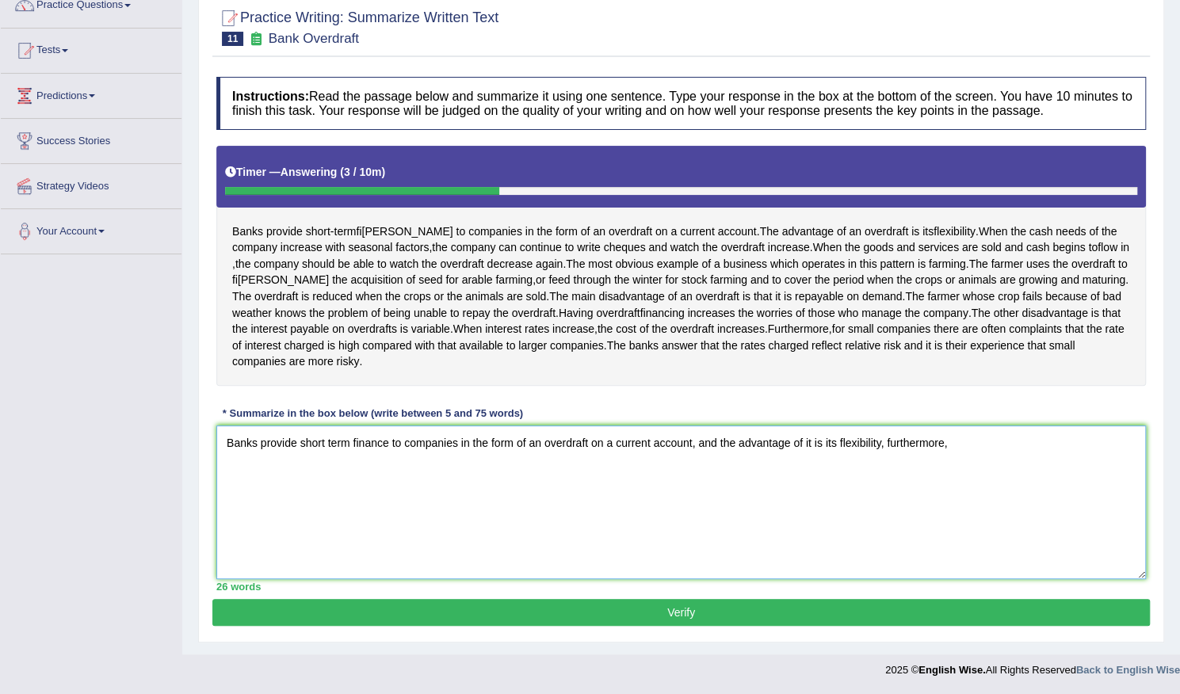
drag, startPoint x: 618, startPoint y: 487, endPoint x: 964, endPoint y: 442, distance: 349.2
click at [964, 442] on textarea "Banks provide short term finance to companies in the form of an overdraft on a …" at bounding box center [681, 503] width 930 height 154
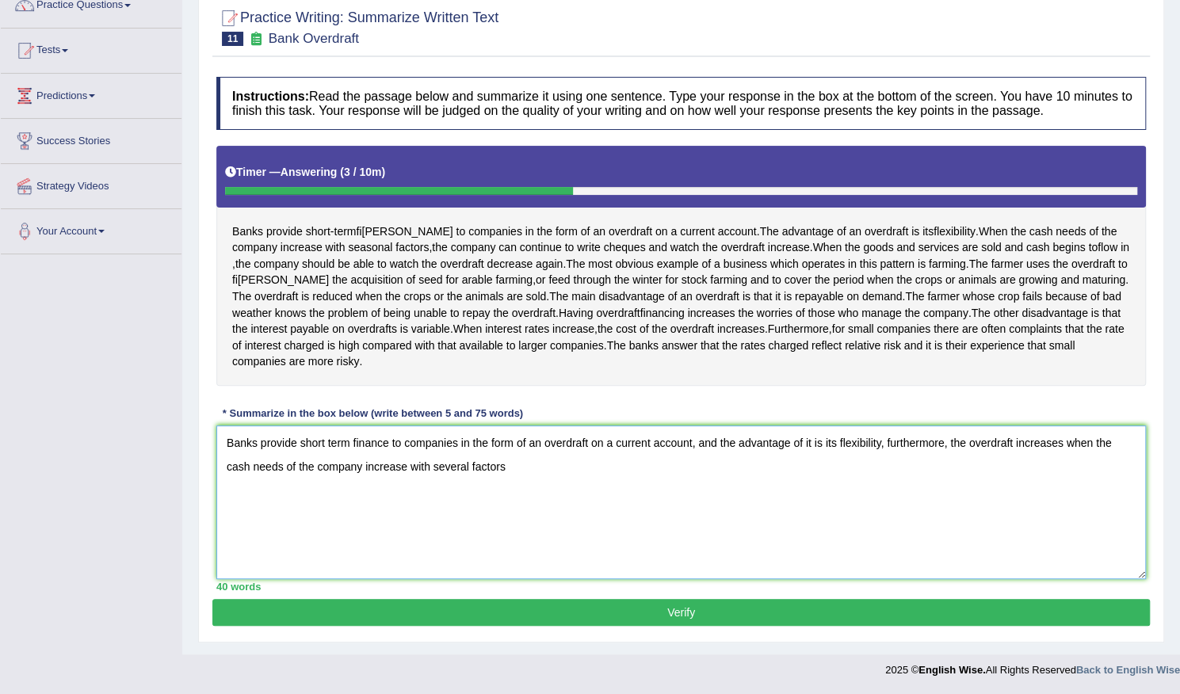
click at [329, 441] on textarea "Banks provide short term finance to companies in the form of an overdraft on a …" at bounding box center [681, 503] width 930 height 154
click at [328, 441] on textarea "Banks provide short term finance to companies in the form of an overdraft on a …" at bounding box center [681, 503] width 930 height 154
click at [588, 488] on textarea "Banks provide short-term finance to companies in the form of an overdraft on a …" at bounding box center [681, 503] width 930 height 154
click at [527, 468] on textarea "Banks provide short-term finance to companies in the form of an overdraft on a …" at bounding box center [681, 503] width 930 height 154
click at [412, 465] on textarea "Banks provide short-term finance to companies in the form of an overdraft on a …" at bounding box center [681, 503] width 930 height 154
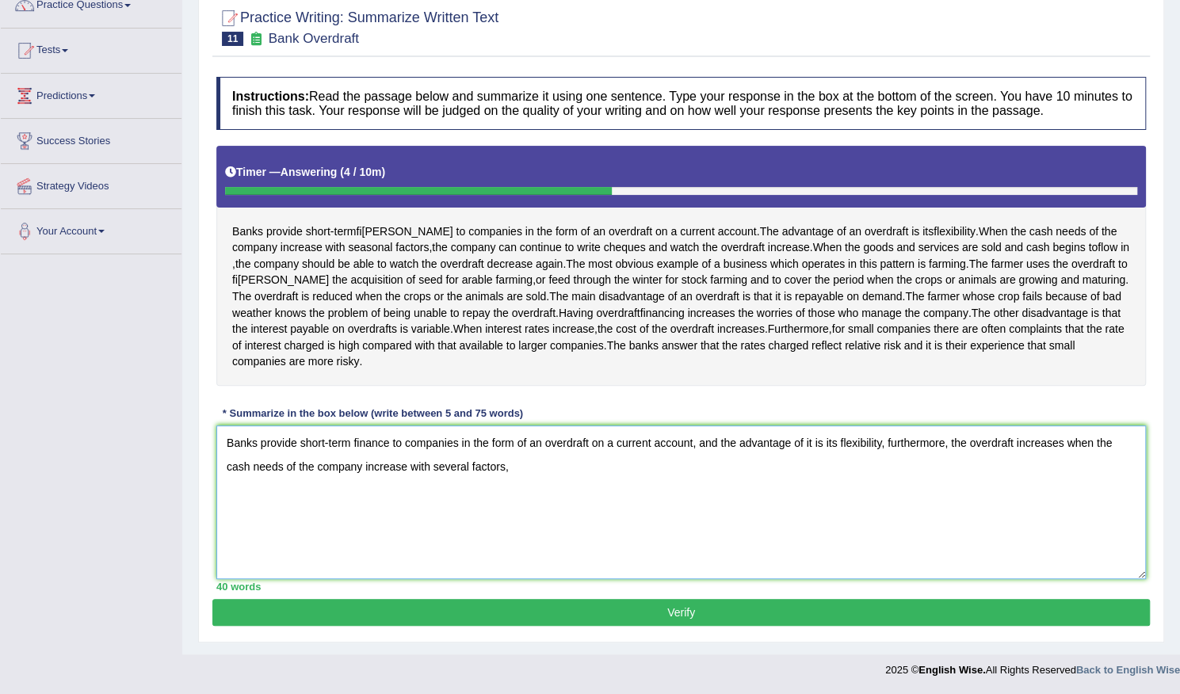
click at [522, 466] on textarea "Banks provide short-term finance to companies in the form of an overdraft on a …" at bounding box center [681, 503] width 930 height 154
click at [533, 468] on textarea "Banks provide short-term finance to companies in the form of an overdraft on a …" at bounding box center [681, 503] width 930 height 154
click at [586, 468] on textarea "Banks provide short-term finance to companies in the form of an overdraft on a …" at bounding box center [681, 503] width 930 height 154
click at [406, 468] on textarea "Banks provide short-term finance to companies in the form of an overdraft on a …" at bounding box center [681, 503] width 930 height 154
click at [644, 473] on textarea "Banks provide short-term finance to companies in the form of an overdraft on a …" at bounding box center [681, 503] width 930 height 154
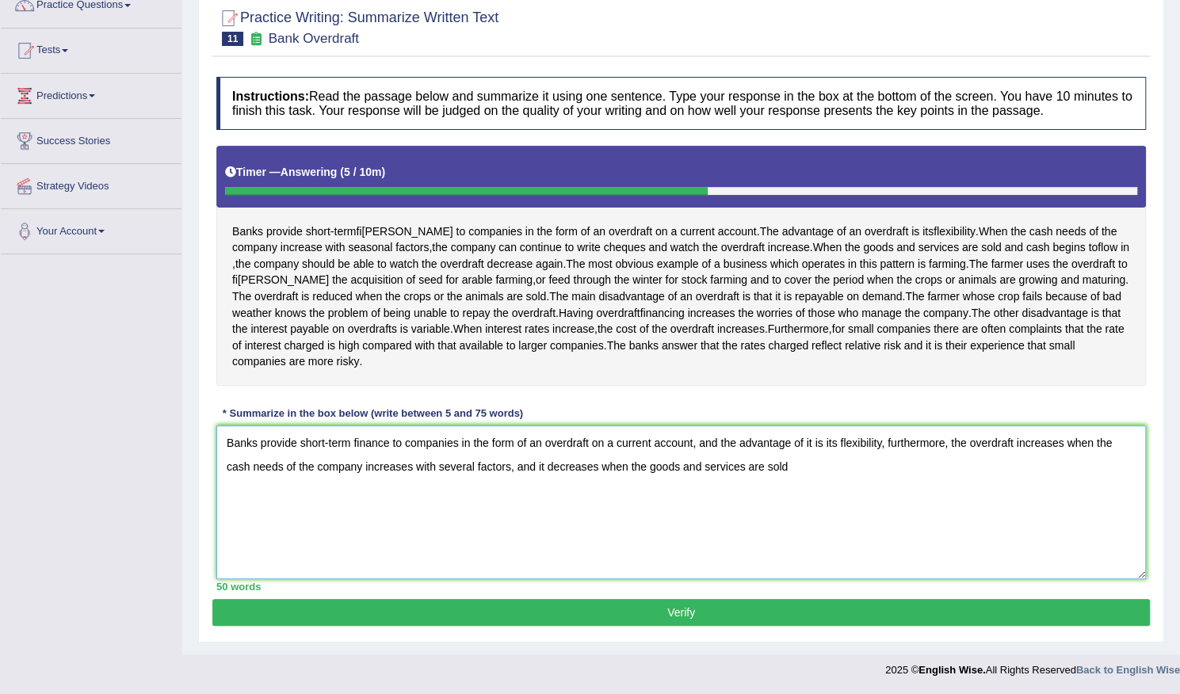
drag, startPoint x: 414, startPoint y: 471, endPoint x: 514, endPoint y: 471, distance: 99.8
click at [514, 471] on textarea "Banks provide short-term finance to companies in the form of an overdraft on a …" at bounding box center [681, 503] width 930 height 154
click at [412, 465] on textarea "Banks provide short-term finance to companies in the form of an overdraft on a …" at bounding box center [681, 503] width 930 height 154
click at [677, 503] on textarea "Banks provide short-term finance to companies in the form of an overdraft on a …" at bounding box center [681, 503] width 930 height 154
click at [849, 467] on textarea "Banks provide short-term finance to companies in the form of an overdraft on a …" at bounding box center [681, 503] width 930 height 154
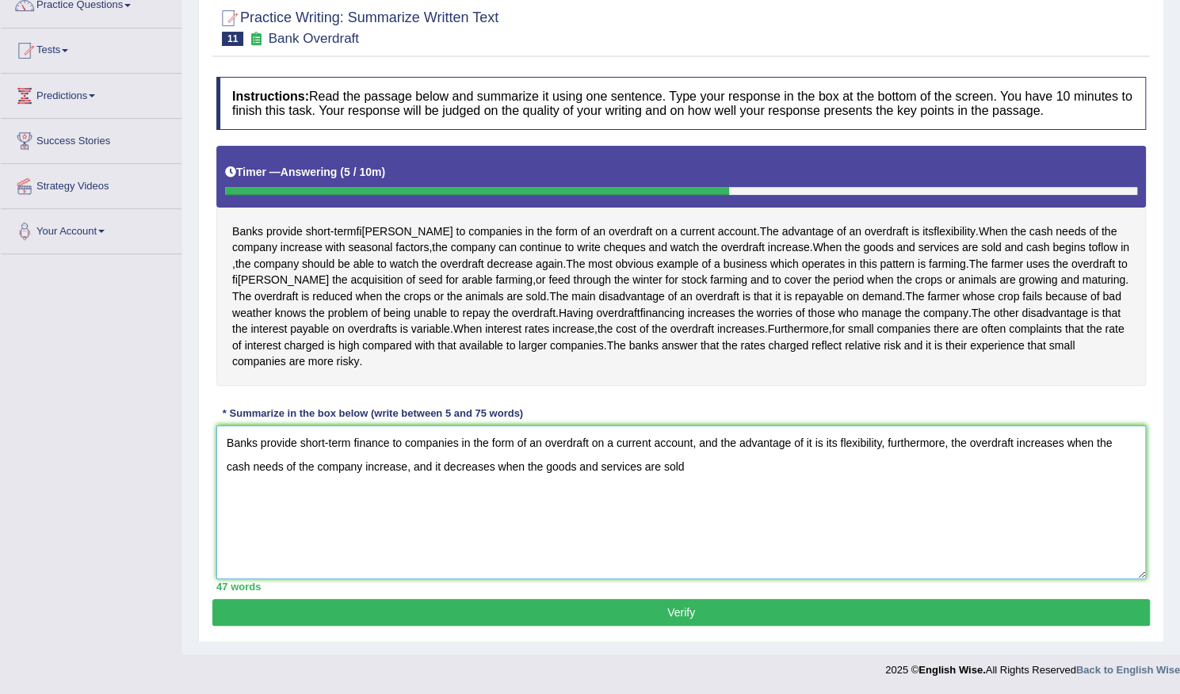
click at [886, 446] on textarea "Banks provide short-term finance to companies in the form of an overdraft on a …" at bounding box center [681, 503] width 930 height 154
click at [769, 494] on textarea "Banks provide short-term finance to companies in the form of an overdraft on a …" at bounding box center [681, 503] width 930 height 154
click at [884, 445] on textarea "Banks provide short-term finance to companies in the form of an overdraft on a …" at bounding box center [681, 503] width 930 height 154
click at [839, 484] on textarea "Banks provide short-term finance to companies in the form of an overdraft on a …" at bounding box center [681, 503] width 930 height 154
click at [881, 445] on textarea "Banks provide short-term finance to companies in the form of an overdraft on a …" at bounding box center [681, 503] width 930 height 154
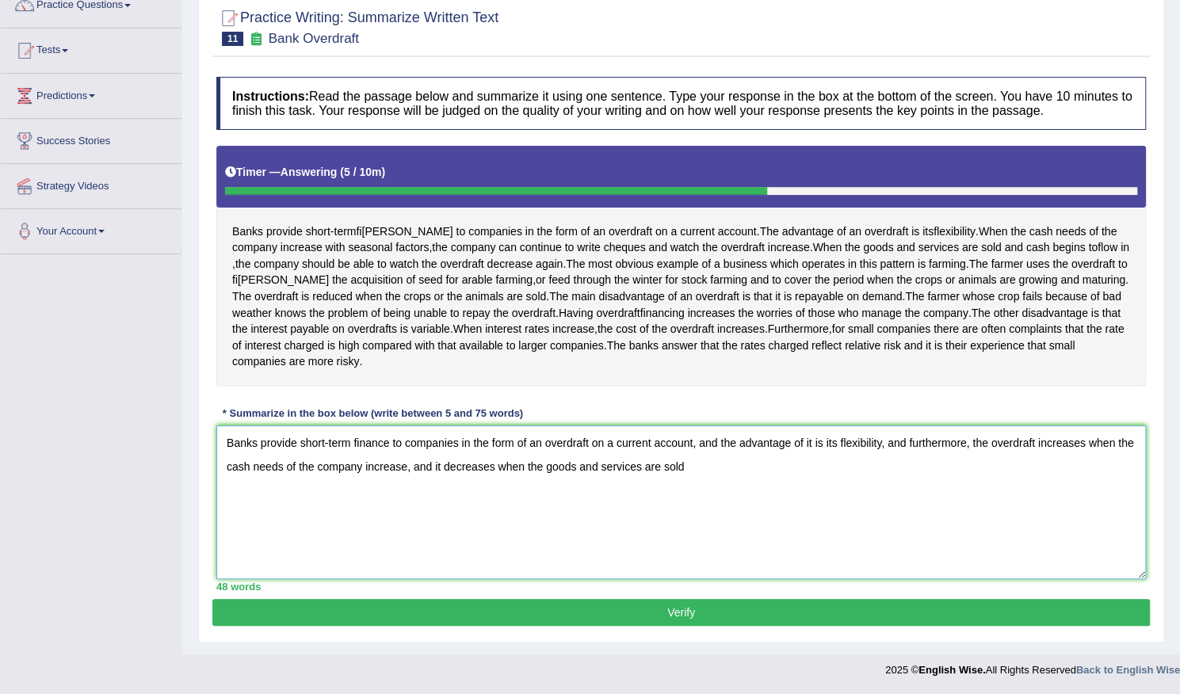
click at [903, 444] on textarea "Banks provide short-term finance to companies in the form of an overdraft on a …" at bounding box center [681, 503] width 930 height 154
click at [950, 492] on textarea "Banks provide short-term finance to companies in the form of an overdraft on a …" at bounding box center [681, 503] width 930 height 154
click at [840, 486] on textarea "Banks provide short-term finance to companies in the form of an overdraft on a …" at bounding box center [681, 503] width 930 height 154
click at [693, 467] on textarea "Banks provide short-term finance to companies in the form of an overdraft on a …" at bounding box center [681, 503] width 930 height 154
click at [742, 466] on textarea "Banks provide short-term finance to companies in the form of an overdraft on a …" at bounding box center [681, 503] width 930 height 154
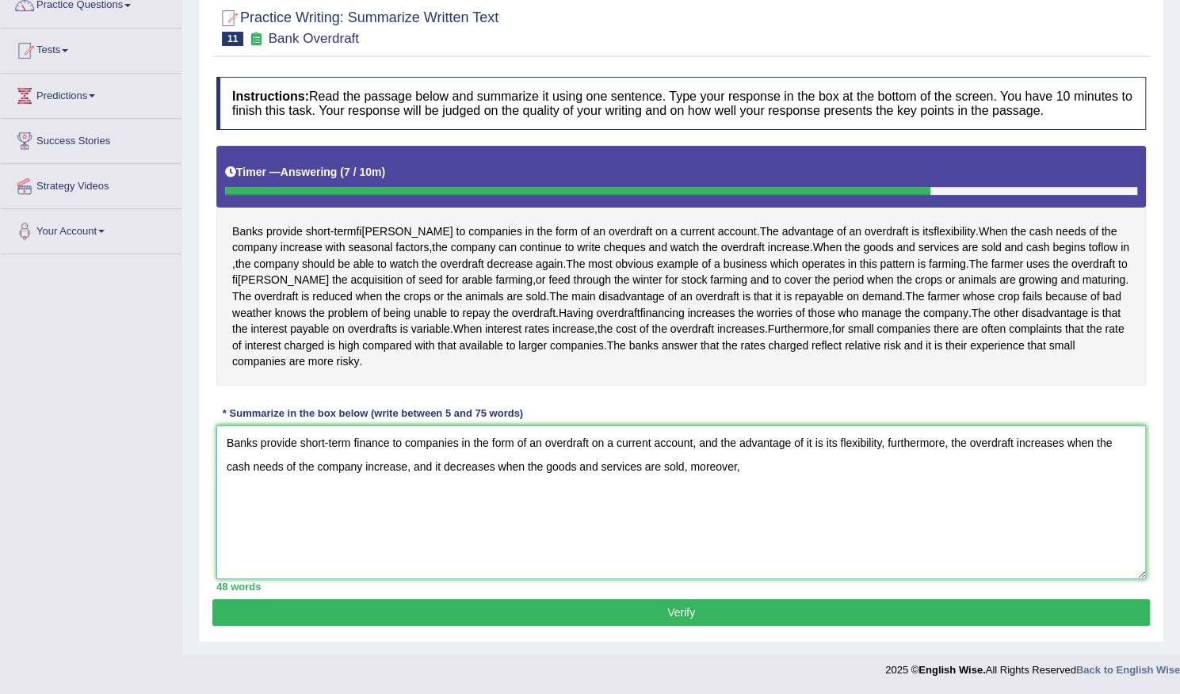
click at [687, 468] on textarea "Banks provide short-term finance to companies in the form of an overdraft on a …" at bounding box center [681, 503] width 930 height 154
click at [687, 464] on textarea "Banks provide short-term finance to companies in the form of an overdraft on a …" at bounding box center [681, 503] width 930 height 154
click at [709, 470] on textarea "Banks provide short-term finance to companies in the form of an overdraft on a …" at bounding box center [681, 503] width 930 height 154
click at [758, 468] on textarea "Banks provide short-term finance to companies in the form of an overdraft on a …" at bounding box center [681, 503] width 930 height 154
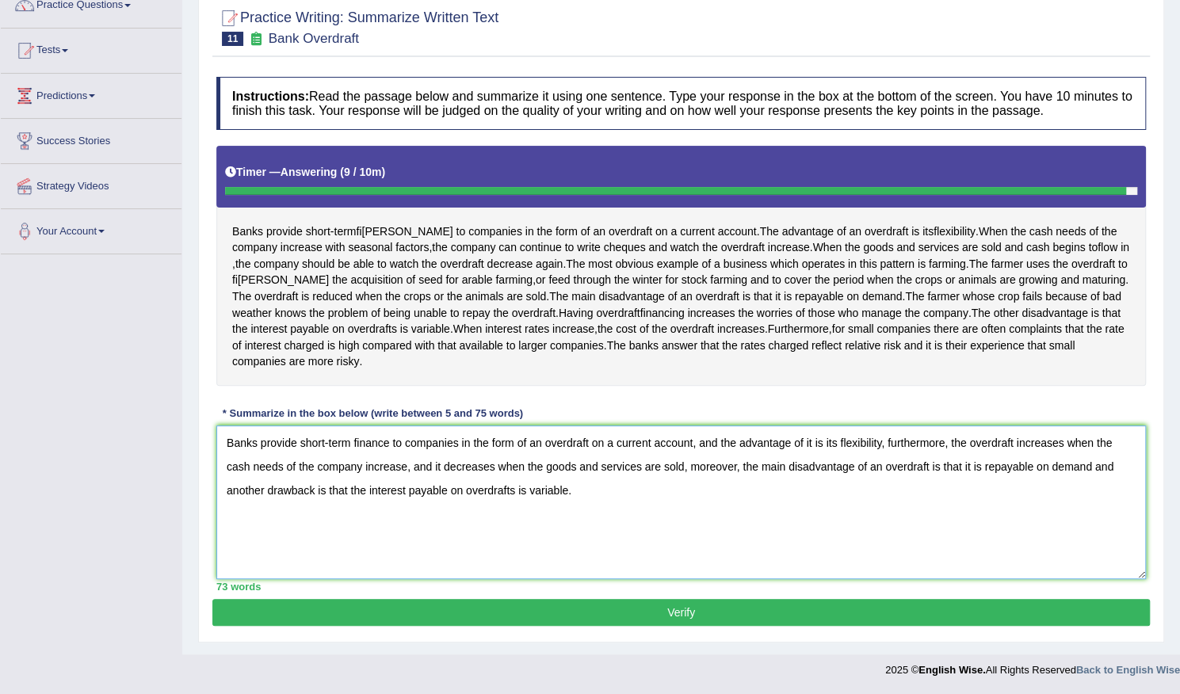
type textarea "Banks provide short-term finance to companies in the form of an overdraft on a …"
click at [686, 615] on button "Verify" at bounding box center [680, 612] width 937 height 27
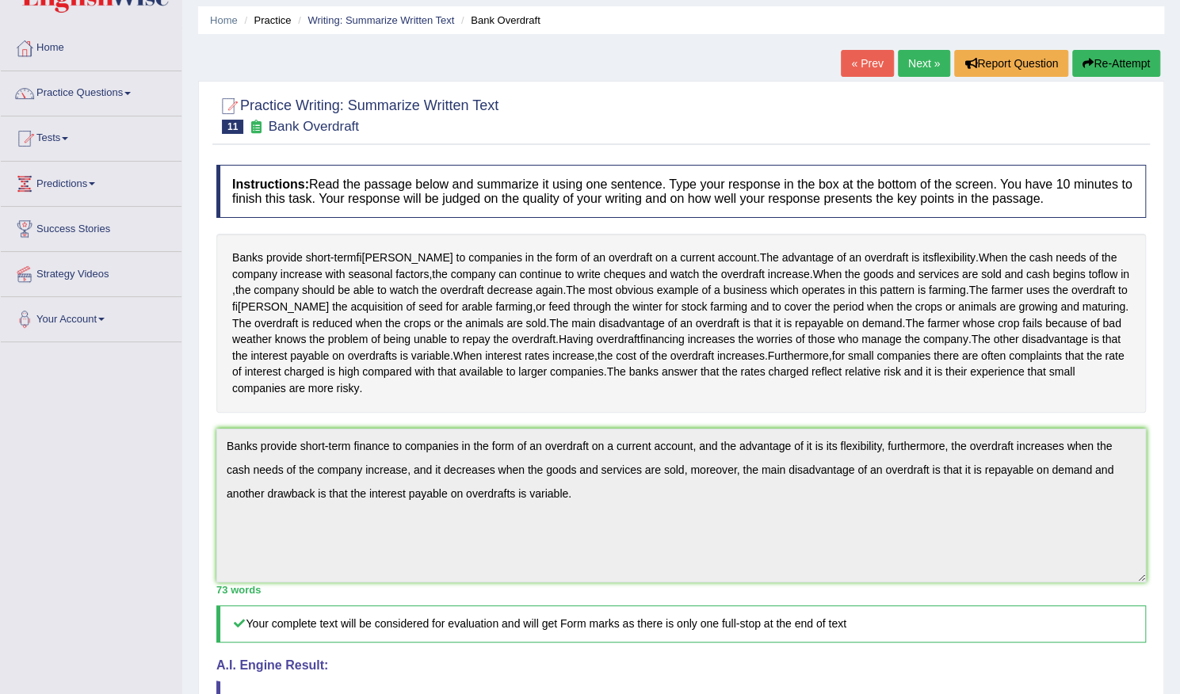
scroll to position [48, 0]
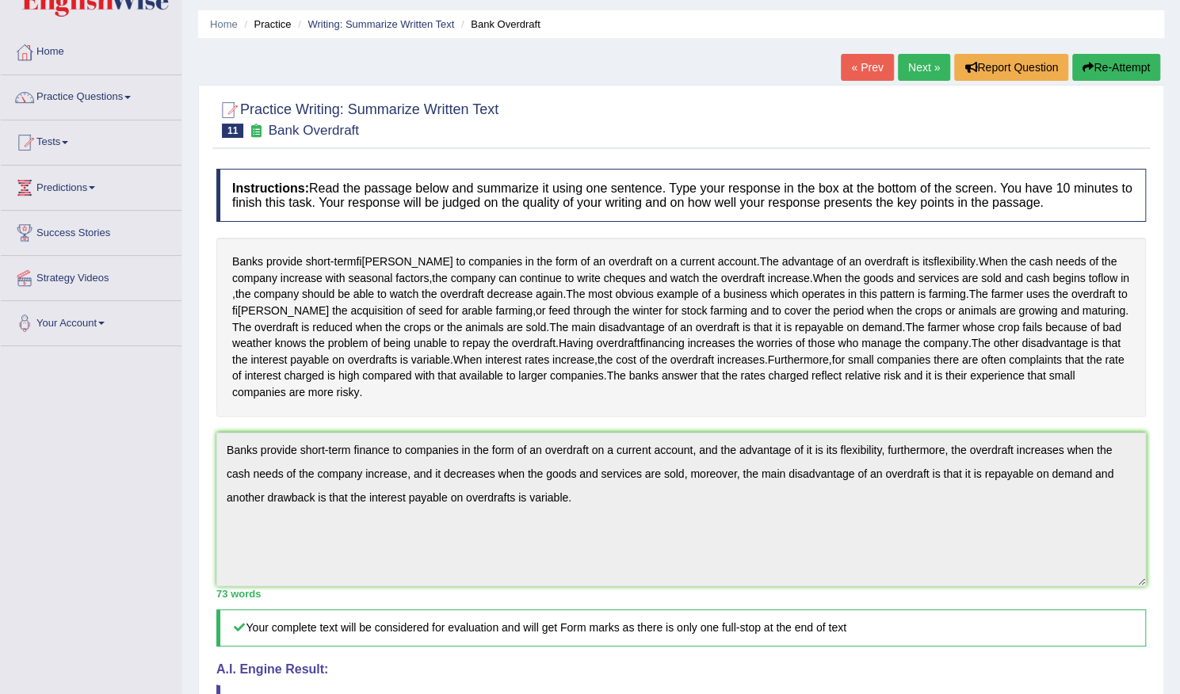
click at [918, 69] on link "Next »" at bounding box center [924, 67] width 52 height 27
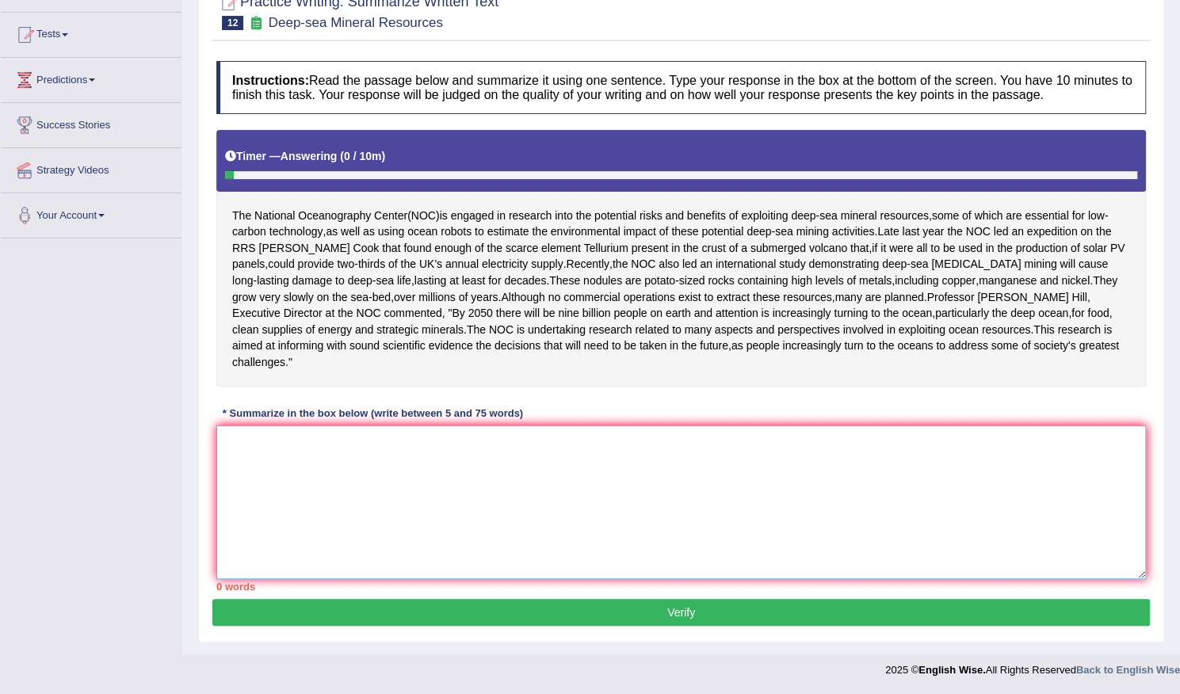
click at [716, 535] on textarea at bounding box center [681, 503] width 930 height 154
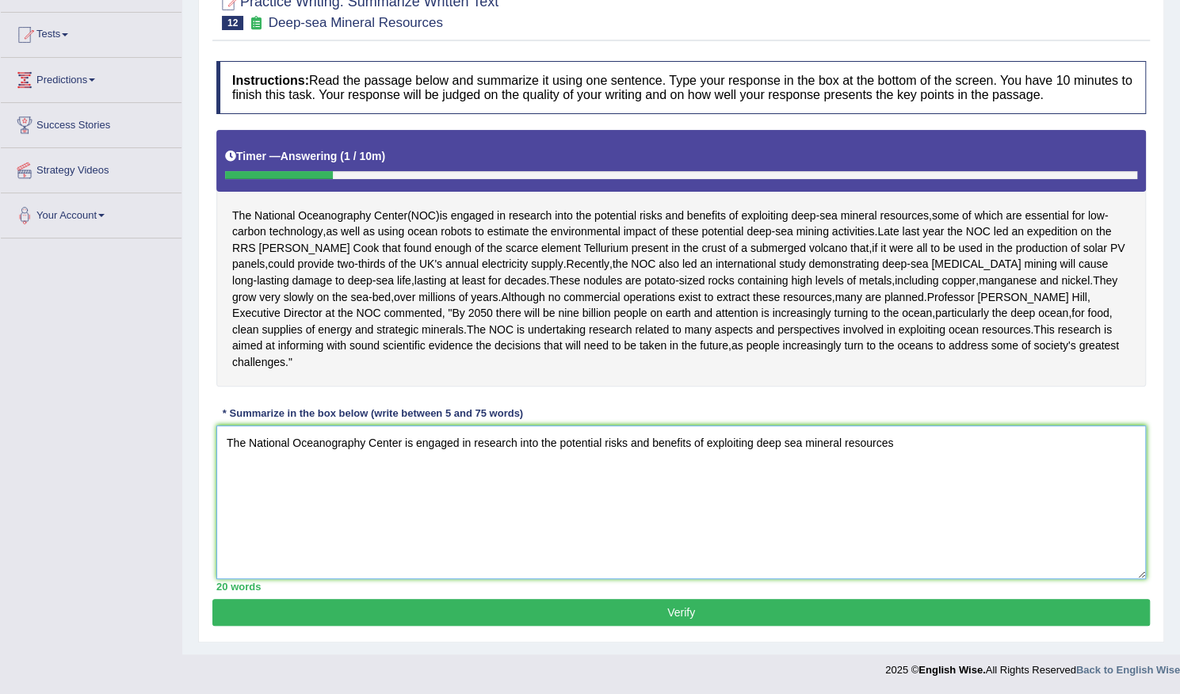
click at [786, 444] on textarea "The National Oceanography Center is engaged in research into the potential risk…" at bounding box center [681, 503] width 930 height 154
click at [901, 445] on textarea "The National Oceanography Center is engaged in research into the potential risk…" at bounding box center [681, 503] width 930 height 154
click at [388, 487] on textarea "The National Oceanography Center is engaged in research into the potential risk…" at bounding box center [681, 503] width 930 height 154
click at [470, 536] on textarea "The National Oceanography Center is engaged in research into the potential risk…" at bounding box center [681, 503] width 930 height 154
click at [987, 445] on textarea "The National Oceanography Center is engaged in research into the potential risk…" at bounding box center [681, 503] width 930 height 154
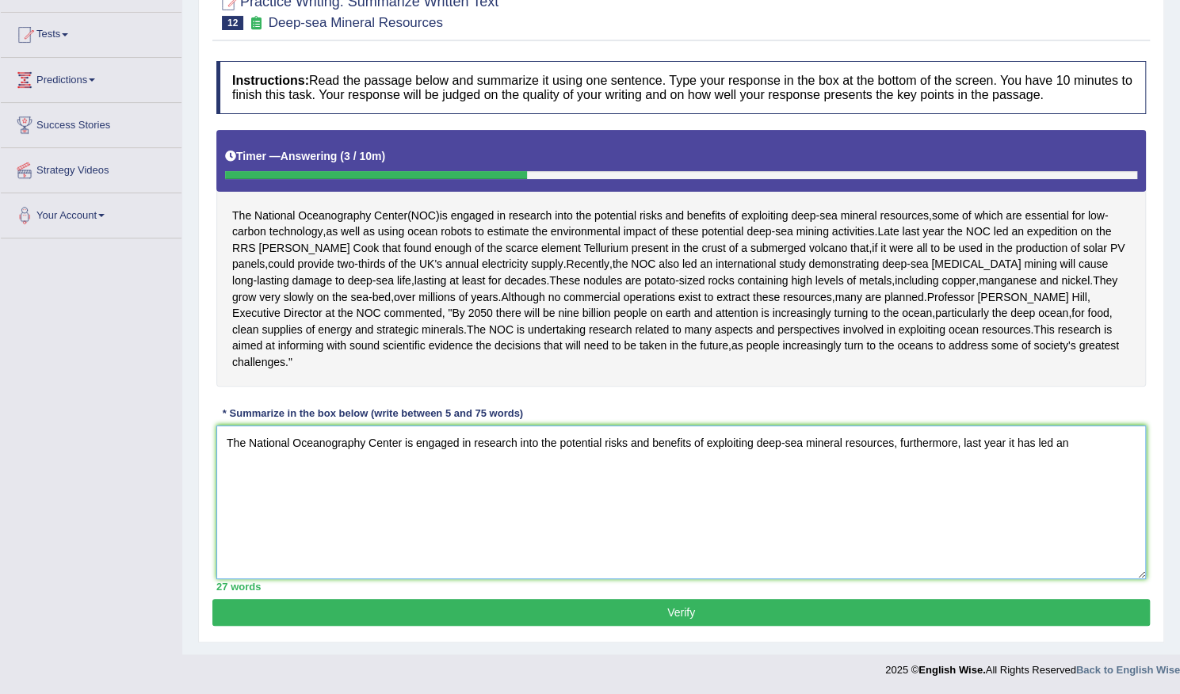
click at [1033, 441] on textarea "The National Oceanography Center is engaged in research into the potential risk…" at bounding box center [681, 503] width 930 height 154
click at [1052, 440] on textarea "The National Oceanography Center is engaged in research into the potential risk…" at bounding box center [681, 503] width 930 height 154
click at [368, 464] on textarea "The National Oceanography Center is engaged in research into the potential risk…" at bounding box center [681, 503] width 930 height 154
click at [483, 475] on textarea "The National Oceanography Center is engaged in research into the potential risk…" at bounding box center [681, 503] width 930 height 154
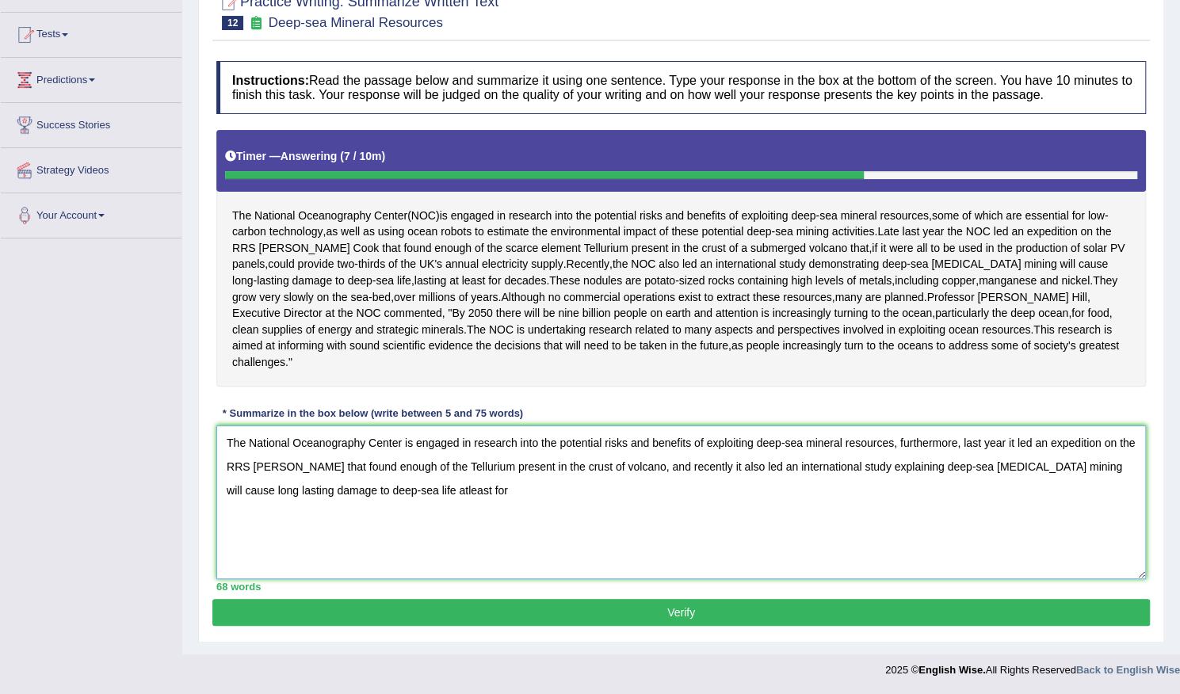
click at [386, 489] on textarea "The National Oceanography Center is engaged in research into the potential risk…" at bounding box center [681, 503] width 930 height 154
click at [476, 492] on textarea "The National Oceanography Center is engaged in research into the potential risk…" at bounding box center [681, 503] width 930 height 154
drag, startPoint x: 1048, startPoint y: 445, endPoint x: 1006, endPoint y: 441, distance: 41.4
click at [1006, 441] on textarea "The National Oceanography Center is engaged in research into the potential risk…" at bounding box center [681, 503] width 930 height 154
click at [962, 442] on textarea "The National Oceanography Center is engaged in research into the potential risk…" at bounding box center [681, 503] width 930 height 154
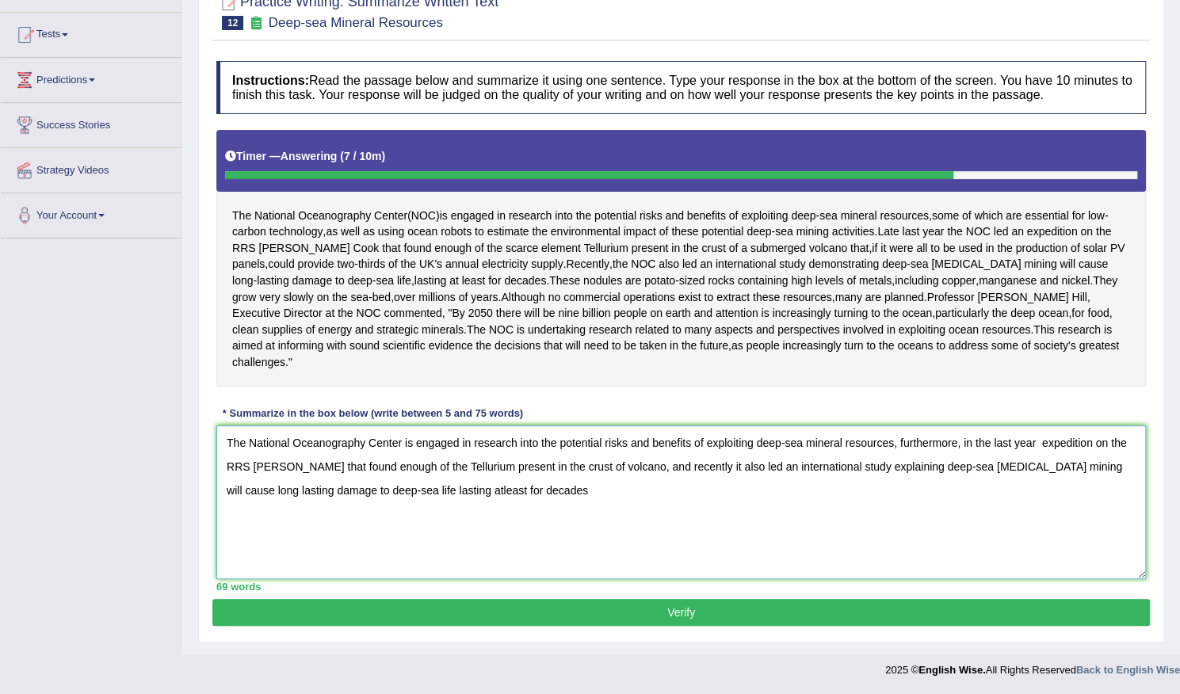
click at [1042, 441] on textarea "The National Oceanography Center is engaged in research into the potential risk…" at bounding box center [681, 503] width 930 height 154
click at [834, 505] on textarea "The National Oceanography Center is engaged in research into the potential risk…" at bounding box center [681, 503] width 930 height 154
click at [334, 469] on textarea "The National Oceanography Center is engaged in research into the potential risk…" at bounding box center [681, 503] width 930 height 154
click at [403, 502] on textarea "The National Oceanography Center is engaged in research into the potential risk…" at bounding box center [681, 503] width 930 height 154
click at [296, 469] on textarea "The National Oceanography Center is engaged in research into the potential risk…" at bounding box center [681, 503] width 930 height 154
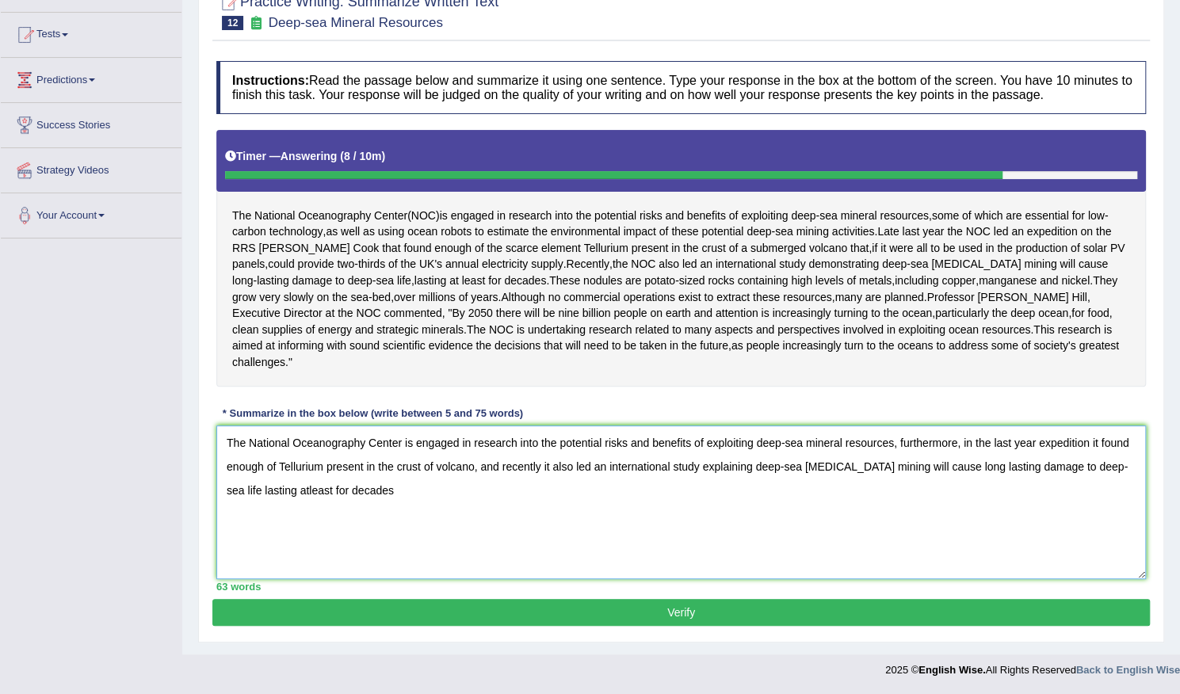
click at [571, 513] on textarea "The National Oceanography Center is engaged in research into the potential risk…" at bounding box center [681, 503] width 930 height 154
click at [433, 467] on textarea "The National Oceanography Center is engaged in research into the potential risk…" at bounding box center [681, 503] width 930 height 154
click at [723, 513] on textarea "The National Oceanography Center is engaged in research into the potential risk…" at bounding box center [681, 503] width 930 height 154
click at [549, 465] on textarea "The National Oceanography Center is engaged in research into the potential risk…" at bounding box center [681, 503] width 930 height 154
click at [812, 529] on textarea "The National Oceanography Center is engaged in research into the potential risk…" at bounding box center [681, 503] width 930 height 154
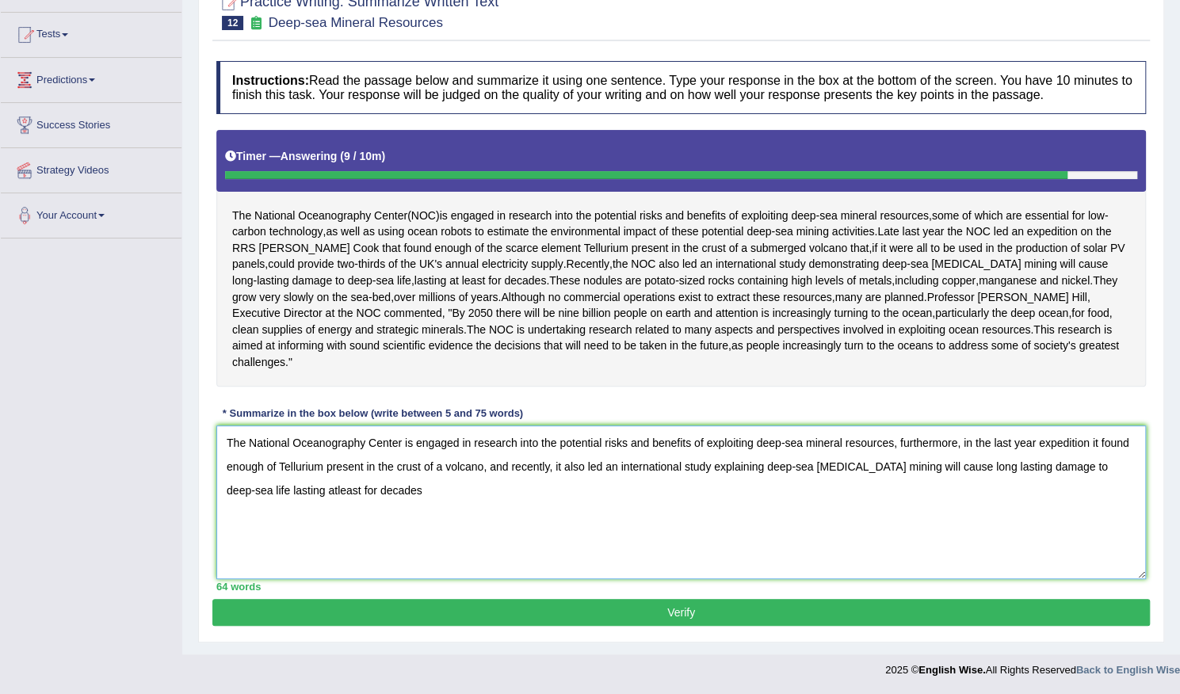
click at [583, 466] on textarea "The National Oceanography Center is engaged in research into the potential risk…" at bounding box center [681, 503] width 930 height 154
click at [735, 467] on textarea "The National Oceanography Center is engaged in research into the potential risk…" at bounding box center [681, 503] width 930 height 154
click at [1035, 529] on textarea "The National Oceanography Center is engaged in research into the potential risk…" at bounding box center [681, 503] width 930 height 154
drag, startPoint x: 1032, startPoint y: 466, endPoint x: 1109, endPoint y: 471, distance: 77.0
click at [1109, 471] on textarea "The National Oceanography Center is engaged in research into the potential risk…" at bounding box center [681, 503] width 930 height 154
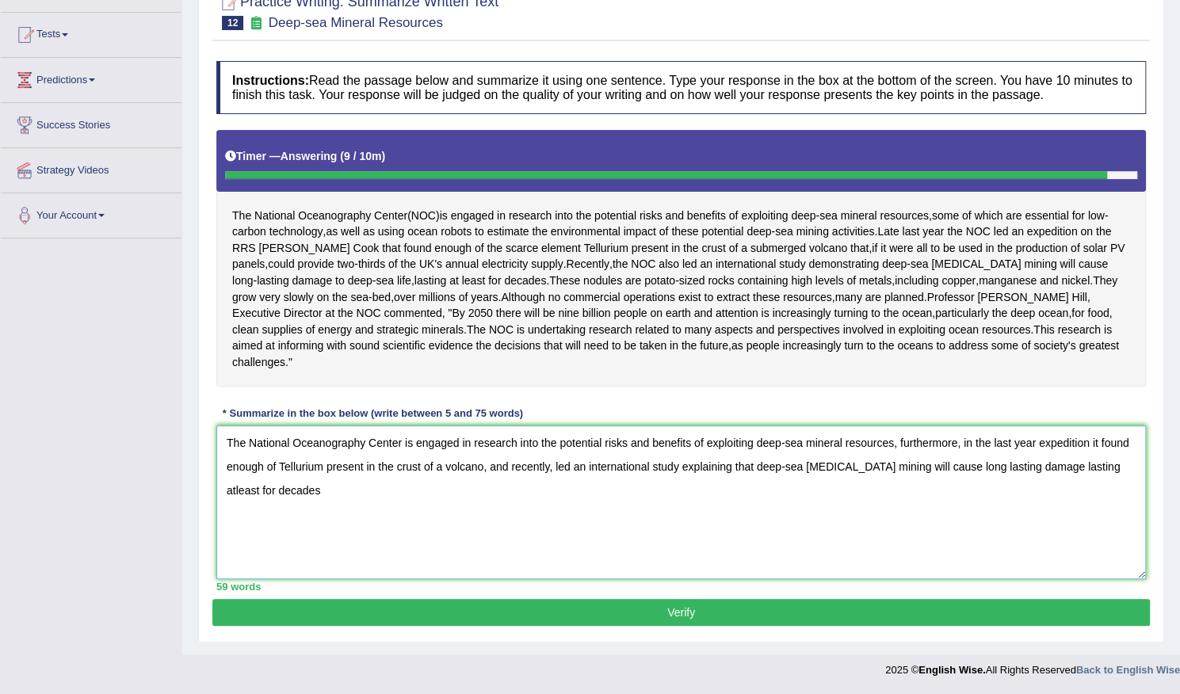
click at [953, 466] on textarea "The National Oceanography Center is engaged in research into the potential risk…" at bounding box center [681, 503] width 930 height 154
click at [840, 527] on textarea "The National Oceanography Center is engaged in research into the potential risk…" at bounding box center [681, 503] width 930 height 154
click at [985, 464] on textarea "The National Oceanography Center is engaged in research into the potential risk…" at bounding box center [681, 503] width 930 height 154
type textarea "The National Oceanography Center is engaged in research into the potential risk…"
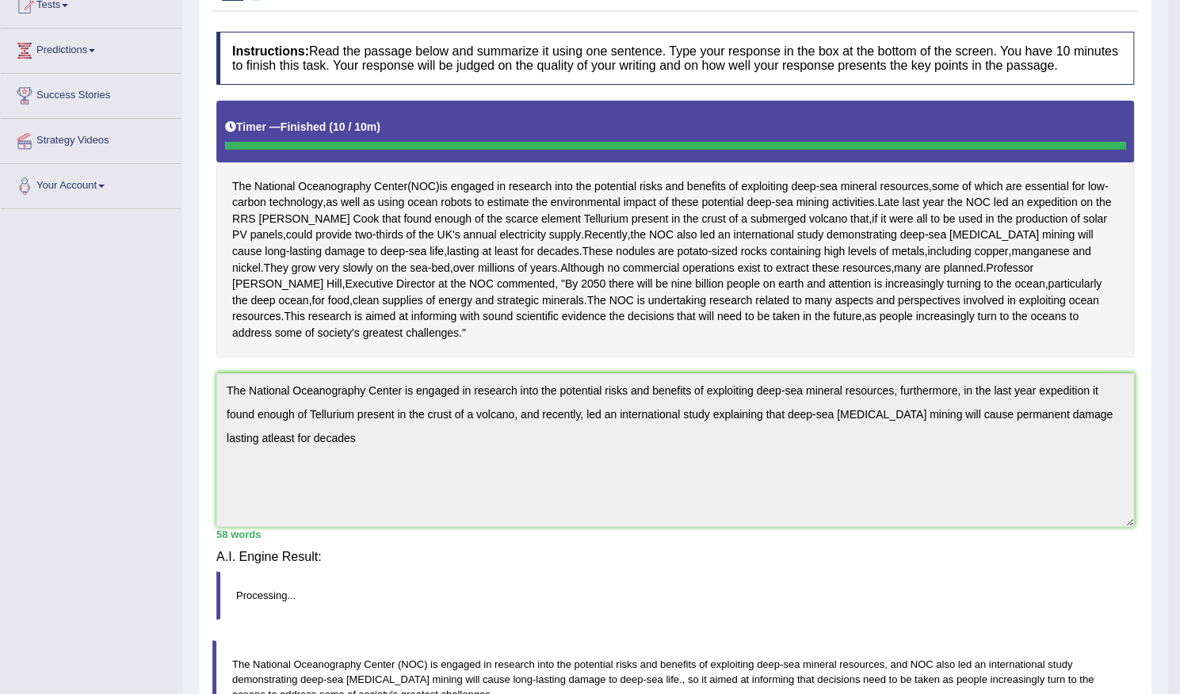
scroll to position [177, 0]
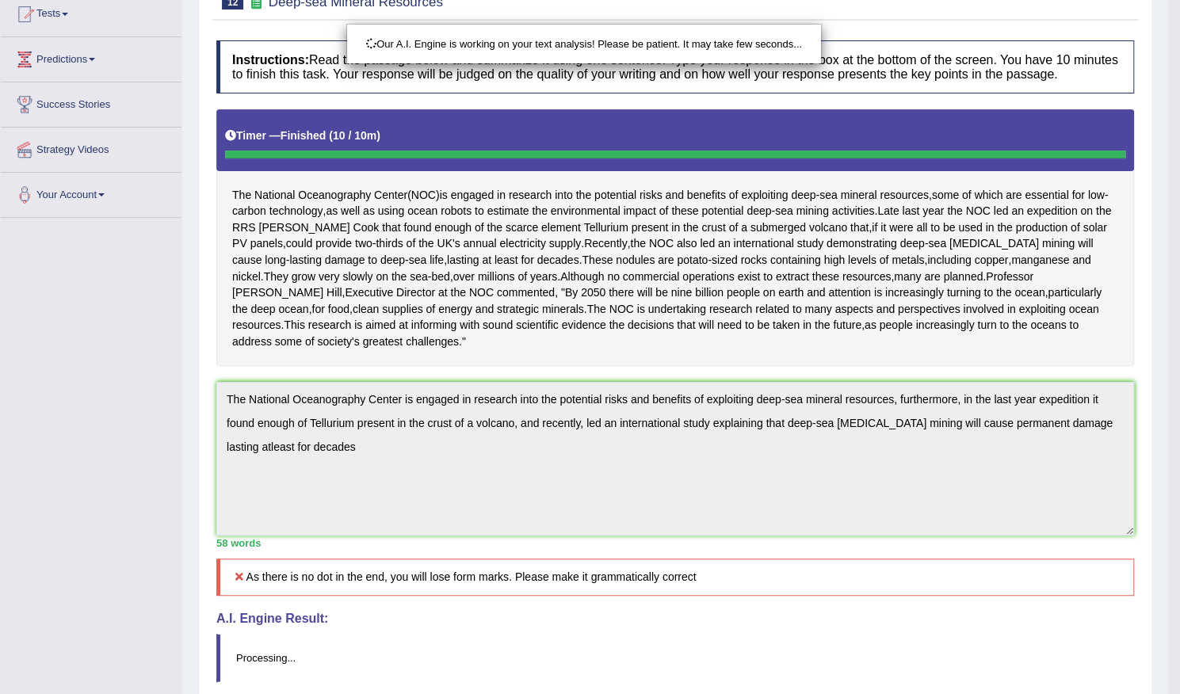
drag, startPoint x: 474, startPoint y: 491, endPoint x: 262, endPoint y: 483, distance: 211.8
click at [217, 443] on div "Our A.I. Engine is working on your text analysis! Please be patient. It may tak…" at bounding box center [590, 347] width 1180 height 694
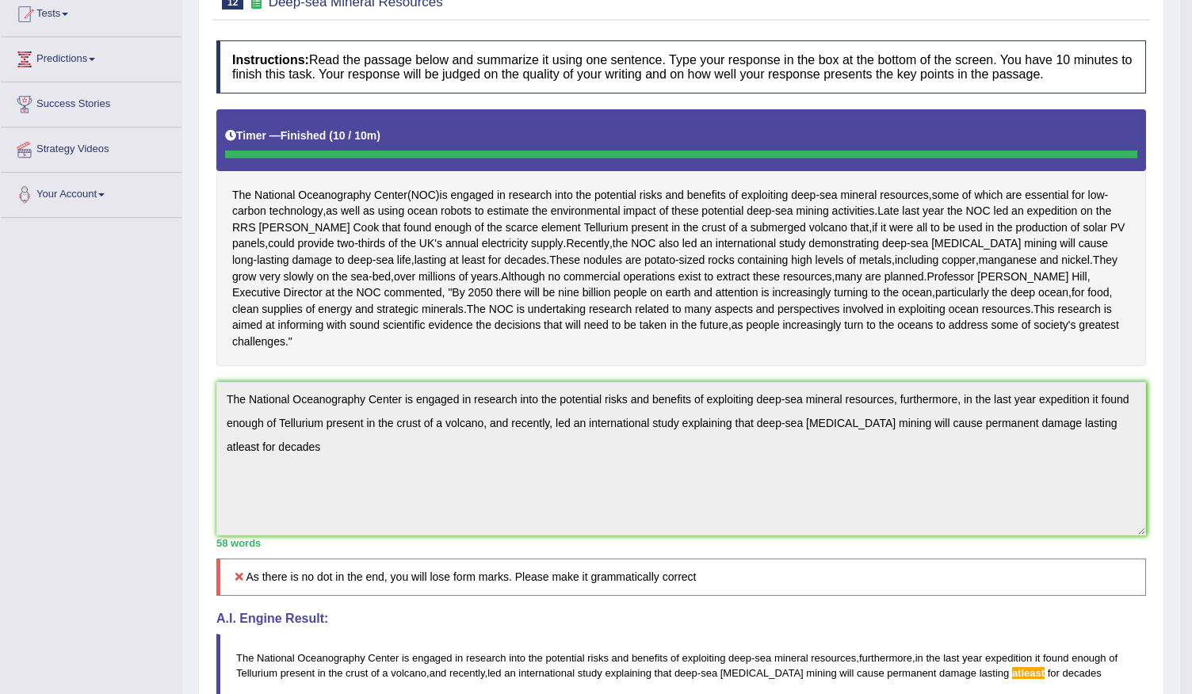
drag, startPoint x: 314, startPoint y: 483, endPoint x: 265, endPoint y: 476, distance: 48.8
click at [265, 476] on div "Checking spelling/grammar..." at bounding box center [596, 347] width 1192 height 694
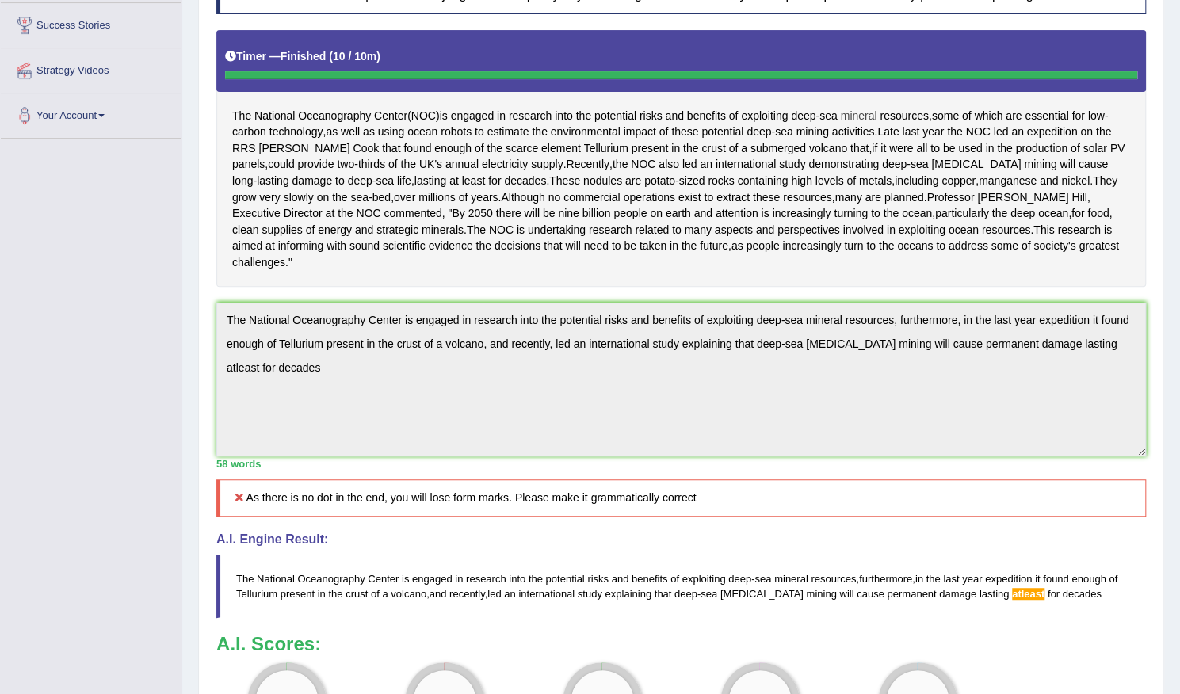
scroll to position [0, 0]
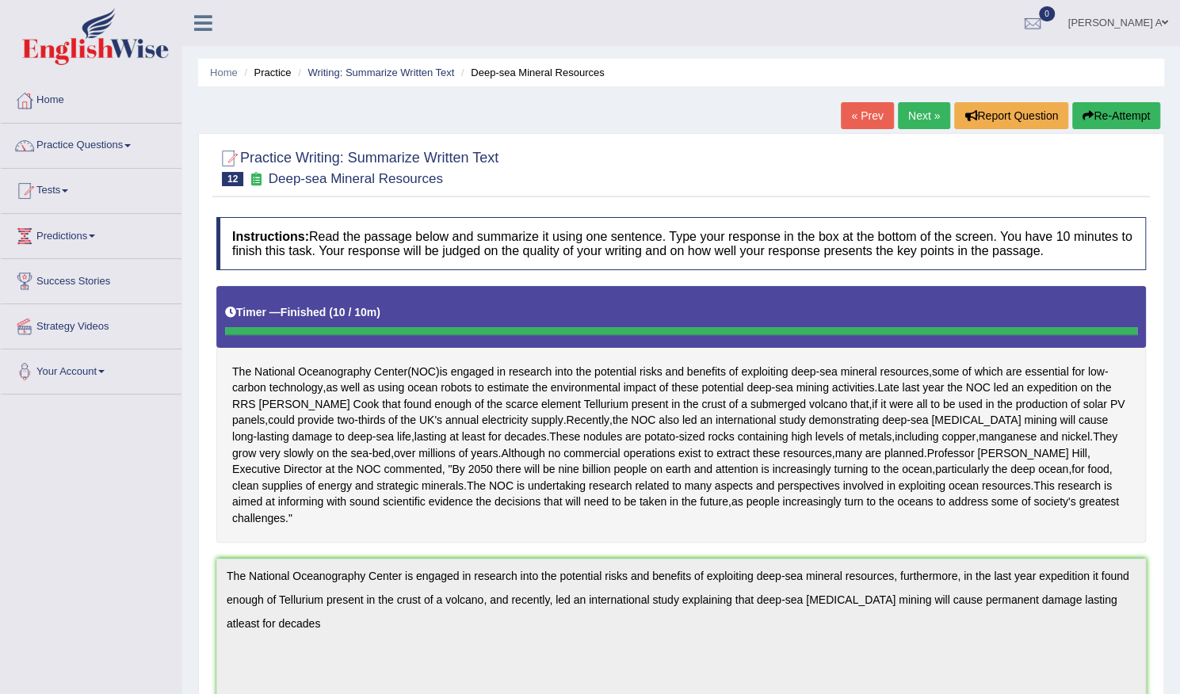
click at [1122, 101] on div "Home Practice Writing: Summarize Written Text Deep-sea Mineral Resources « Prev…" at bounding box center [681, 582] width 998 height 1165
click at [1116, 109] on button "Re-Attempt" at bounding box center [1116, 115] width 88 height 27
click at [1117, 118] on button "Re-Attempt" at bounding box center [1116, 115] width 88 height 27
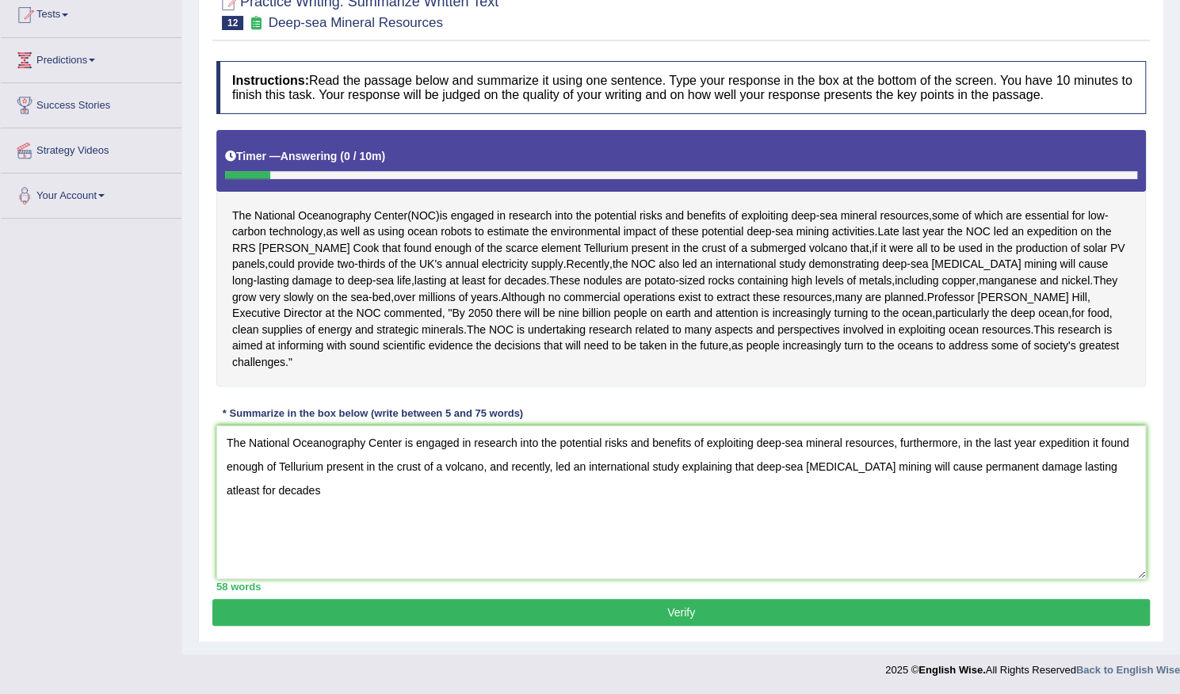
click at [1071, 469] on textarea "The National Oceanography Center is engaged in research into the potential risk…" at bounding box center [681, 503] width 930 height 154
click at [1060, 468] on textarea "The National Oceanography Center is engaged in research into the potential risk…" at bounding box center [681, 503] width 930 height 154
click at [734, 513] on textarea "The National Oceanography Center is engaged in research into the potential risk…" at bounding box center [681, 503] width 930 height 154
drag, startPoint x: 901, startPoint y: 443, endPoint x: 488, endPoint y: 471, distance: 413.8
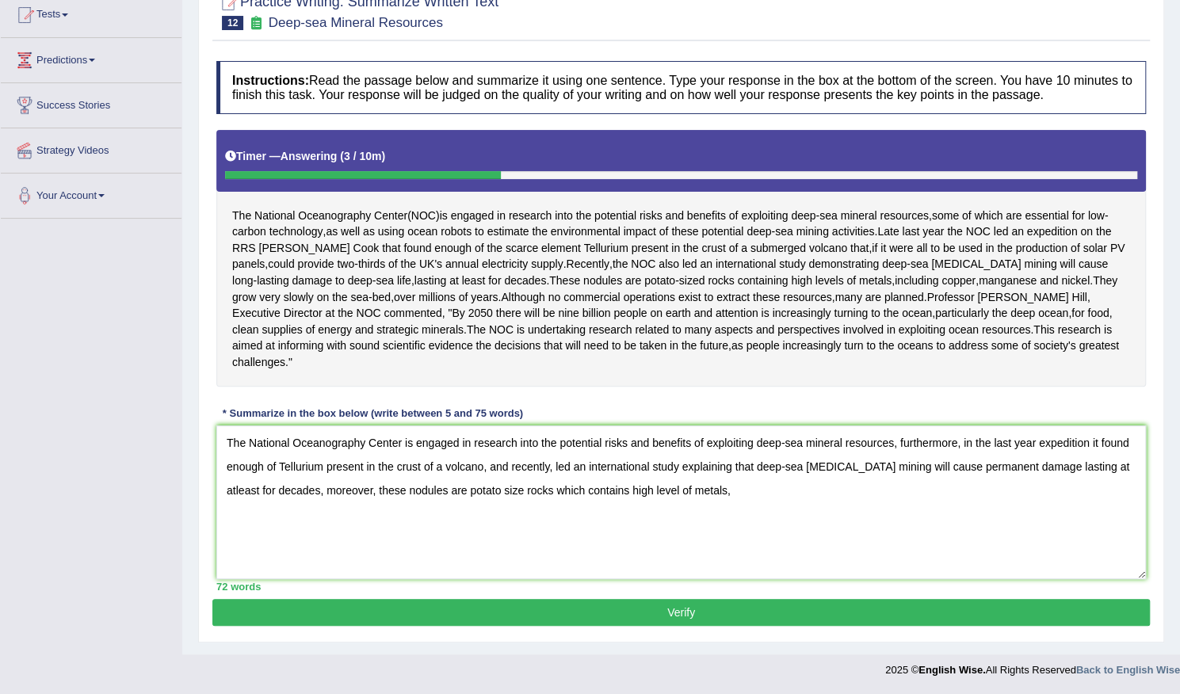
click at [488, 471] on textarea "The National Oceanography Center is engaged in research into the potential risk…" at bounding box center [681, 503] width 930 height 154
click at [642, 528] on textarea "The National Oceanography Center is engaged in research into the potential risk…" at bounding box center [681, 503] width 930 height 154
click at [666, 510] on textarea "The National Oceanography Center is engaged in research into the potential risk…" at bounding box center [681, 503] width 930 height 154
click at [1118, 468] on textarea "The National Oceanography Center is engaged in research into the potential risk…" at bounding box center [681, 503] width 930 height 154
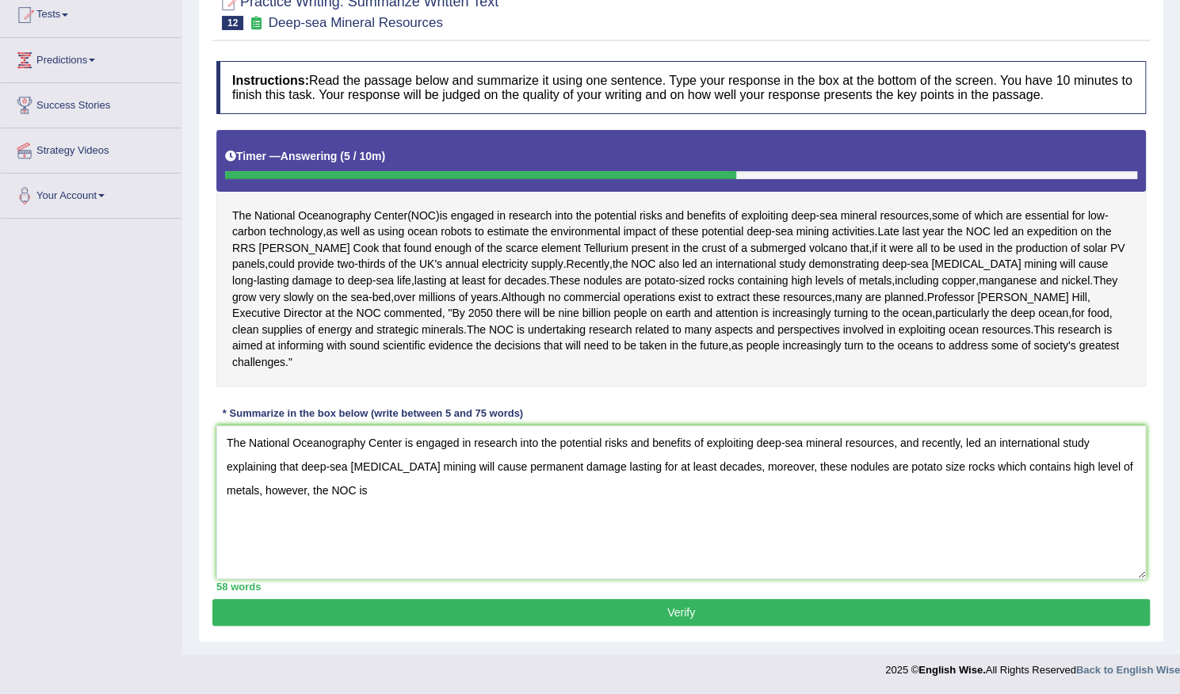
type textarea "The National Oceanography Center is engaged in research into the potential risk…"
click at [739, 626] on button "Verify" at bounding box center [680, 612] width 937 height 27
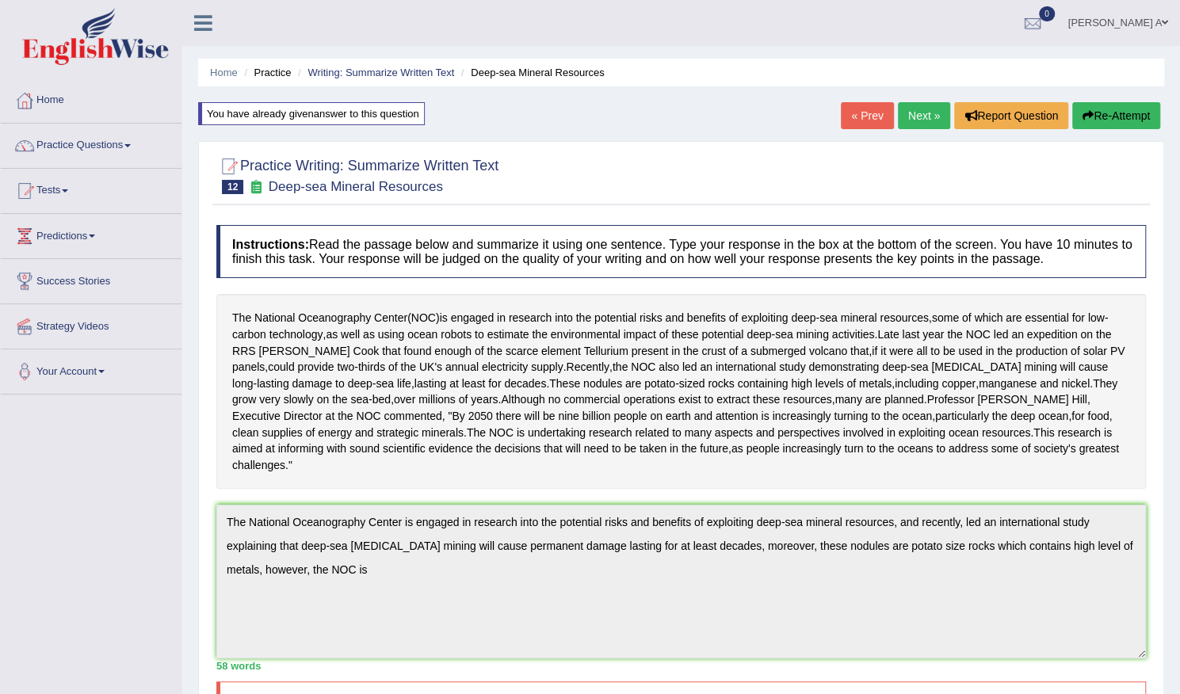
click at [1102, 109] on button "Re-Attempt" at bounding box center [1116, 115] width 88 height 27
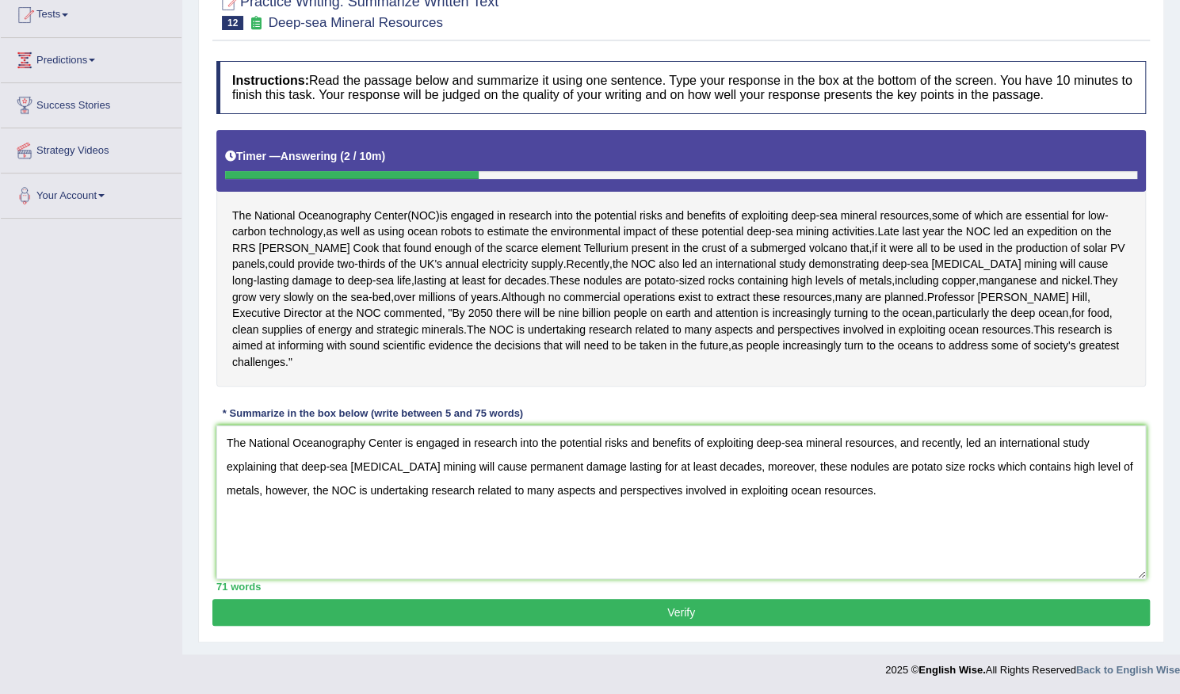
type textarea "The National Oceanography Center is engaged in research into the potential risk…"
click at [513, 613] on button "Verify" at bounding box center [680, 612] width 937 height 27
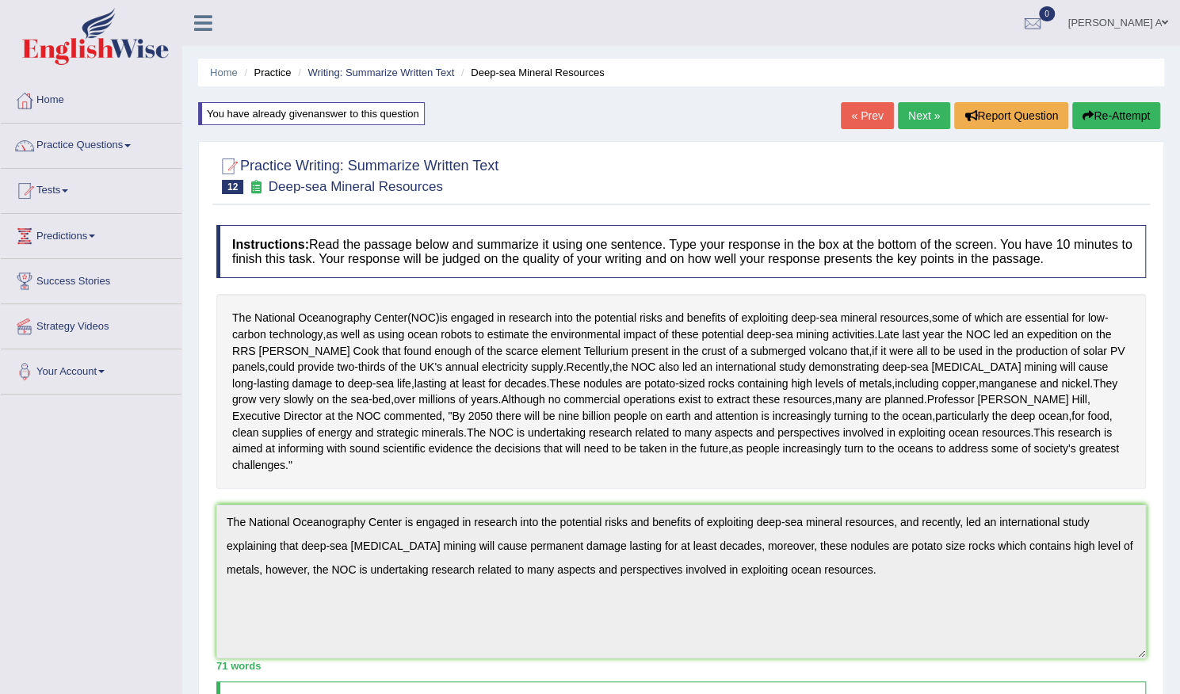
click at [926, 109] on link "Next »" at bounding box center [924, 115] width 52 height 27
